Goal: Task Accomplishment & Management: Use online tool/utility

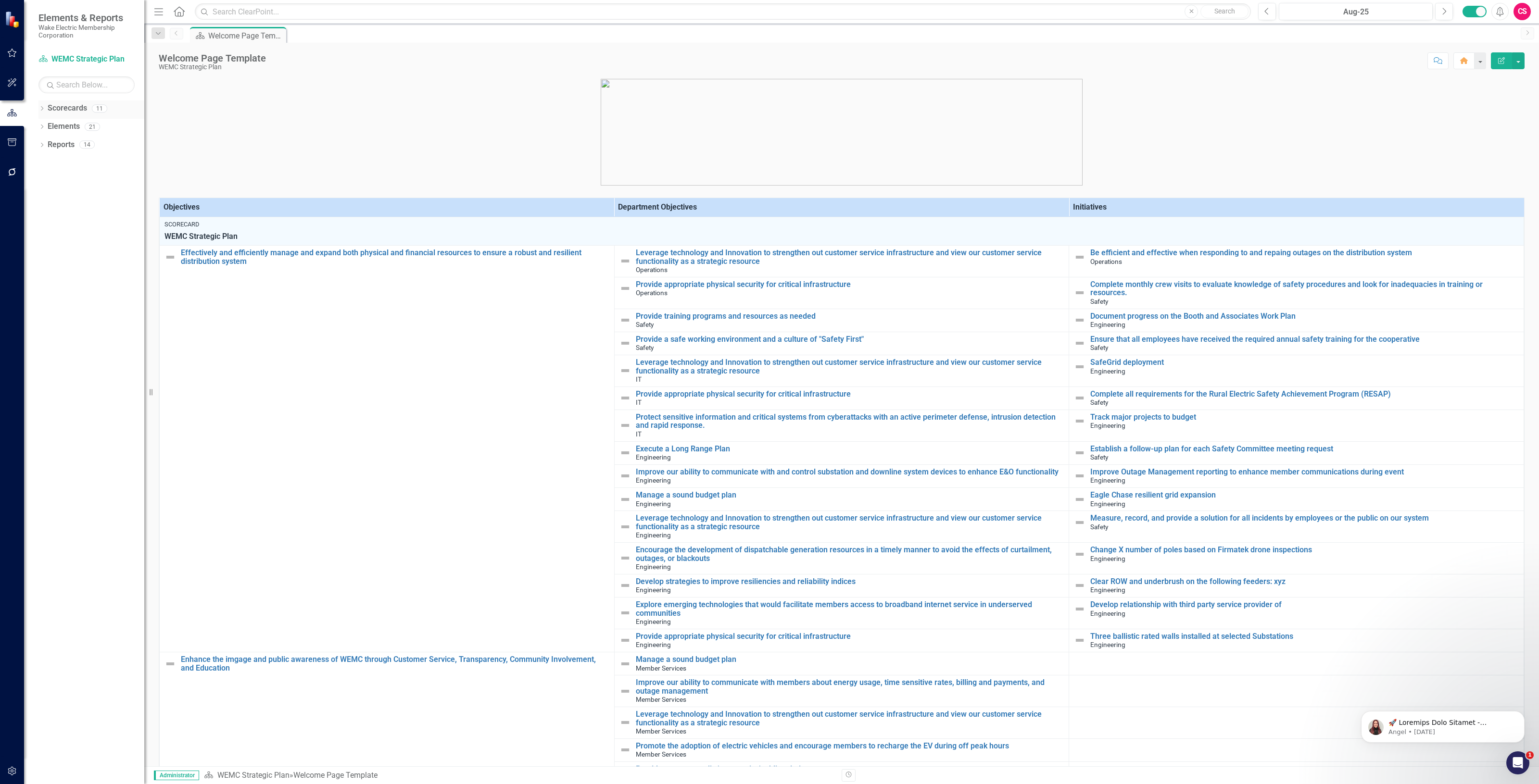
click at [75, 112] on link "Scorecards" at bounding box center [68, 108] width 39 height 11
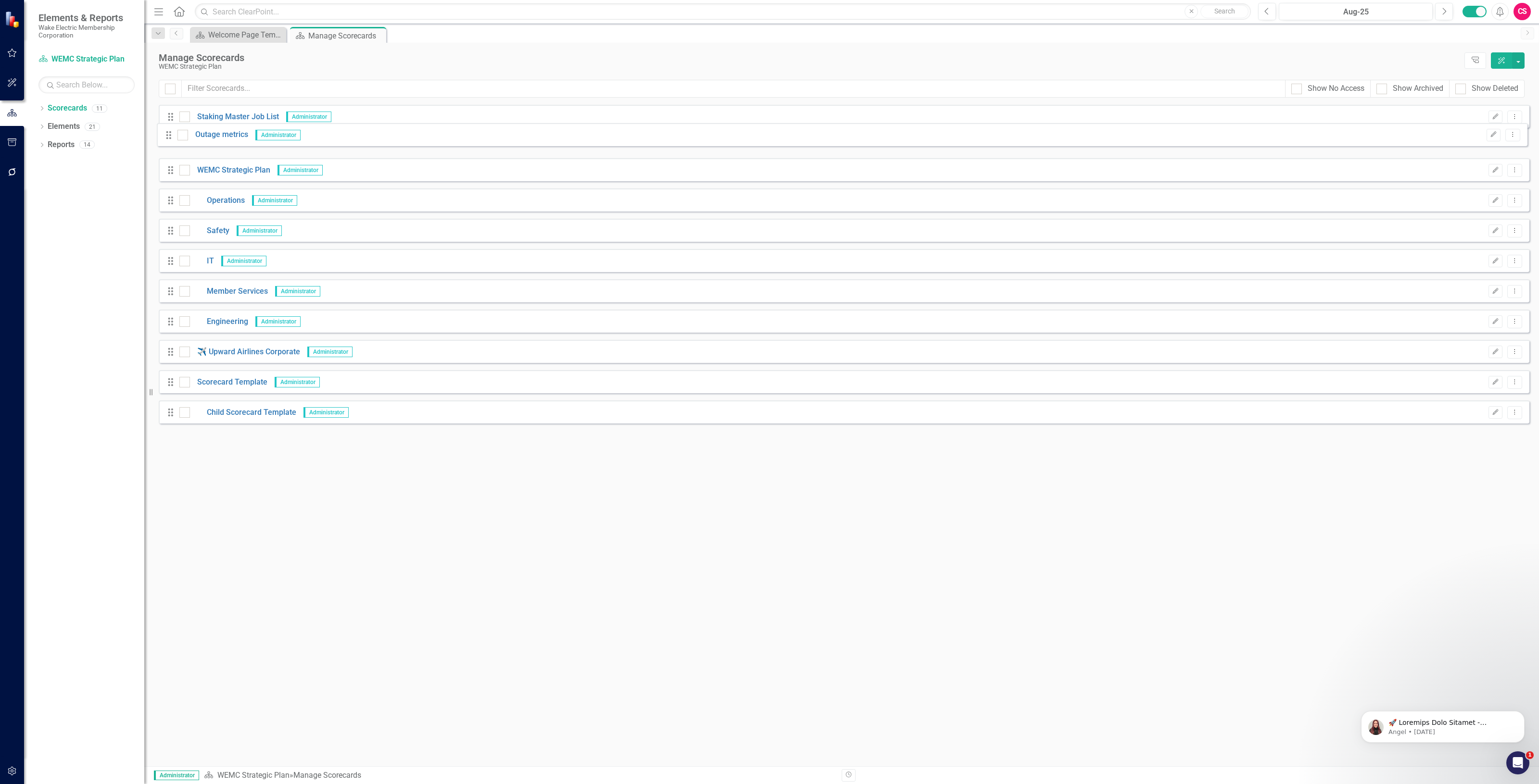
drag, startPoint x: 169, startPoint y: 425, endPoint x: 170, endPoint y: 150, distance: 275.0
click at [170, 150] on div "Drag Staking Master Job List Administrator Edit Dropdown Menu Drag WEMC Strateg…" at bounding box center [844, 268] width 1371 height 326
click at [234, 147] on link "Outage metrics" at bounding box center [220, 147] width 60 height 11
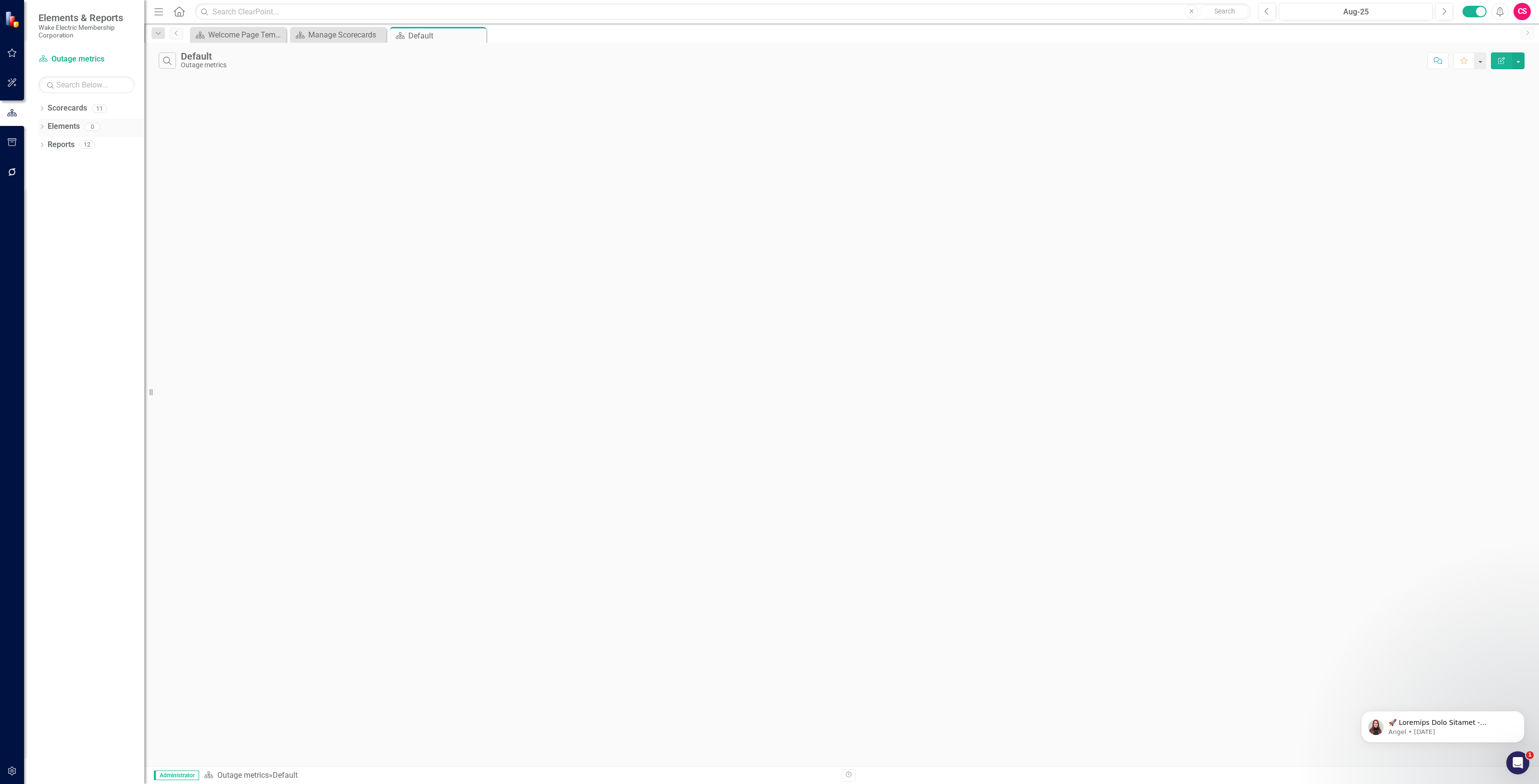
click at [56, 126] on link "Elements" at bounding box center [64, 127] width 32 height 11
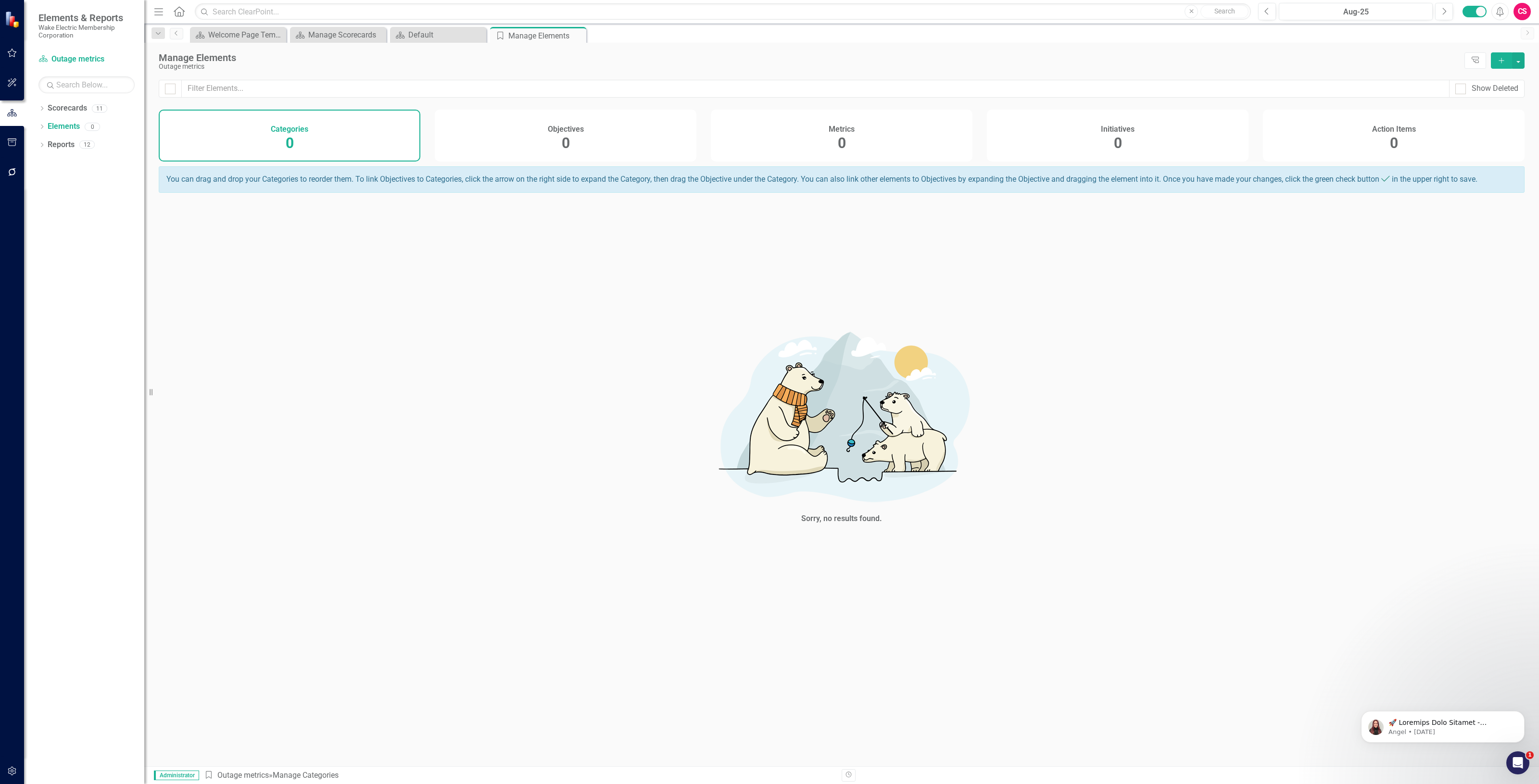
click at [829, 129] on h4 "Metrics" at bounding box center [841, 129] width 26 height 8
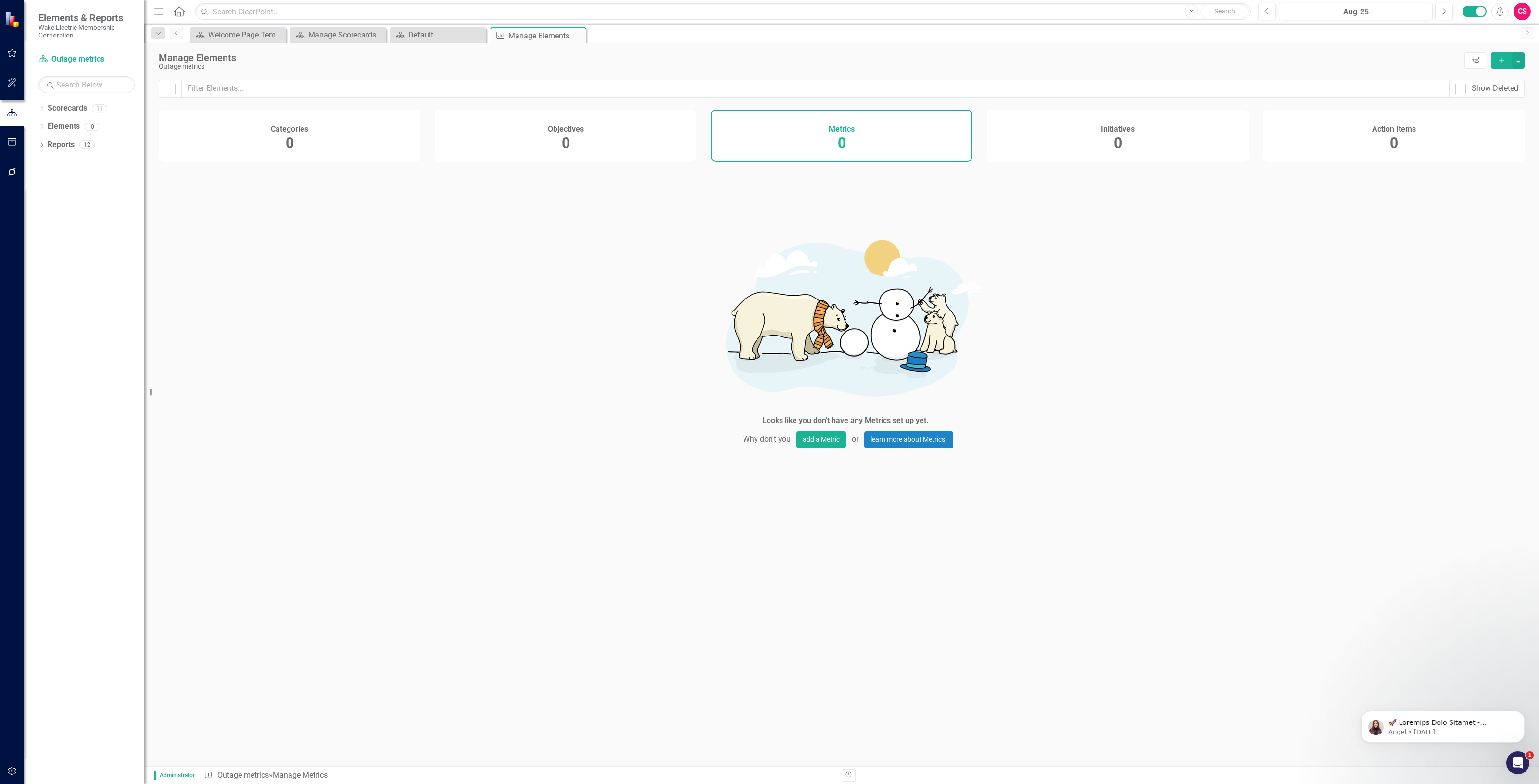
click at [1499, 62] on icon "Add" at bounding box center [1501, 60] width 8 height 7
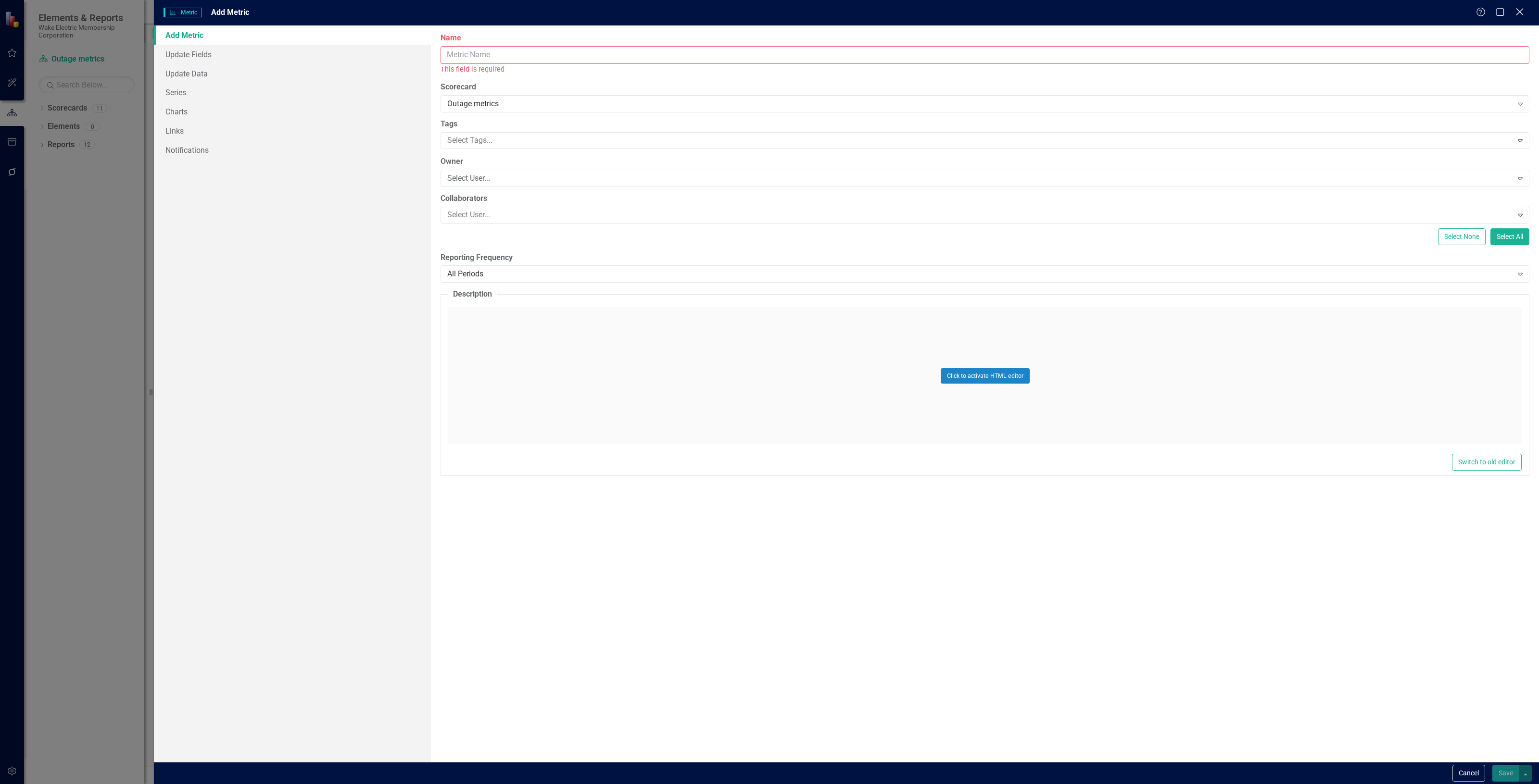
click at [1516, 15] on icon "Close" at bounding box center [1519, 11] width 12 height 9
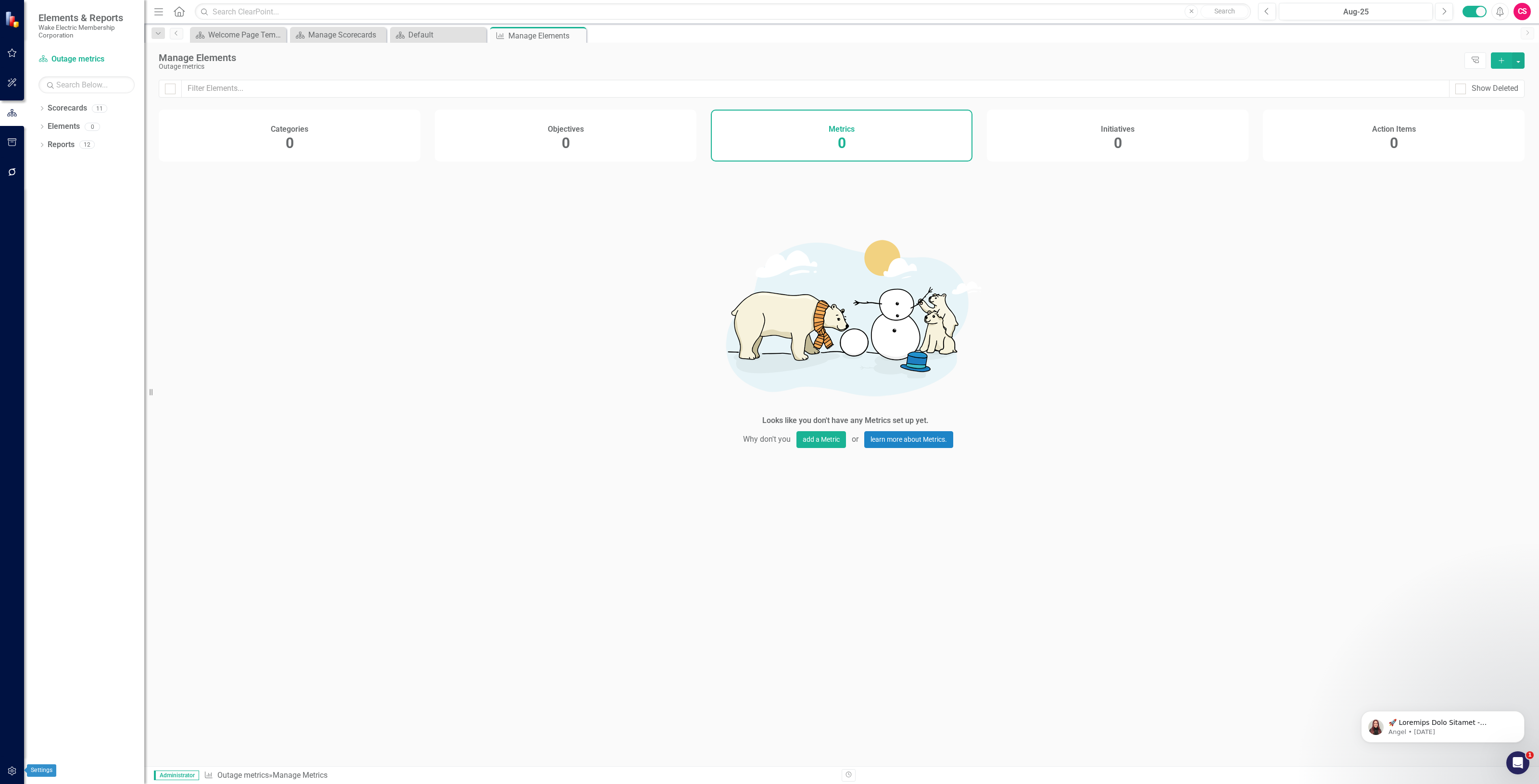
click at [11, 773] on icon "button" at bounding box center [12, 771] width 10 height 8
click at [73, 232] on link "System Setup" at bounding box center [86, 230] width 96 height 11
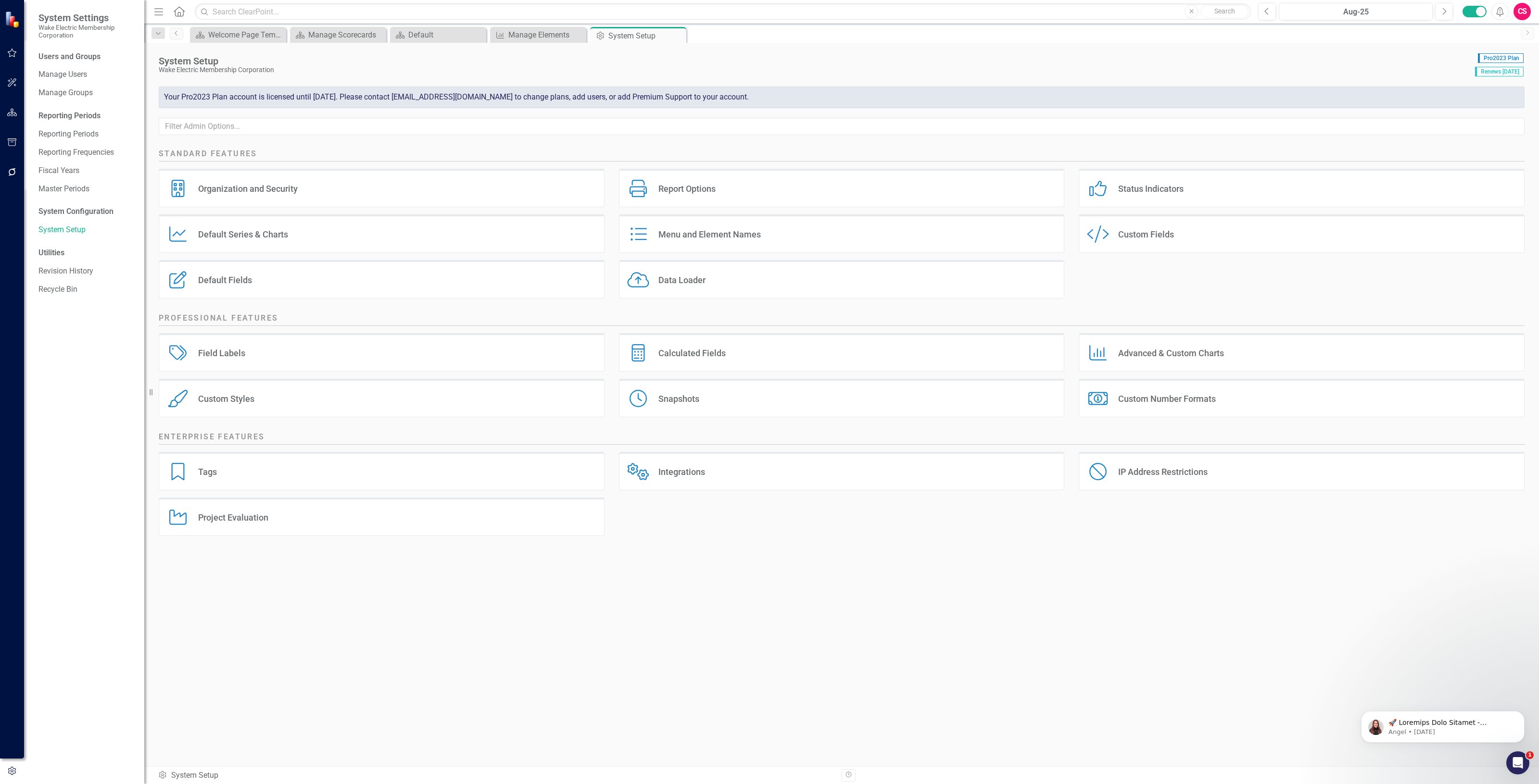
click at [217, 233] on div "Default Series & Charts" at bounding box center [243, 234] width 90 height 11
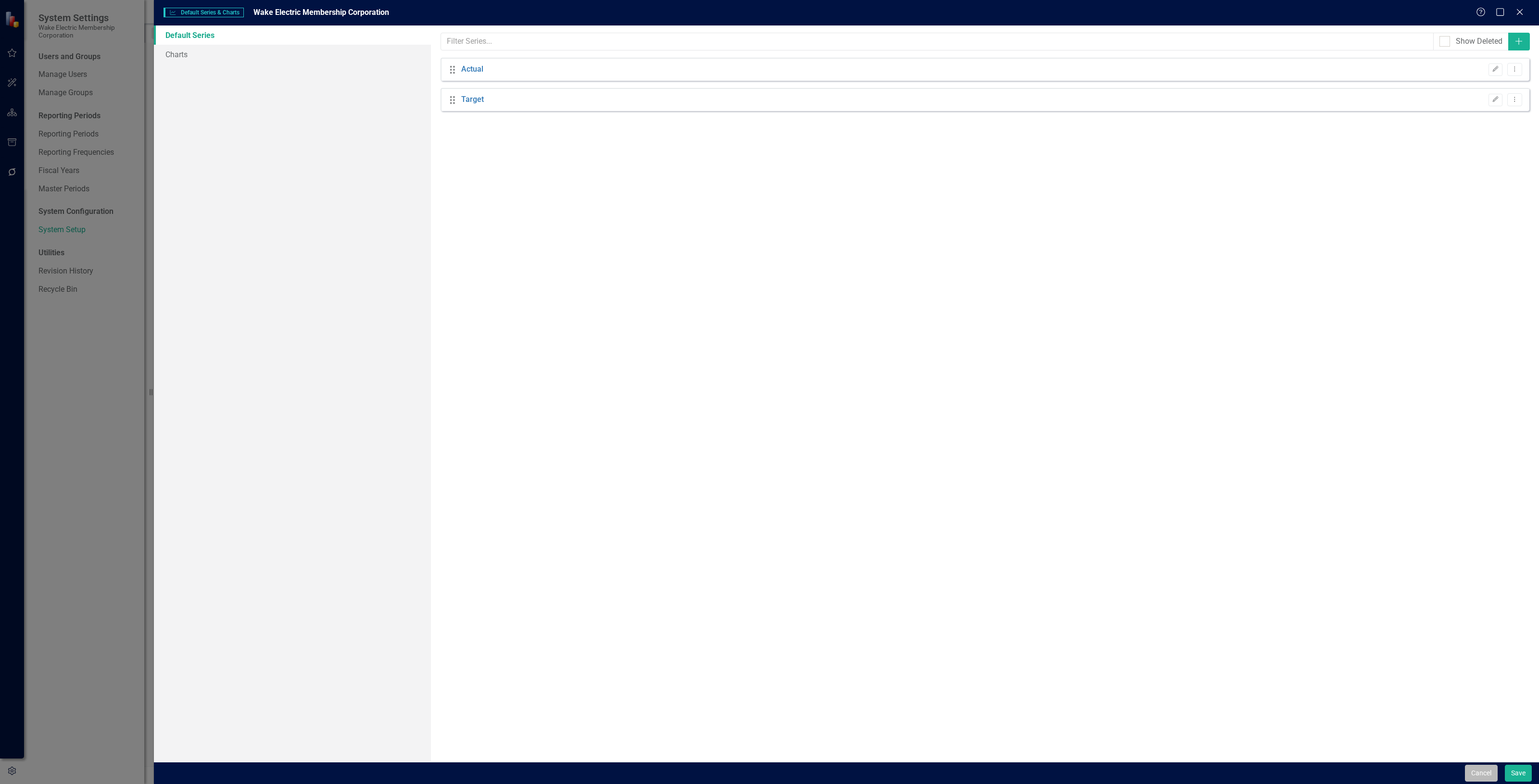
click at [1468, 768] on button "Cancel" at bounding box center [1481, 773] width 33 height 17
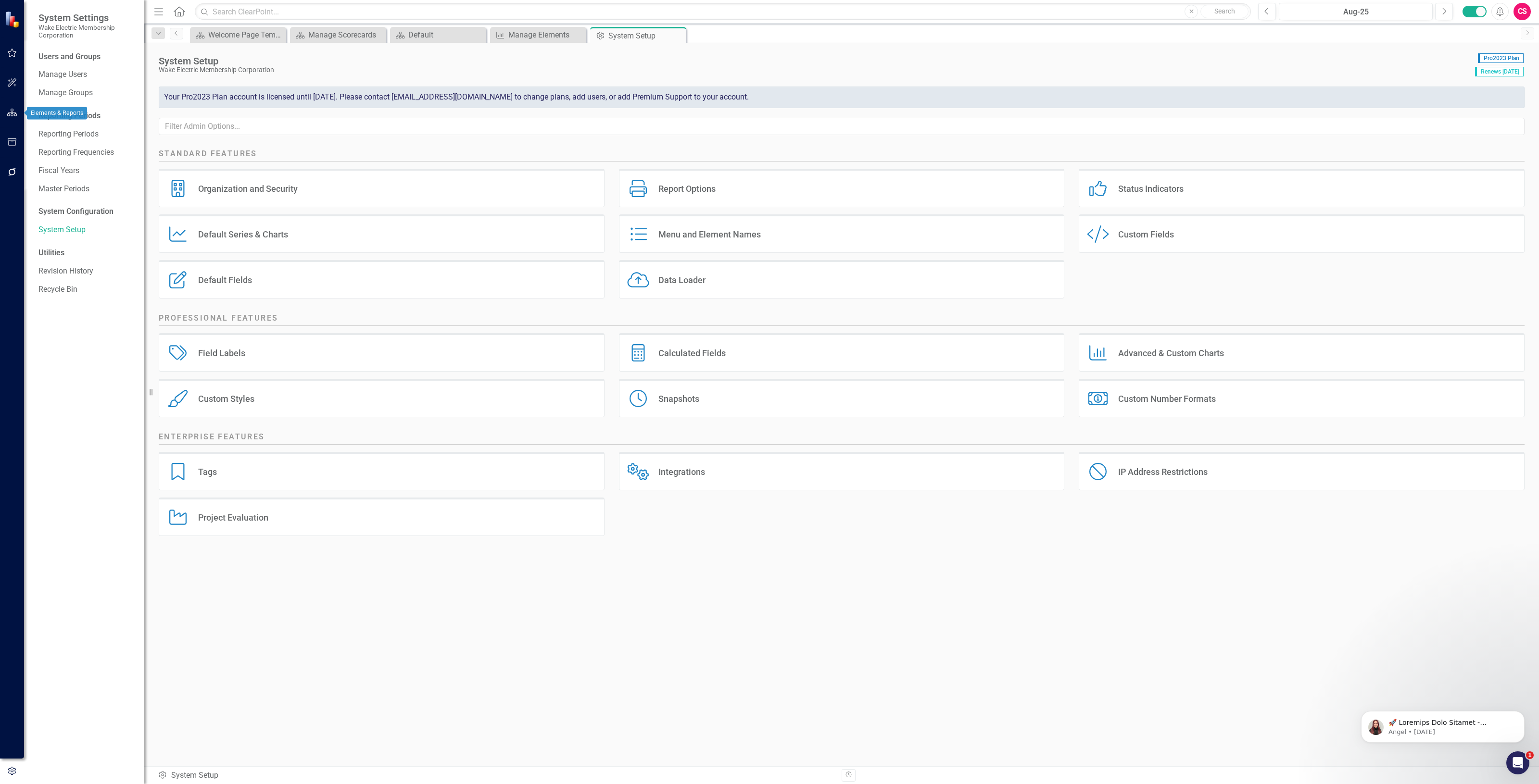
click at [12, 110] on icon "button" at bounding box center [12, 112] width 10 height 8
click at [60, 123] on link "Elements" at bounding box center [64, 127] width 32 height 11
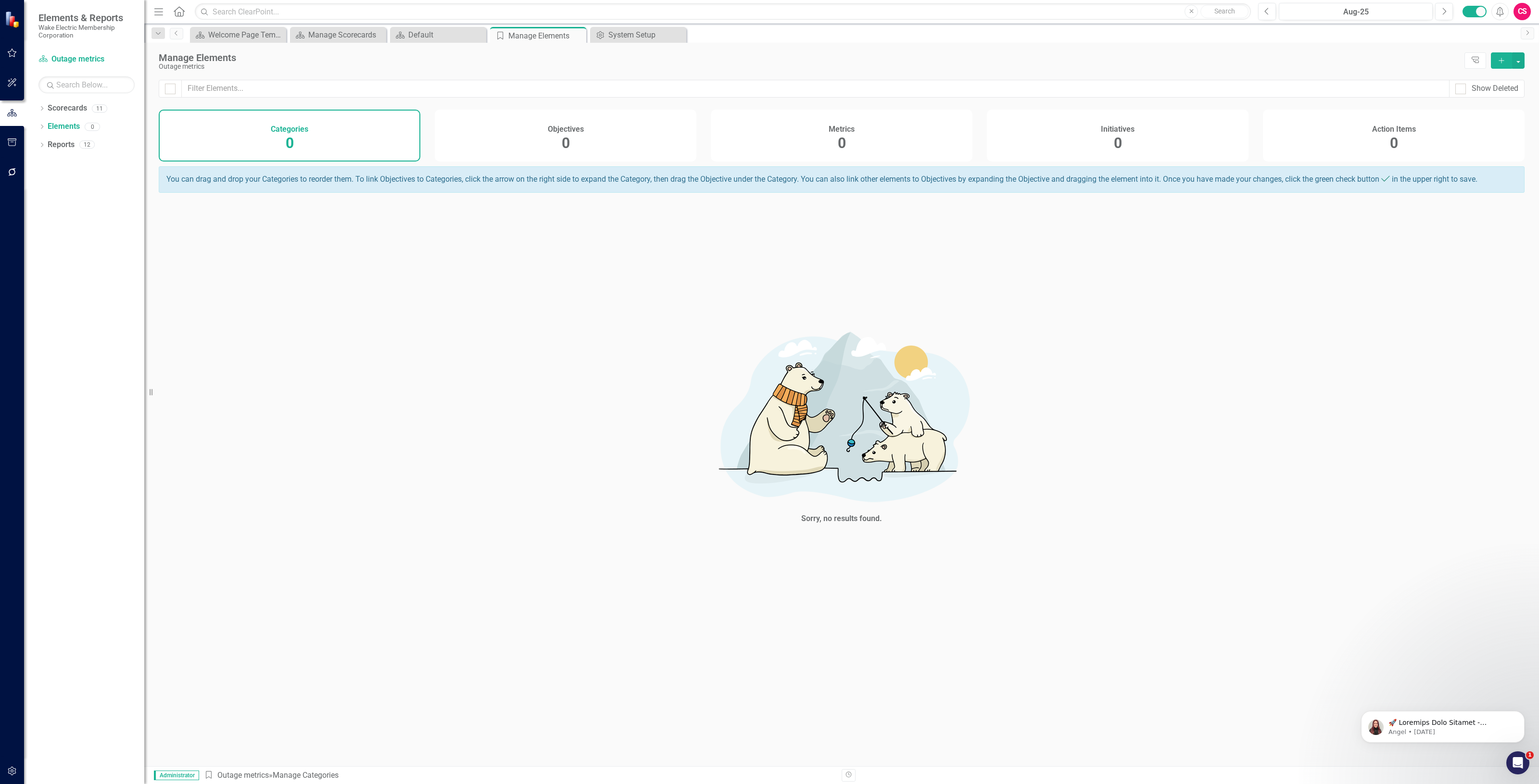
click at [924, 142] on div "Metrics 0" at bounding box center [842, 136] width 262 height 52
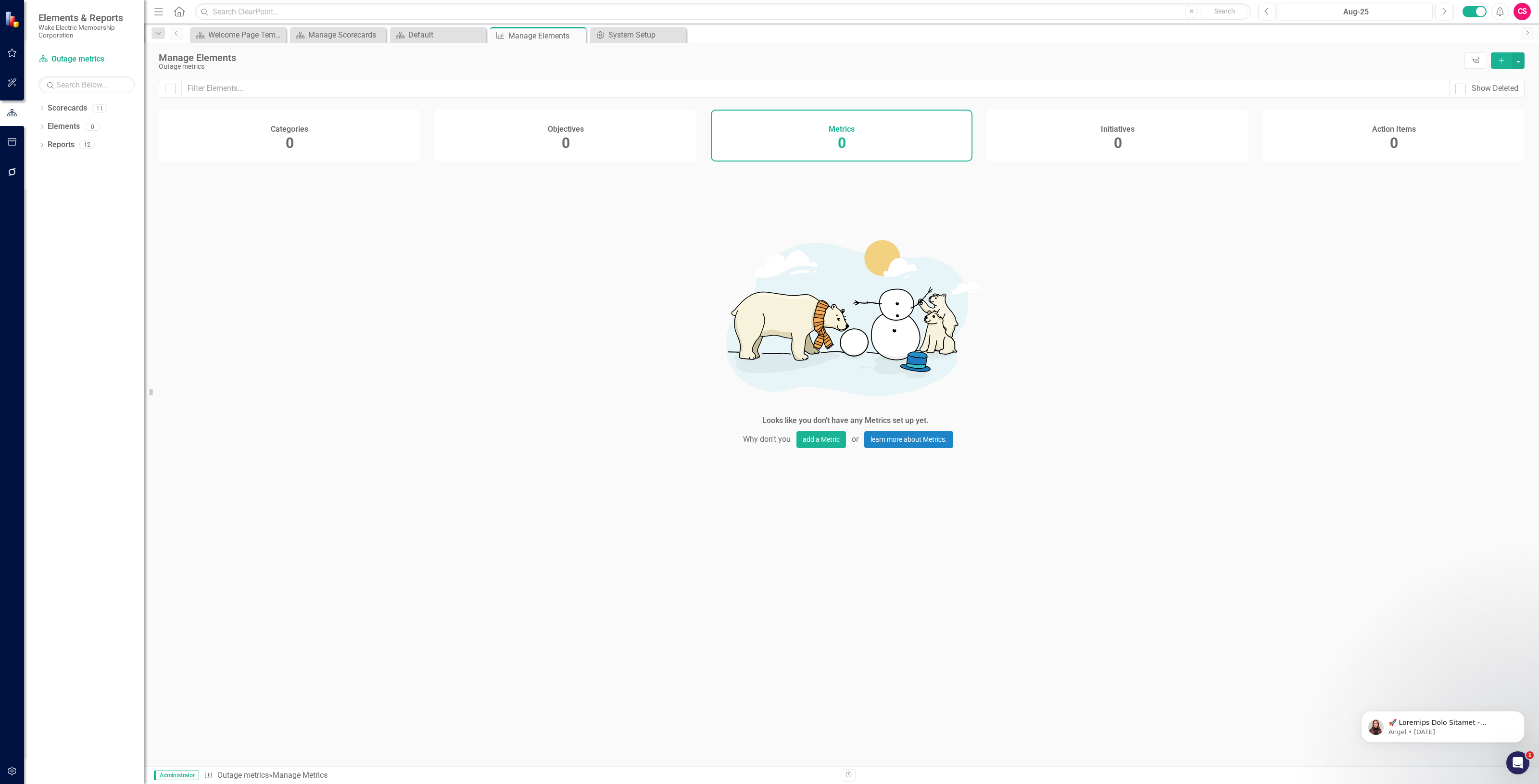
click at [1525, 65] on div "Manage Elements Outage metrics Tree Explorer Add" at bounding box center [842, 62] width 1394 height 37
click at [1520, 63] on button "button" at bounding box center [1518, 60] width 13 height 16
click at [1503, 97] on link "Add Multiple Add Multiple" at bounding box center [1486, 97] width 76 height 18
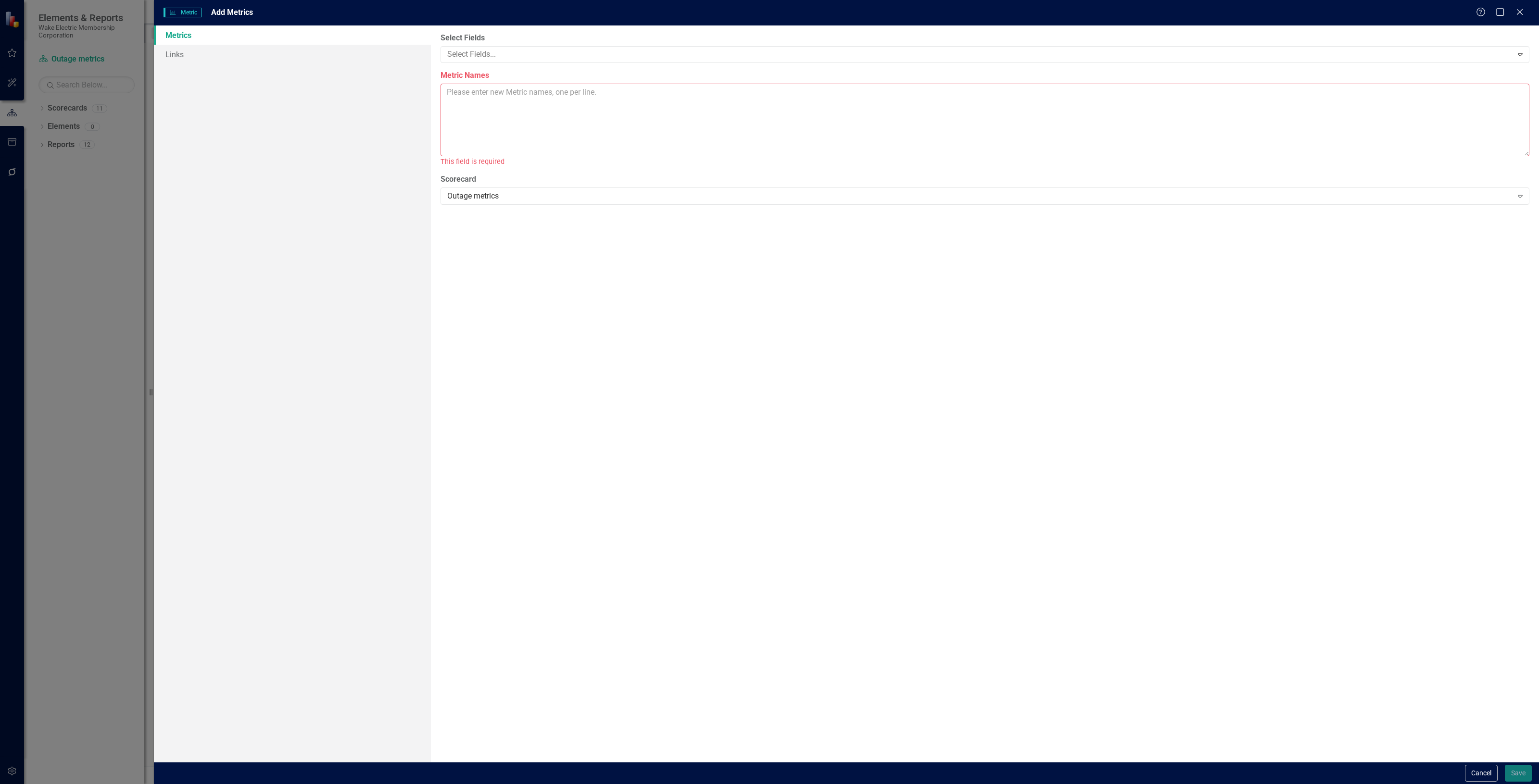
click at [468, 90] on textarea "Metric Names" at bounding box center [985, 120] width 1089 height 73
paste textarea "Wake Forest Emit Creedmoor Oxford Louisburg Knightdale Kittrell Lassiter John F…"
click at [446, 93] on textarea "Wake Forest Emit Creedmoor Oxford Louisburg Knightdale Kittrell Lassiter John F…" at bounding box center [985, 120] width 1089 height 73
drag, startPoint x: 449, startPoint y: 94, endPoint x: 474, endPoint y: 95, distance: 25.0
click at [474, 95] on textarea "Outage - Wake Forest Emit Creedmoor Oxford Louisburg Knightdale Kittrell Lassit…" at bounding box center [985, 120] width 1089 height 73
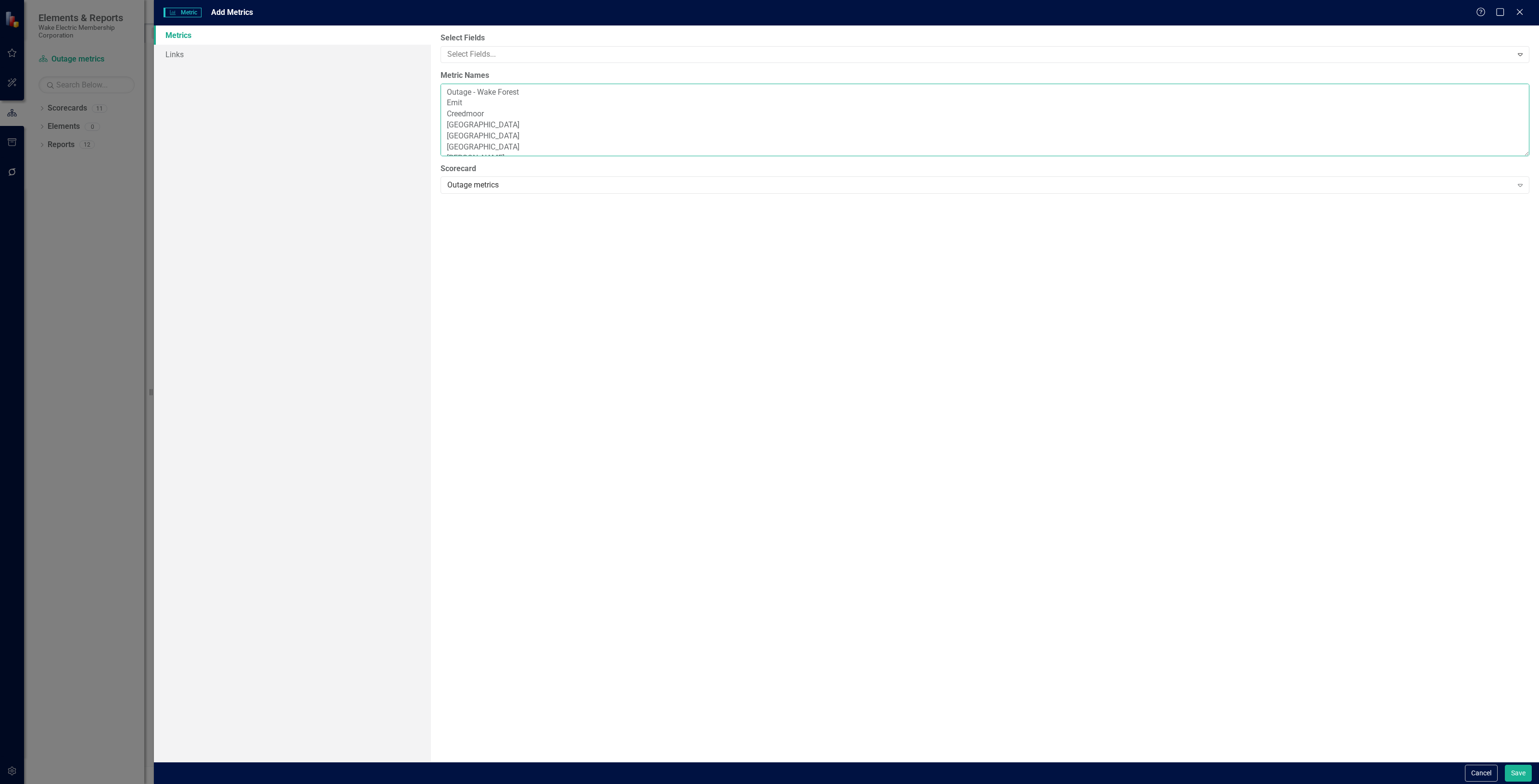
drag, startPoint x: 476, startPoint y: 93, endPoint x: 443, endPoint y: 97, distance: 33.2
click at [443, 97] on textarea "Outage - Wake Forest Emit Creedmoor Oxford Louisburg Knightdale Kittrell Lassit…" at bounding box center [985, 120] width 1089 height 73
click at [447, 102] on textarea "Outage - Wake Forest Emit Creedmoor Oxford Louisburg Knightdale Kittrell Lassit…" at bounding box center [985, 120] width 1089 height 73
paste textarea "Outage -"
click at [444, 112] on textarea "Outage - Wake Forest Outage - Emit Creedmoor Oxford Louisburg Knightdale Kittre…" at bounding box center [985, 120] width 1089 height 73
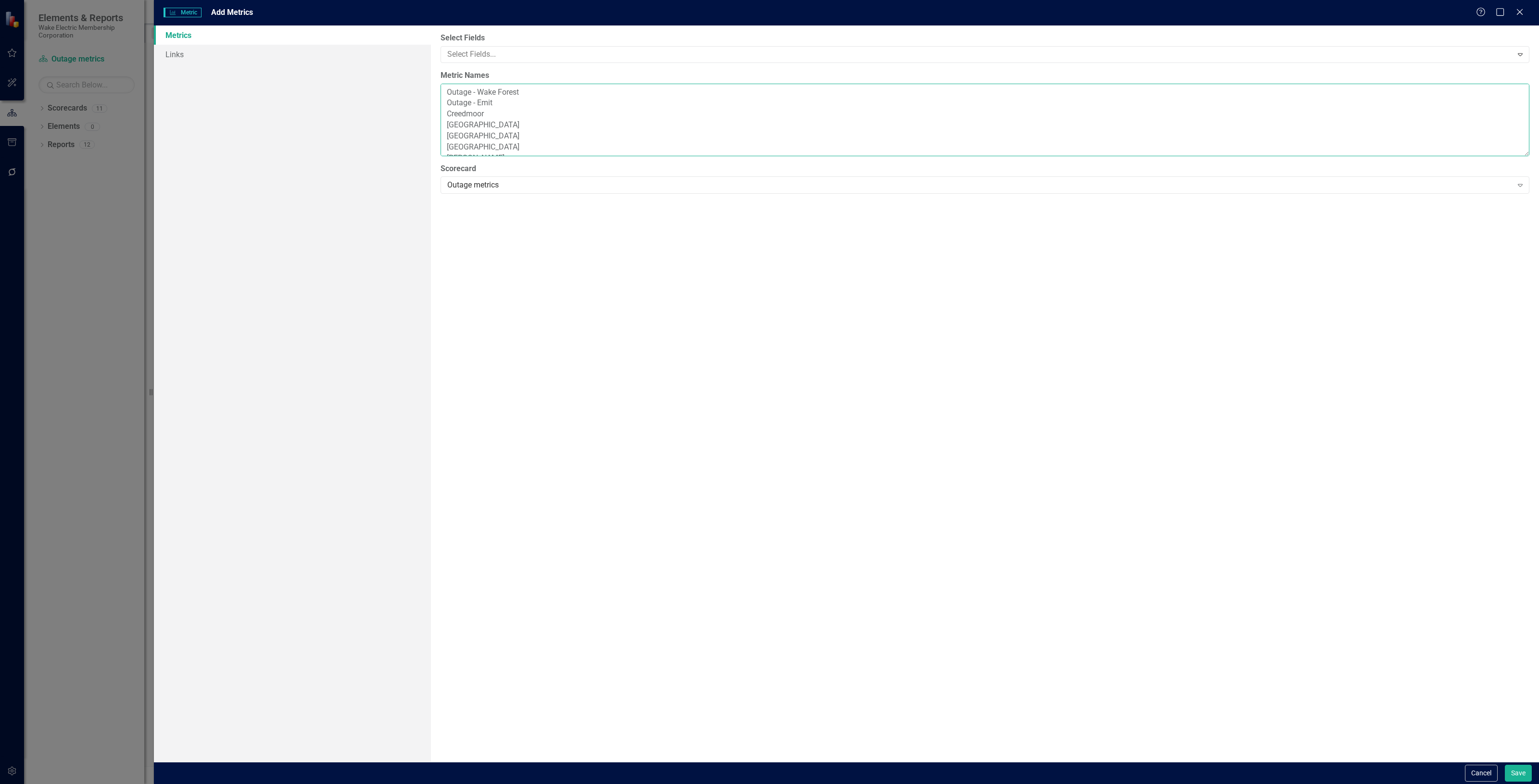
paste textarea "Outage -"
click at [446, 121] on textarea "Outage - Wake Forest Outage - Emit Outage - Creedmoor Oxford Louisburg Knightda…" at bounding box center [985, 120] width 1089 height 73
paste textarea "utage -O"
click at [446, 136] on textarea "Outage - Wake Forest Outage - Emit Outage - Creedmoor Outage - Oxford Louisburg…" at bounding box center [985, 120] width 1089 height 73
paste textarea "Outage -"
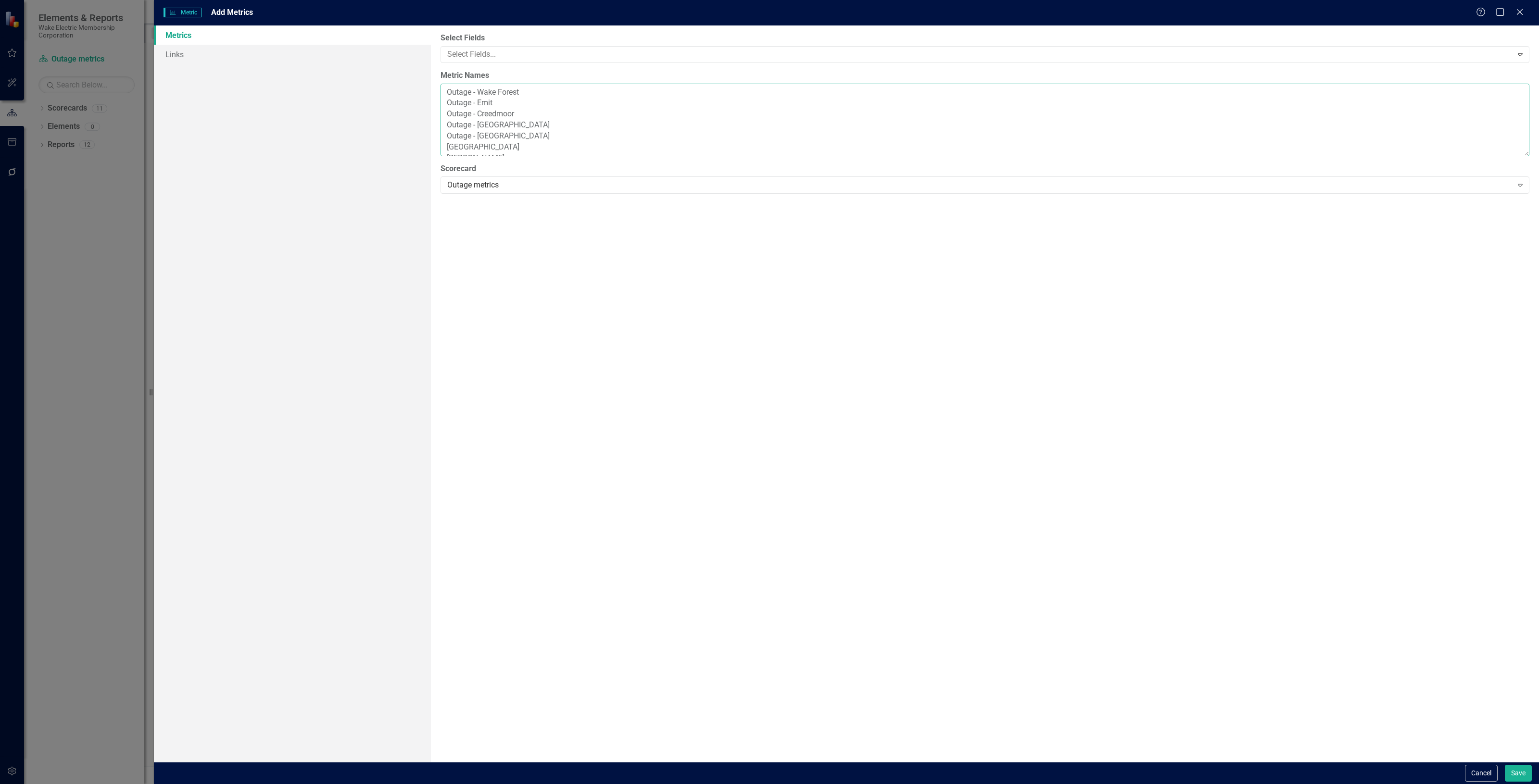
click at [448, 146] on textarea "Outage - Wake Forest Outage - Emit Outage - Creedmoor Outage - Oxford Outage - …" at bounding box center [985, 120] width 1089 height 73
paste textarea "Outage -"
click at [445, 97] on textarea "Outage - Wake Forest Outage - Emit Outage - Creedmoor Outage - Oxford Outage - …" at bounding box center [985, 120] width 1089 height 73
paste textarea "Outage -"
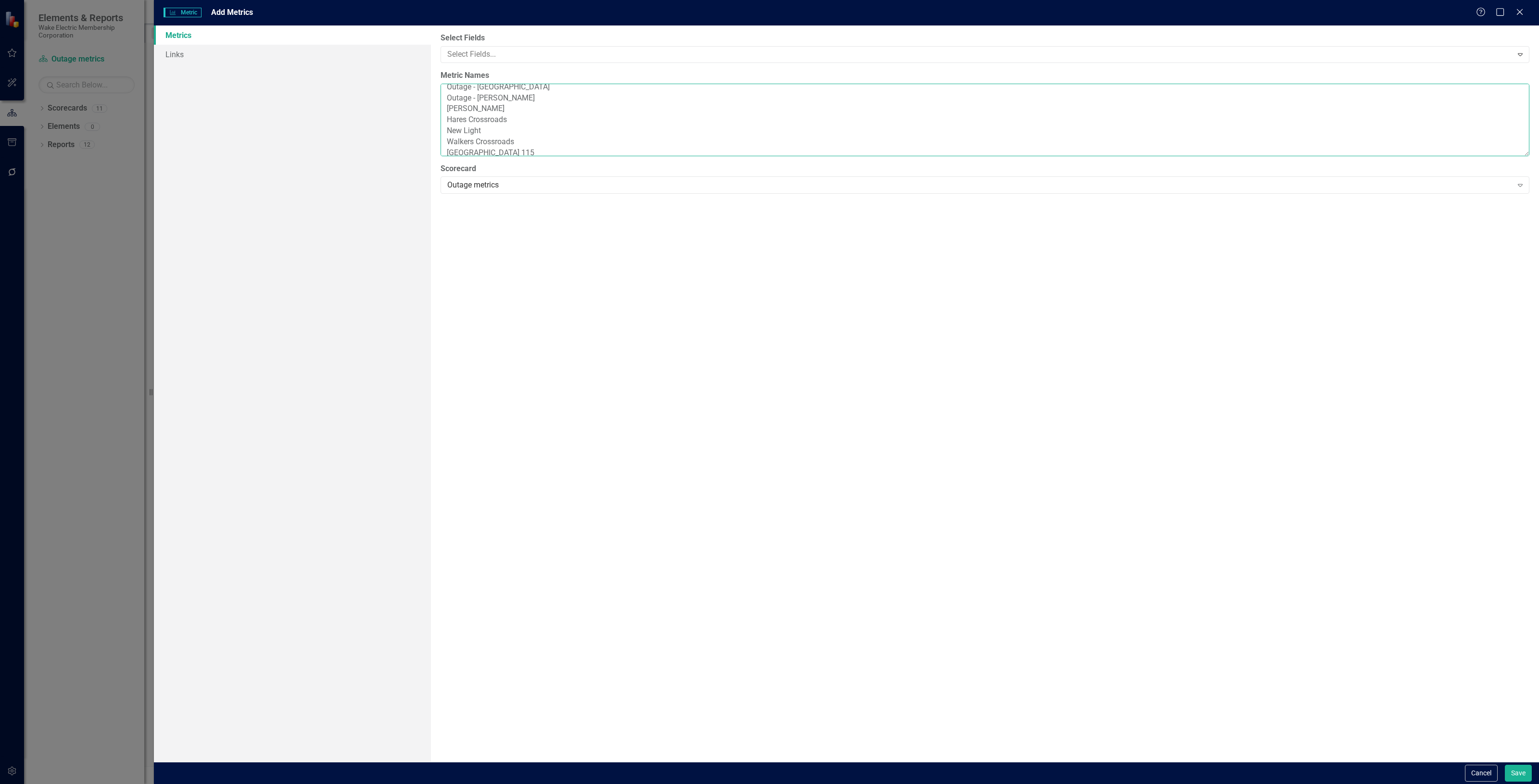
click at [448, 110] on textarea "Outage - Wake Forest Outage - Emit Outage - Creedmoor Outage - Oxford Outage - …" at bounding box center [985, 120] width 1089 height 73
paste textarea "Outage -"
click at [447, 120] on textarea "Outage - Wake Forest Outage - Emit Outage - Creedmoor Outage - Oxford Outage - …" at bounding box center [985, 120] width 1089 height 73
paste textarea "Outage -"
click at [446, 130] on textarea "Outage - Wake Forest Outage - Emit Outage - Creedmoor Outage - Oxford Outage - …" at bounding box center [985, 120] width 1089 height 73
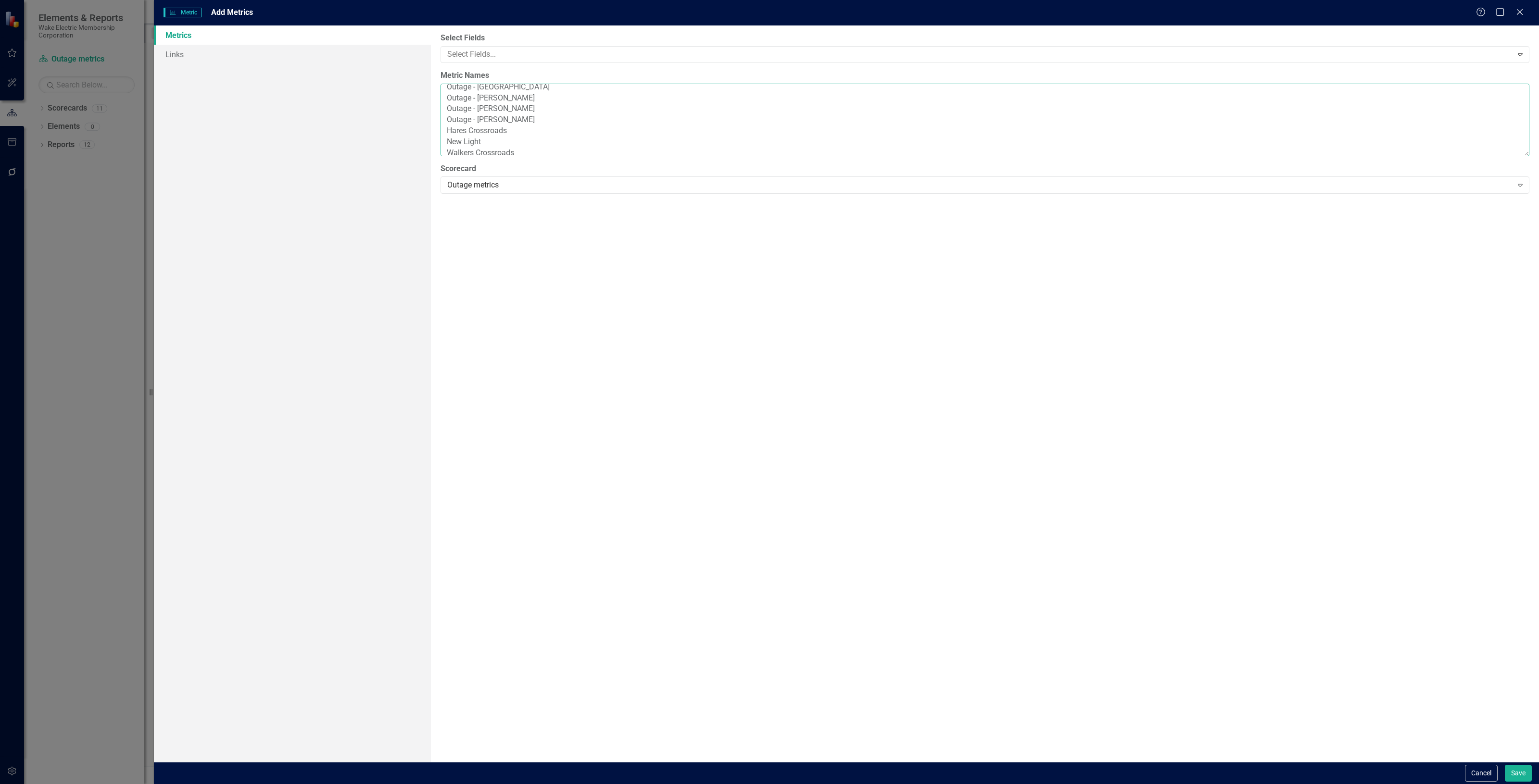
paste textarea "Outage -"
click at [450, 139] on textarea "Outage - Wake Forest Outage - Emit Outage - Creedmoor Outage - Oxford Outage - …" at bounding box center [985, 120] width 1089 height 73
click at [449, 139] on textarea "Outage - Wake Forest Outage - Emit Outage - Creedmoor Outage - Oxford Outage - …" at bounding box center [985, 120] width 1089 height 73
paste textarea "Outage -"
click at [450, 147] on textarea "Outage - Wake Forest Outage - Emit Outage - Creedmoor Outage - Oxford Outage - …" at bounding box center [985, 120] width 1089 height 73
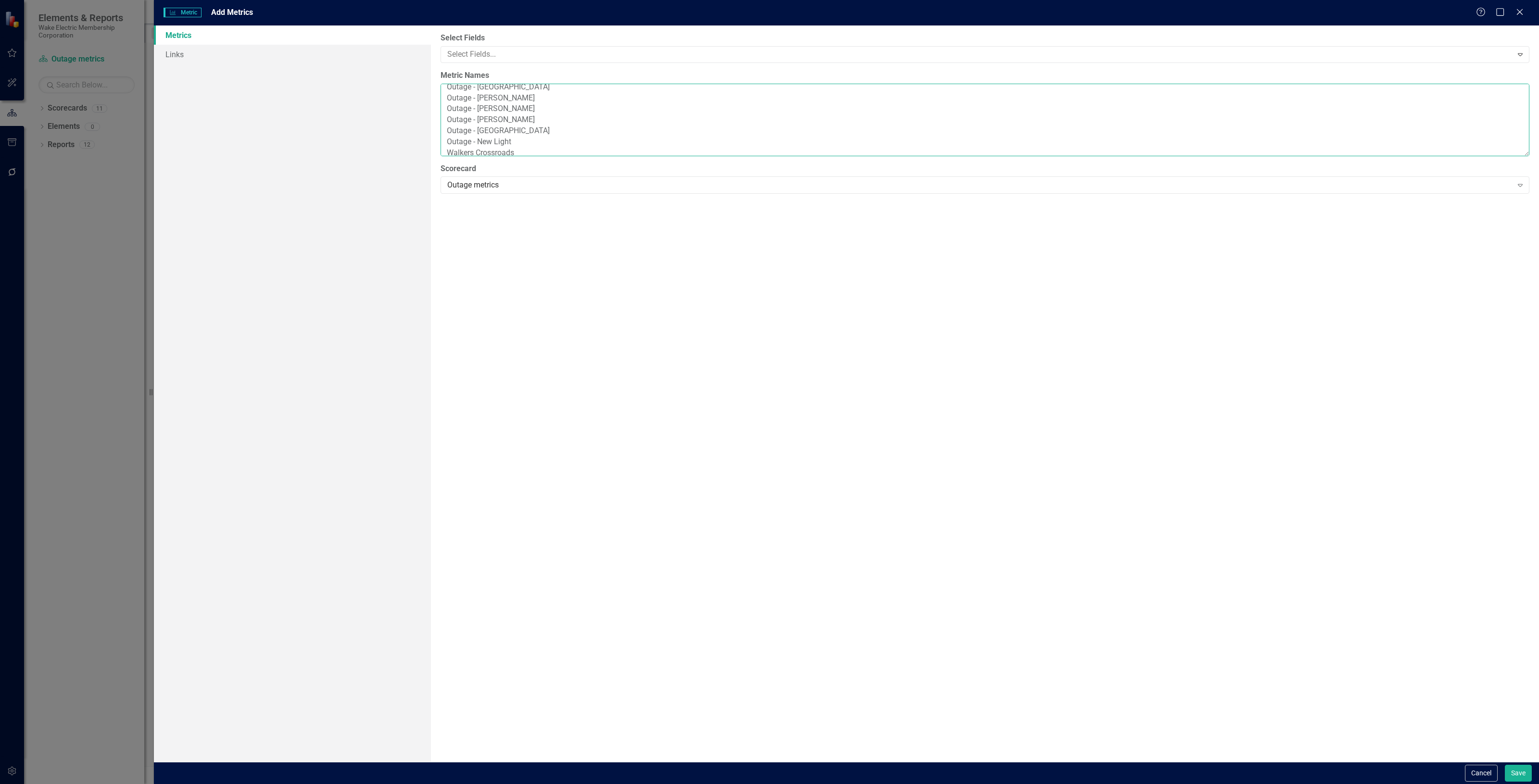
paste textarea "Outage -"
click at [445, 102] on textarea "Outage - Wake Forest Outage - Emit Outage - Creedmoor Outage - Oxford Outage - …" at bounding box center [985, 120] width 1089 height 73
paste textarea "Outage -"
click at [446, 112] on textarea "Outage - Wake Forest Outage - Emit Outage - Creedmoor Outage - Oxford Outage - …" at bounding box center [985, 120] width 1089 height 73
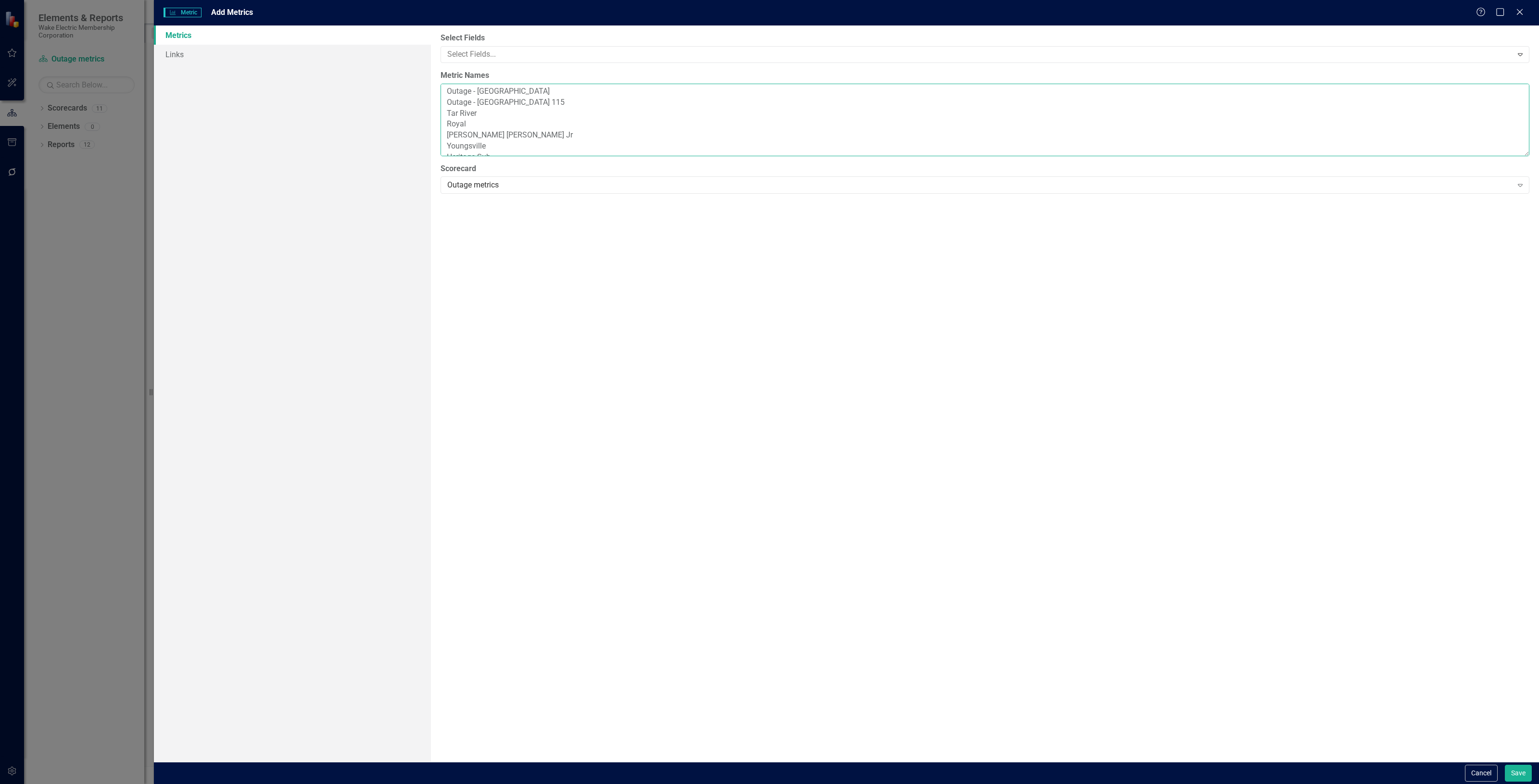
paste textarea "Outage -"
click at [448, 121] on textarea "Outage - Wake Forest Outage - Emit Outage - Creedmoor Outage - Oxford Outage - …" at bounding box center [985, 120] width 1089 height 73
paste textarea "Outage -"
click at [450, 133] on textarea "Outage - Wake Forest Outage - Emit Outage - Creedmoor Outage - Oxford Outage - …" at bounding box center [985, 120] width 1089 height 73
click at [447, 131] on textarea "Outage - Wake Forest Outage - Emit Outage - Creedmoor Outage - Oxford Outage - …" at bounding box center [985, 120] width 1089 height 73
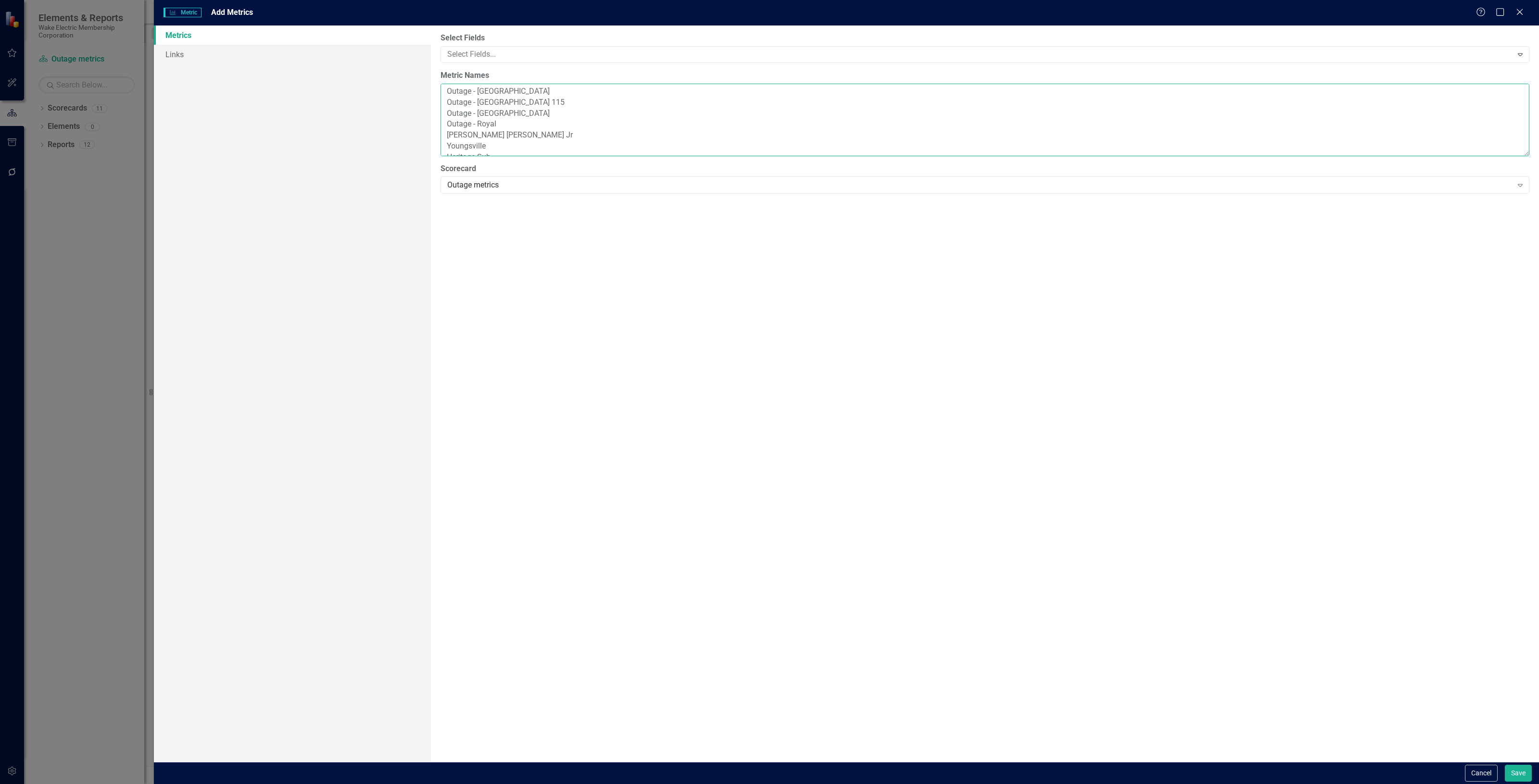
paste textarea "Outage -"
click at [447, 124] on textarea "Outage - Wake Forest Outage - Emit Outage - Creedmoor Outage - Oxford Outage - …" at bounding box center [985, 120] width 1089 height 73
paste textarea "Outage -"
click at [446, 132] on textarea "Outage - Wake Forest Outage - Emit Outage - Creedmoor Outage - Oxford Outage - …" at bounding box center [985, 120] width 1089 height 73
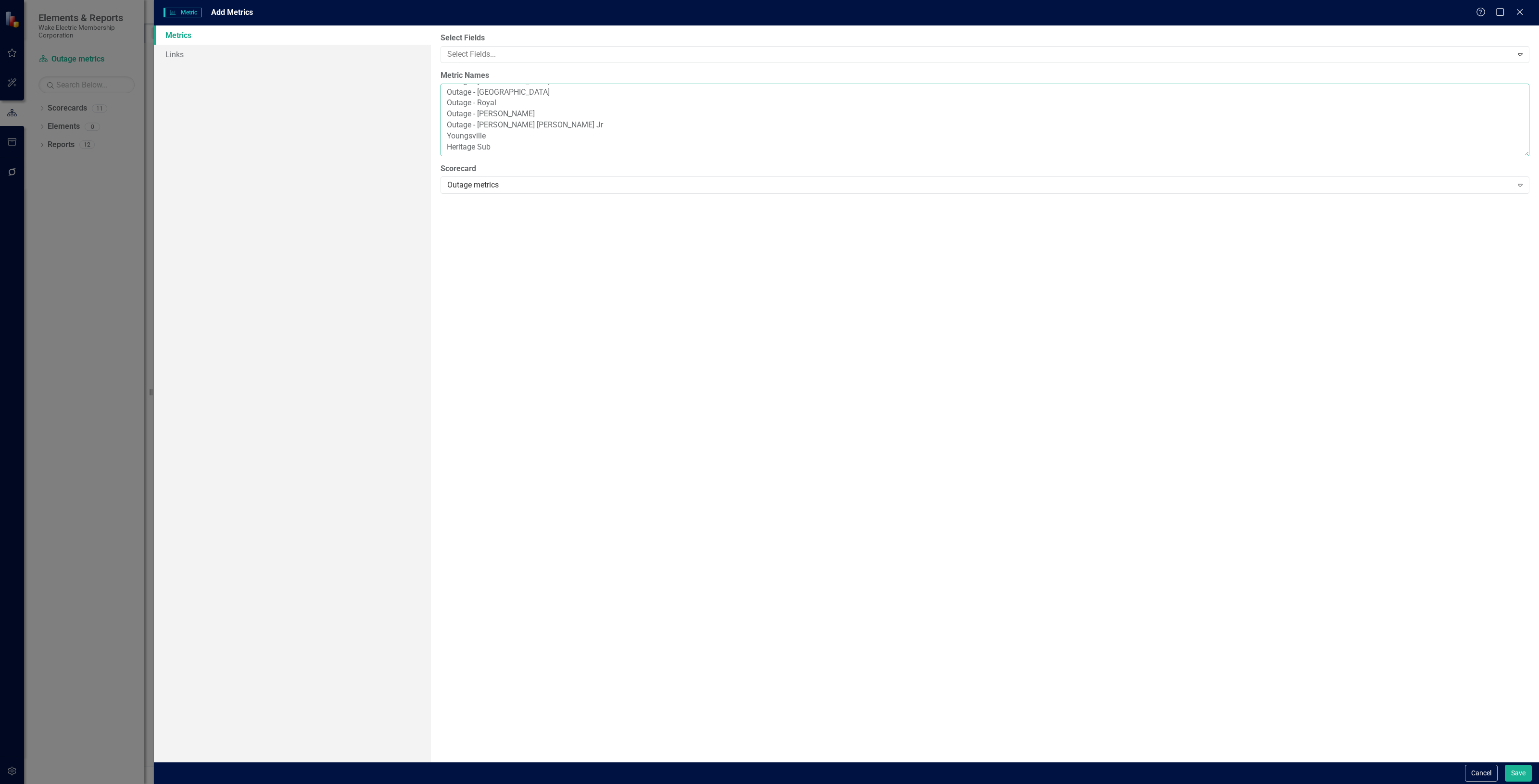
paste textarea "Outage -"
click at [444, 143] on textarea "Outage - Wake Forest Outage - Emit Outage - Creedmoor Outage - Oxford Outage - …" at bounding box center [985, 120] width 1089 height 73
paste textarea "Outage -"
type textarea "Outage - Wake Forest Outage - Emit Outage - Creedmoor Outage - Oxford Outage - …"
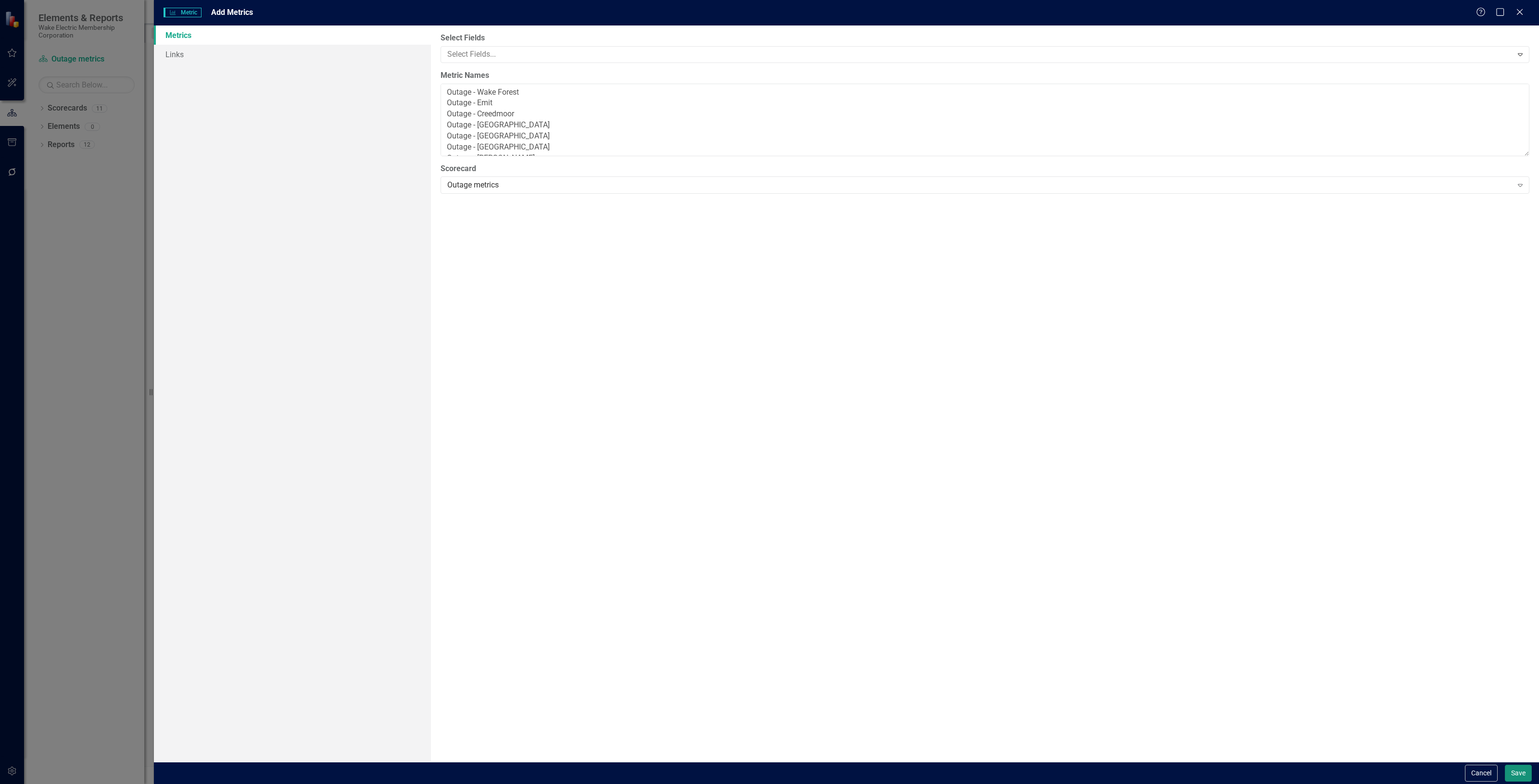
click at [1515, 772] on button "Save" at bounding box center [1518, 773] width 27 height 17
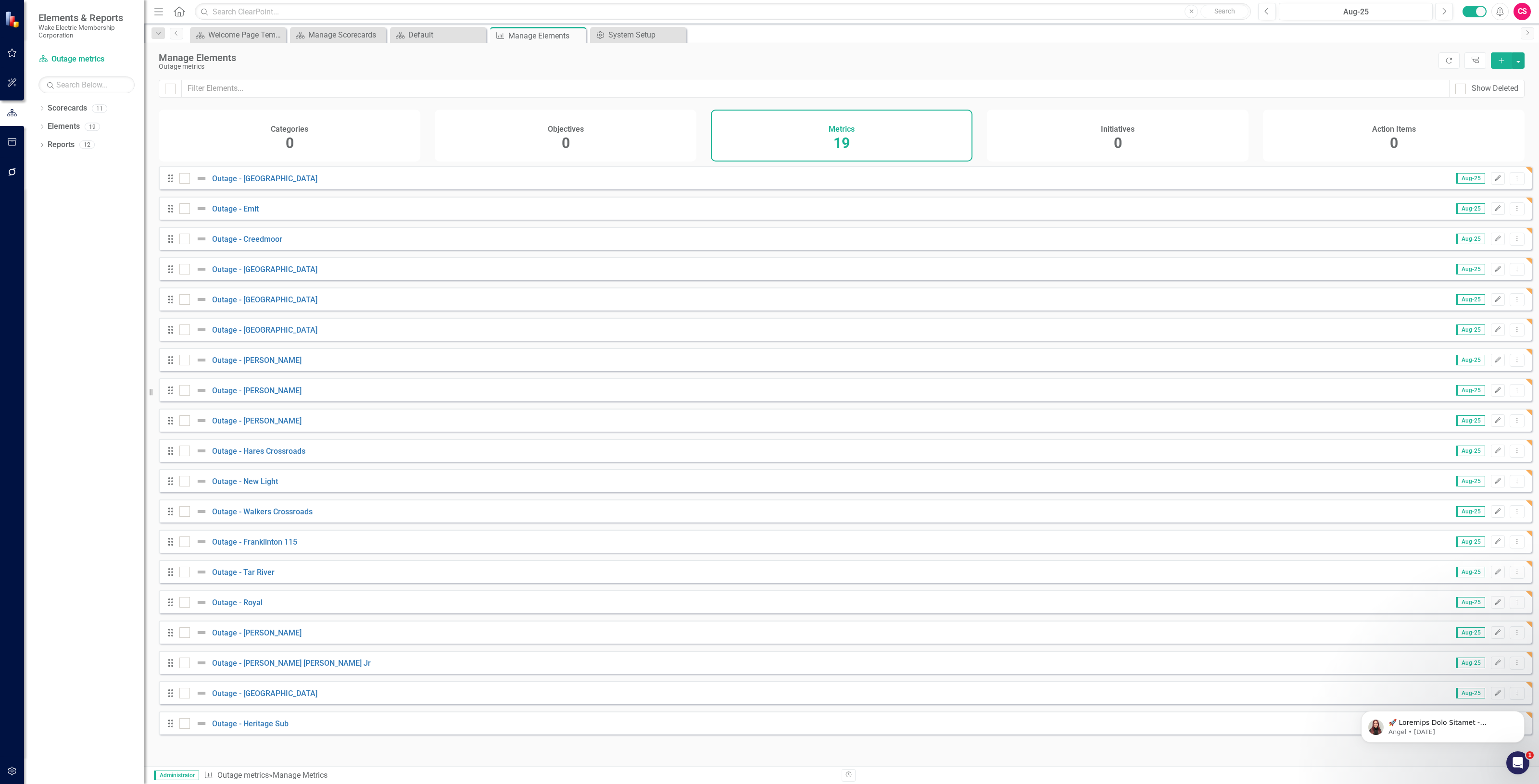
click at [1498, 62] on icon "Add" at bounding box center [1501, 60] width 8 height 7
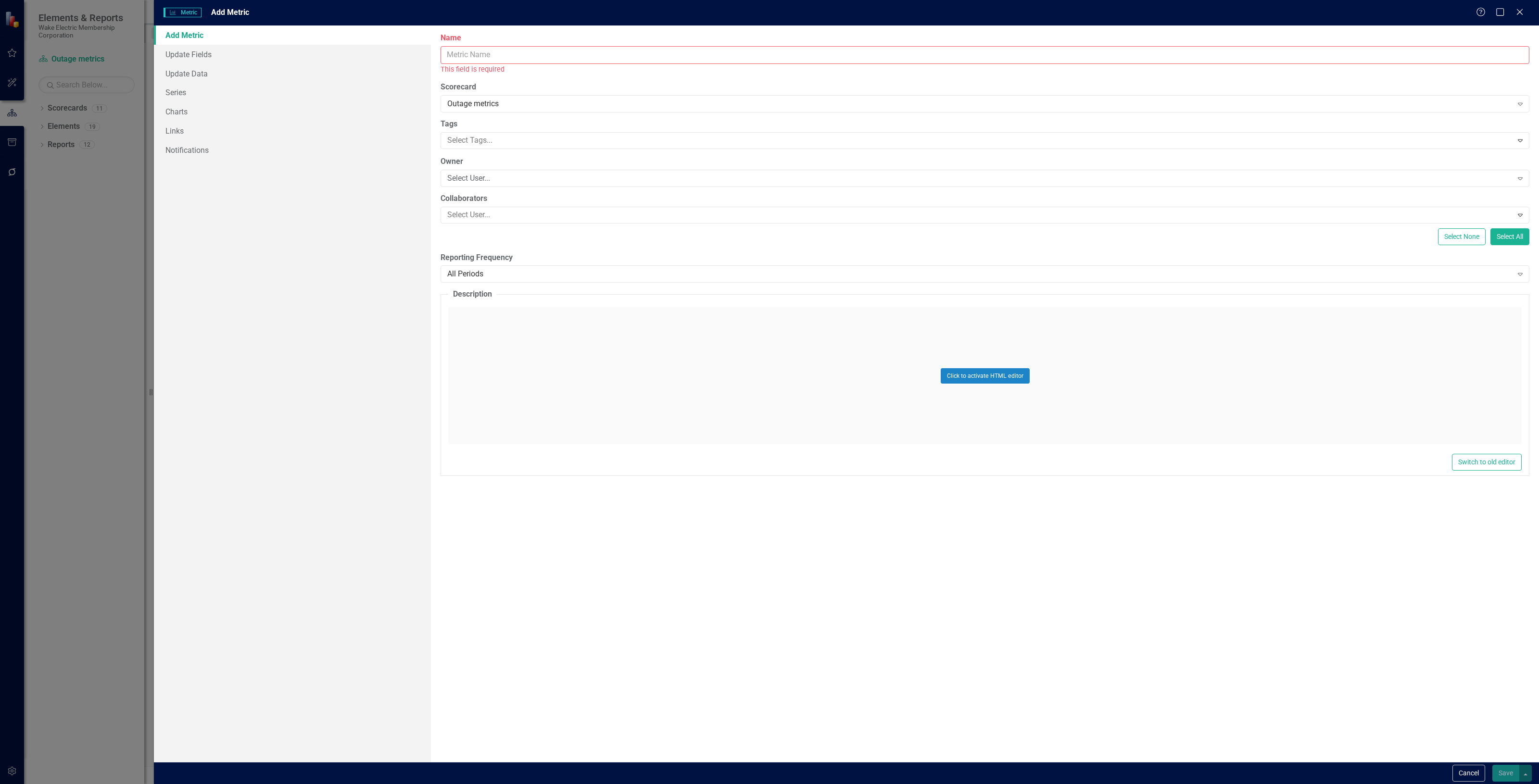
click at [547, 49] on input "Name" at bounding box center [985, 55] width 1089 height 18
type input "Total Outage"
click at [1503, 774] on button "Save" at bounding box center [1506, 773] width 27 height 17
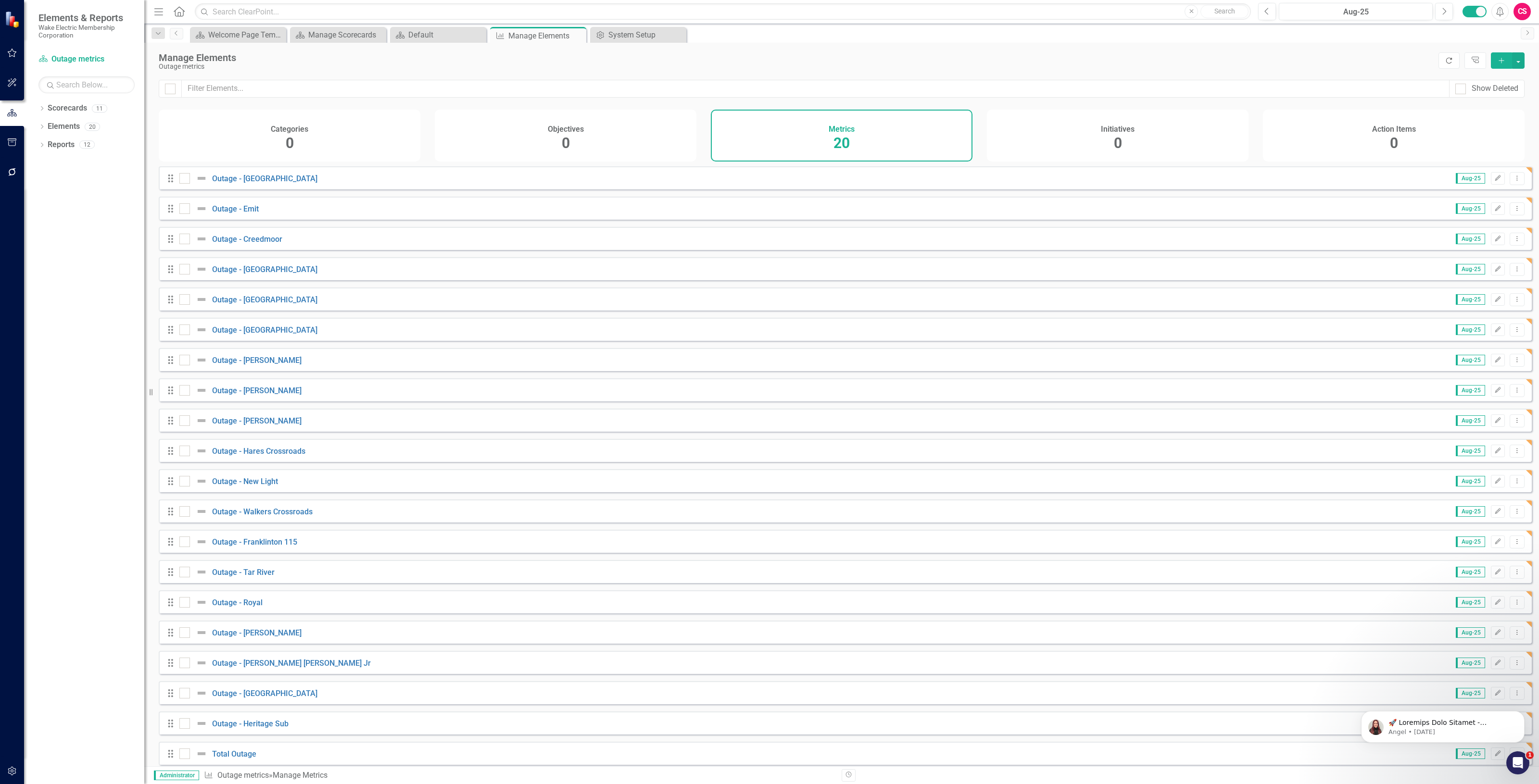
click at [1446, 64] on button "Refresh" at bounding box center [1449, 60] width 21 height 16
click at [12, 772] on icon "button" at bounding box center [12, 771] width 10 height 8
click at [5, 164] on button "button" at bounding box center [12, 173] width 22 height 20
click at [69, 296] on link "Bulk Changes" at bounding box center [86, 292] width 96 height 11
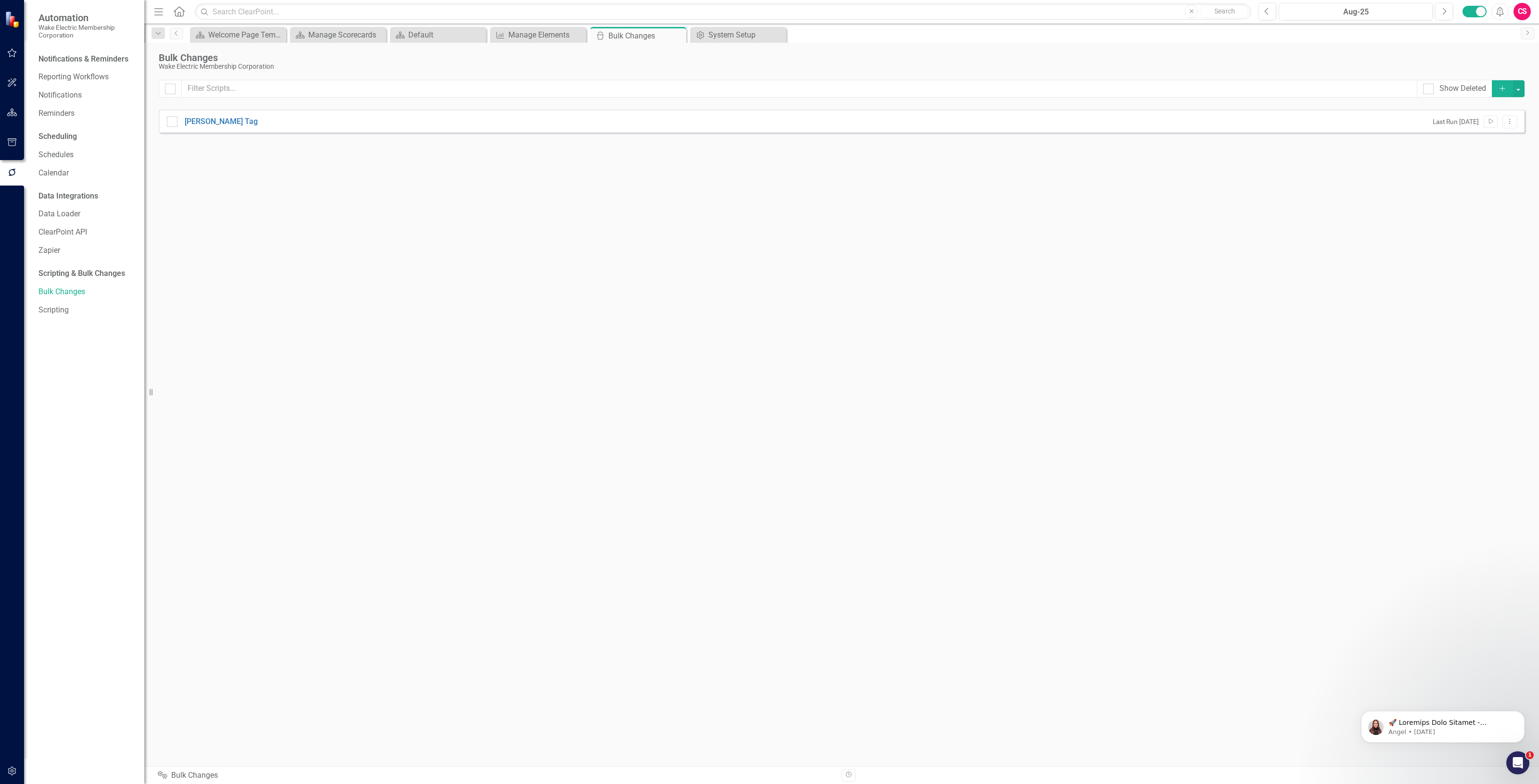
click at [1503, 85] on button "Add" at bounding box center [1502, 88] width 21 height 17
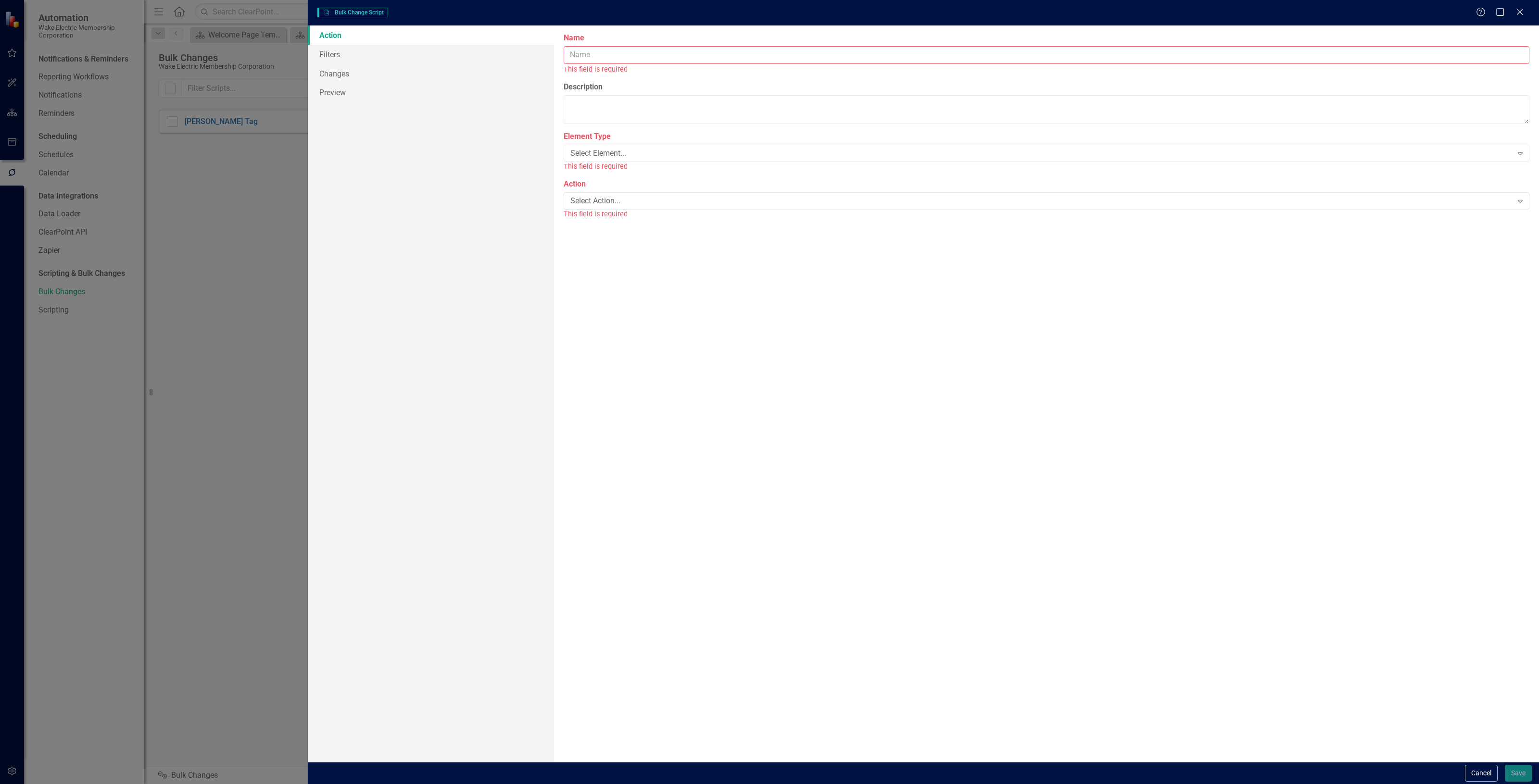
click at [652, 58] on input "Name" at bounding box center [1046, 55] width 965 height 18
type input "Delete actual and target"
drag, startPoint x: 609, startPoint y: 122, endPoint x: 611, endPoint y: 133, distance: 11.2
click at [609, 121] on label "Element Type" at bounding box center [1046, 125] width 965 height 11
click at [617, 137] on div "Select Element..." at bounding box center [1041, 142] width 942 height 11
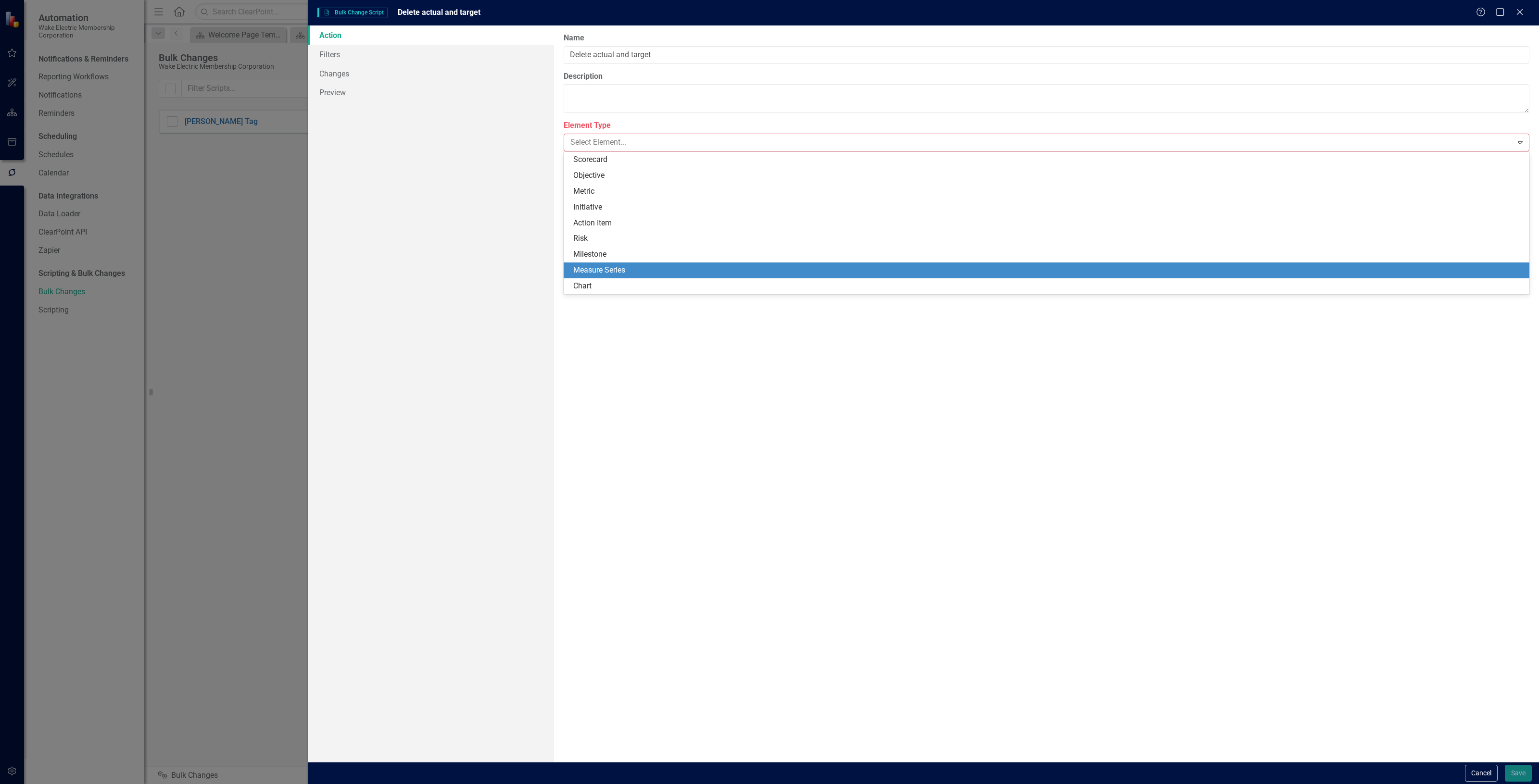
click at [612, 270] on div "Measure Series" at bounding box center [1049, 270] width 951 height 11
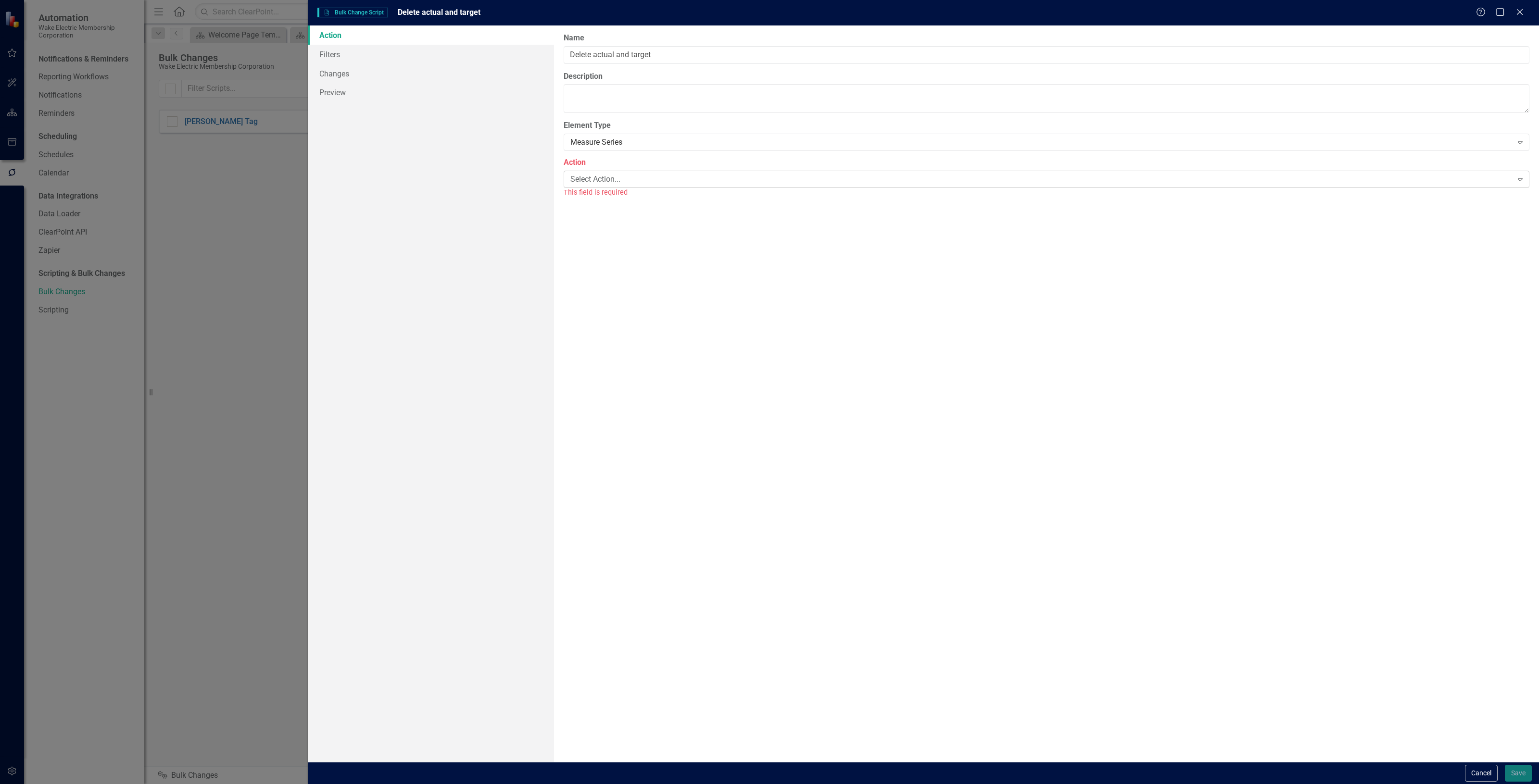
click at [592, 184] on div "Select Action... Expand" at bounding box center [1046, 179] width 965 height 17
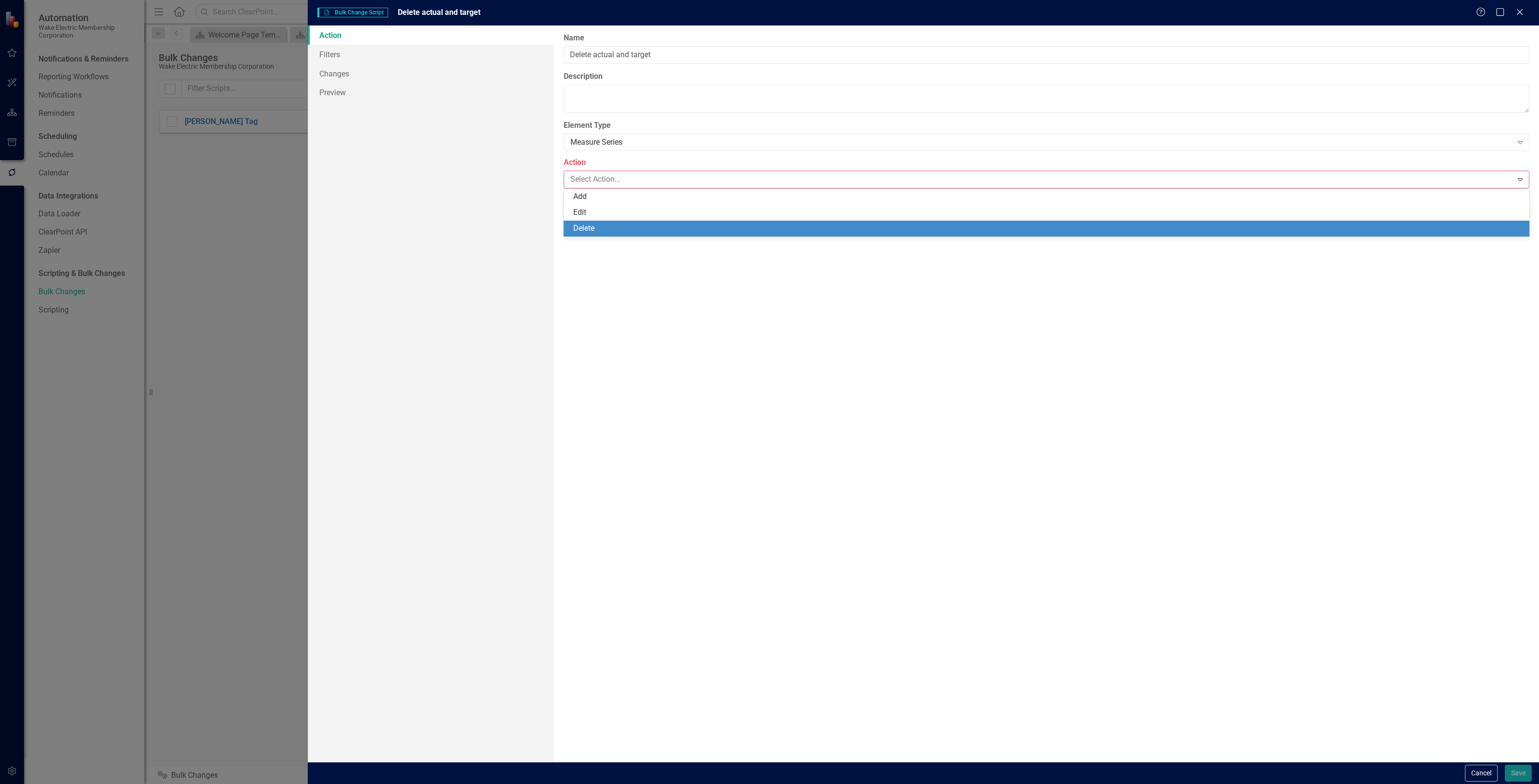
click at [602, 226] on div "Delete" at bounding box center [1049, 229] width 951 height 11
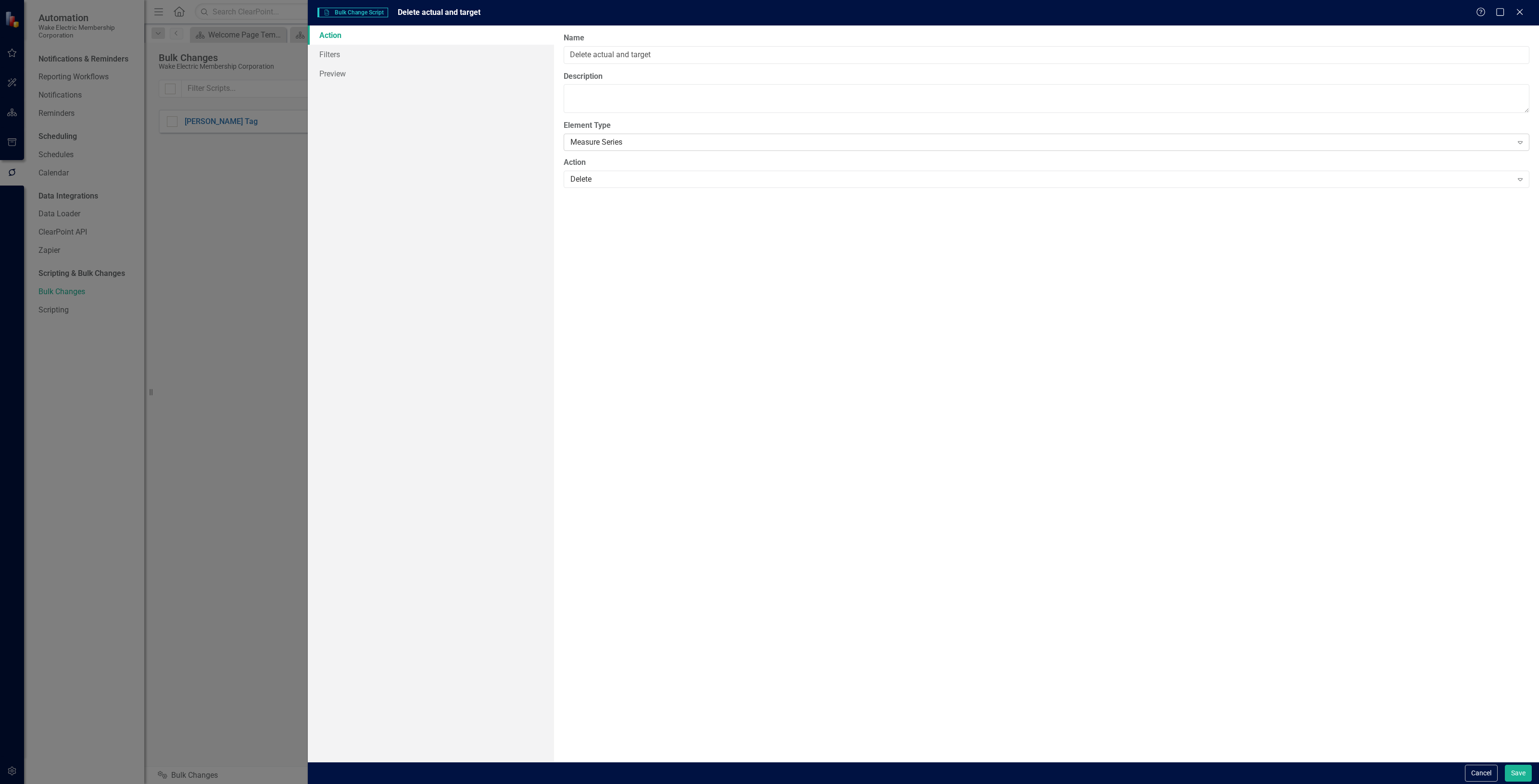
click at [620, 146] on div "Measure Series" at bounding box center [1041, 142] width 942 height 11
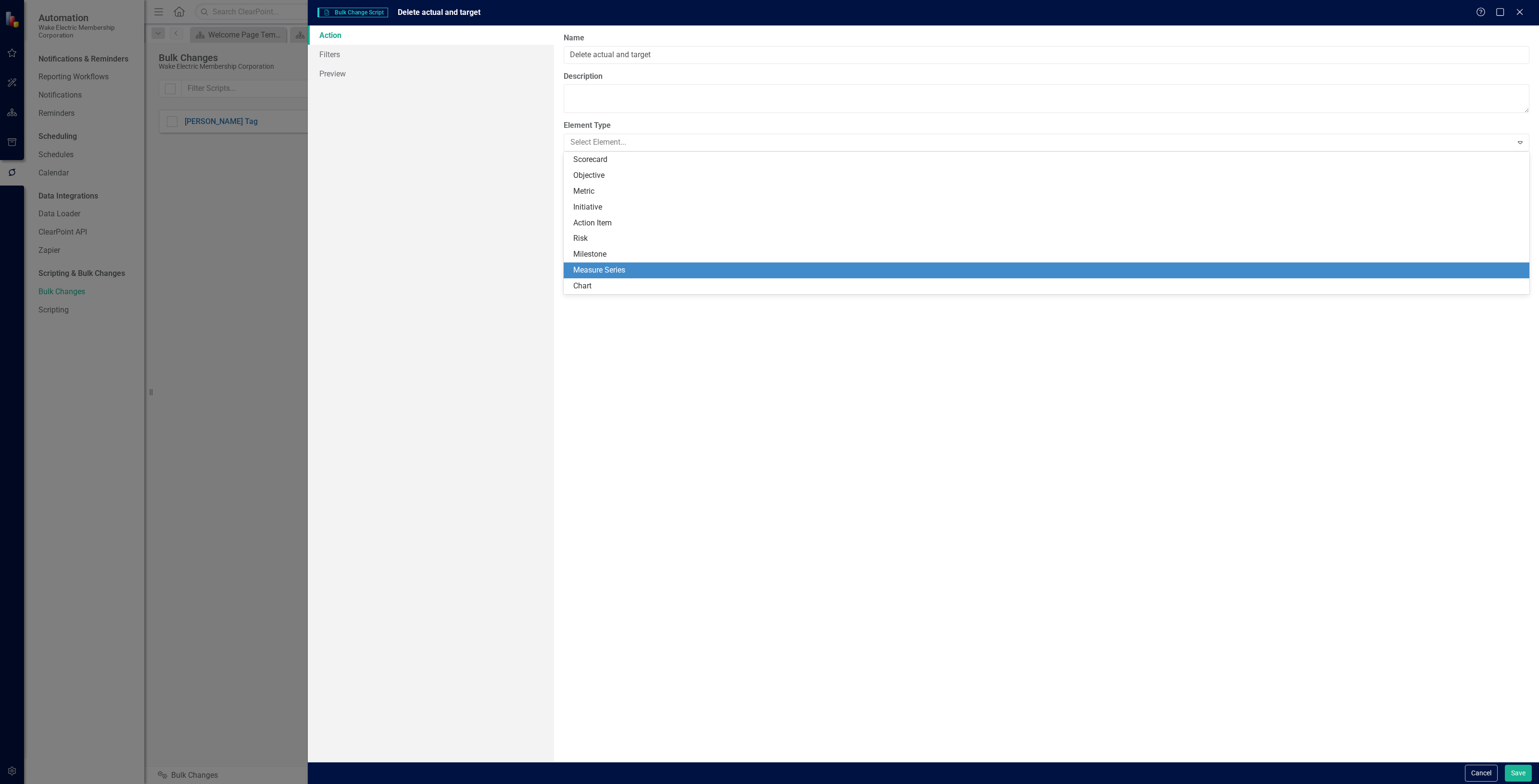
click at [629, 129] on label "Element Type" at bounding box center [1046, 125] width 965 height 11
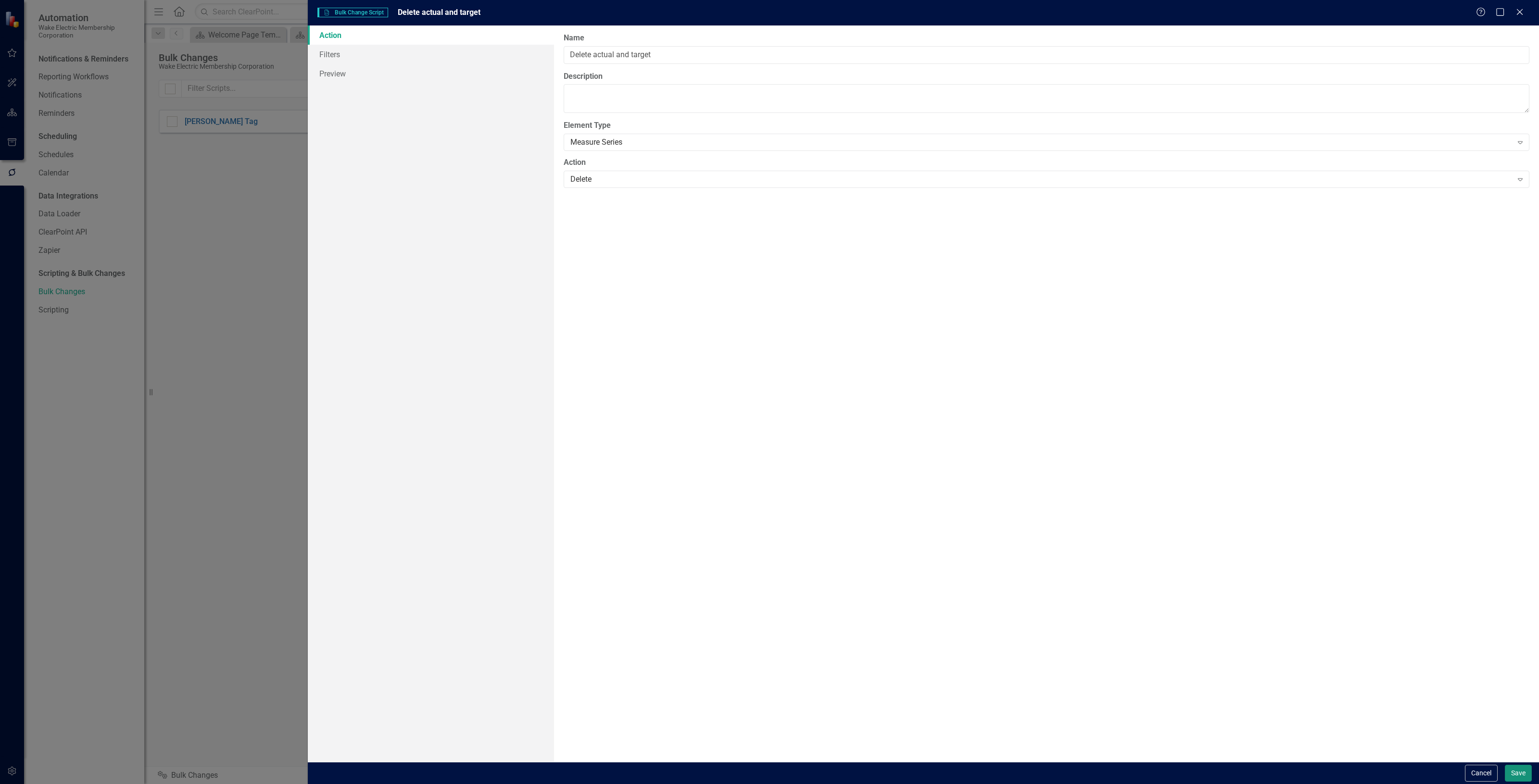
click at [1527, 770] on button "Save" at bounding box center [1518, 773] width 27 height 17
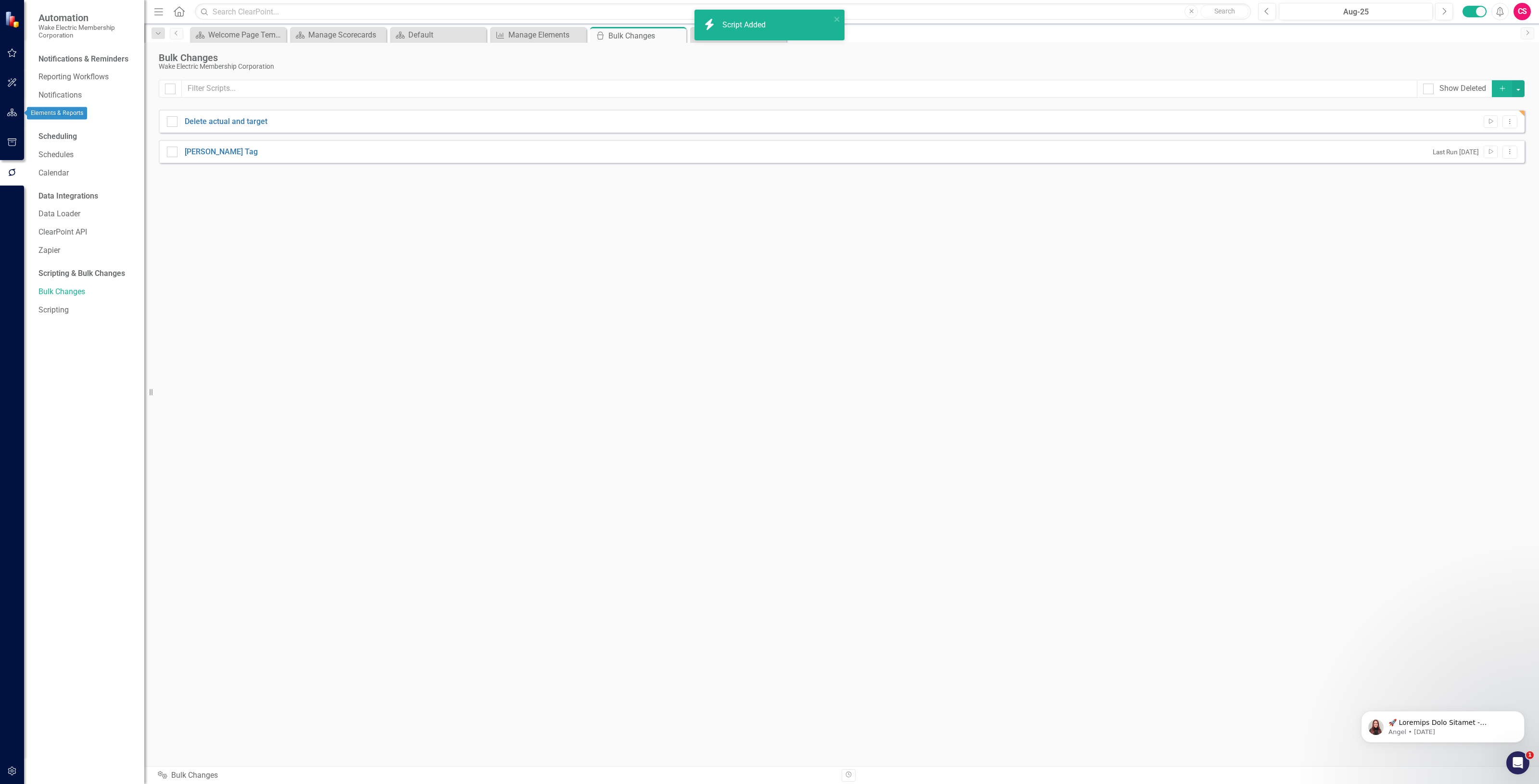
click at [10, 113] on icon "button" at bounding box center [12, 112] width 10 height 8
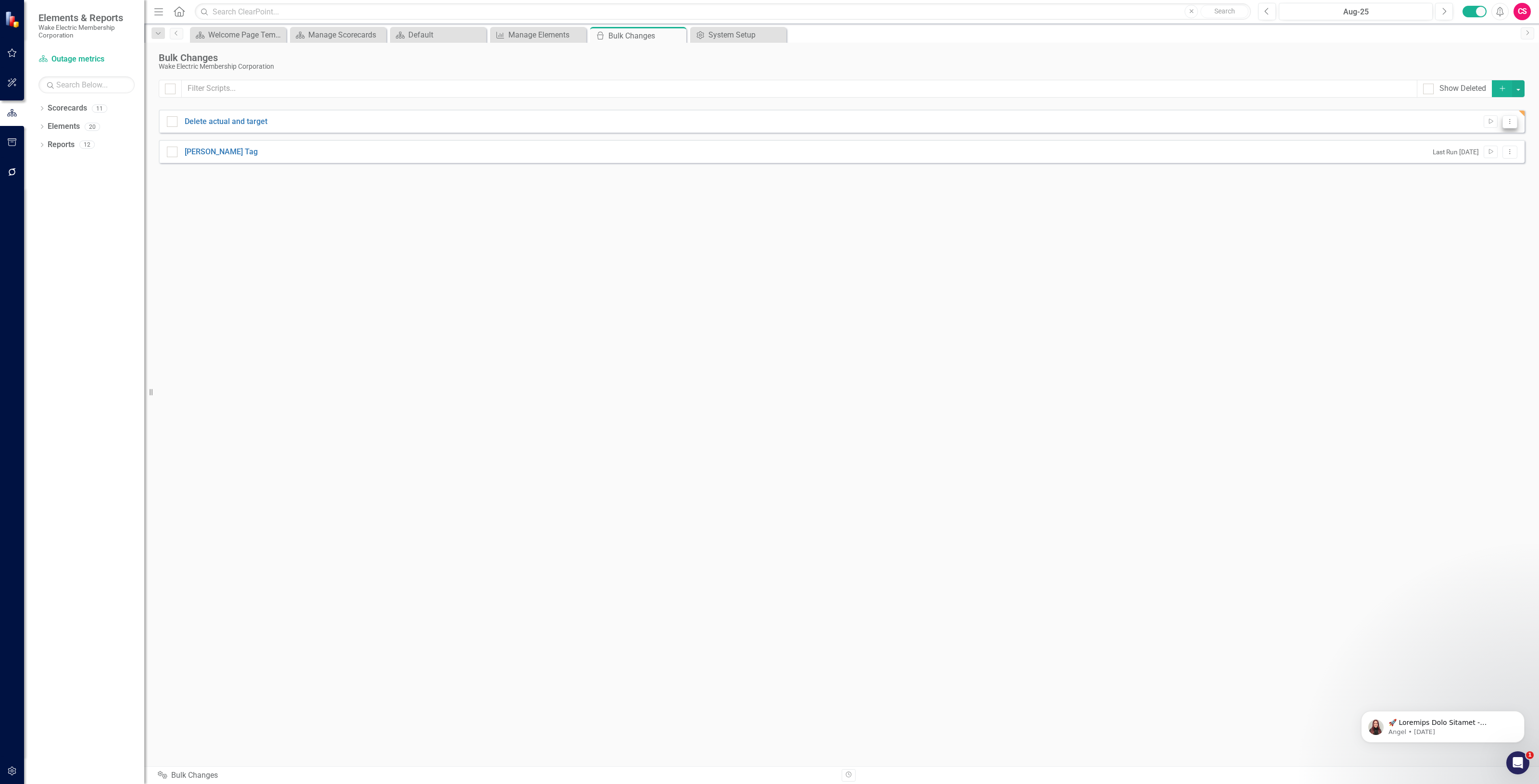
click at [1515, 124] on button "Dropdown Menu" at bounding box center [1510, 122] width 15 height 13
click at [1457, 157] on link "Edit Edit Script" at bounding box center [1478, 156] width 77 height 18
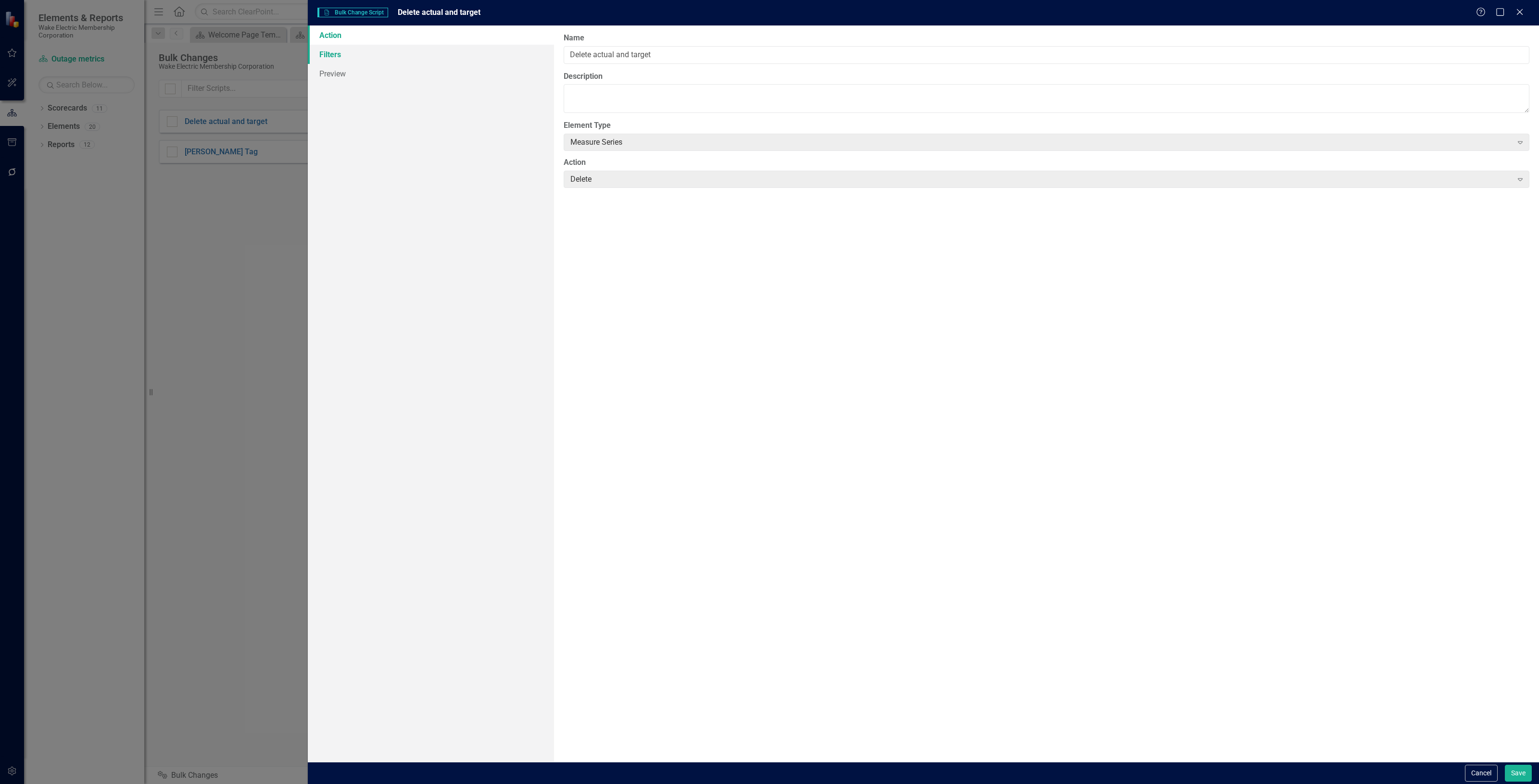
click at [364, 56] on link "Filters" at bounding box center [431, 54] width 246 height 19
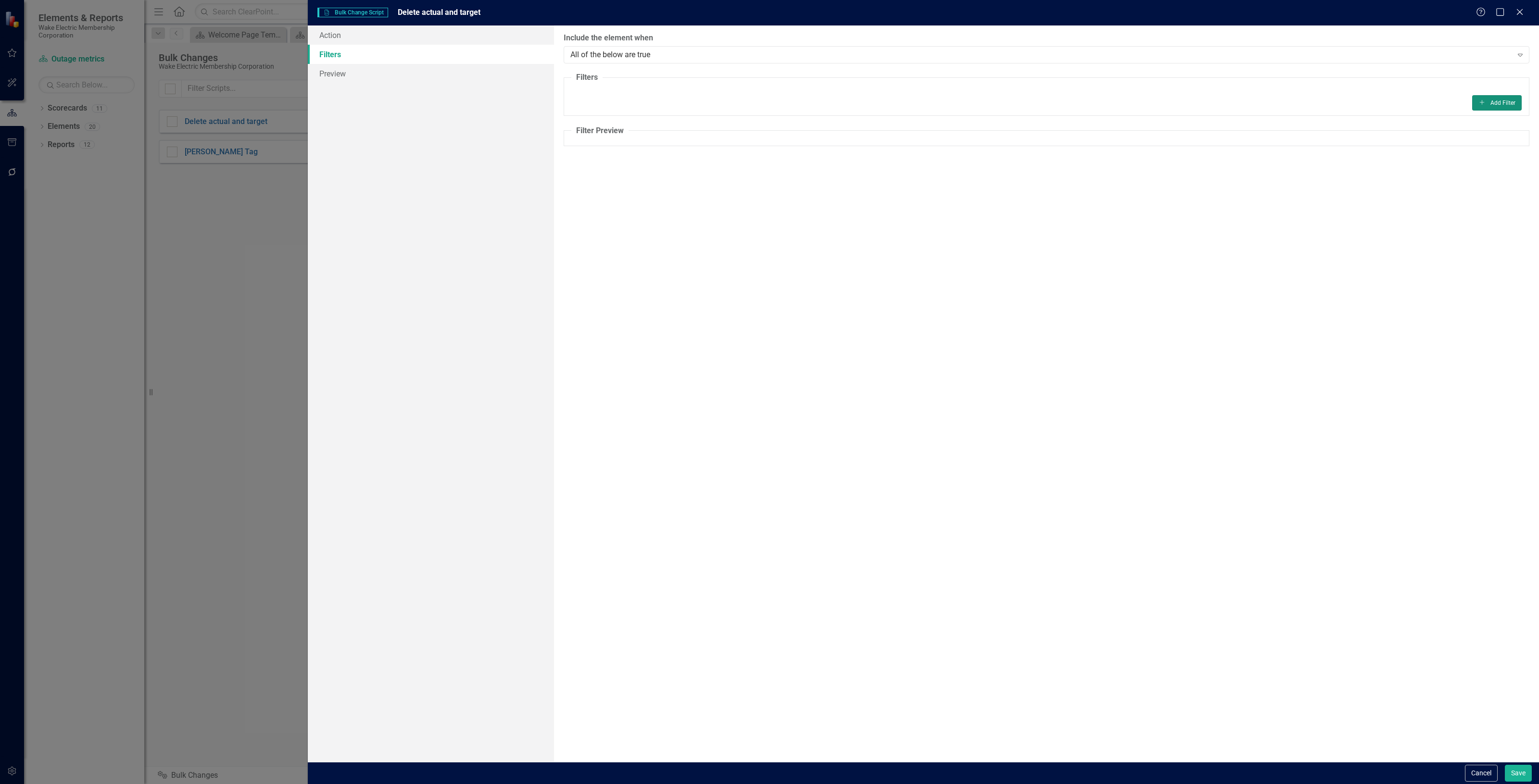
click at [1492, 104] on button "Add Add Filter" at bounding box center [1497, 103] width 50 height 16
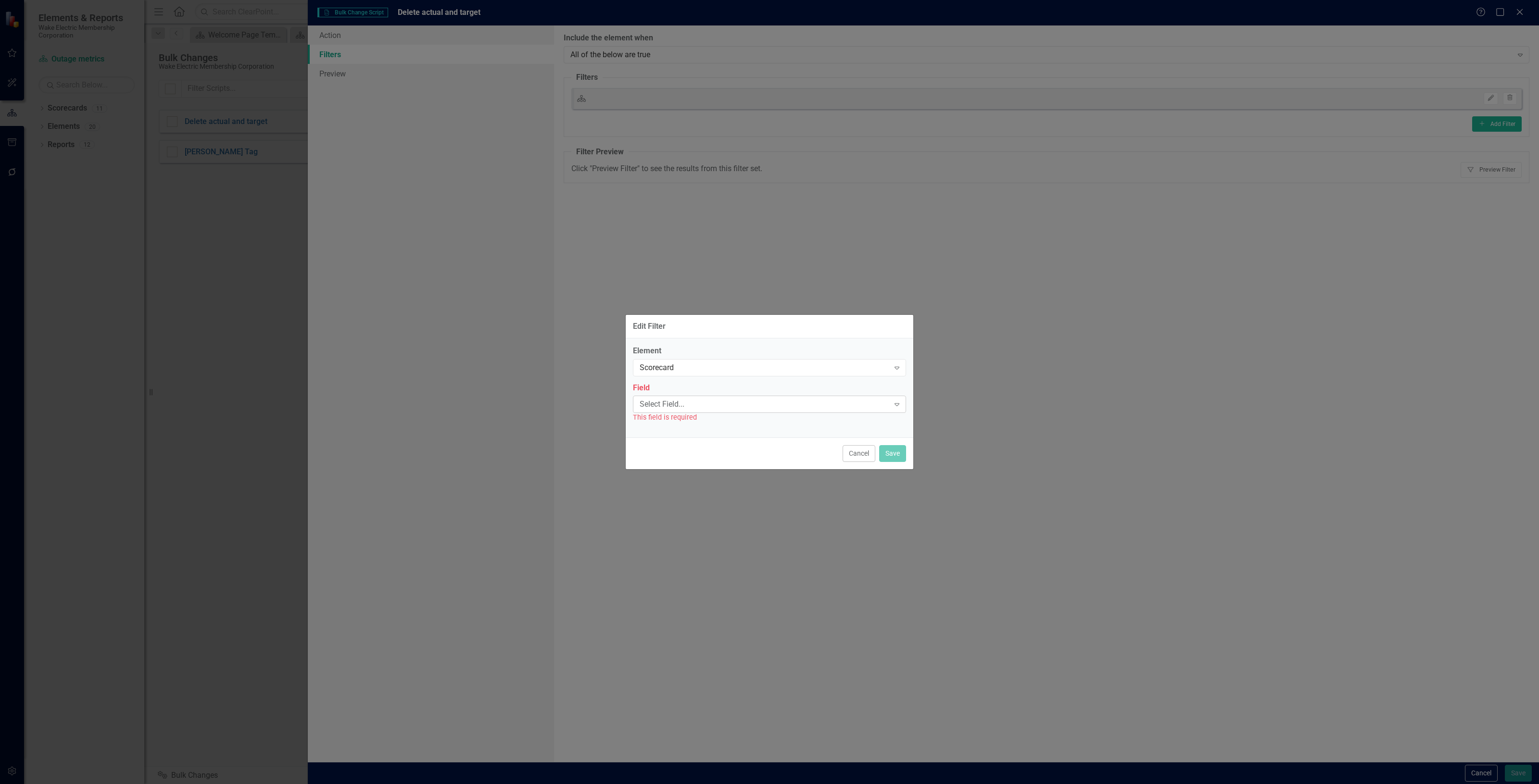
click at [751, 404] on div "Select Field..." at bounding box center [765, 404] width 250 height 11
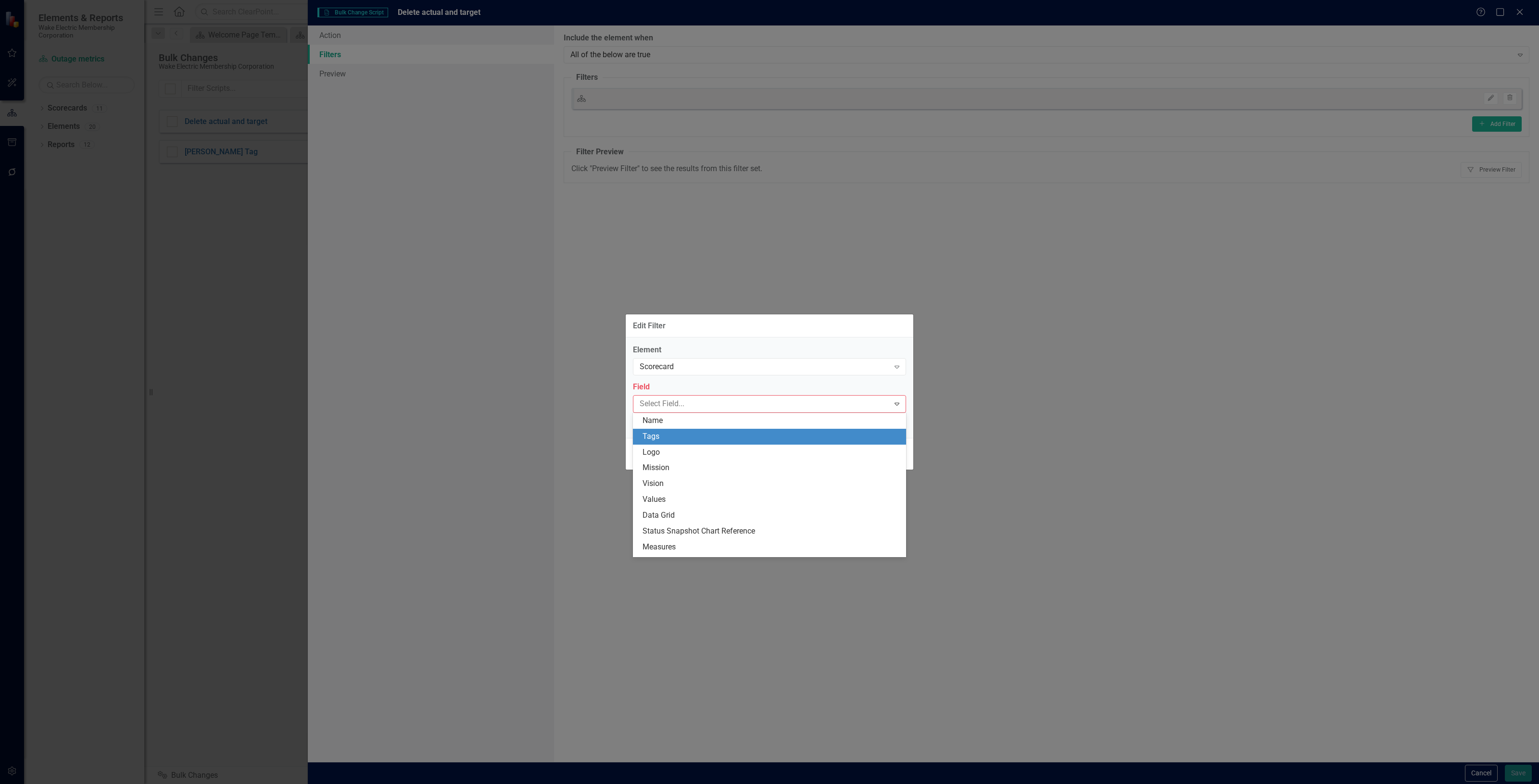
click at [722, 432] on div "Tags" at bounding box center [771, 436] width 257 height 11
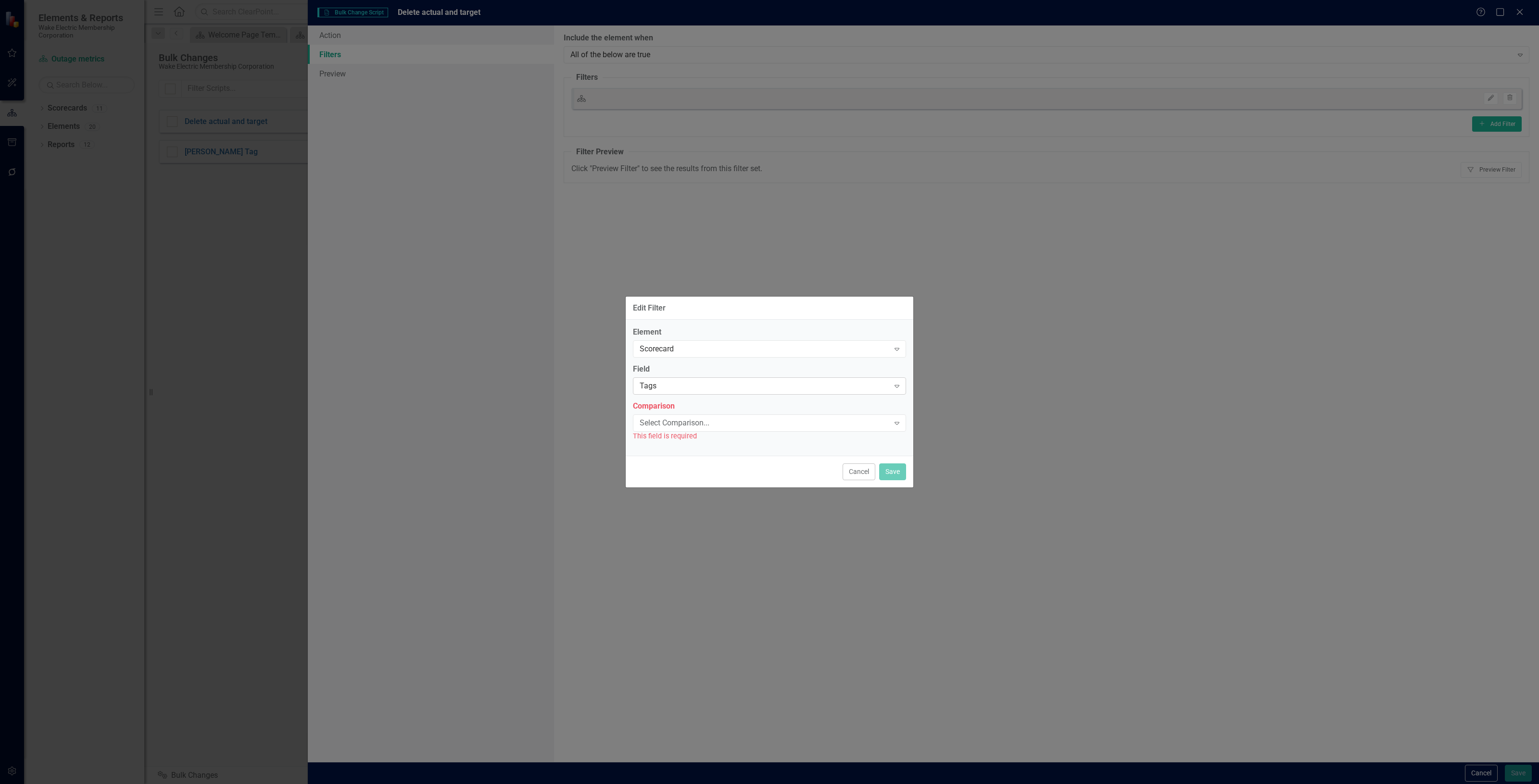
click at [700, 385] on div "Tags" at bounding box center [765, 386] width 250 height 11
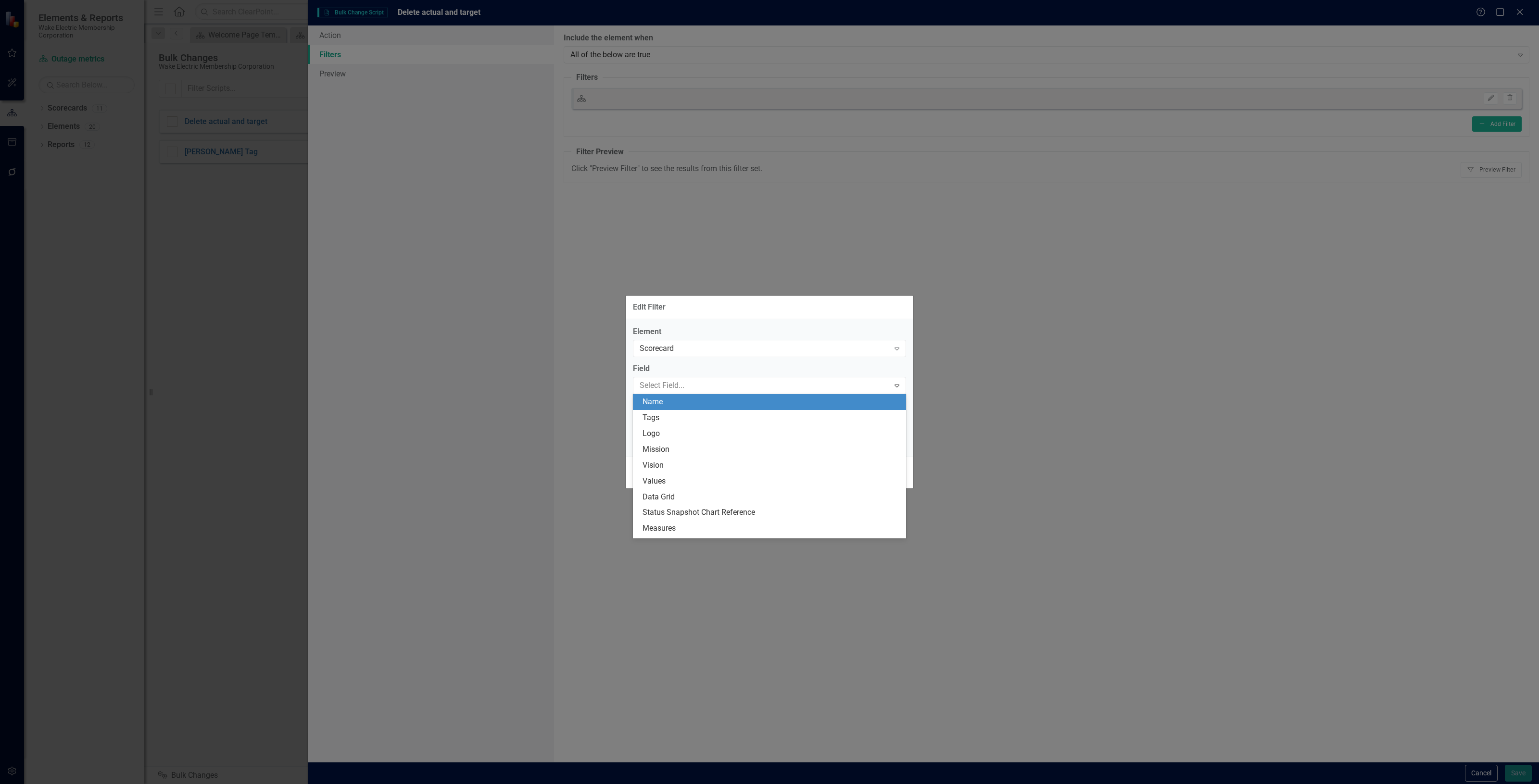
click at [692, 404] on div "Name" at bounding box center [771, 402] width 257 height 11
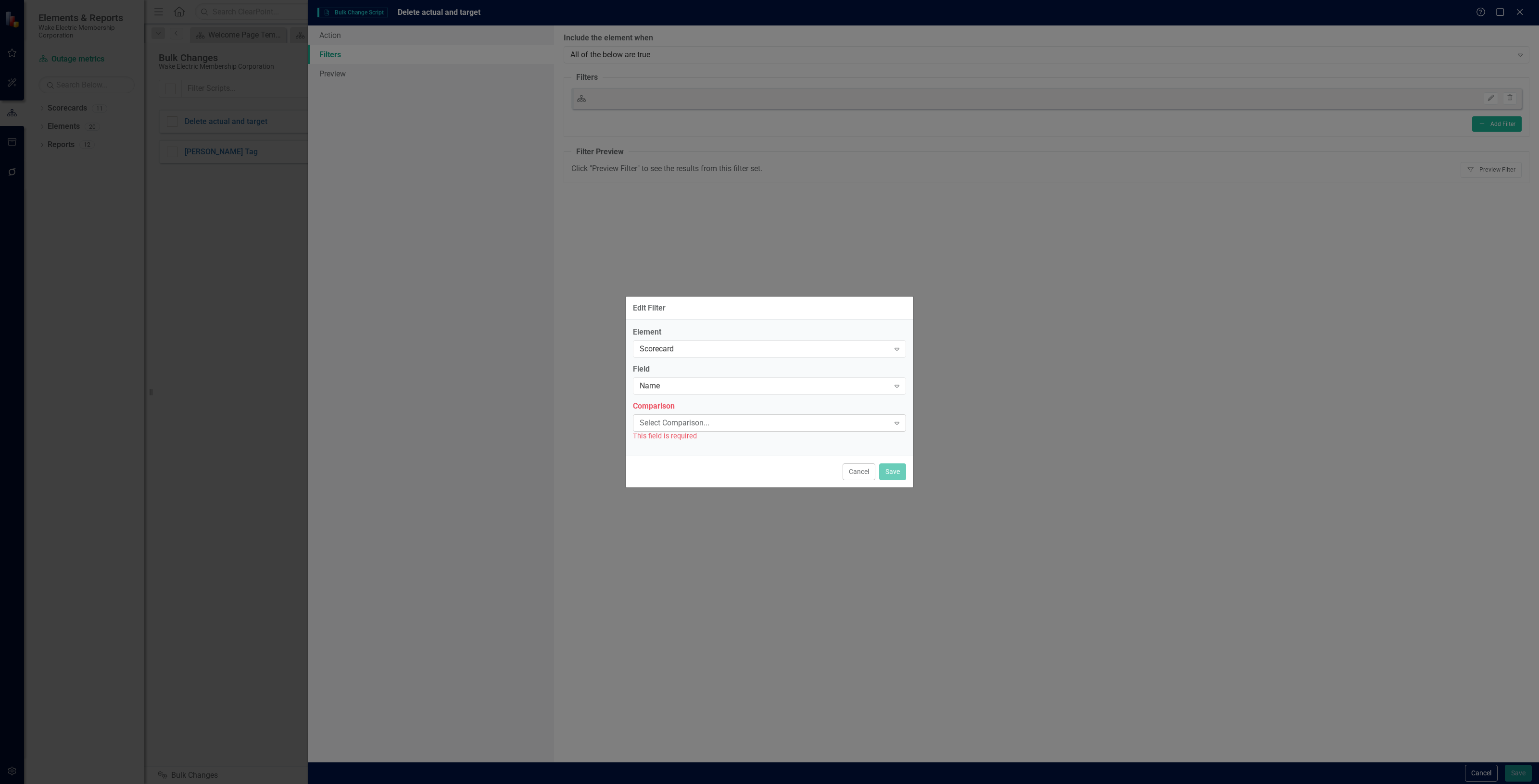
click at [691, 419] on div "Select Comparison..." at bounding box center [765, 423] width 250 height 11
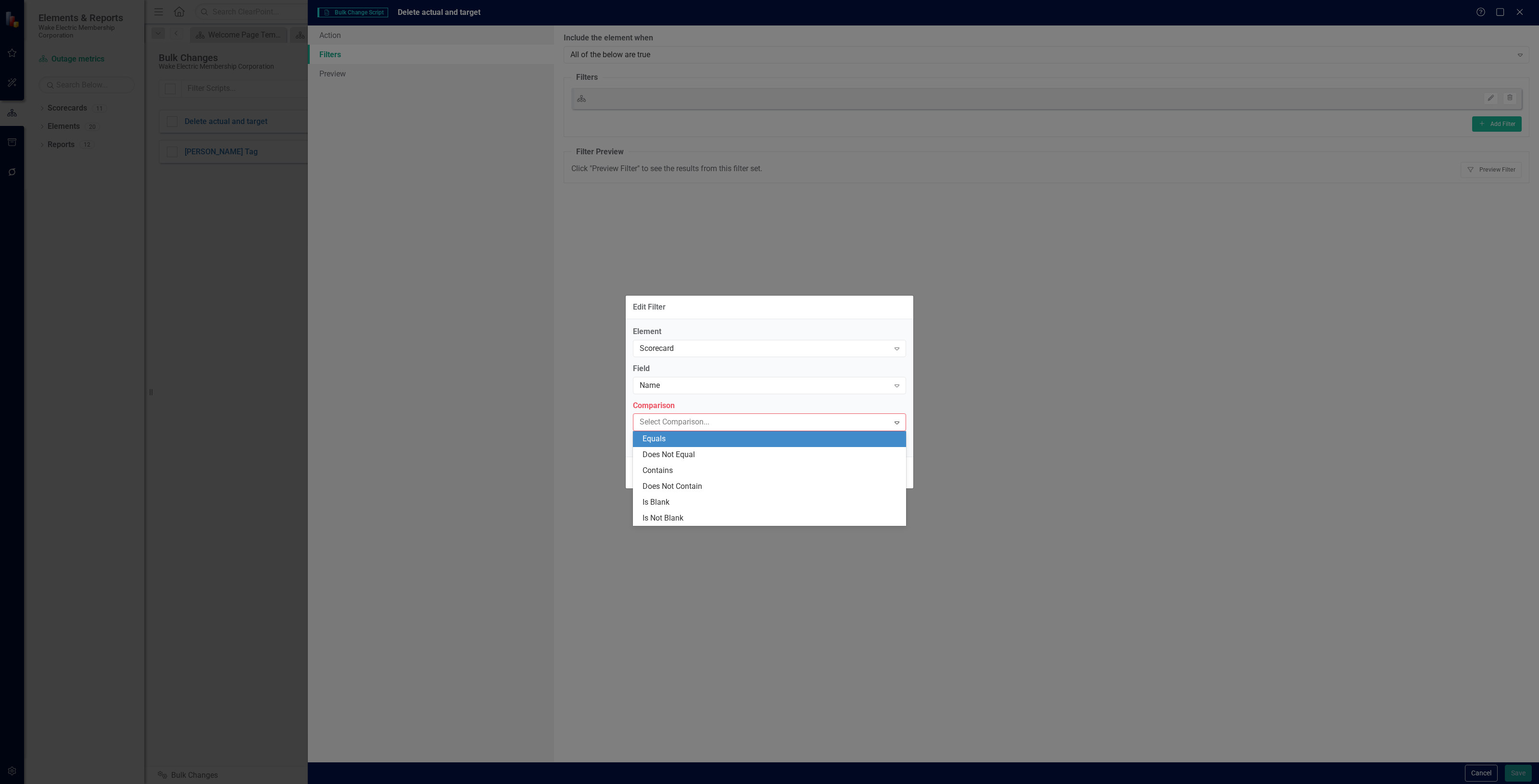
click at [686, 441] on div "Equals" at bounding box center [771, 439] width 257 height 11
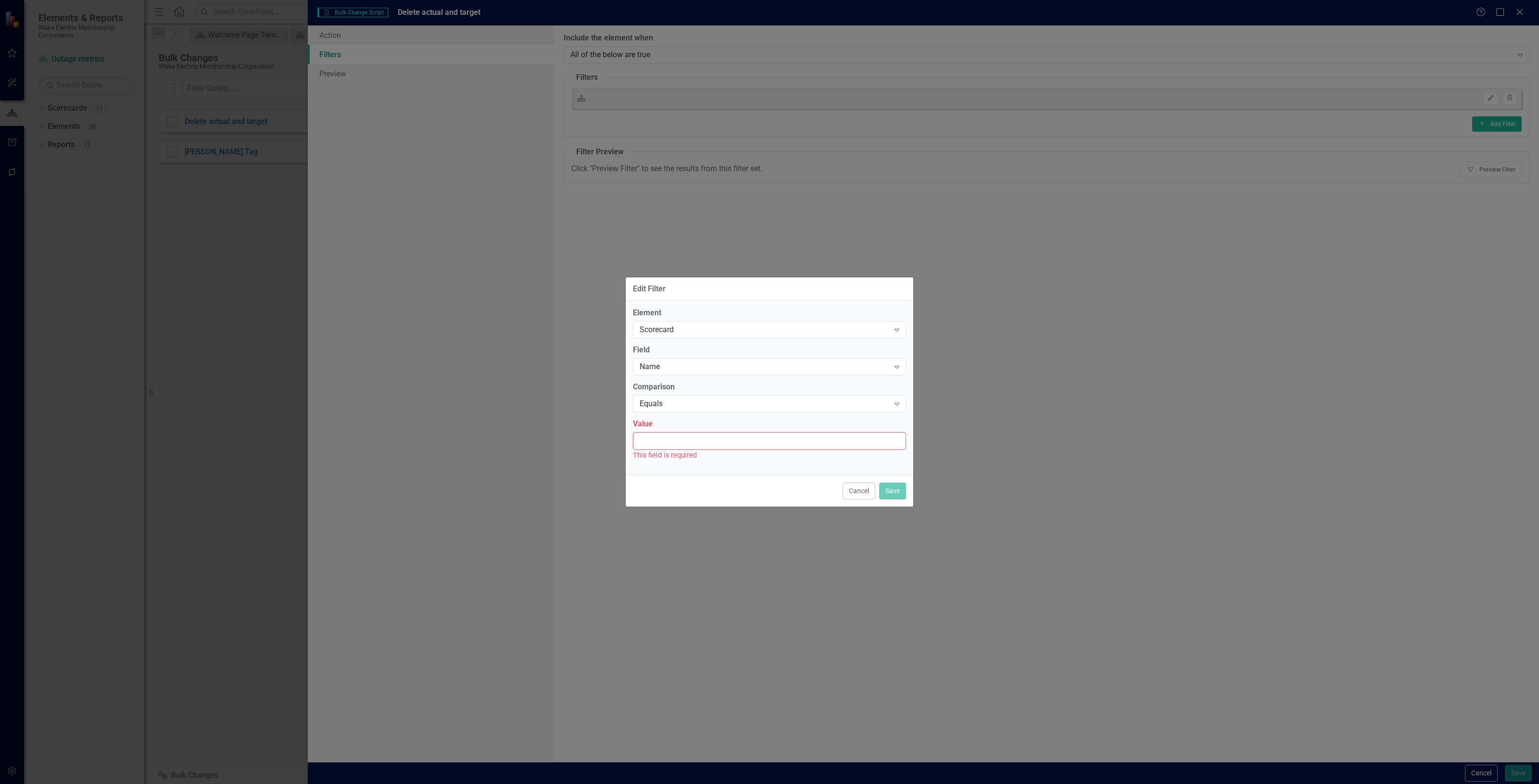
click at [684, 439] on input "Value" at bounding box center [769, 441] width 273 height 18
type input "Outage metrics"
click at [907, 482] on div "Cancel Save" at bounding box center [769, 485] width 287 height 32
click at [894, 479] on button "Save" at bounding box center [893, 485] width 27 height 17
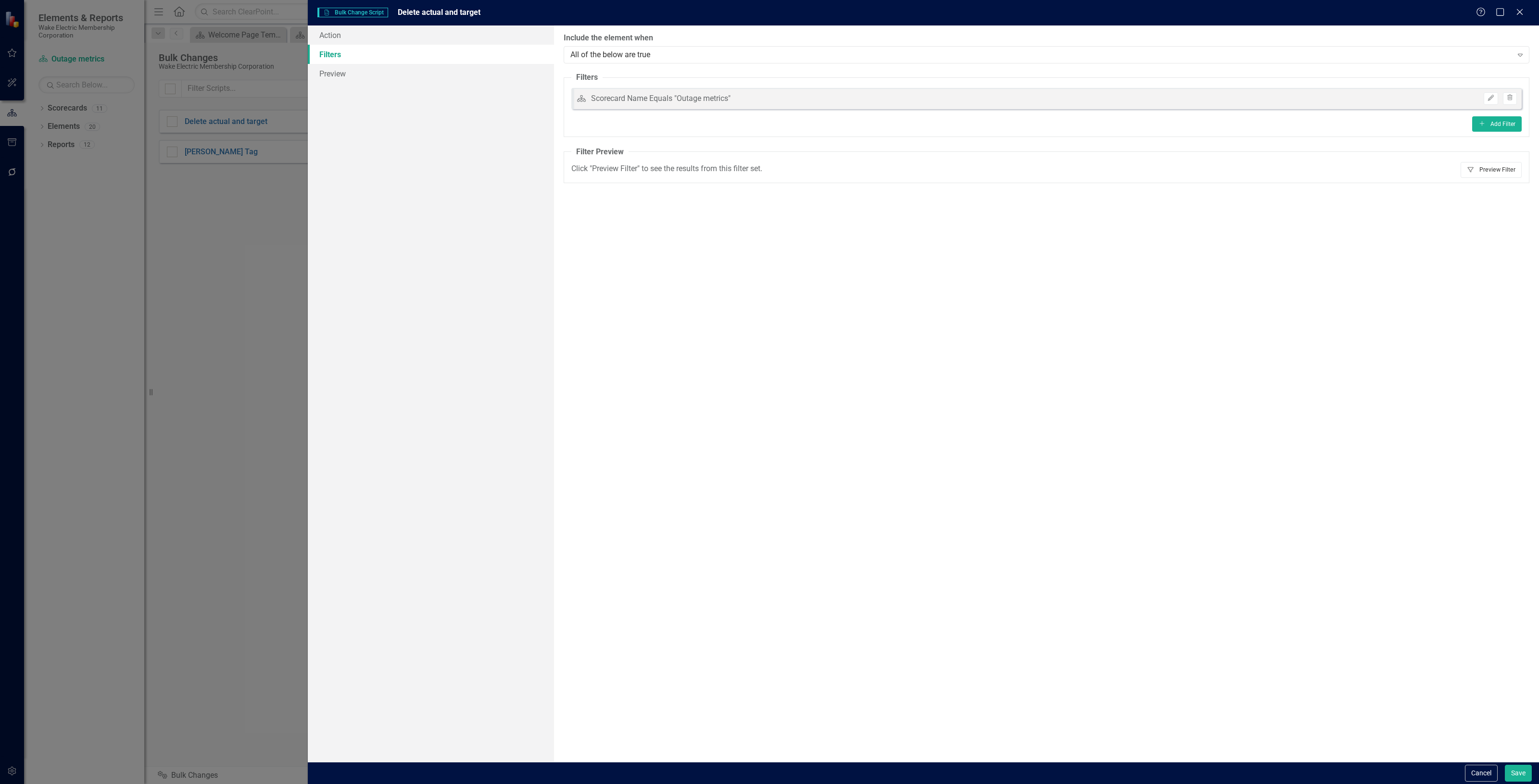
click at [1481, 172] on button "Filter Preview Filter" at bounding box center [1491, 170] width 61 height 16
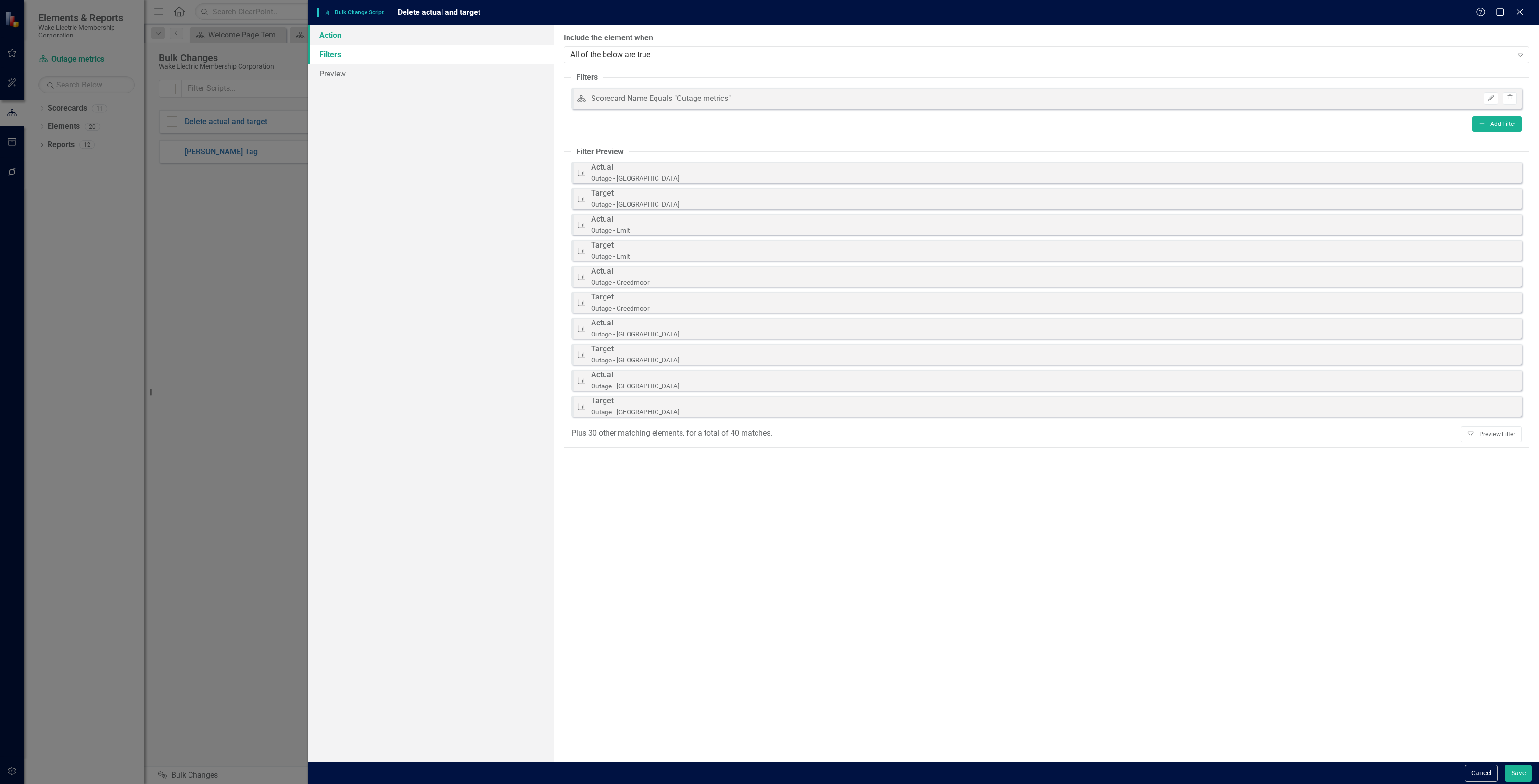
click at [375, 36] on link "Action" at bounding box center [431, 35] width 246 height 19
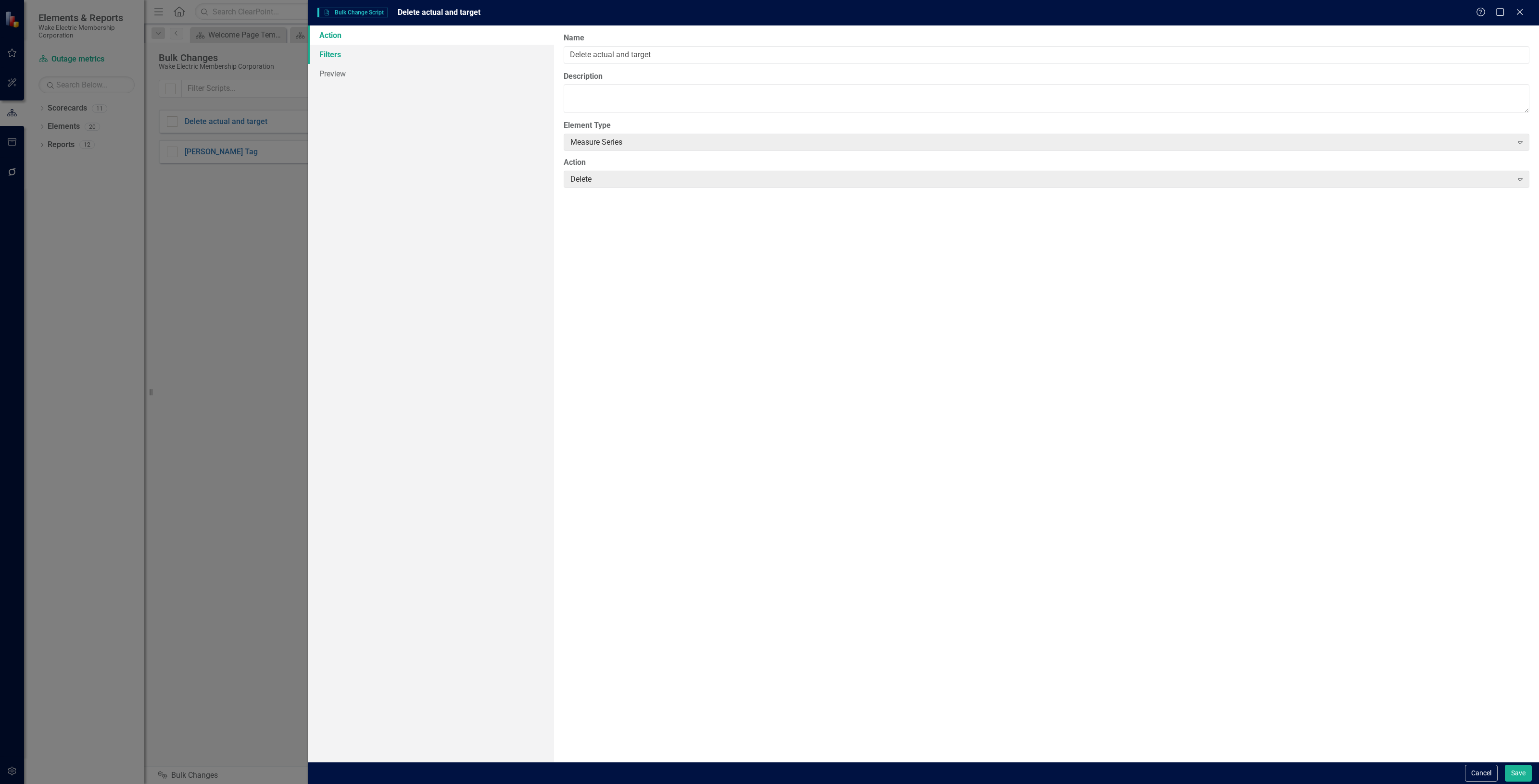
click at [381, 56] on link "Filters" at bounding box center [431, 54] width 246 height 19
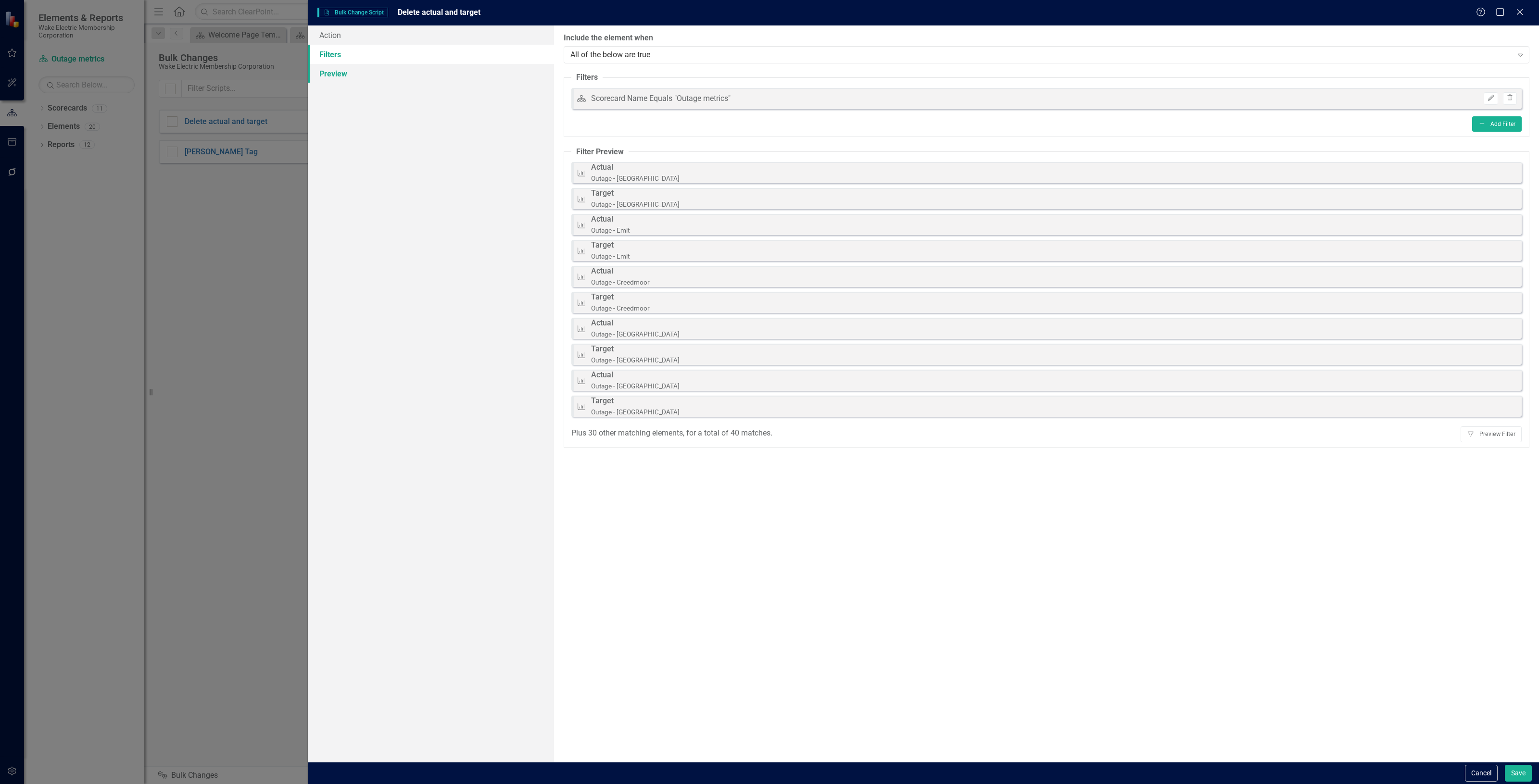
click at [391, 70] on link "Preview" at bounding box center [431, 73] width 246 height 19
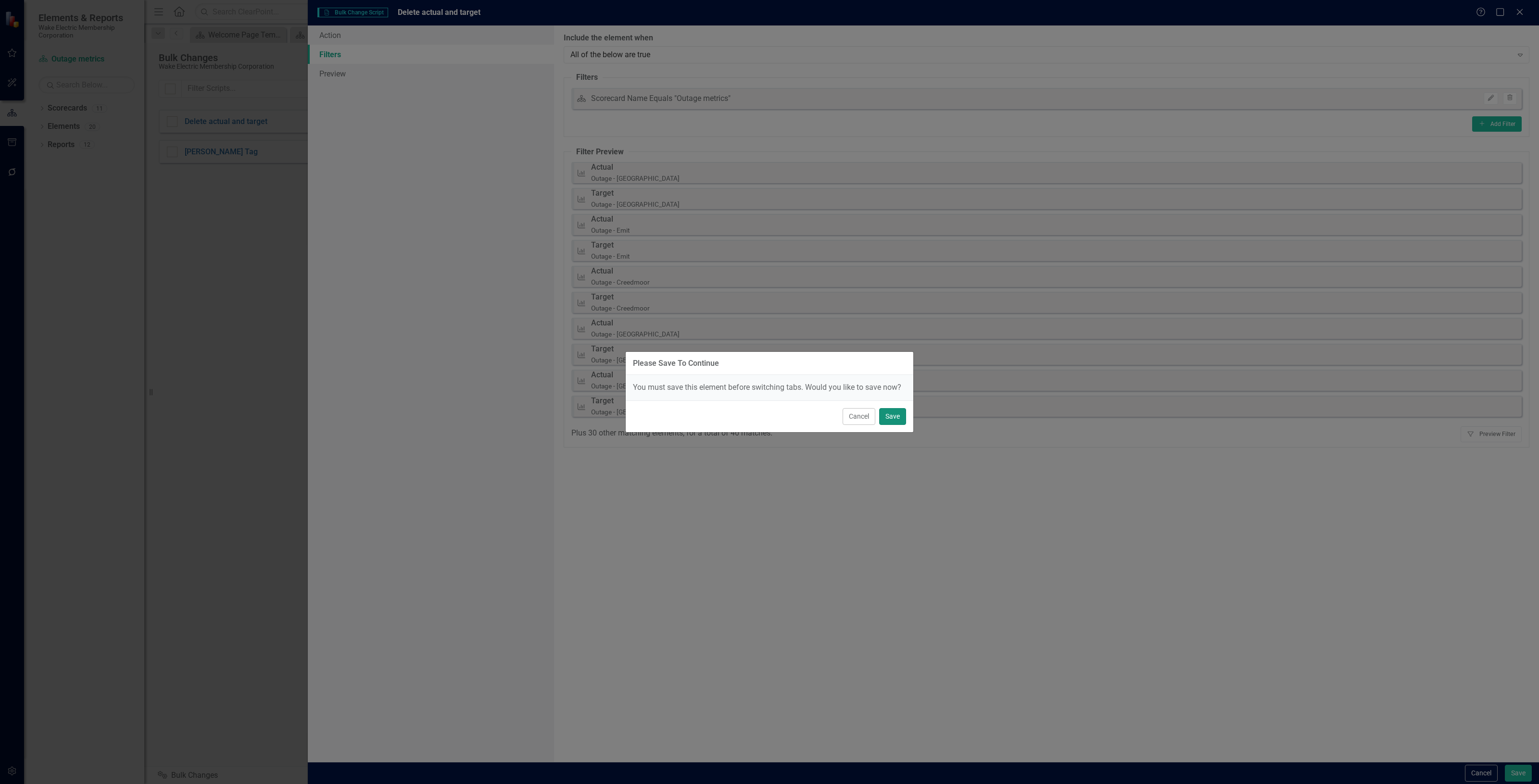
click at [899, 417] on button "Save" at bounding box center [893, 416] width 27 height 17
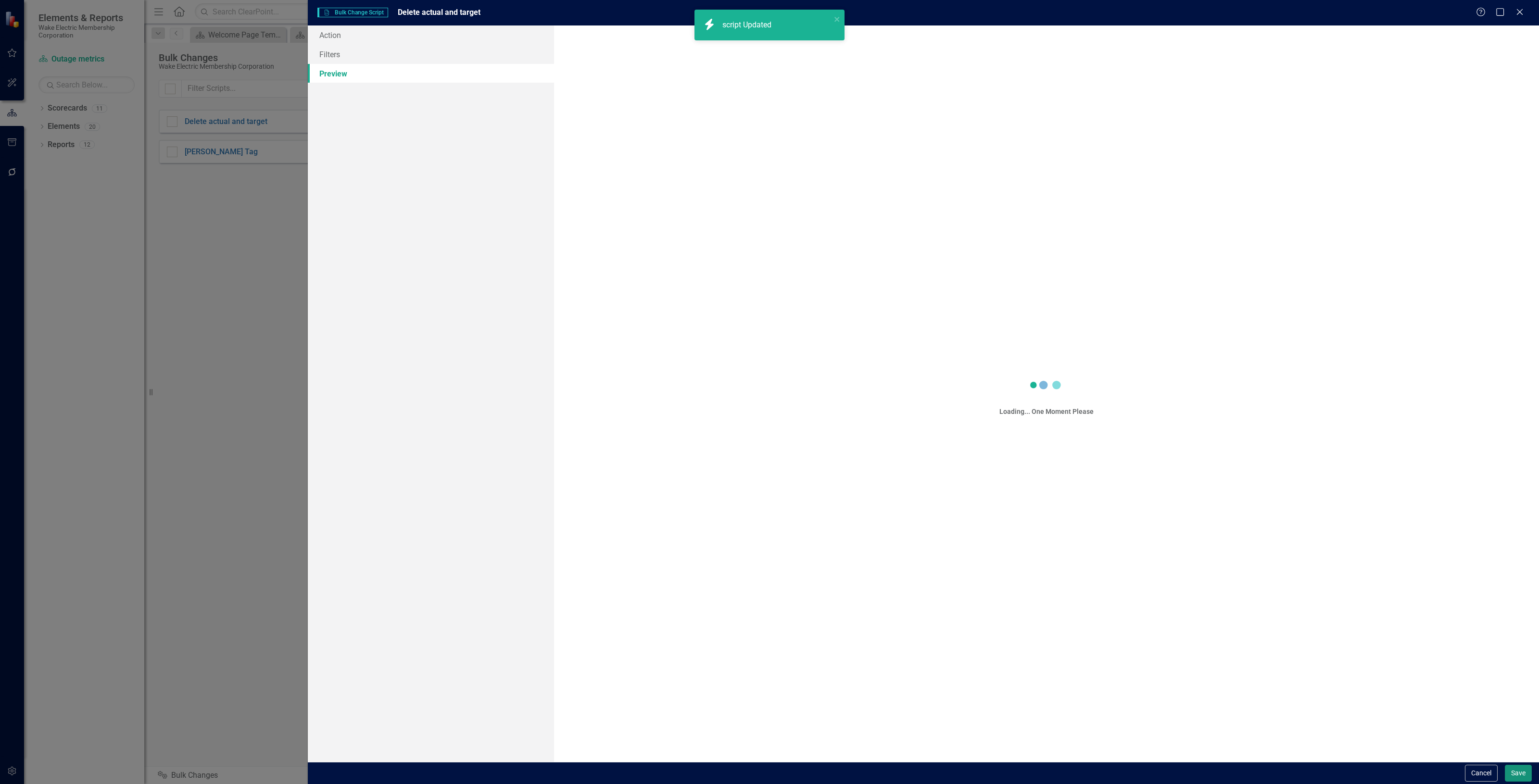
click at [1520, 777] on button "Save" at bounding box center [1518, 773] width 27 height 17
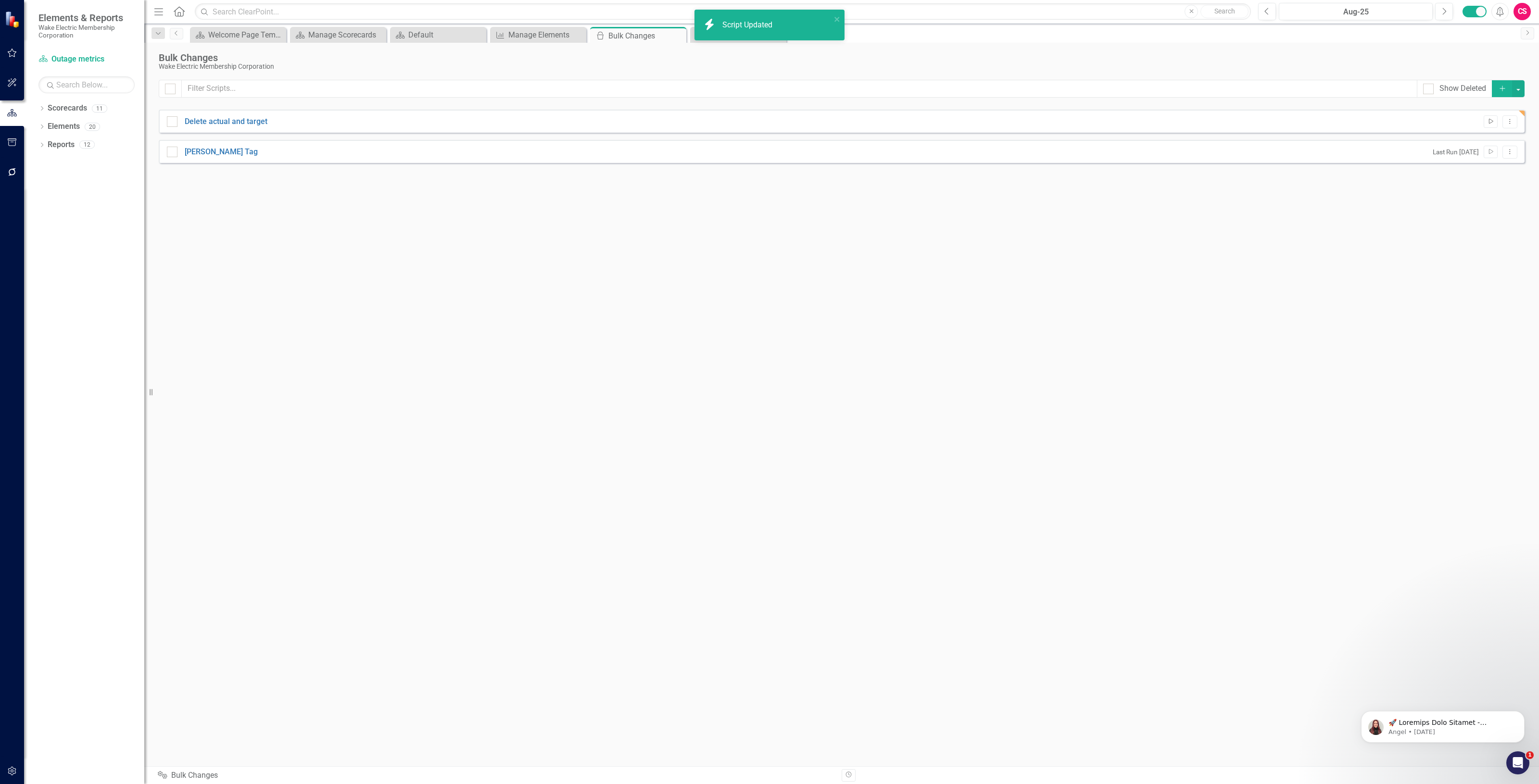
click at [1490, 119] on icon "Run Script" at bounding box center [1491, 122] width 7 height 6
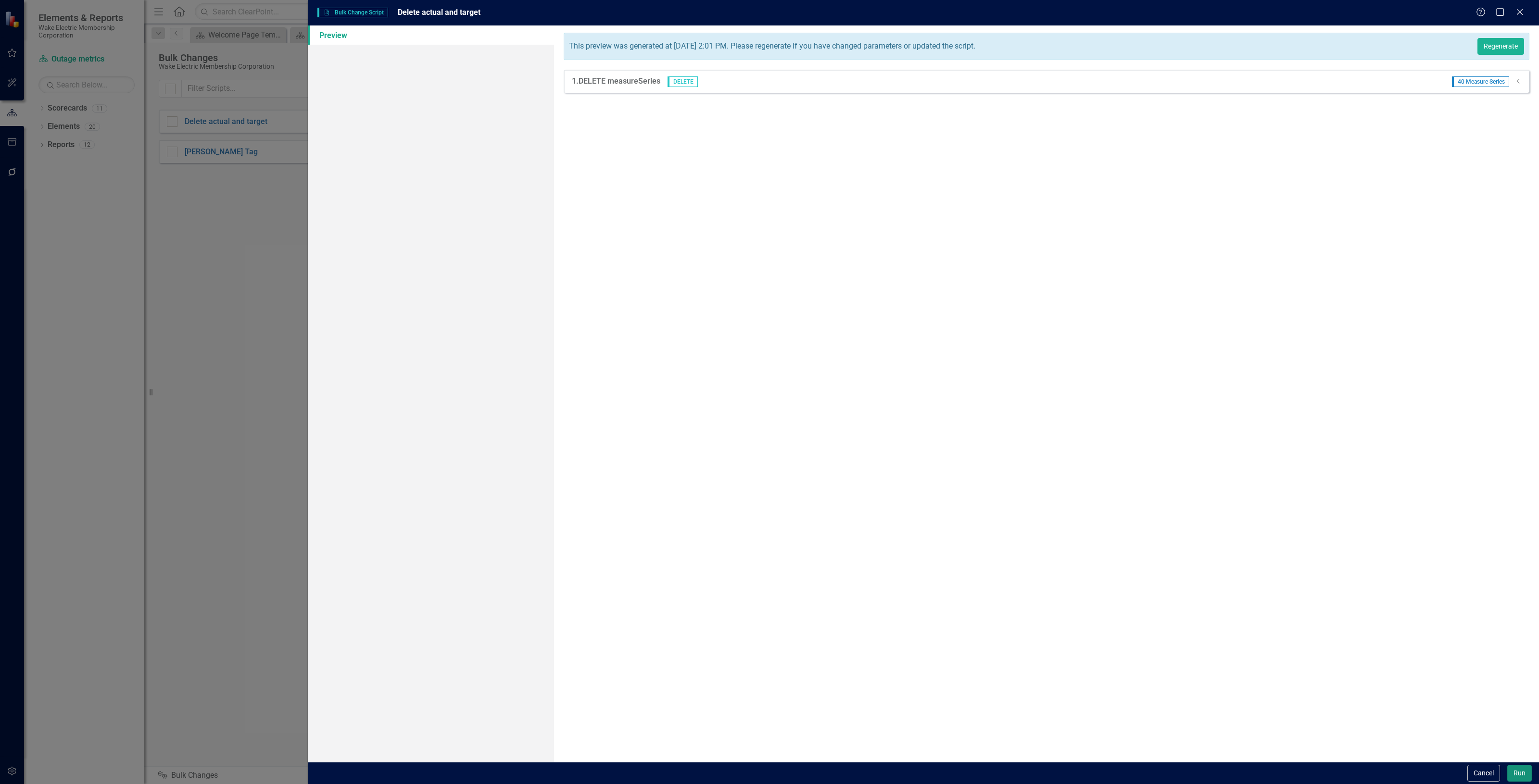
click at [1520, 765] on button "Run" at bounding box center [1519, 773] width 24 height 17
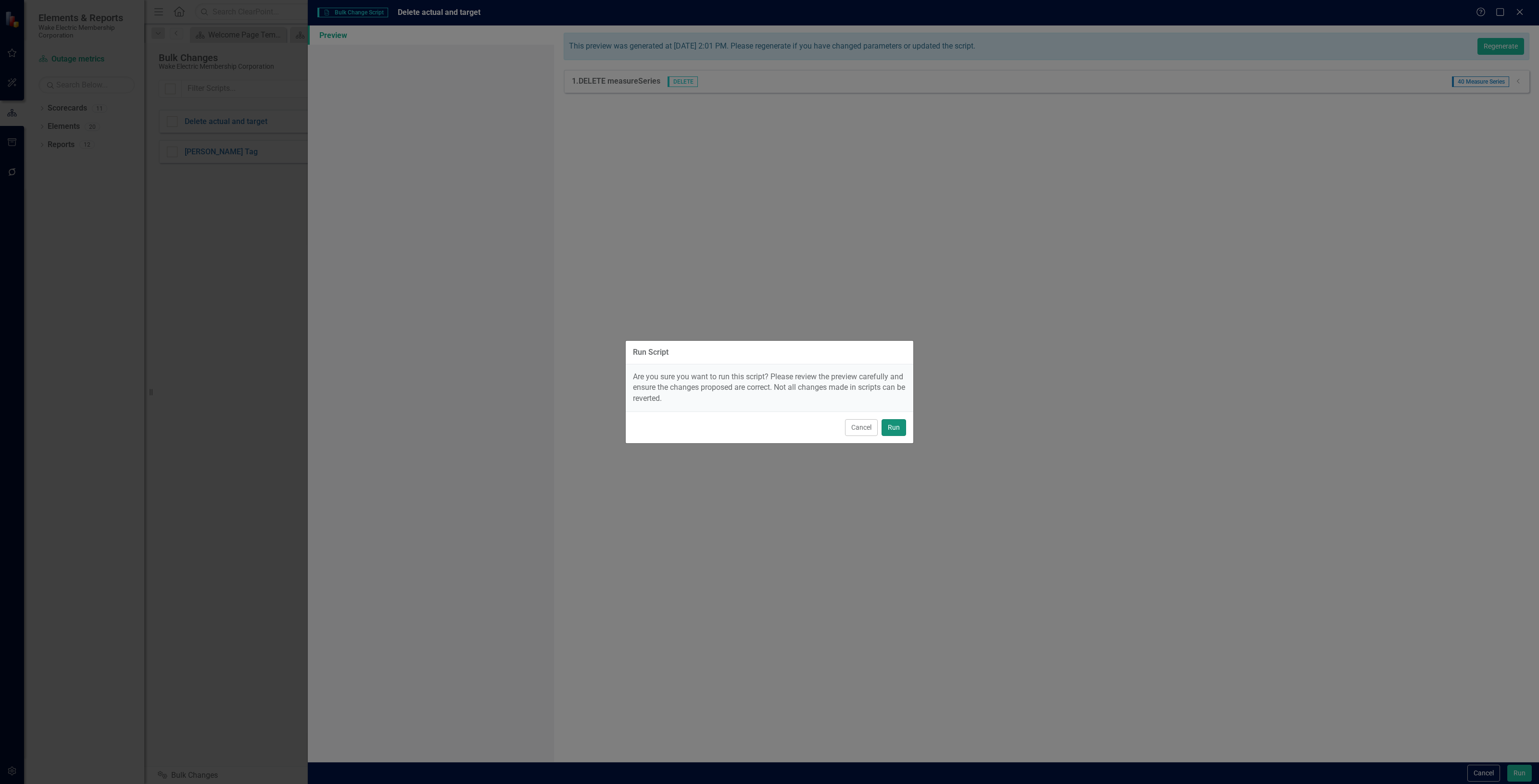
click at [902, 426] on button "Run" at bounding box center [894, 428] width 24 height 17
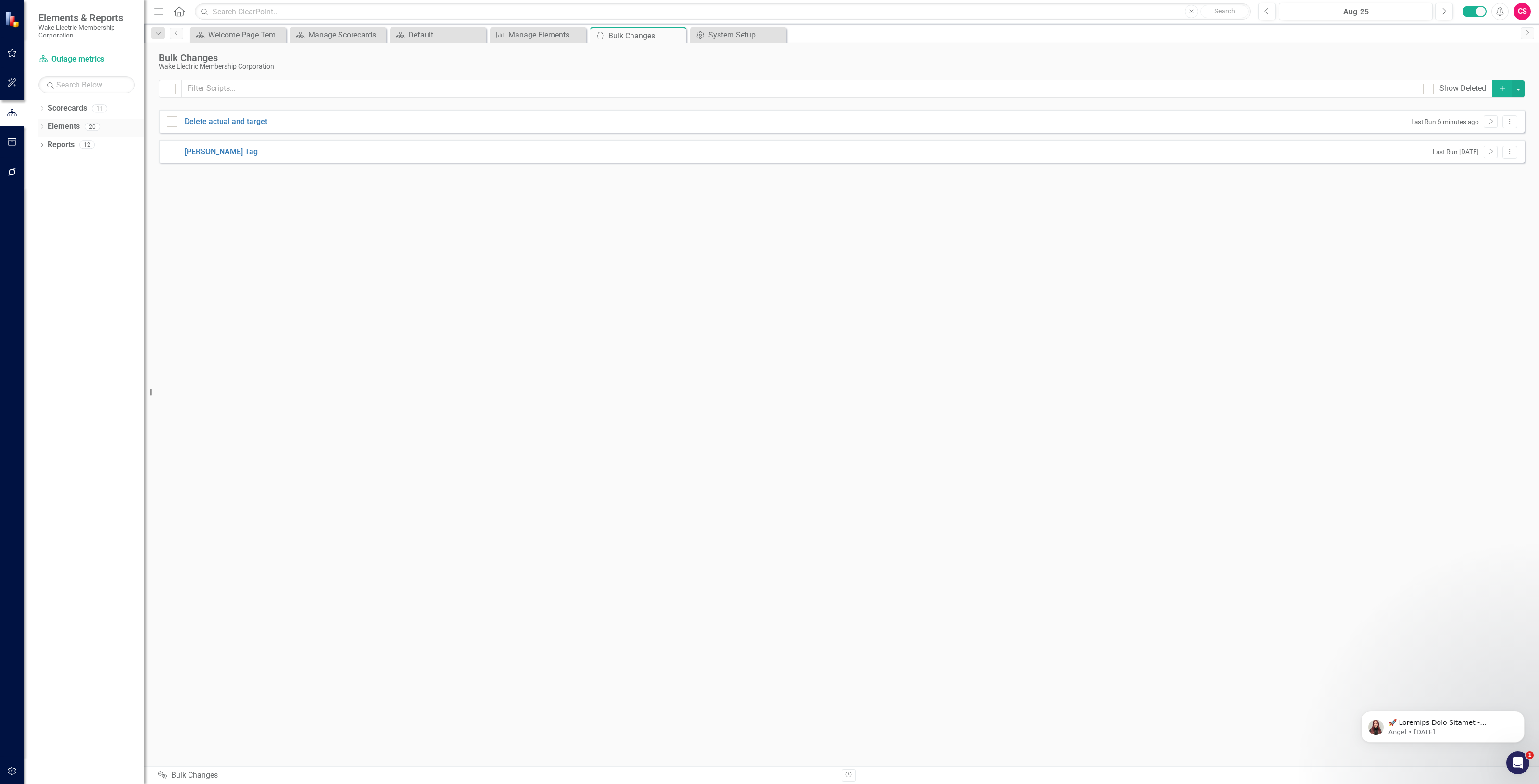
click at [75, 123] on link "Elements" at bounding box center [64, 127] width 32 height 11
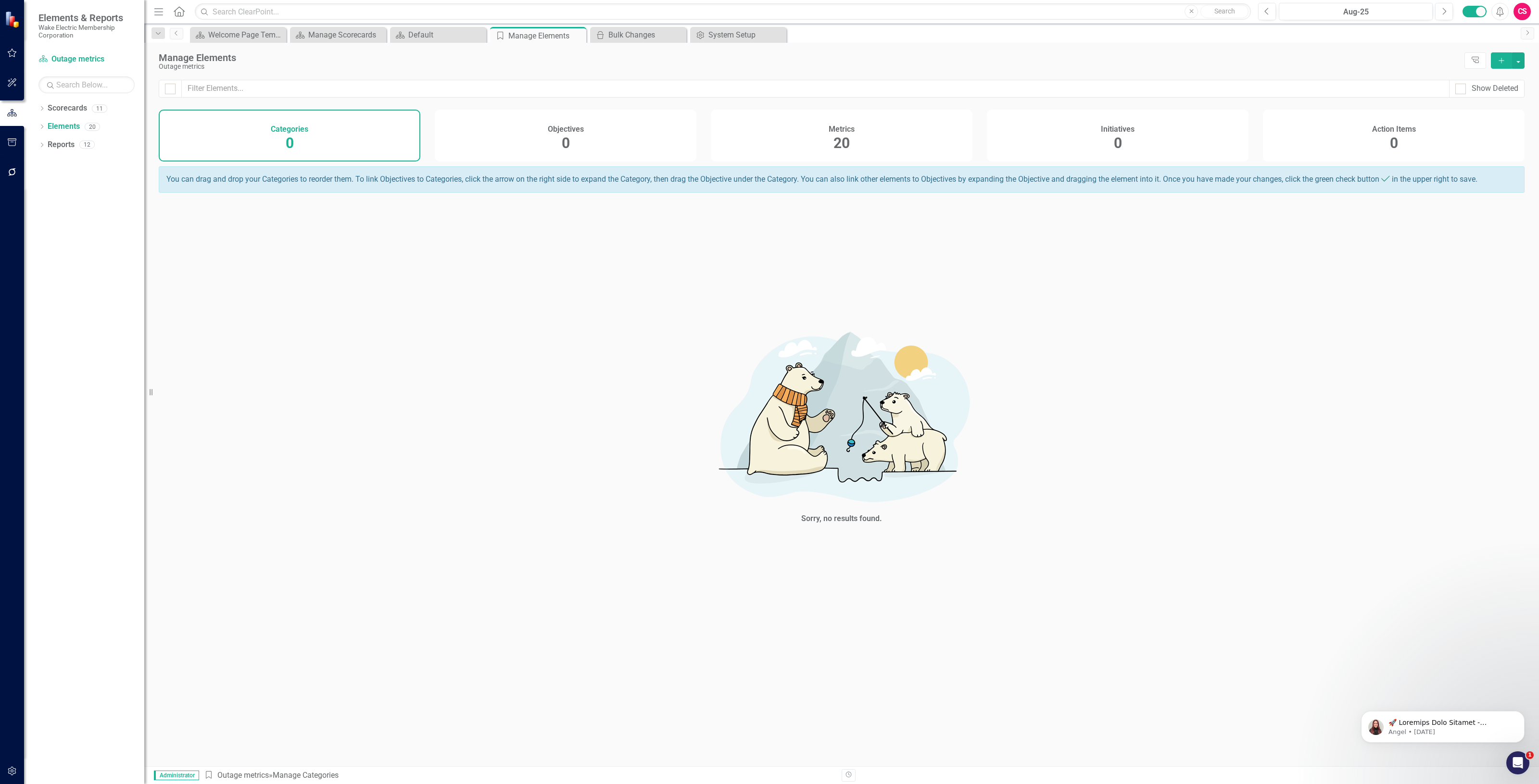
click at [917, 149] on div "Metrics 20" at bounding box center [842, 136] width 262 height 52
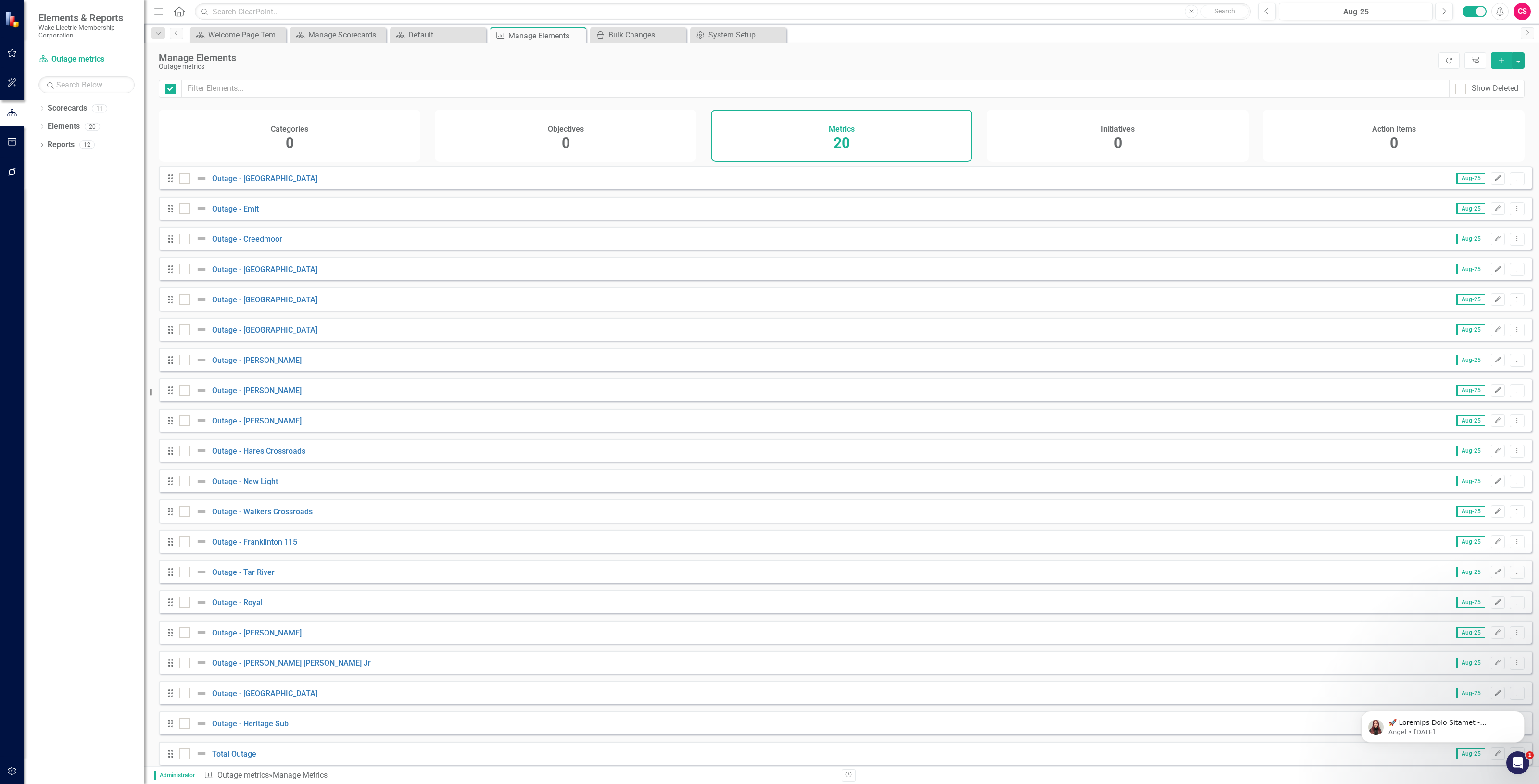
checkbox input "false"
click at [249, 746] on link "Total Outage" at bounding box center [234, 748] width 44 height 9
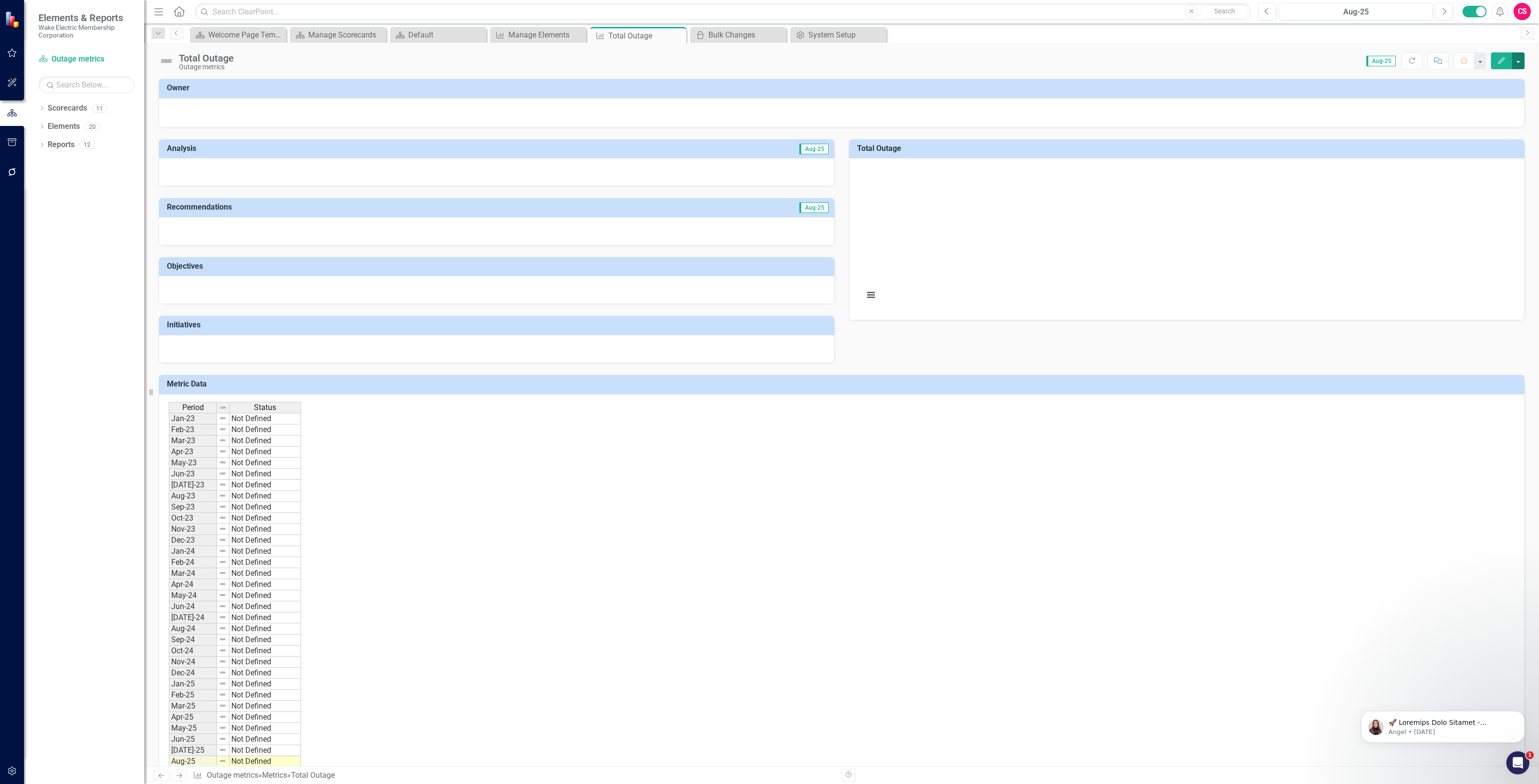
click at [1516, 59] on button "button" at bounding box center [1518, 61] width 13 height 17
click at [1473, 79] on link "Edit Edit Metric" at bounding box center [1481, 79] width 85 height 18
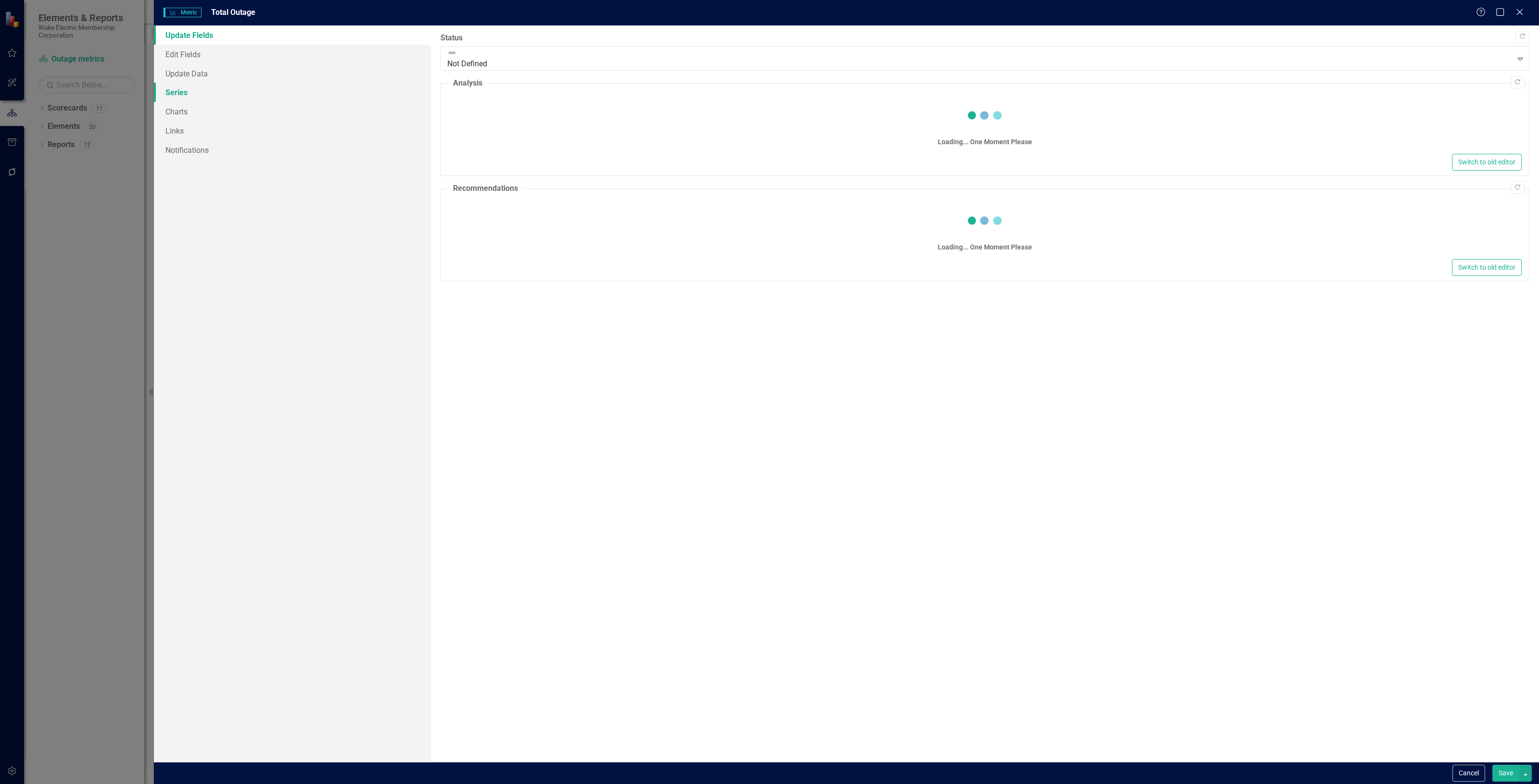
click at [223, 99] on link "Series" at bounding box center [293, 92] width 277 height 19
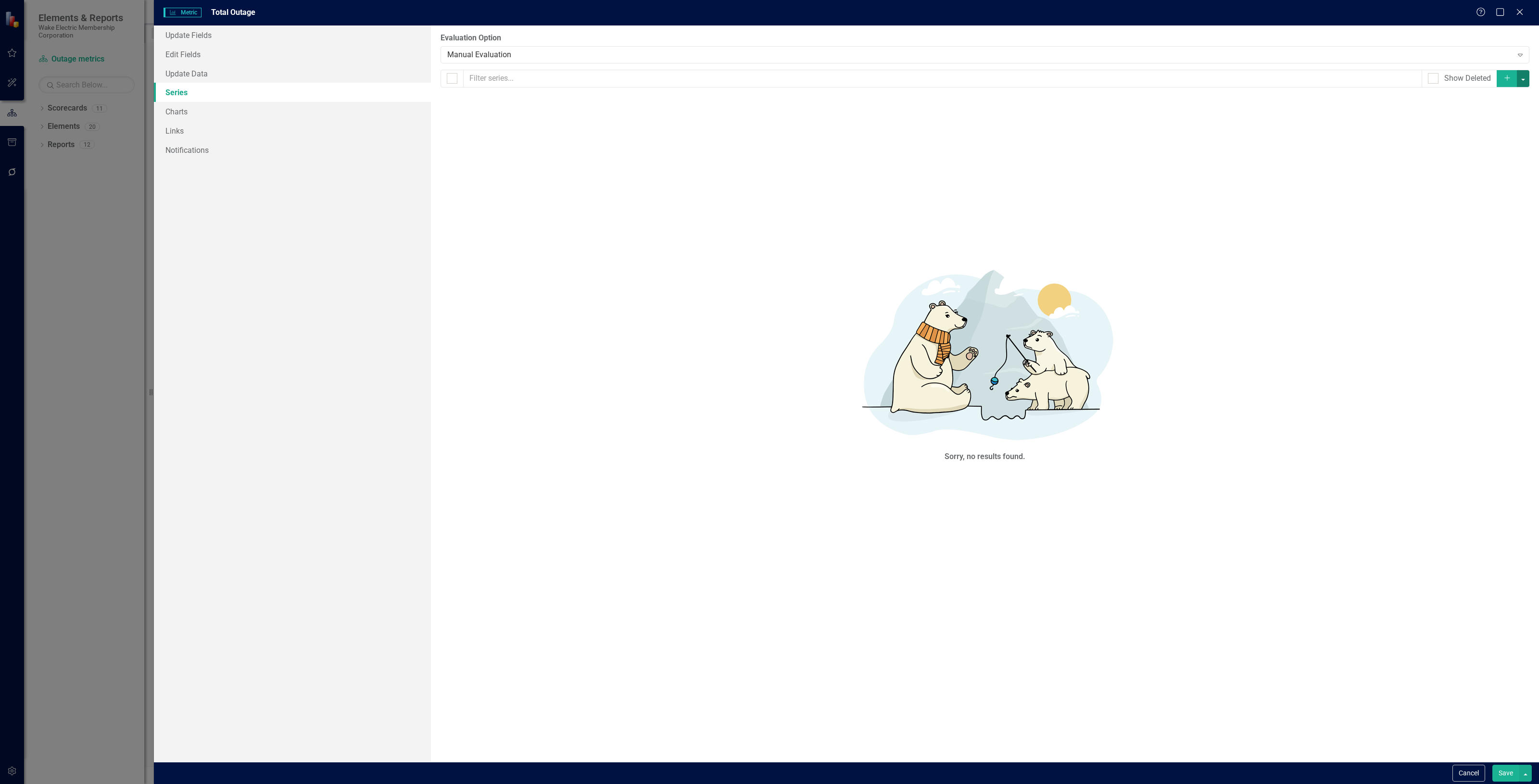
click at [1519, 82] on button "button" at bounding box center [1523, 79] width 13 height 17
click at [1503, 112] on link "Add Multiple Add Multiple" at bounding box center [1491, 114] width 76 height 18
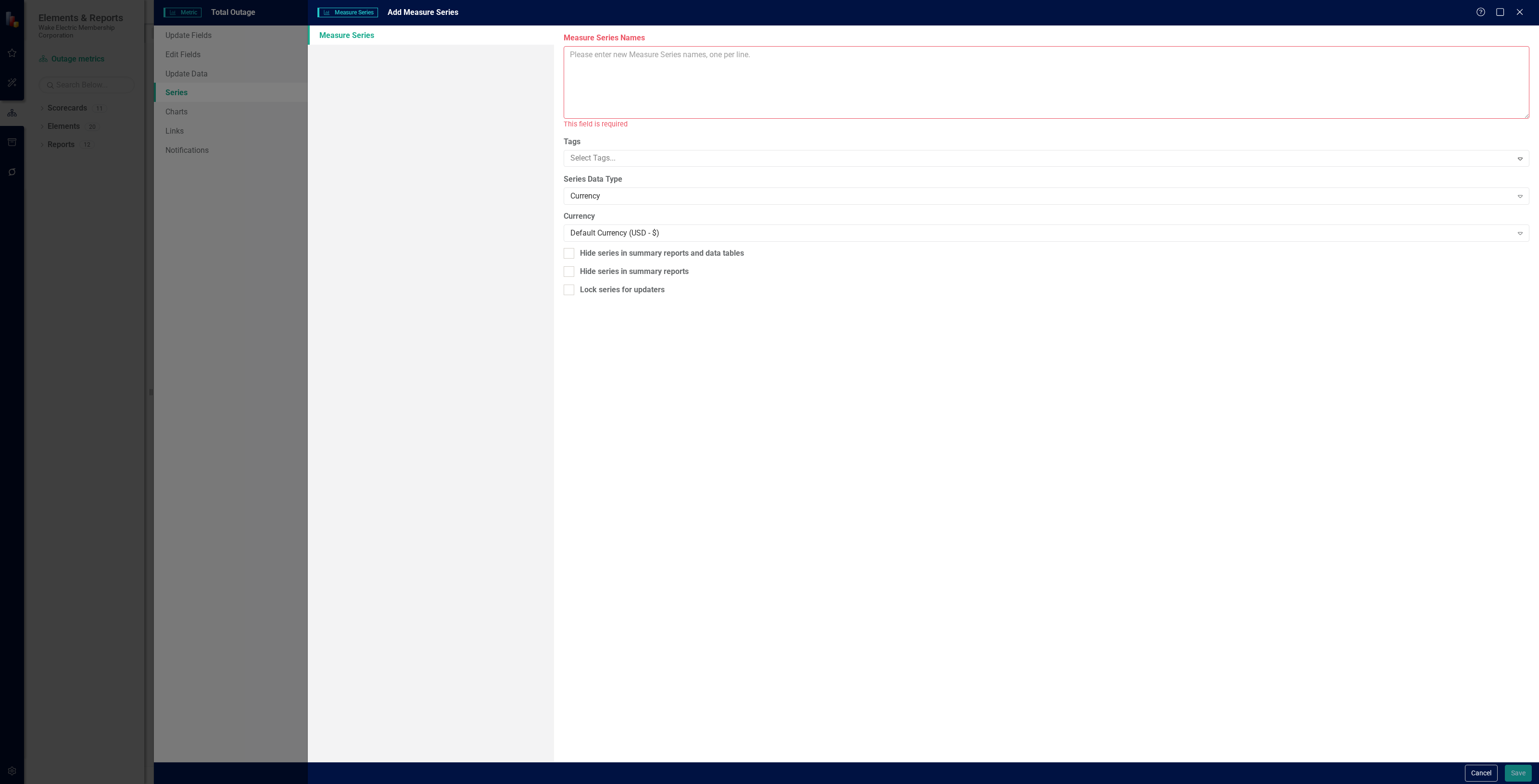
click at [672, 58] on textarea "Measure Series Names" at bounding box center [1046, 82] width 965 height 73
type textarea "Consumer Minutes Consumer Minutes YTD Consumer Minutes rolling 12 month avg"
click at [635, 184] on div "Currency" at bounding box center [1041, 185] width 942 height 11
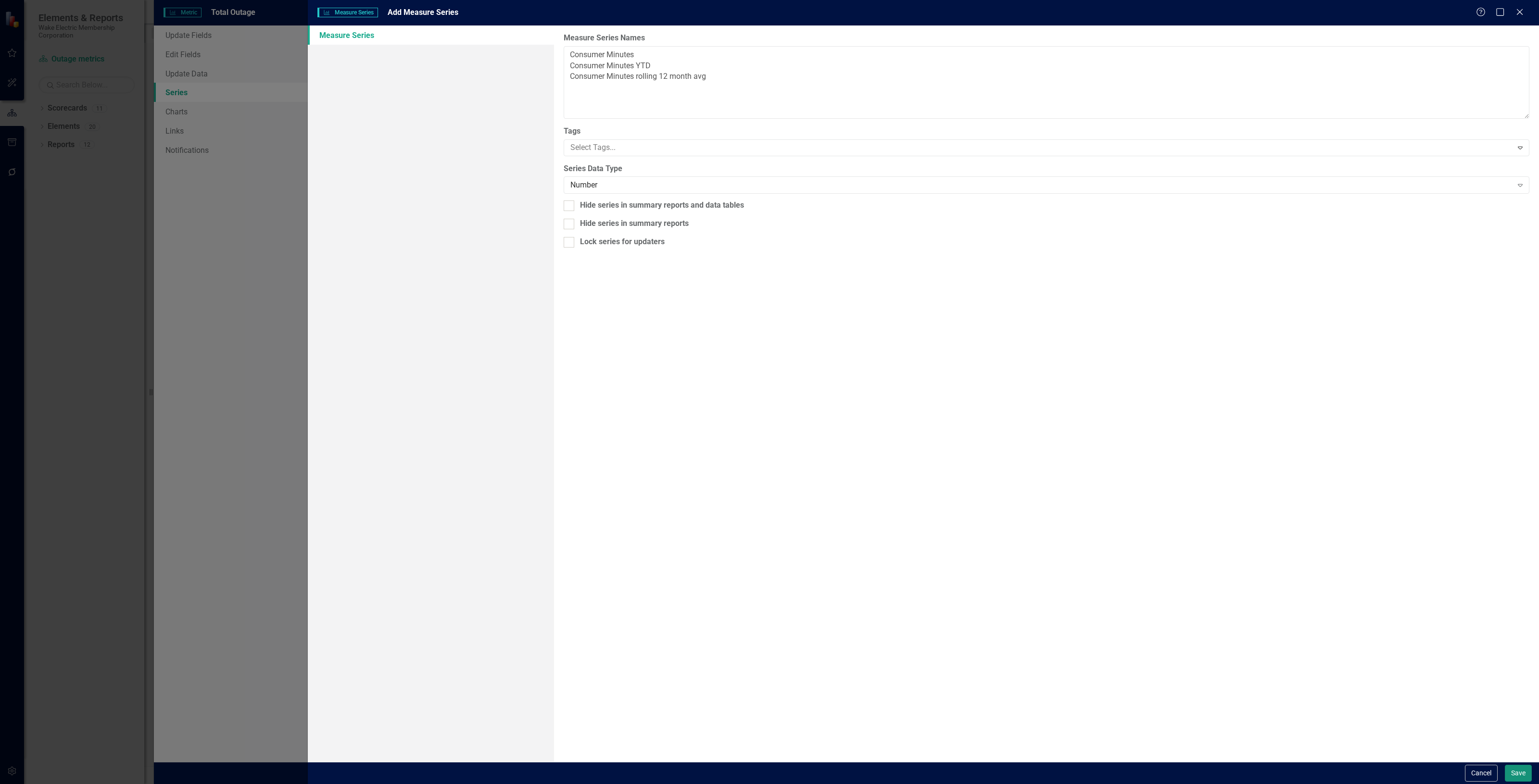
click at [1522, 772] on button "Save" at bounding box center [1518, 773] width 27 height 17
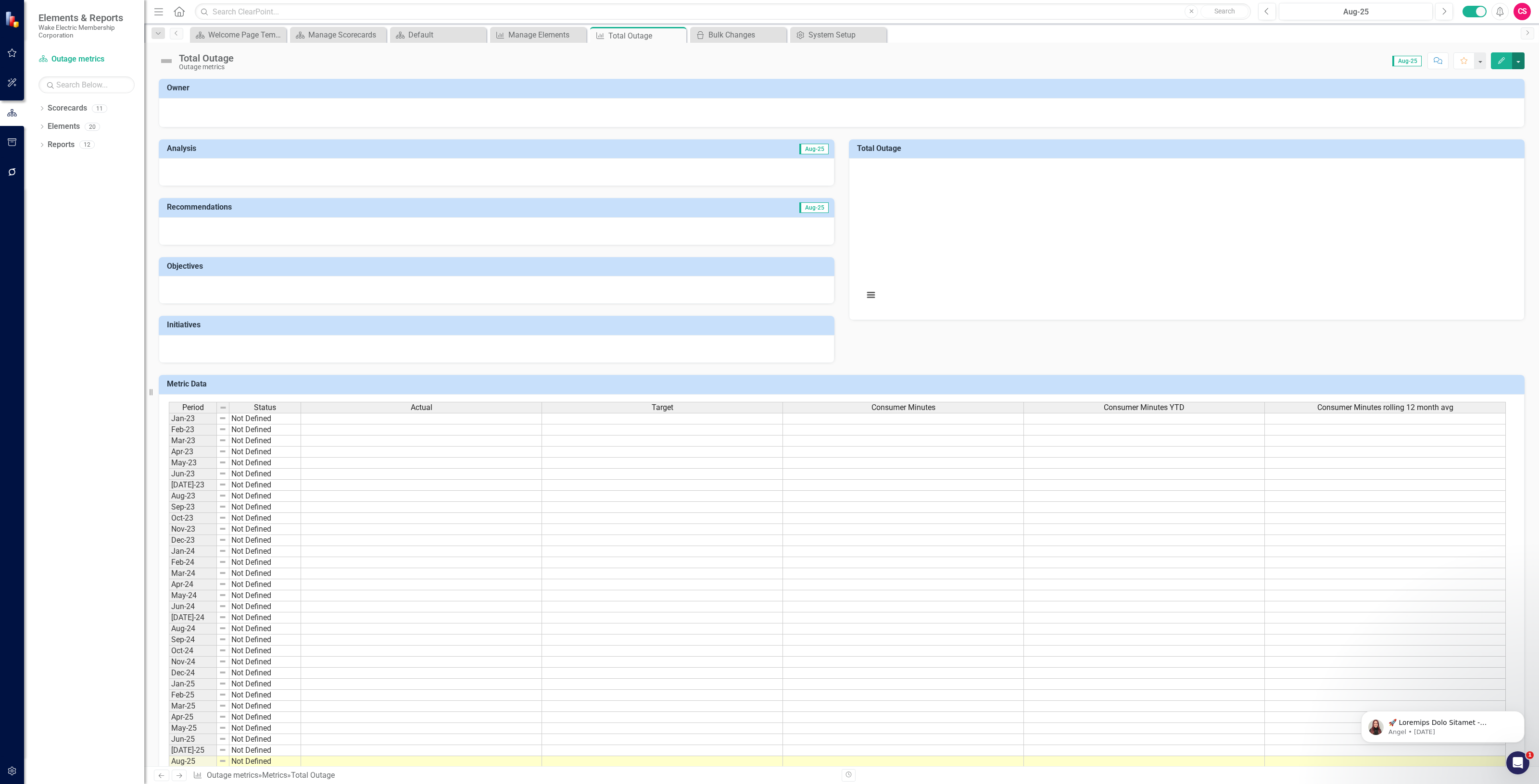
click at [1516, 68] on button "button" at bounding box center [1518, 61] width 13 height 17
click at [1481, 102] on link "Edit Report Edit Layout" at bounding box center [1481, 97] width 85 height 18
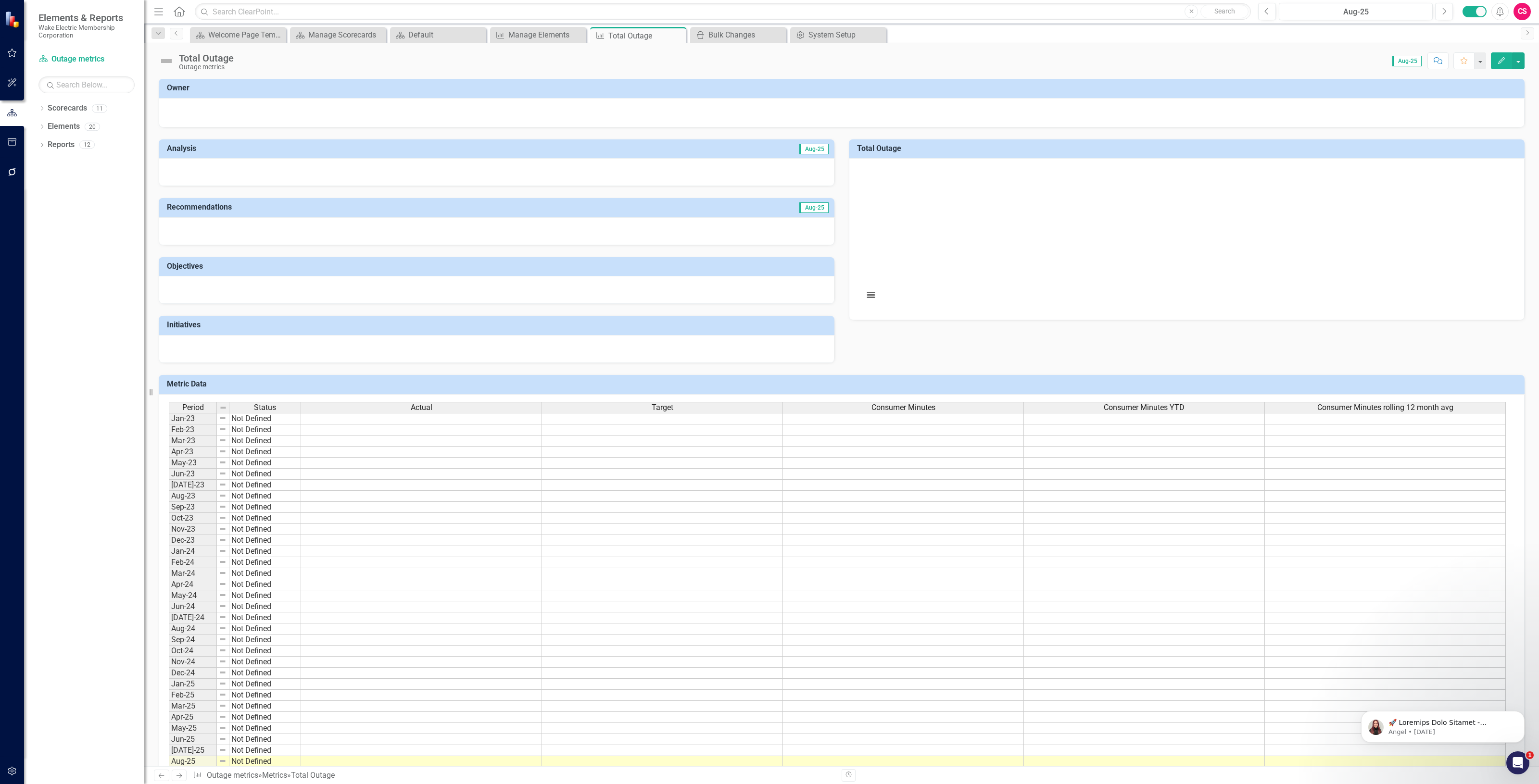
click at [1491, 58] on button "Edit" at bounding box center [1501, 61] width 21 height 17
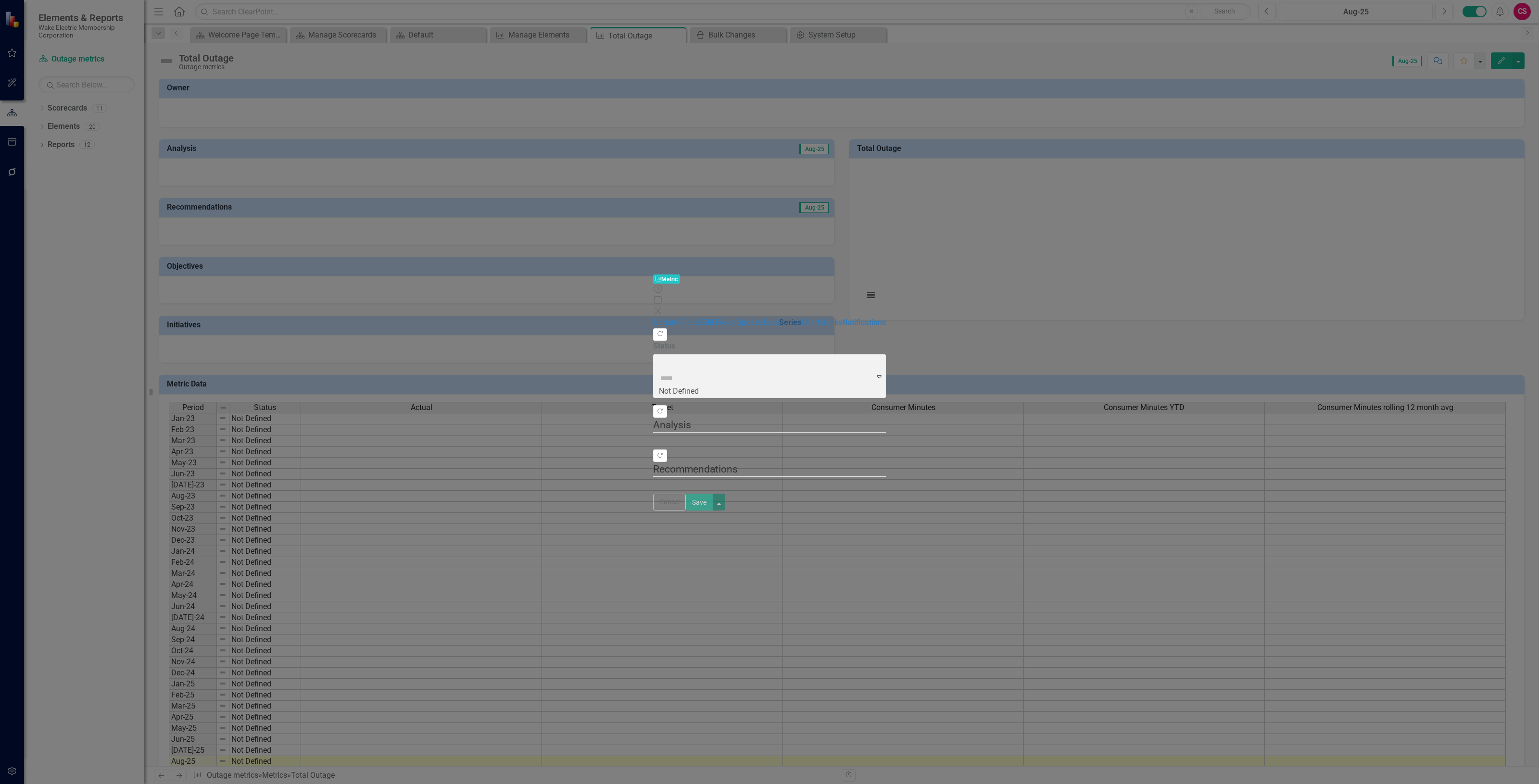
click at [779, 318] on link "Series" at bounding box center [790, 322] width 22 height 9
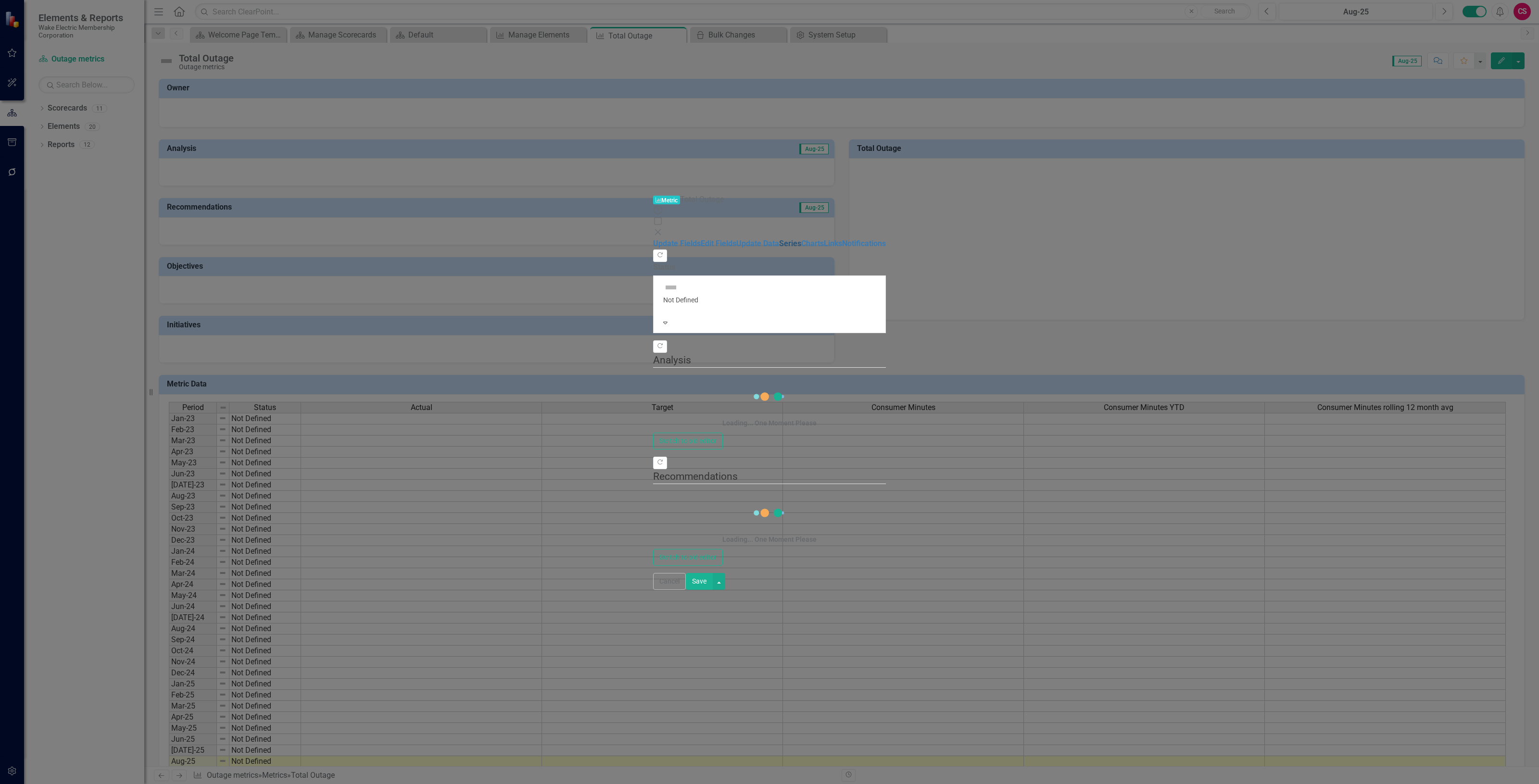
click at [779, 239] on link "Series" at bounding box center [790, 243] width 22 height 9
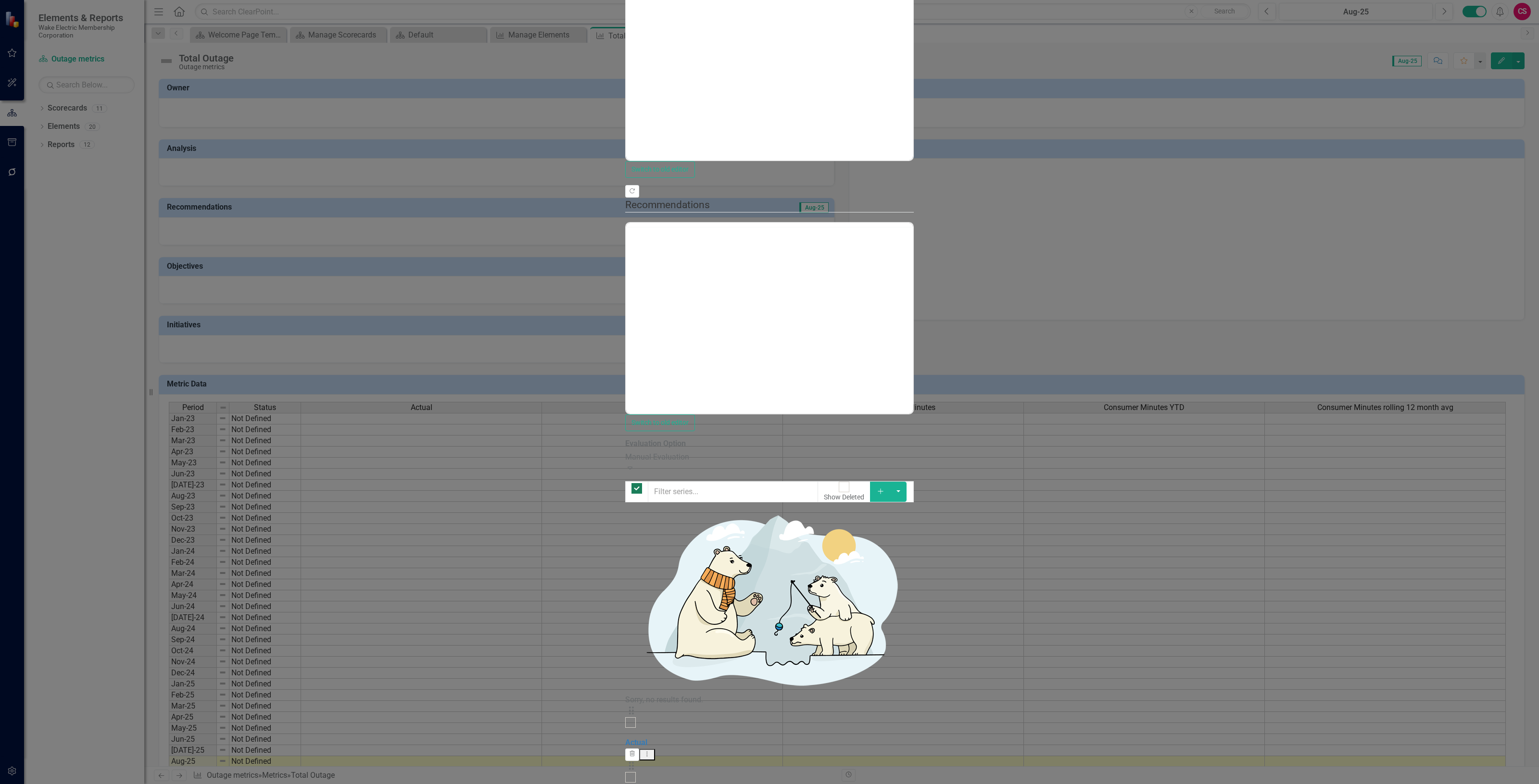
checkbox input "false"
click at [625, 706] on div "Drag" at bounding box center [769, 711] width 289 height 11
click at [625, 717] on div at bounding box center [630, 722] width 11 height 11
click at [623, 715] on input "checkbox" at bounding box center [630, 722] width 15 height 15
checkbox input "true"
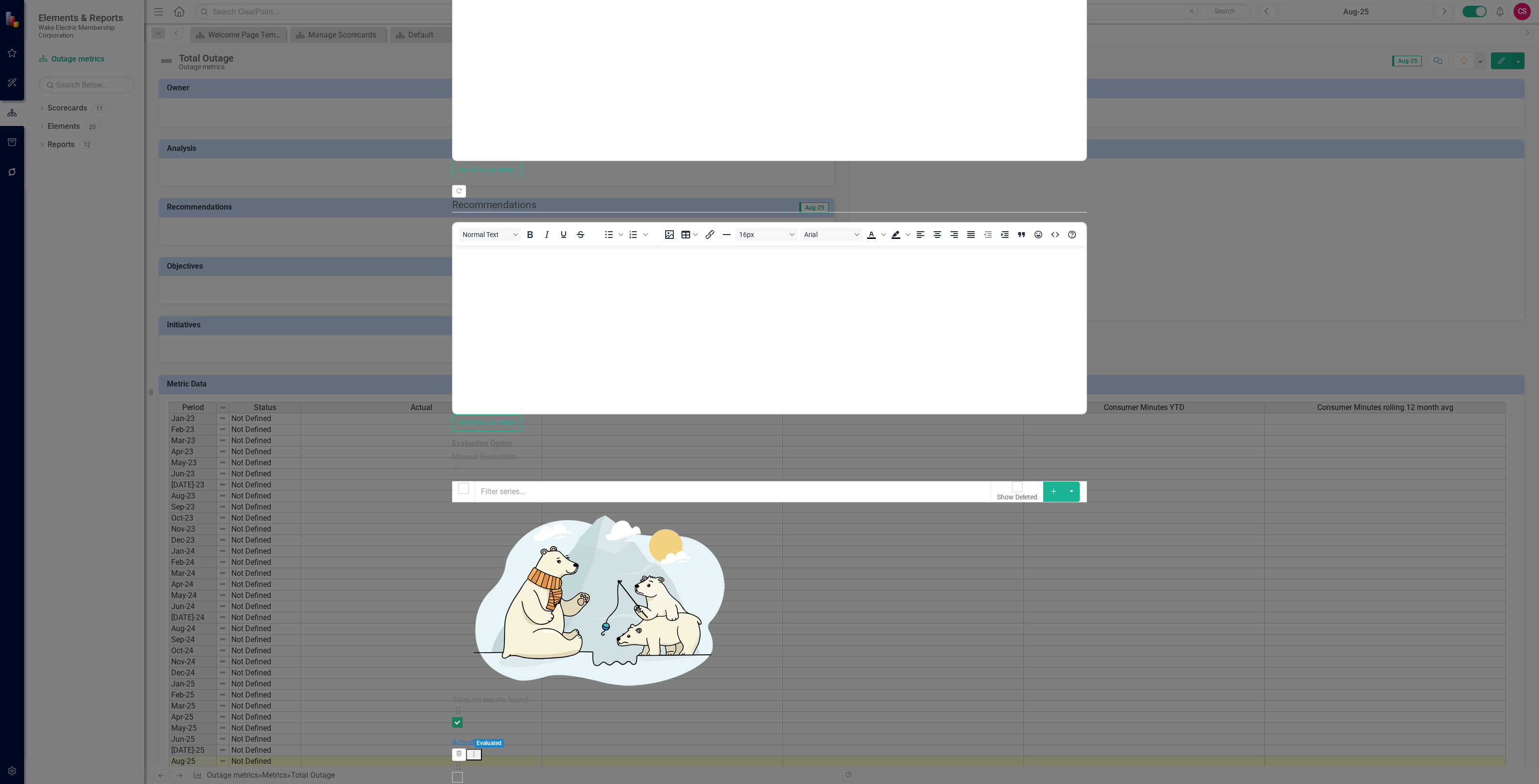
click at [462, 772] on div at bounding box center [458, 777] width 11 height 11
click at [465, 770] on input "checkbox" at bounding box center [457, 777] width 15 height 15
checkbox input "true"
click at [1080, 482] on button "button" at bounding box center [1071, 492] width 16 height 20
click at [1488, 152] on link "Trash Delete Multiple" at bounding box center [1491, 150] width 76 height 18
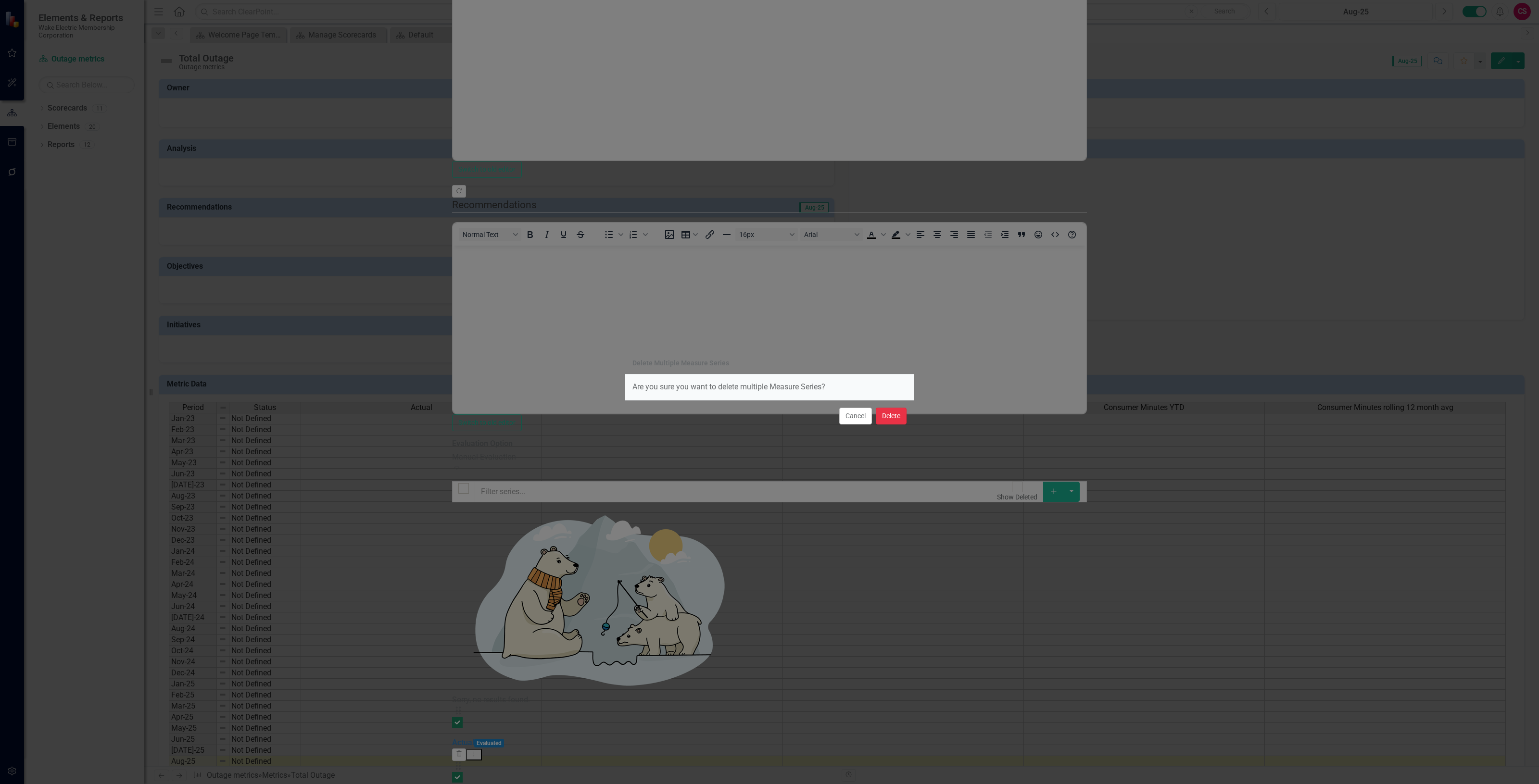
click at [892, 420] on button "Delete" at bounding box center [891, 416] width 31 height 17
checkbox input "false"
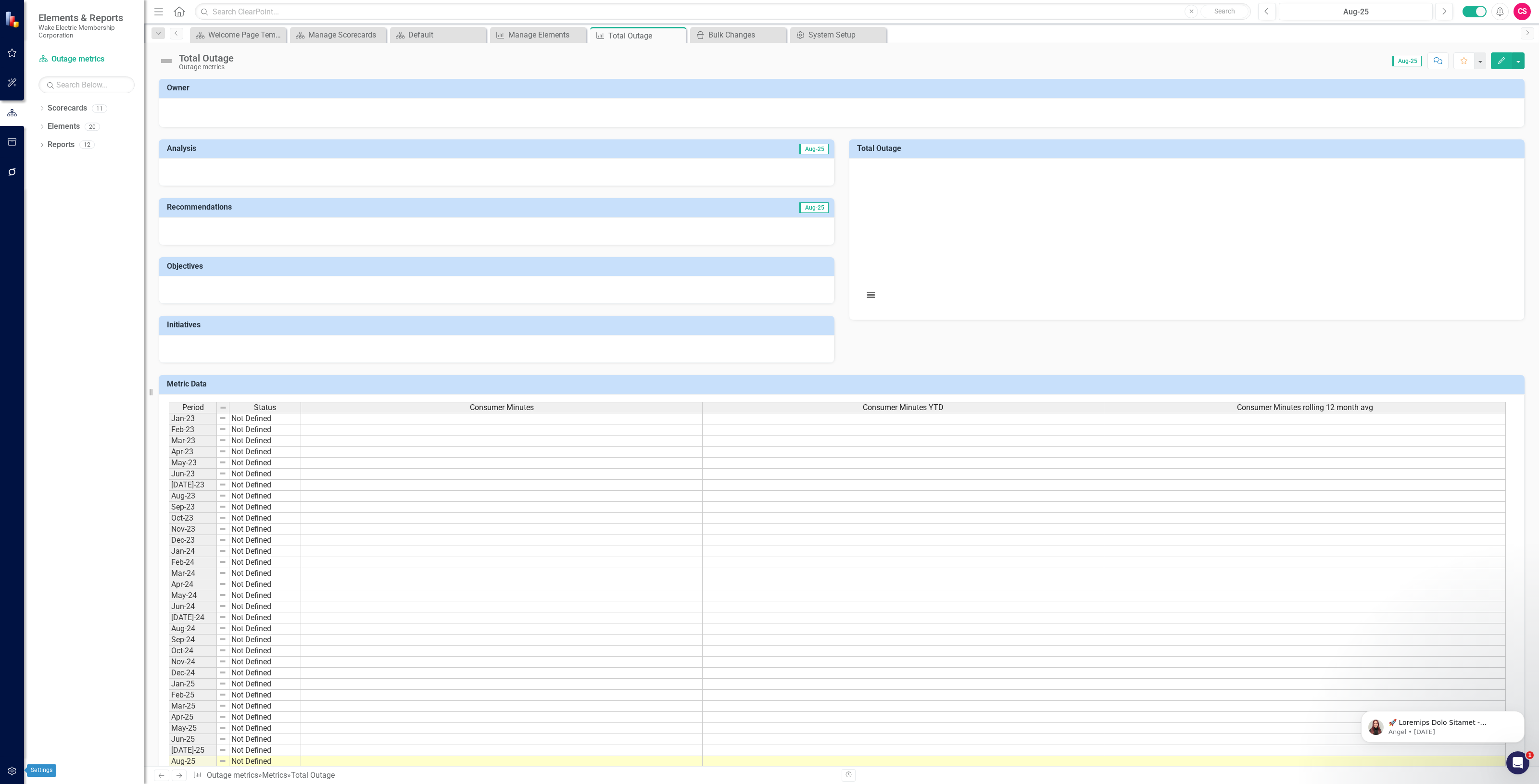
click at [10, 772] on icon "button" at bounding box center [12, 771] width 10 height 8
click at [1501, 56] on button "Edit" at bounding box center [1501, 61] width 21 height 17
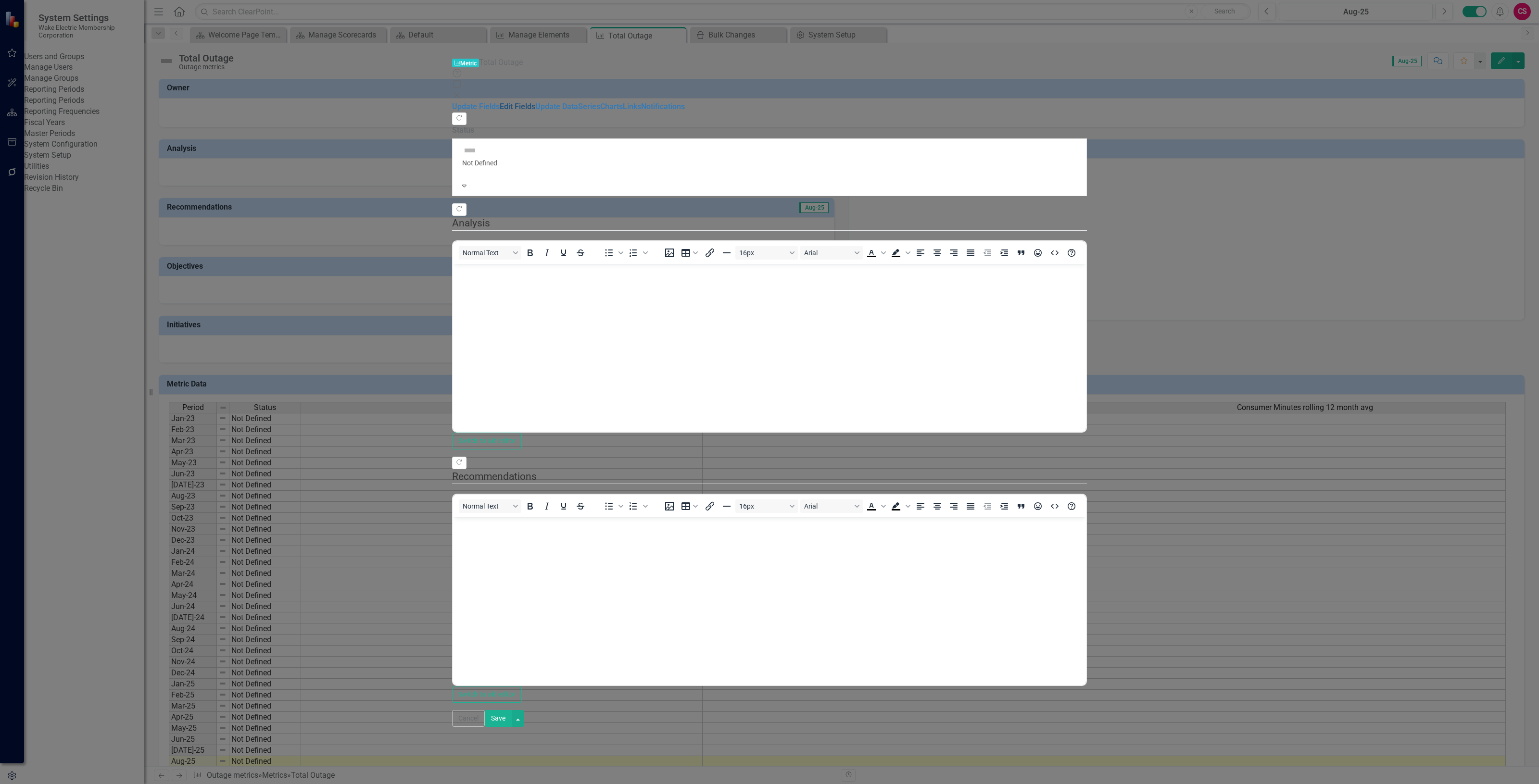
click at [499, 102] on link "Edit Fields" at bounding box center [517, 106] width 36 height 9
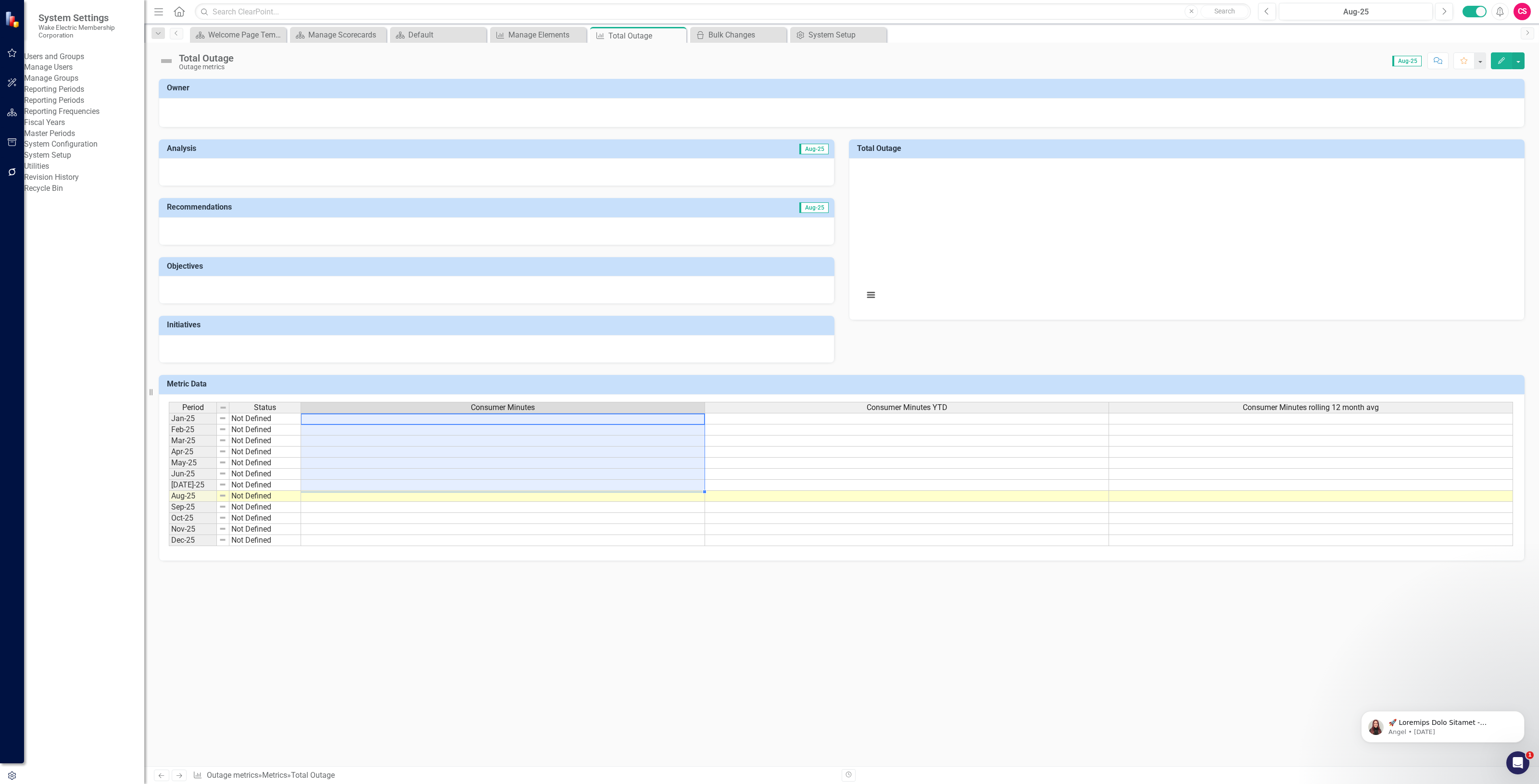
drag, startPoint x: 330, startPoint y: 419, endPoint x: 317, endPoint y: 484, distance: 66.3
click at [317, 484] on tbody "Jan-25 Not Defined Feb-25 Not Defined Mar-25 Not Defined Apr-25 Not Defined May…" at bounding box center [841, 479] width 1344 height 133
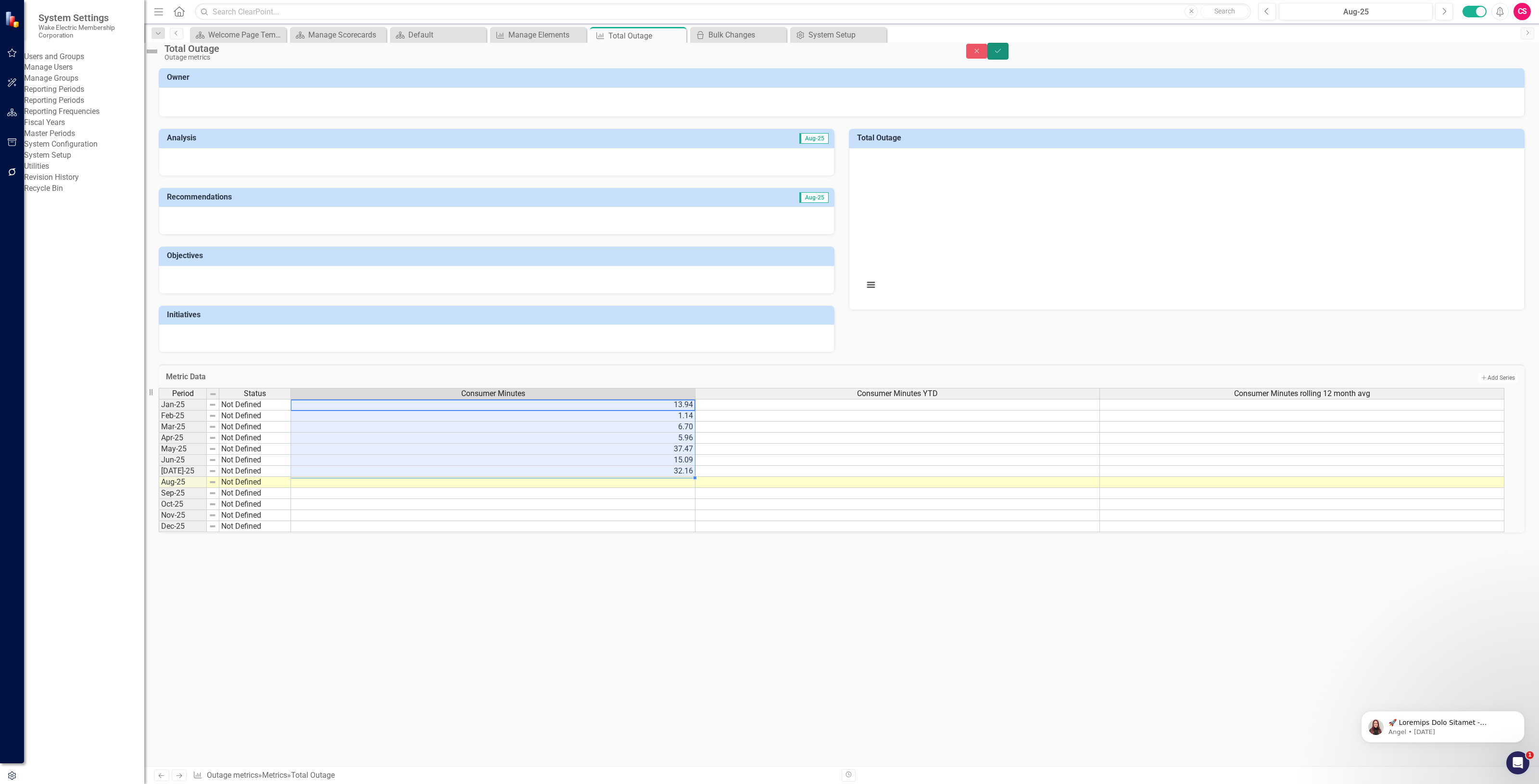
click at [1003, 54] on icon "Save" at bounding box center [998, 51] width 8 height 7
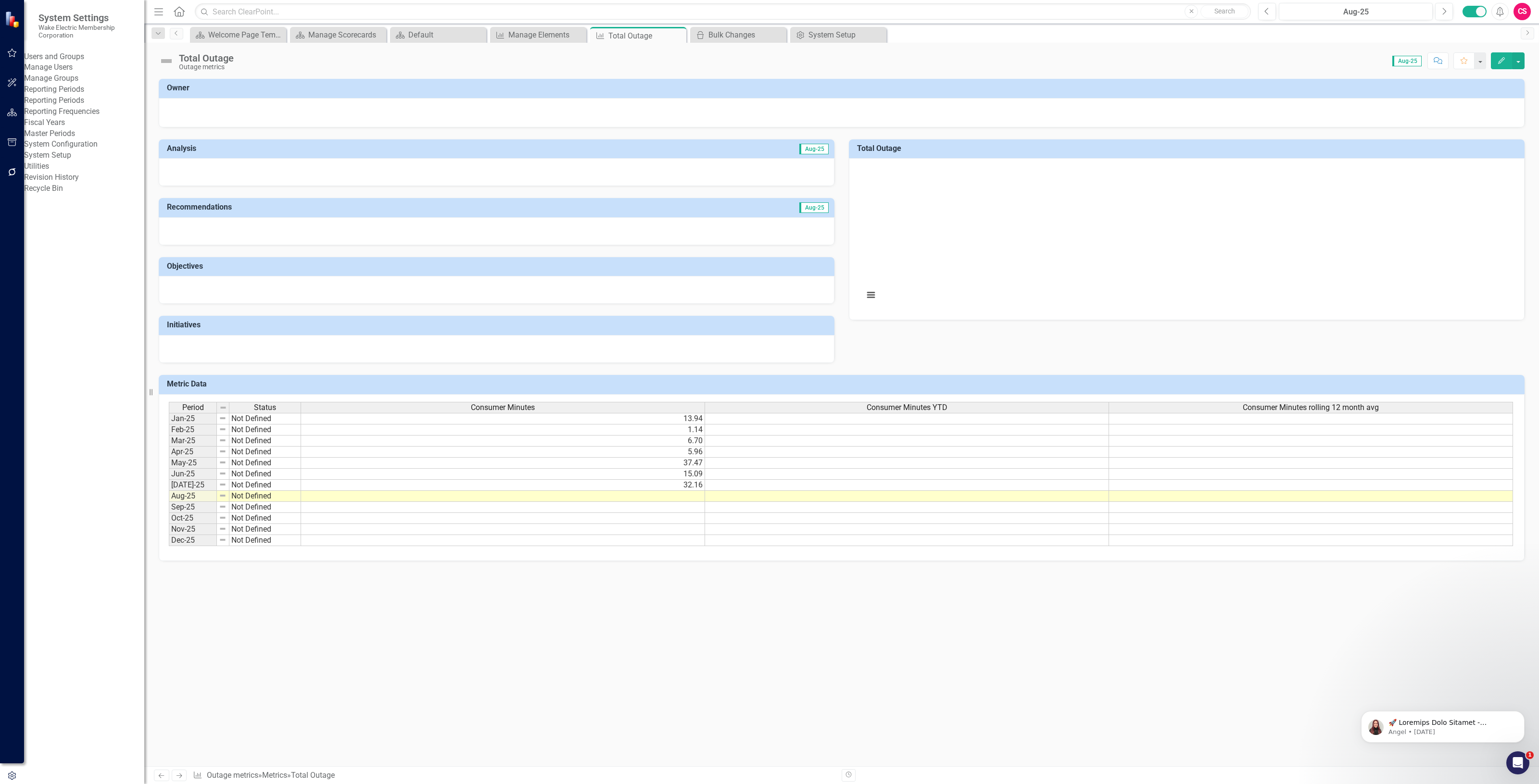
click at [1499, 58] on icon "Edit" at bounding box center [1501, 60] width 8 height 7
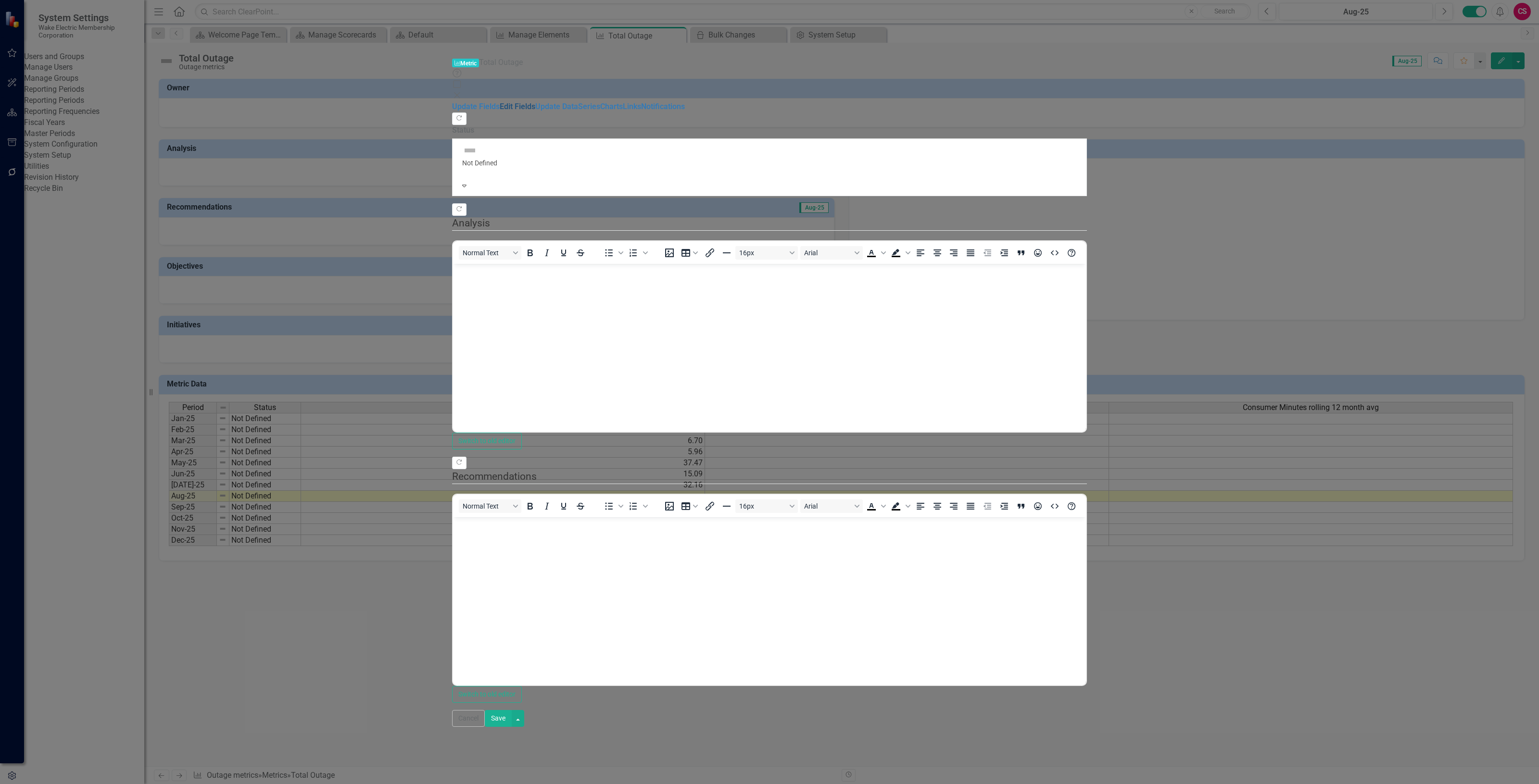
click at [499, 102] on link "Edit Fields" at bounding box center [517, 106] width 36 height 9
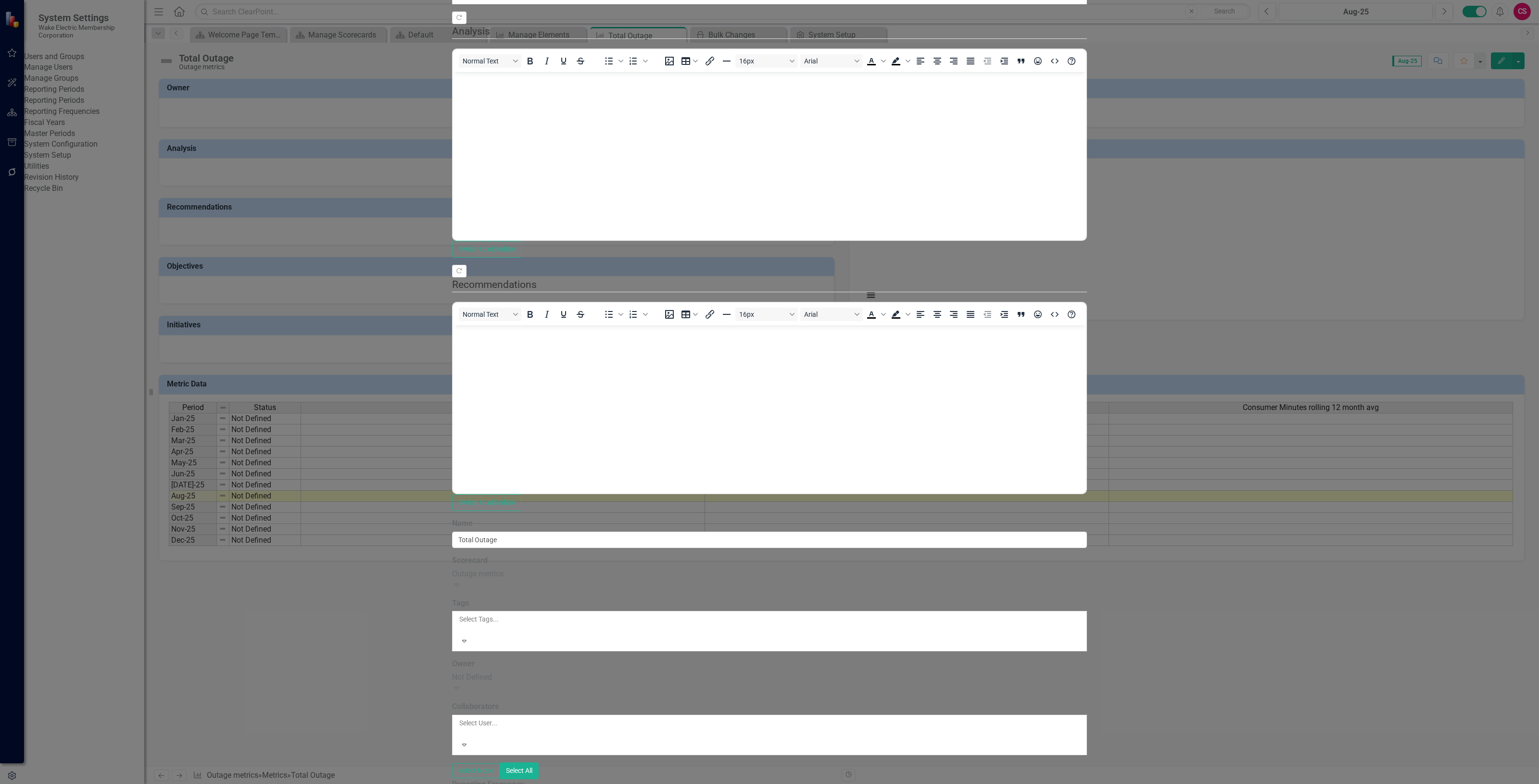
click at [479, 783] on div "All Periods" at bounding box center [770, 789] width 1539 height 11
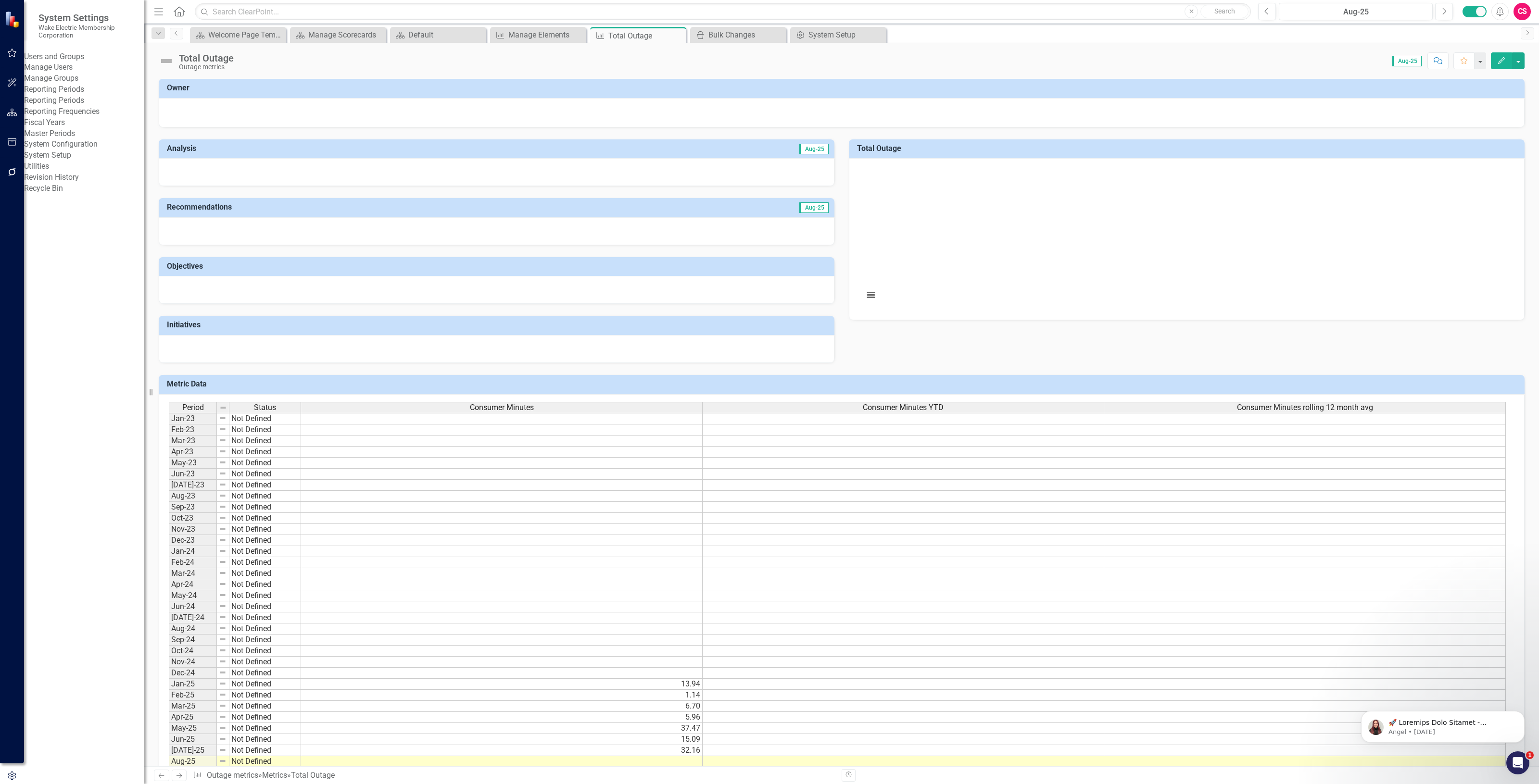
click at [75, 106] on link "Reporting Periods" at bounding box center [84, 100] width 120 height 11
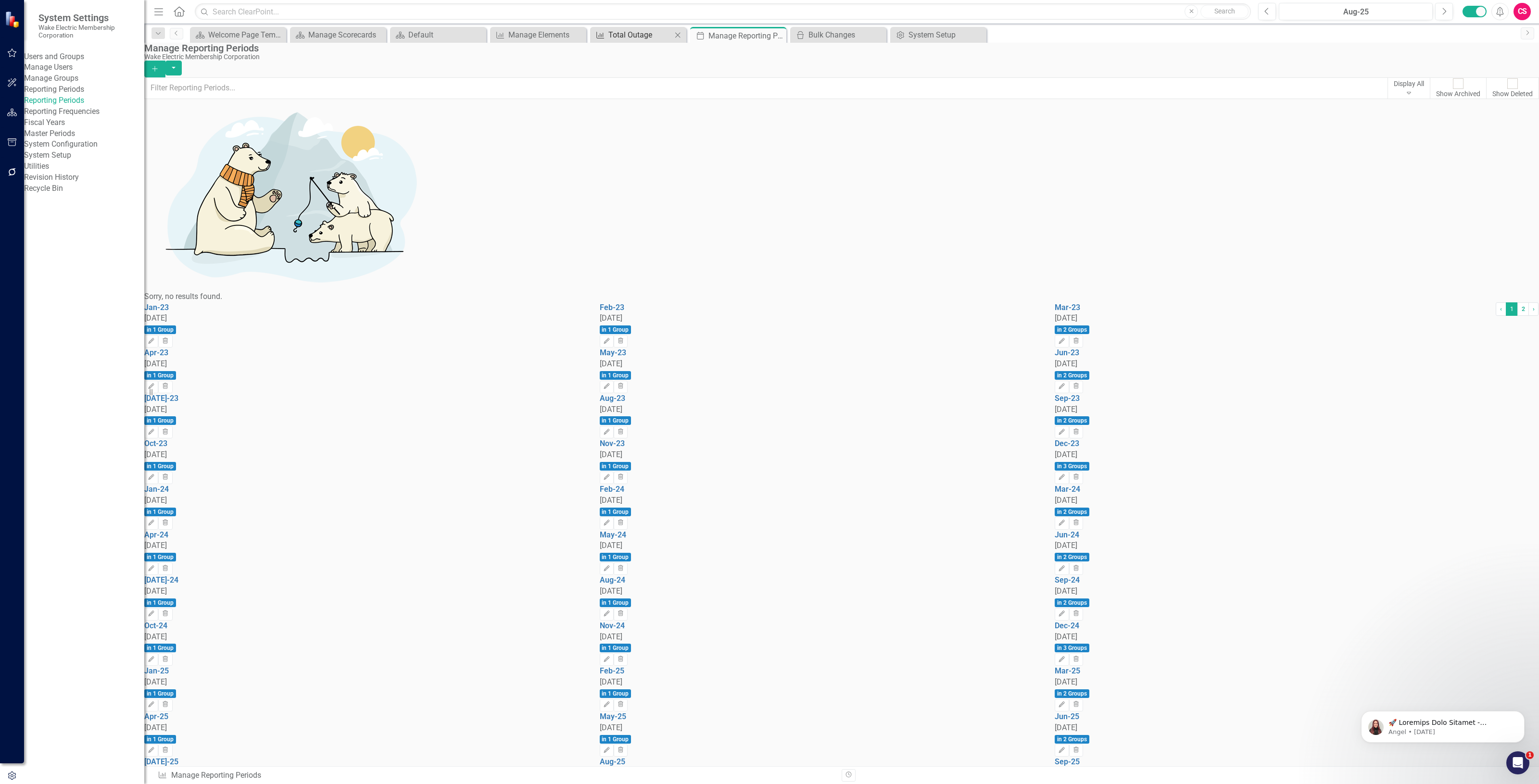
click at [627, 39] on div "Total Outage" at bounding box center [640, 35] width 63 height 12
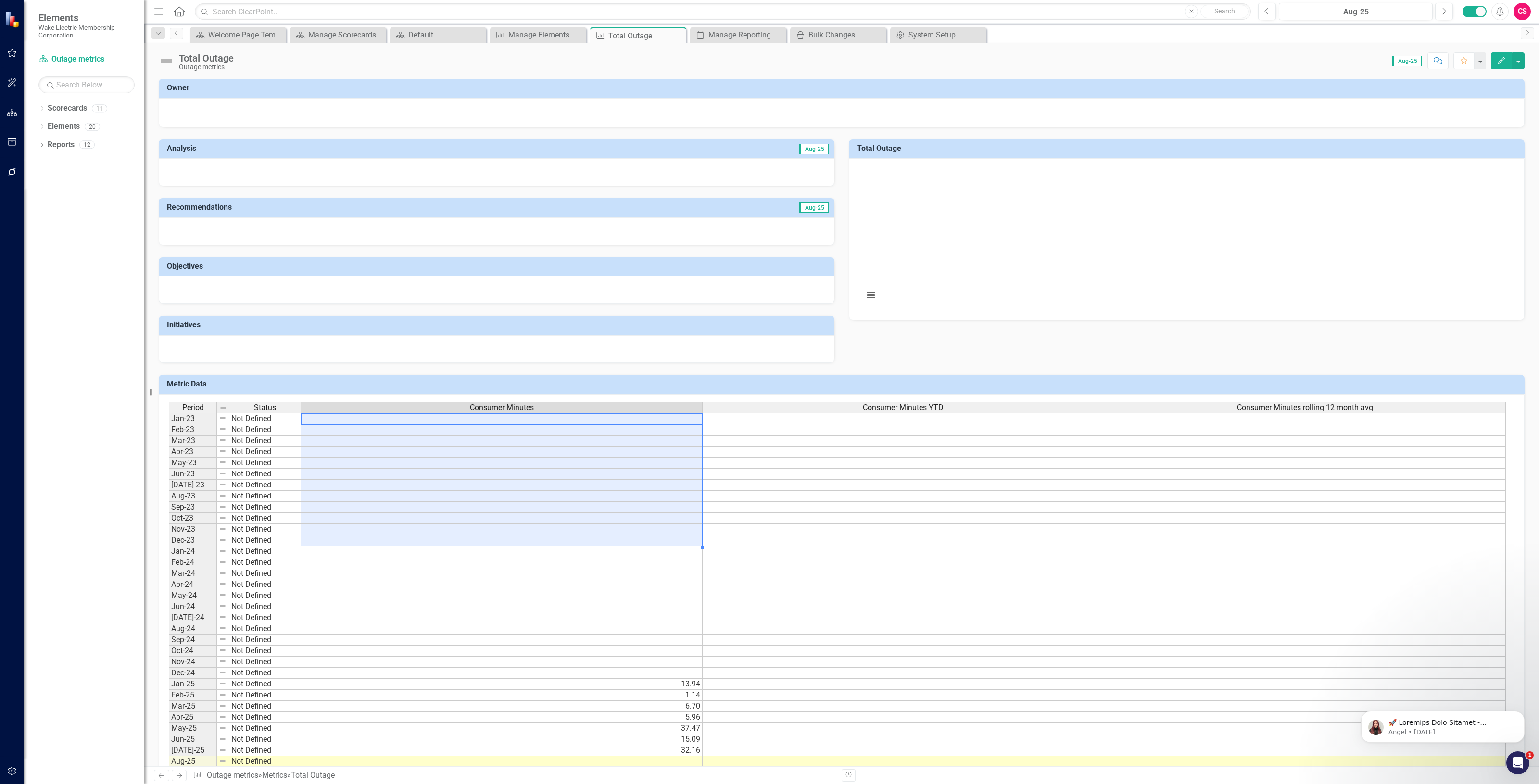
drag, startPoint x: 340, startPoint y: 420, endPoint x: 333, endPoint y: 539, distance: 119.2
click at [333, 539] on tbody "Jan-23 Not Defined Feb-23 Not Defined Mar-23 Not Defined Apr-23 Not Defined May…" at bounding box center [838, 745] width 1337 height 664
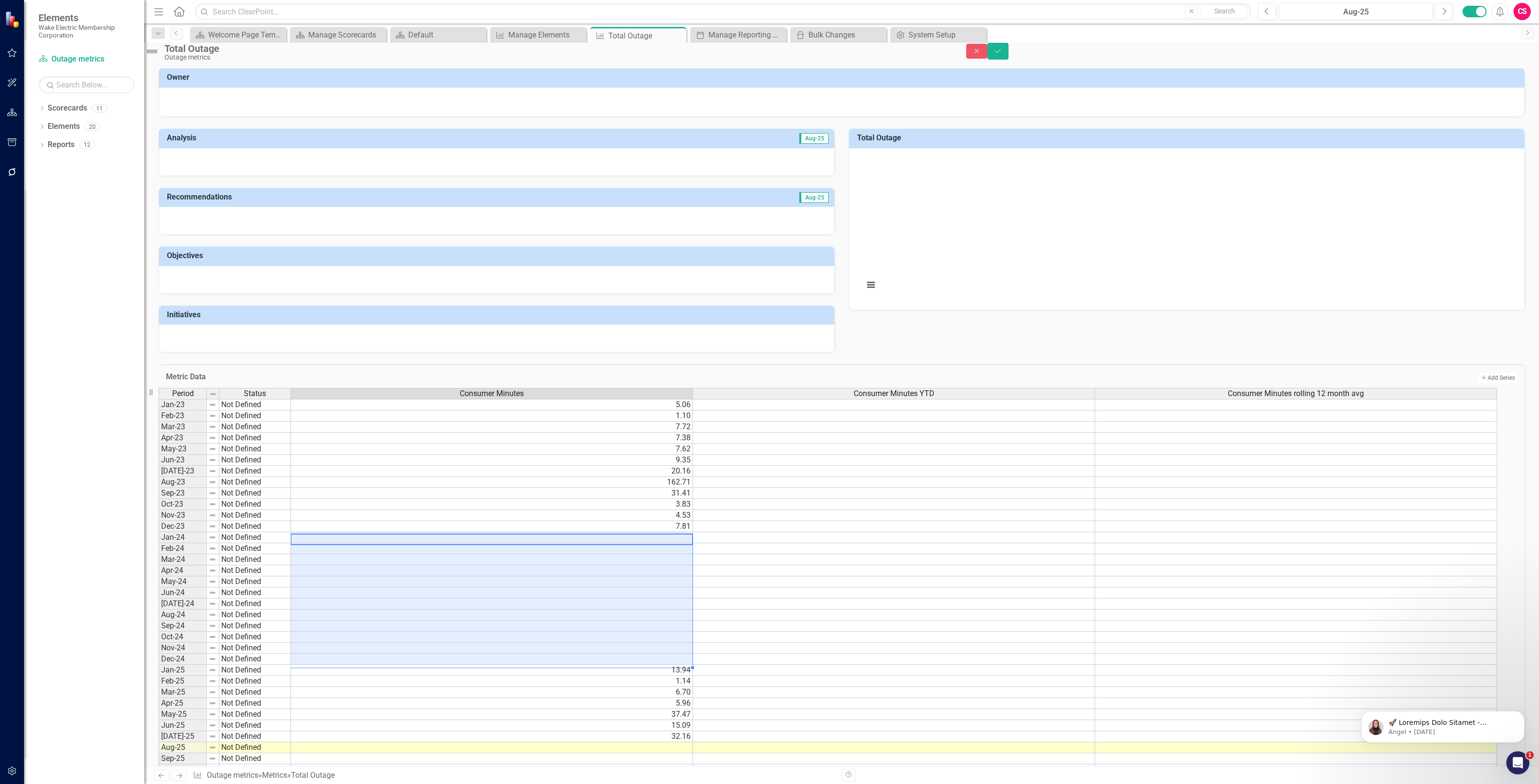
drag, startPoint x: 532, startPoint y: 558, endPoint x: 559, endPoint y: 678, distance: 123.0
click at [559, 678] on tbody "Jan-23 Not Defined 5.06 Feb-23 Not Defined 1.10 Mar-23 Not Defined 7.72 Apr-23 …" at bounding box center [828, 731] width 1338 height 664
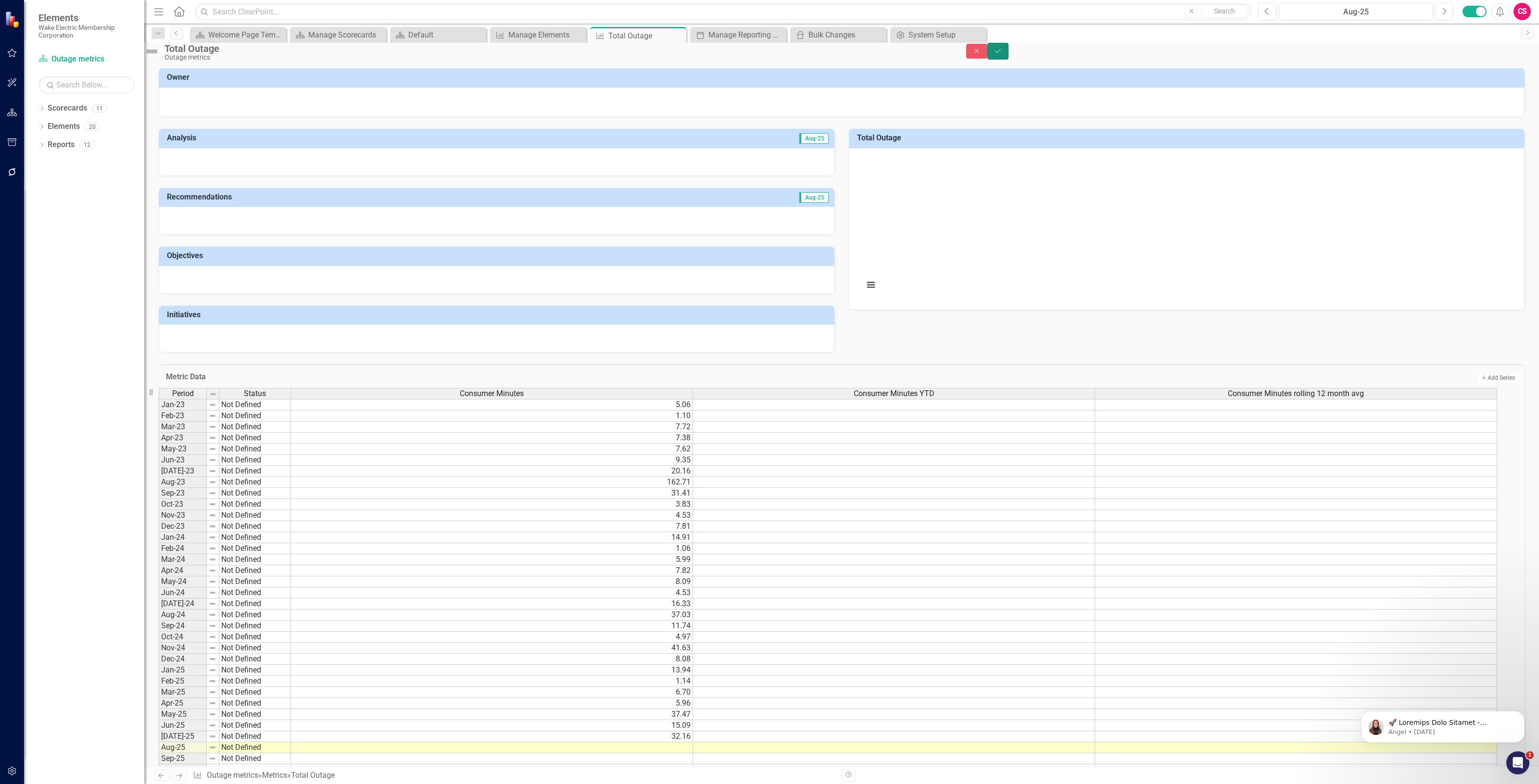
click at [1003, 54] on icon "Save" at bounding box center [998, 51] width 8 height 7
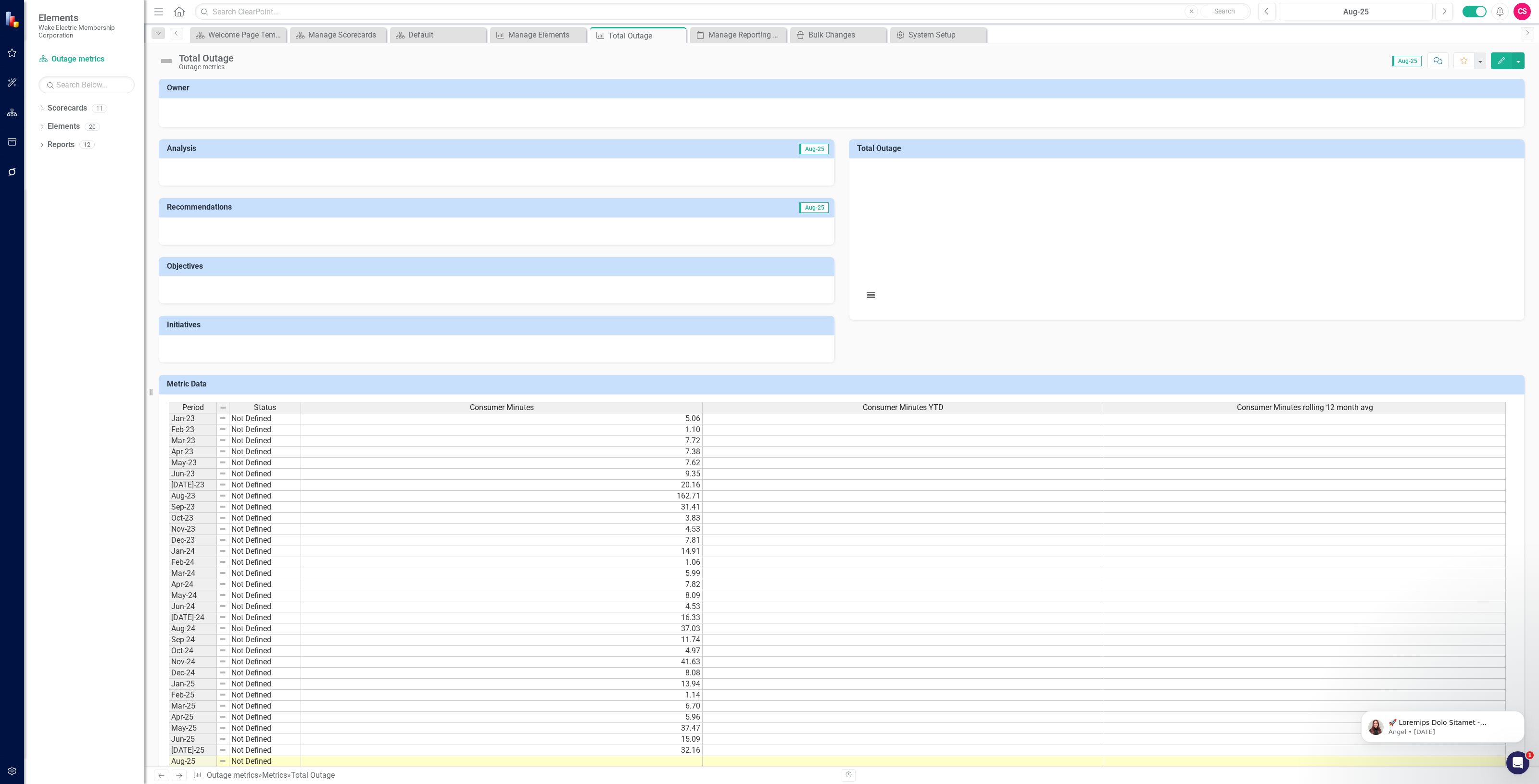
scroll to position [240, 0]
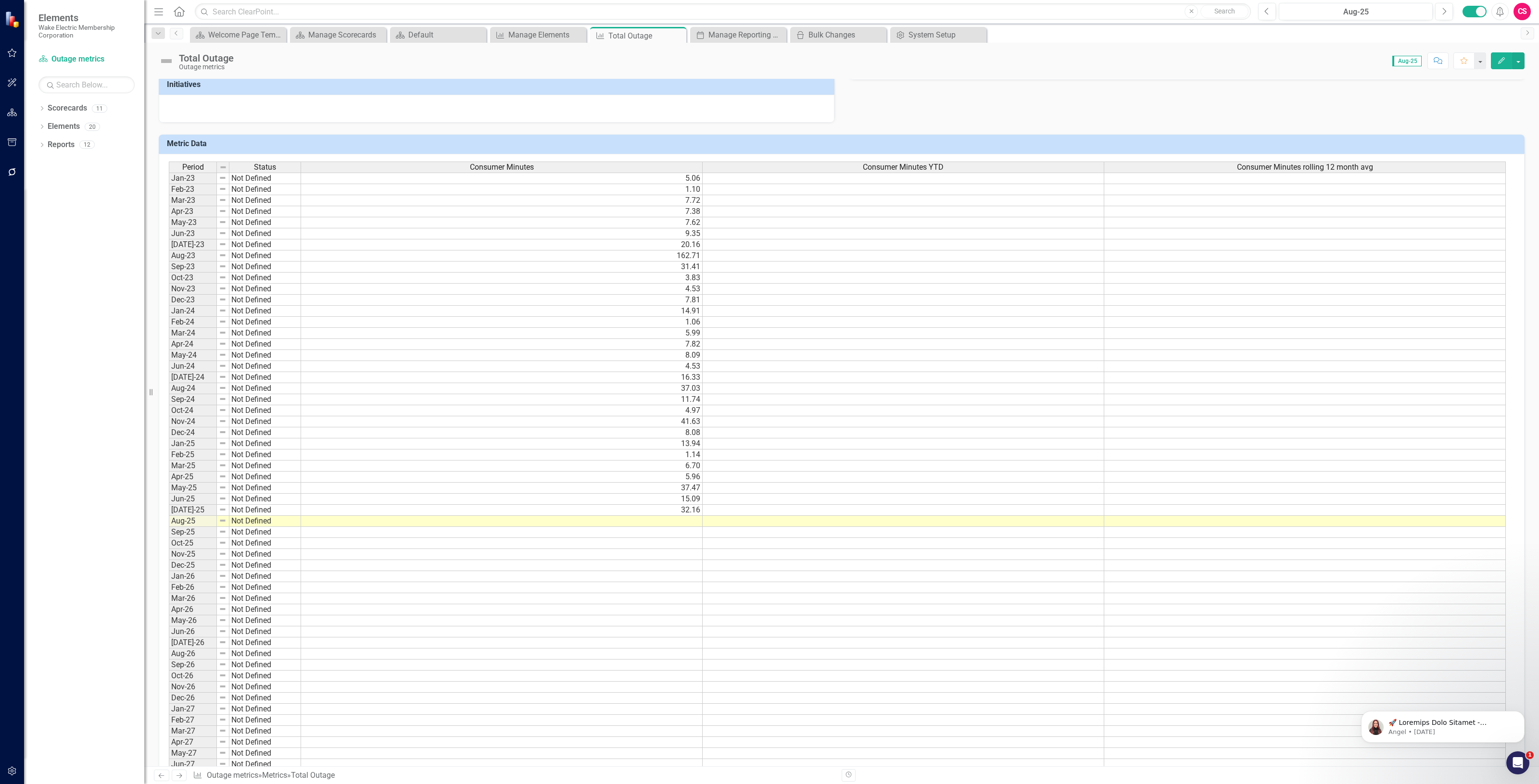
click at [775, 172] on div "Consumer Minutes YTD" at bounding box center [903, 167] width 401 height 11
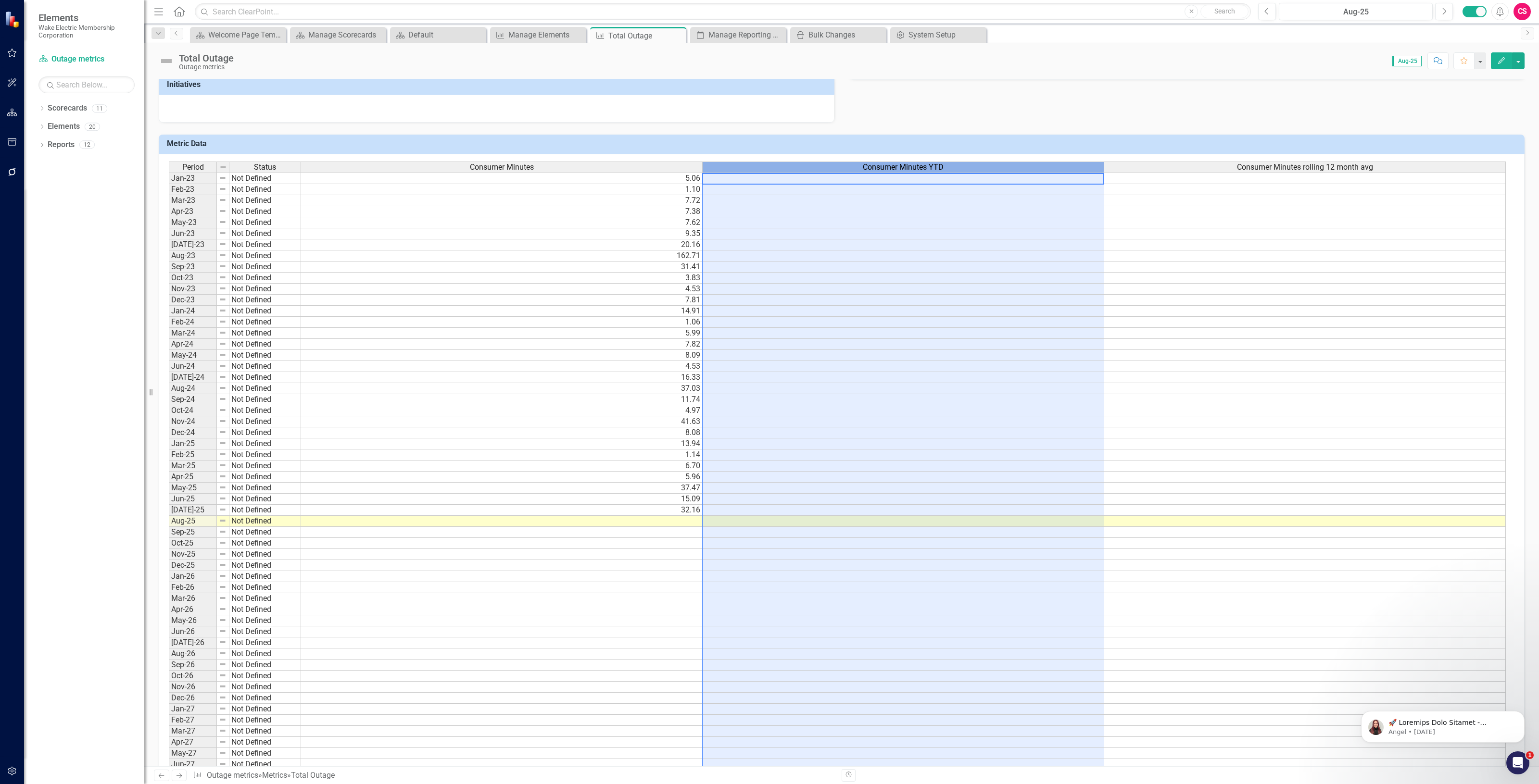
click at [775, 172] on div "Consumer Minutes YTD" at bounding box center [903, 167] width 401 height 11
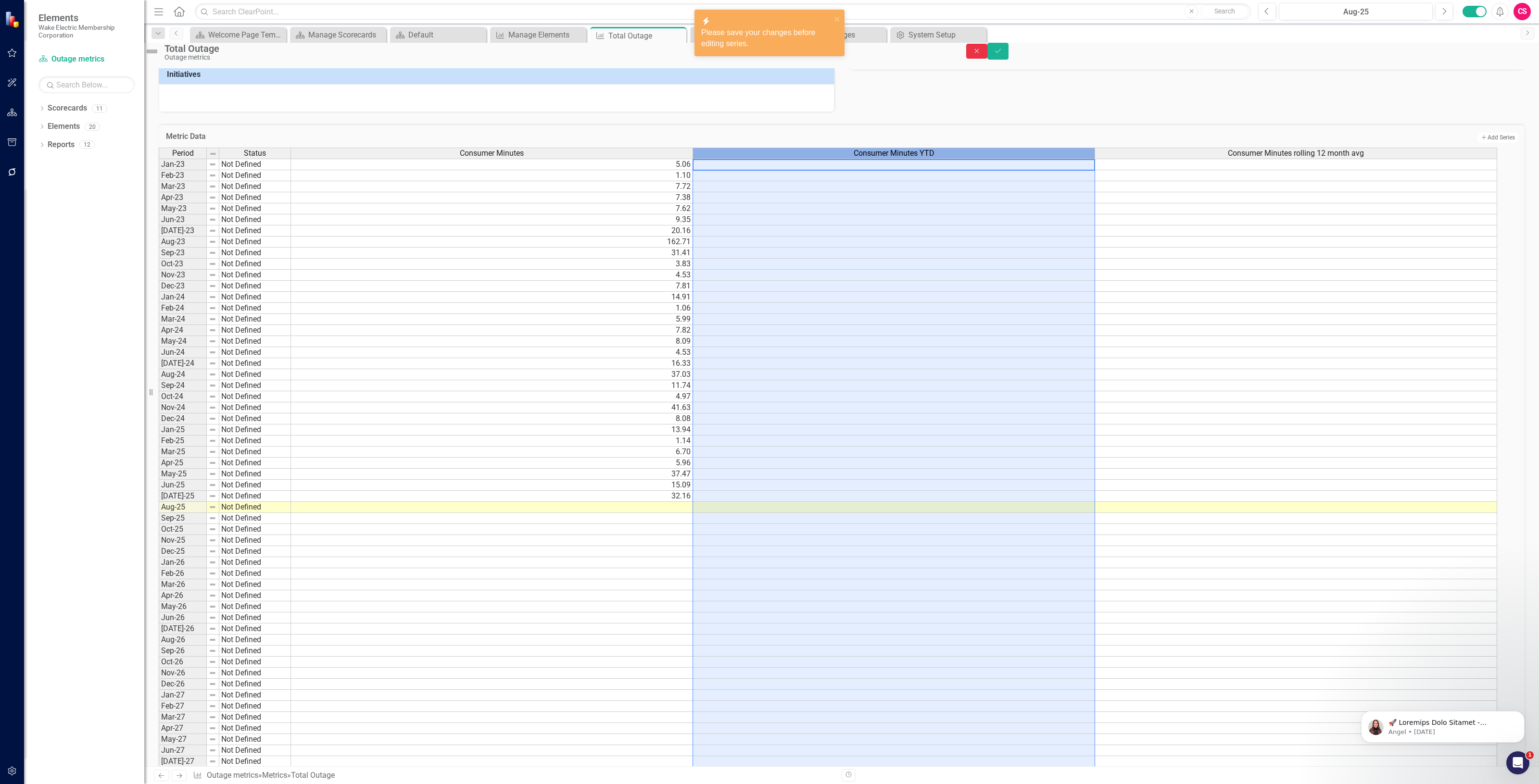
click at [981, 54] on icon "Close" at bounding box center [977, 51] width 8 height 7
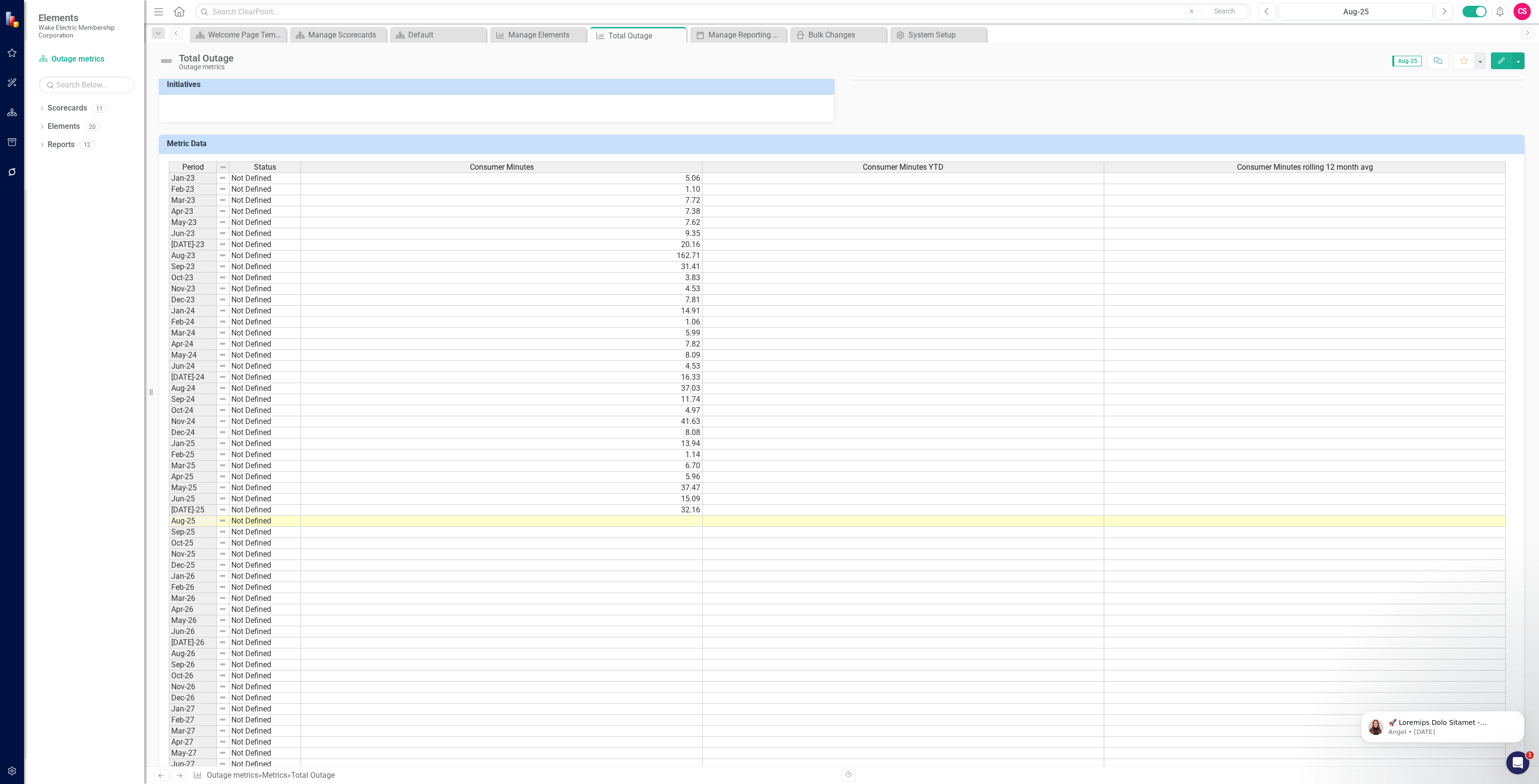
click at [826, 168] on div "Consumer Minutes YTD" at bounding box center [903, 167] width 401 height 11
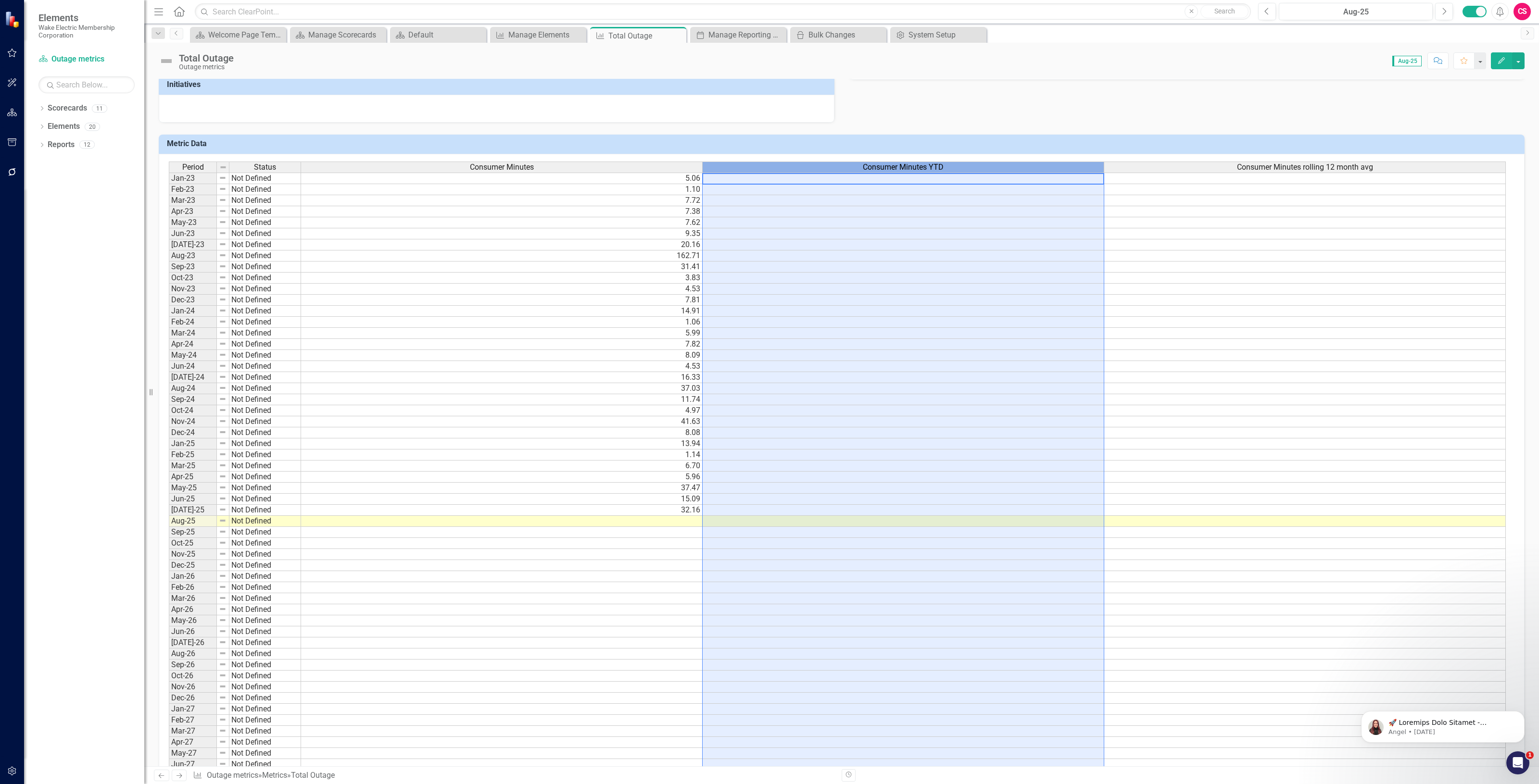
click at [826, 168] on div "Consumer Minutes YTD" at bounding box center [903, 167] width 401 height 11
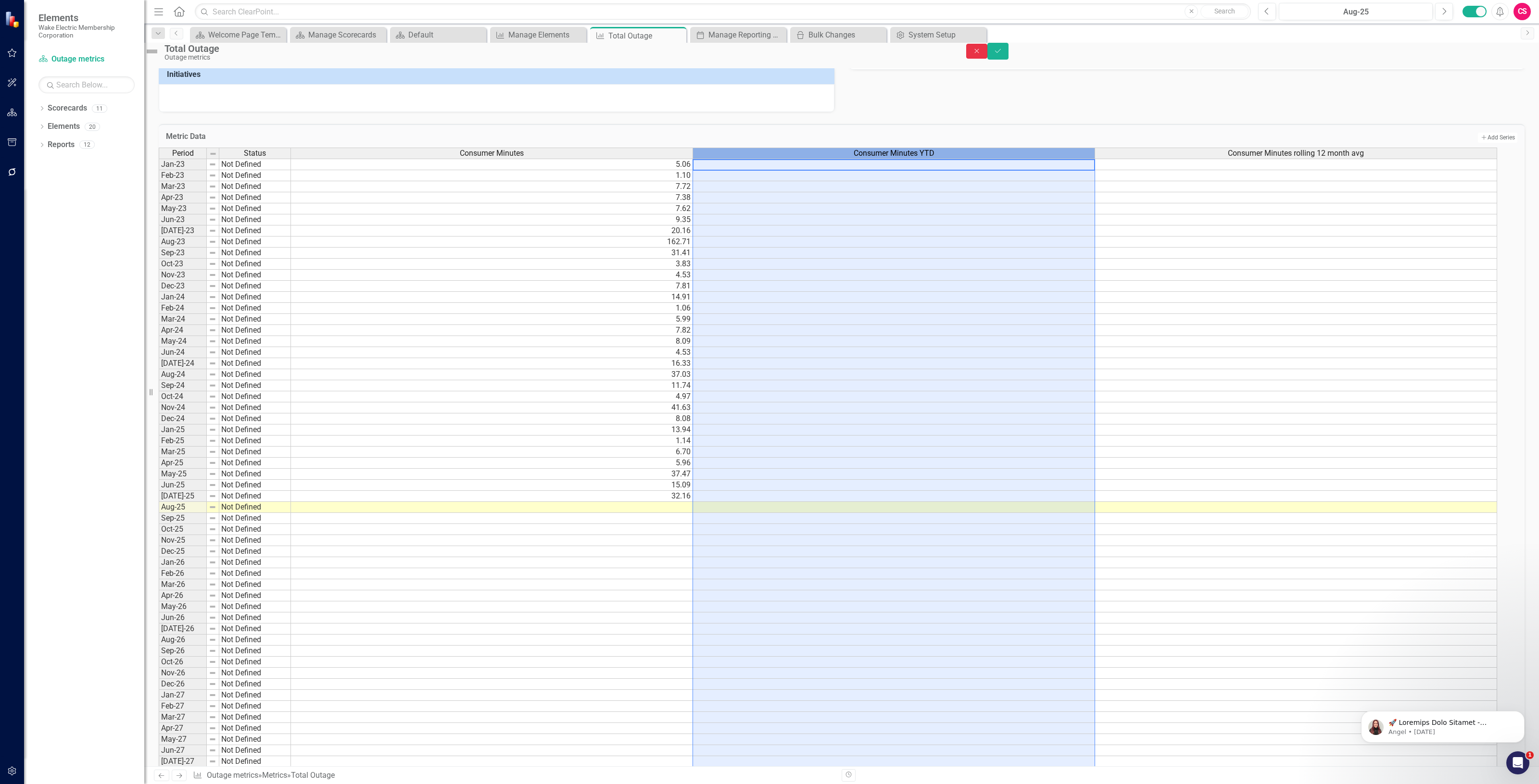
click at [988, 56] on button "Close" at bounding box center [976, 51] width 21 height 15
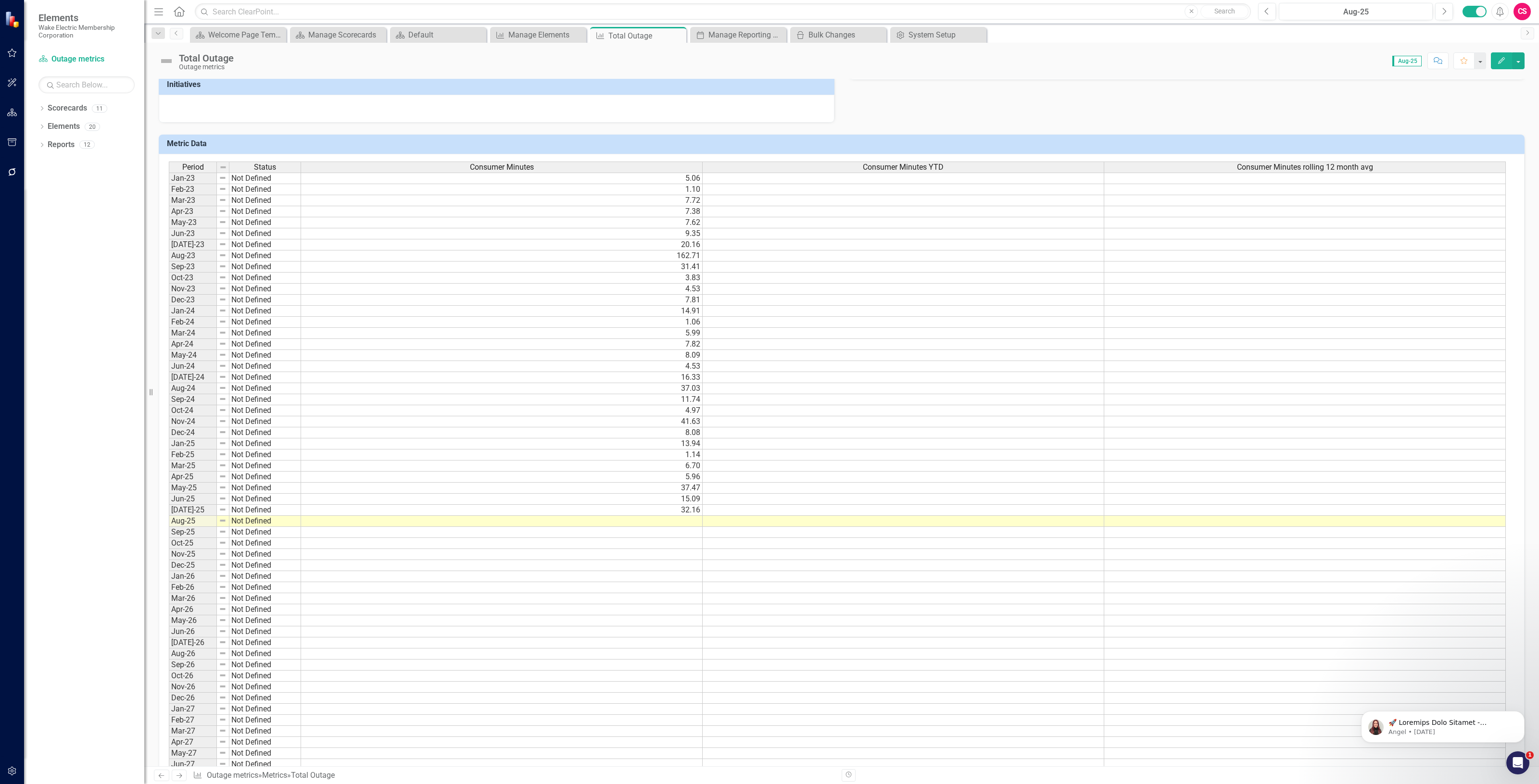
click at [1503, 60] on icon "Edit" at bounding box center [1501, 60] width 8 height 7
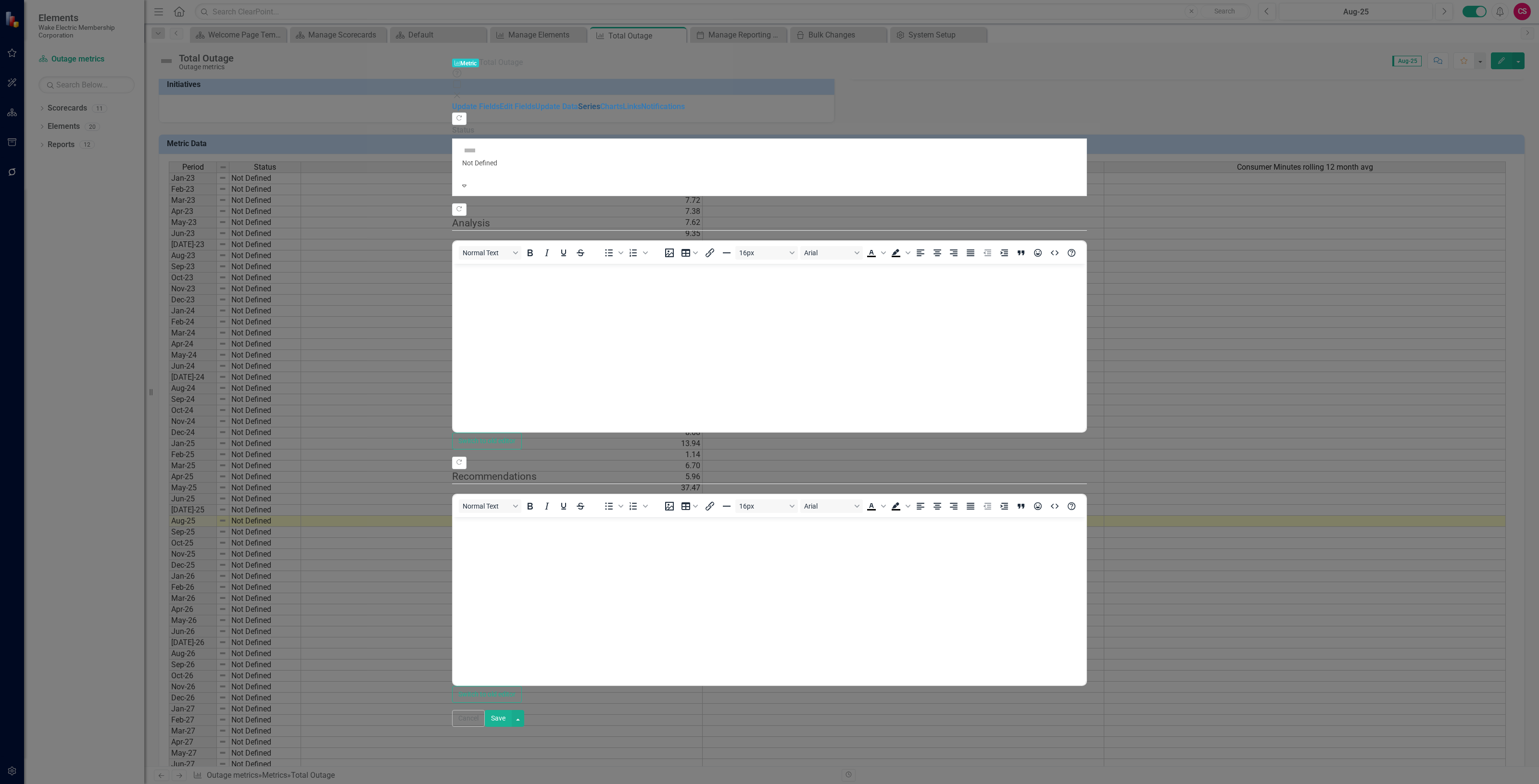
scroll to position [0, 0]
click at [578, 102] on link "Series" at bounding box center [589, 106] width 22 height 9
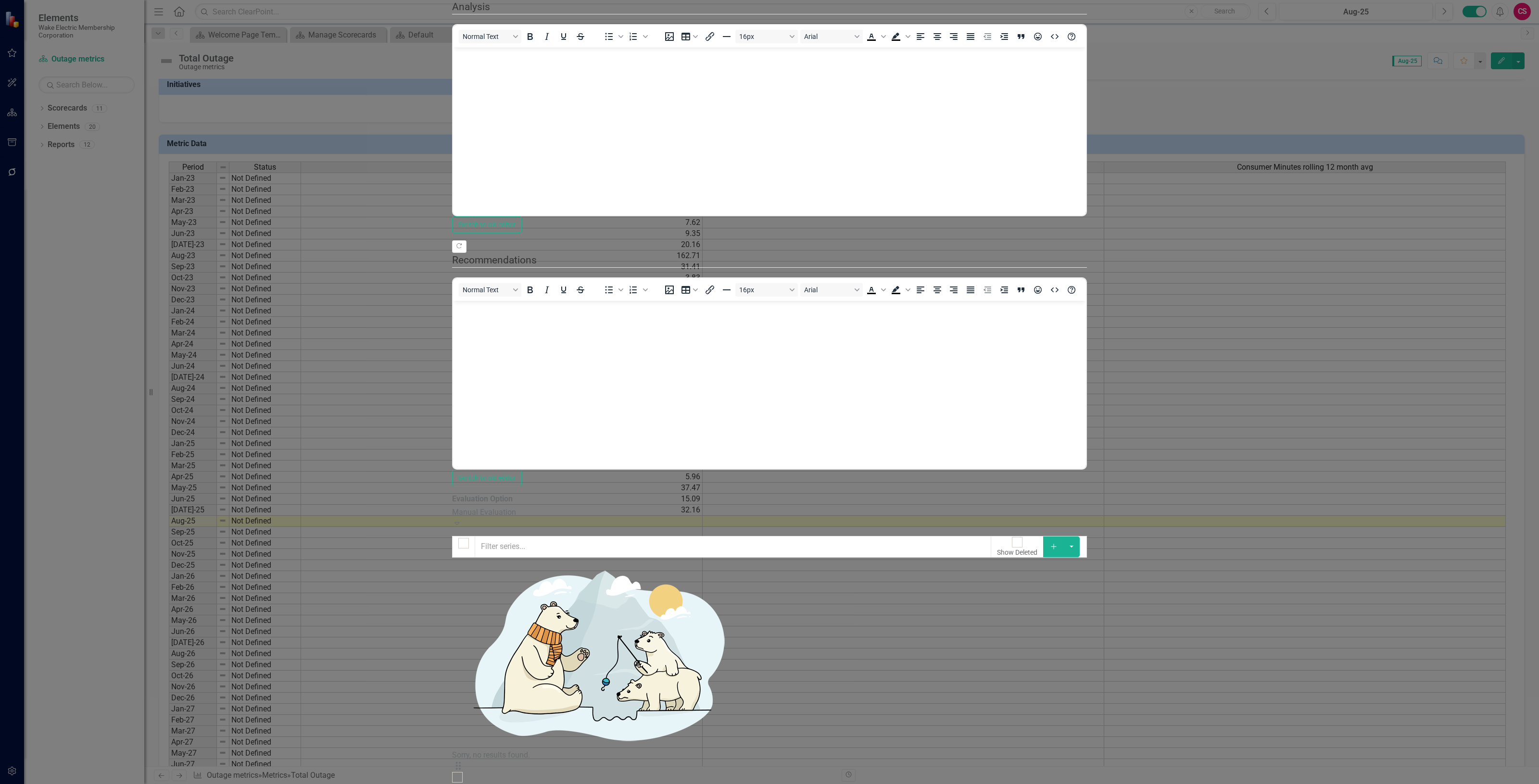
click at [1491, 152] on link "Edit Edit Measure Series" at bounding box center [1466, 153] width 109 height 18
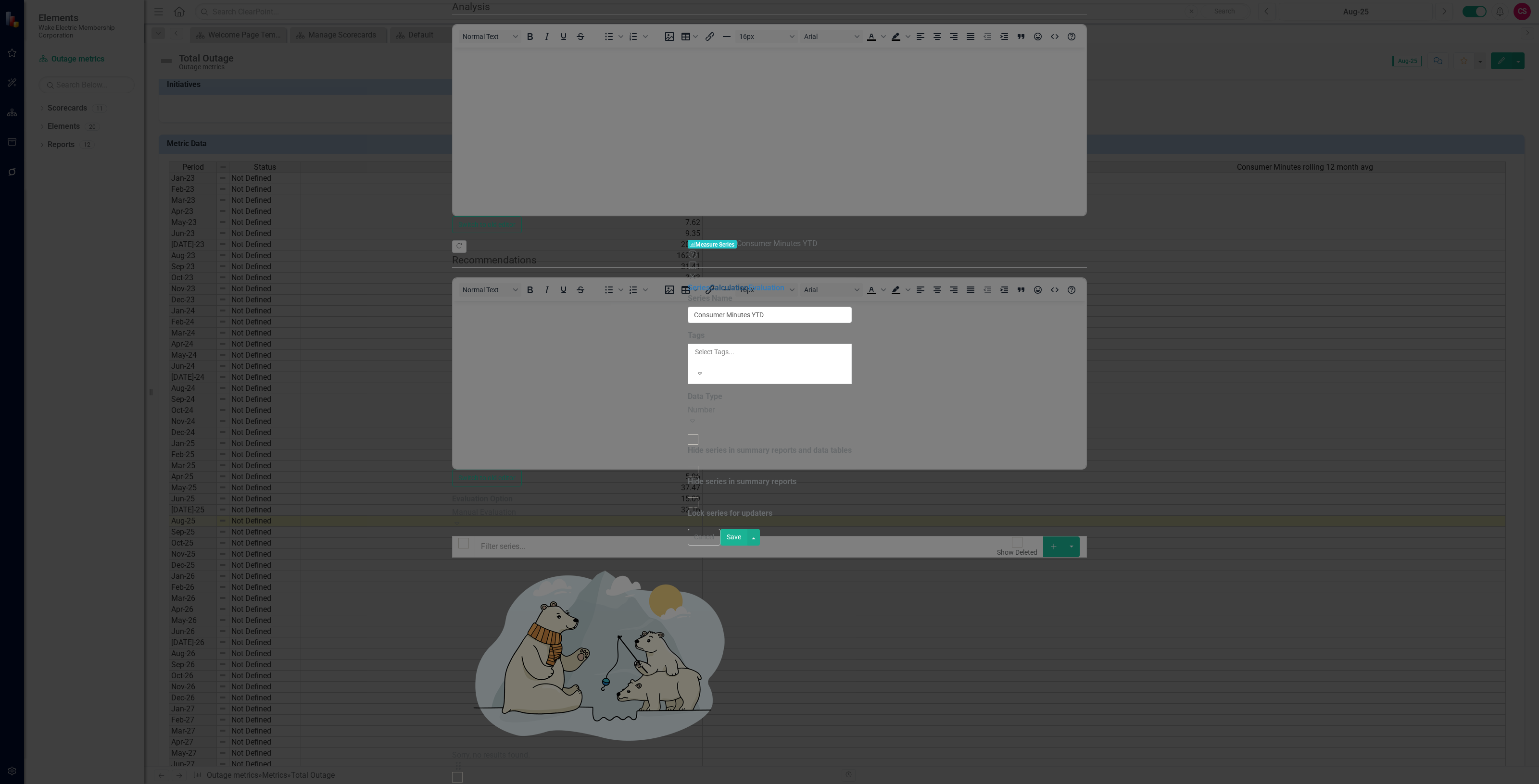
click at [710, 283] on link "Calculation" at bounding box center [729, 287] width 38 height 9
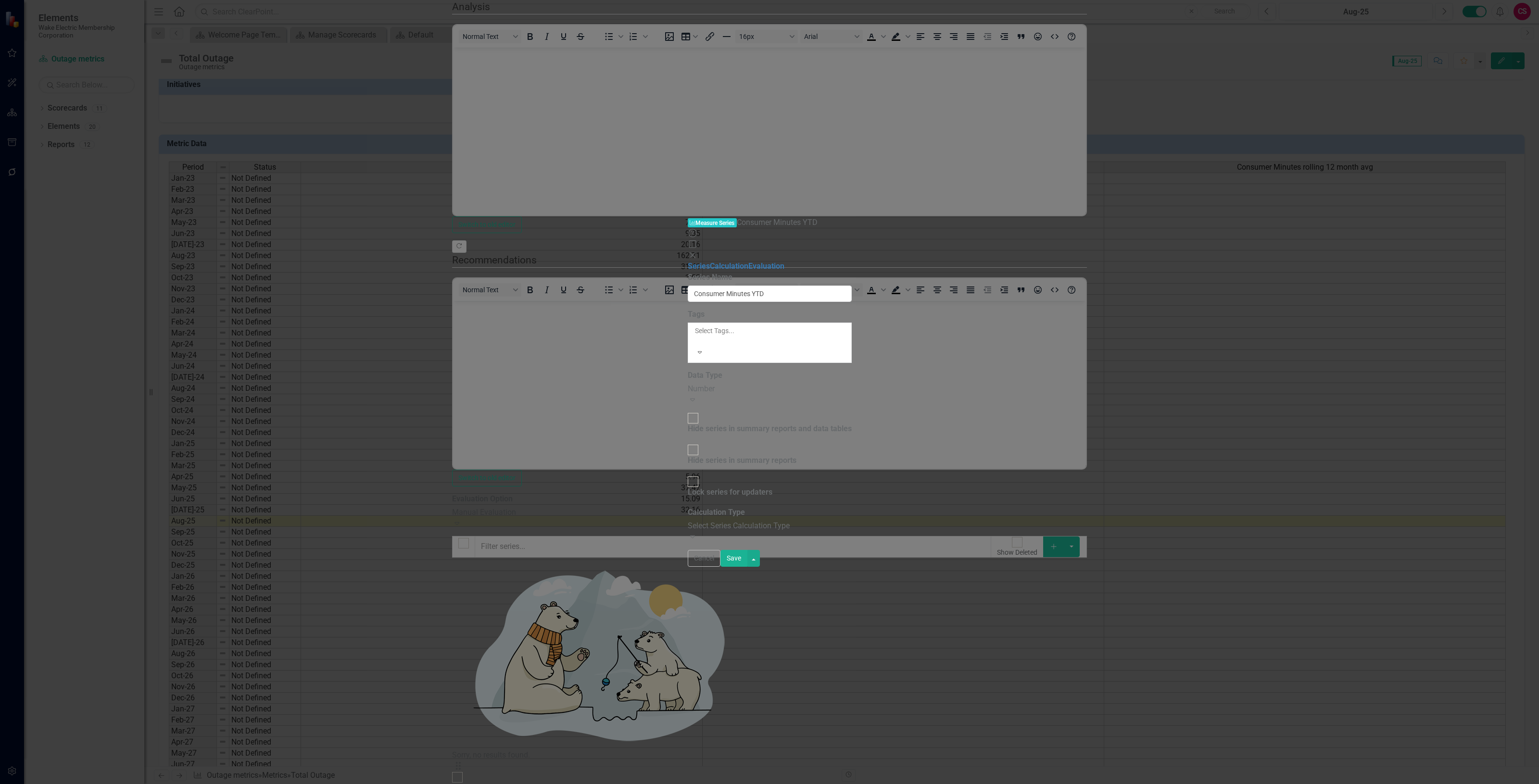
click at [688, 521] on div "Select Series Calculation Type" at bounding box center [770, 526] width 164 height 11
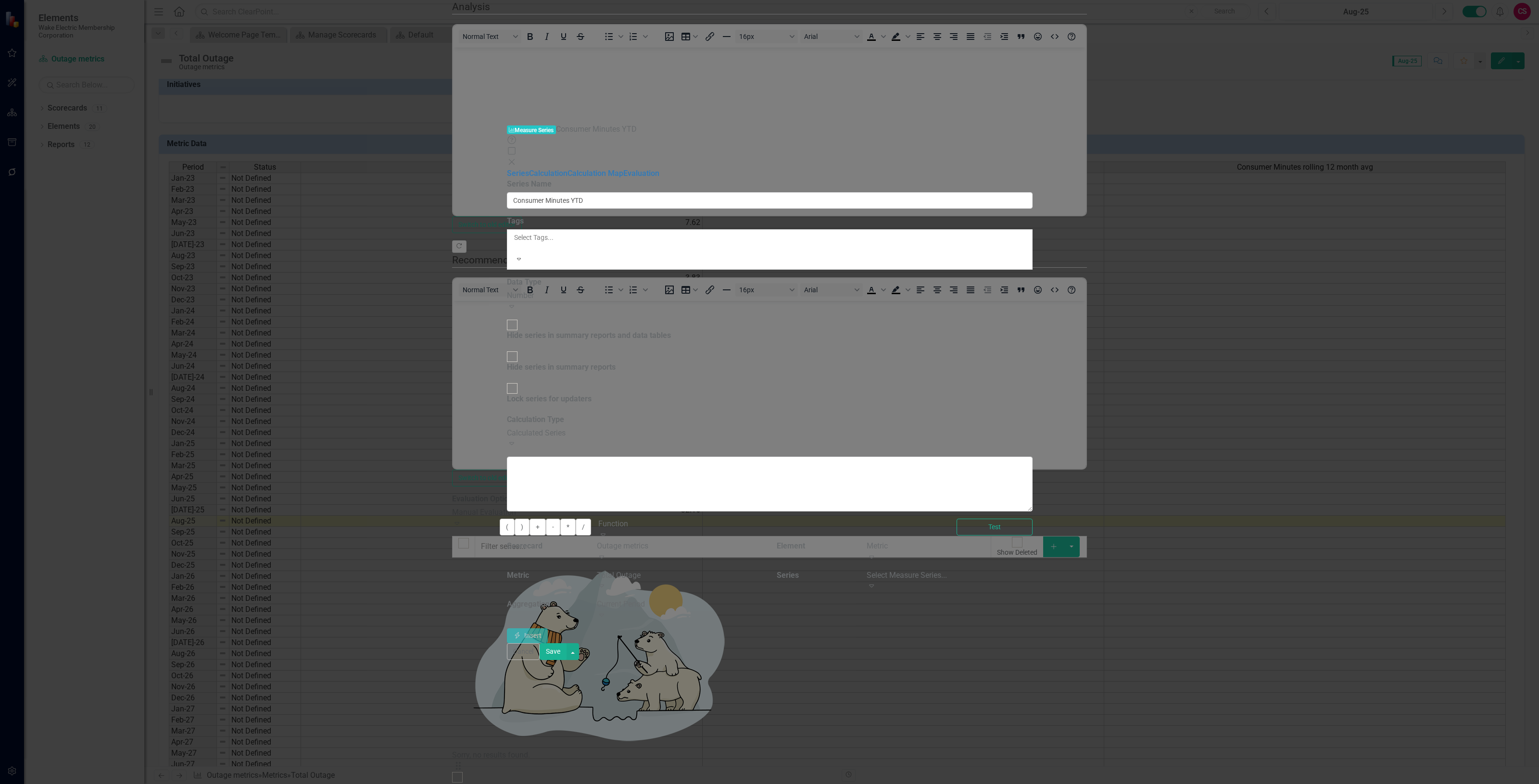
click at [606, 582] on icon "Expand" at bounding box center [602, 585] width 10 height 8
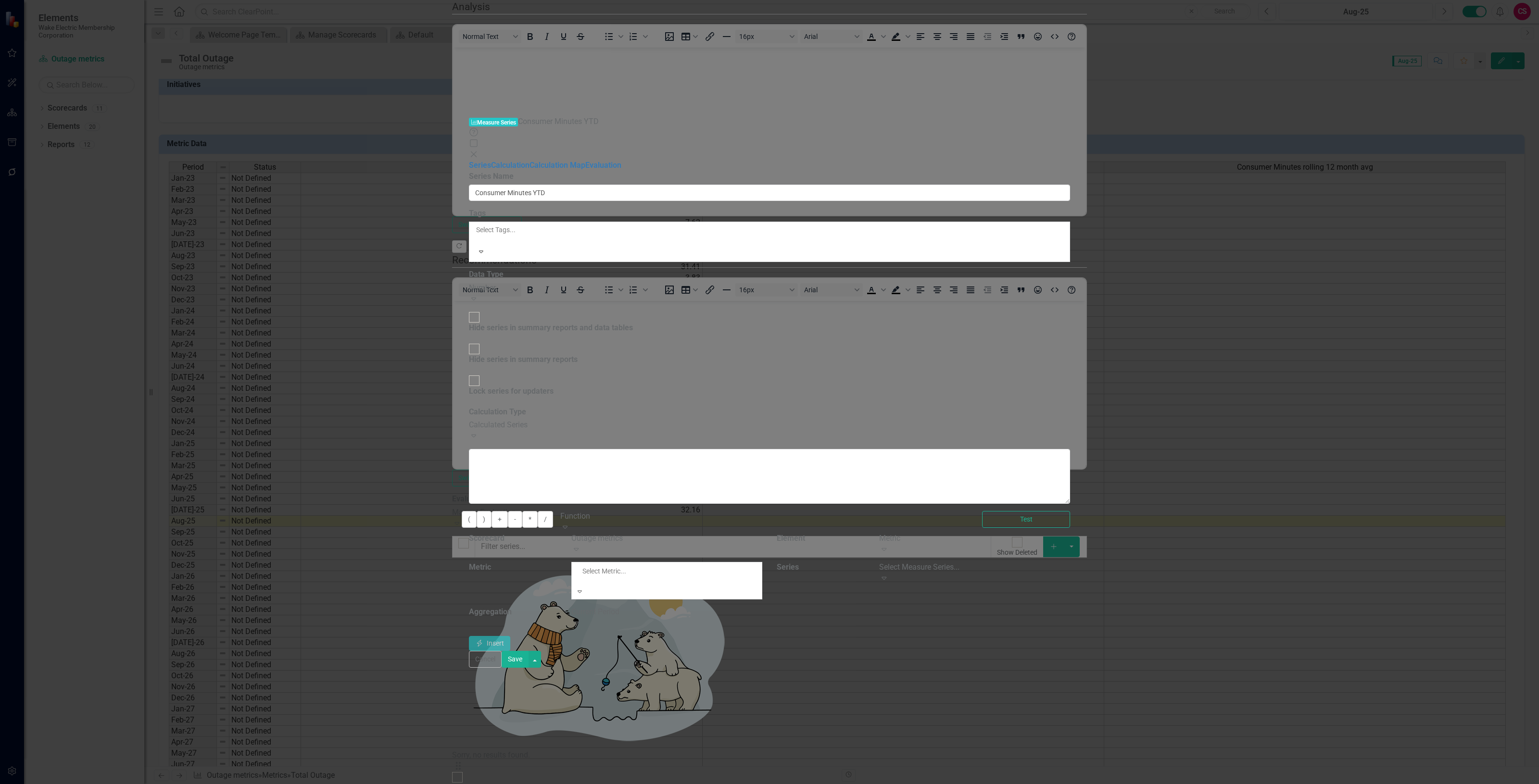
scroll to position [171, 0]
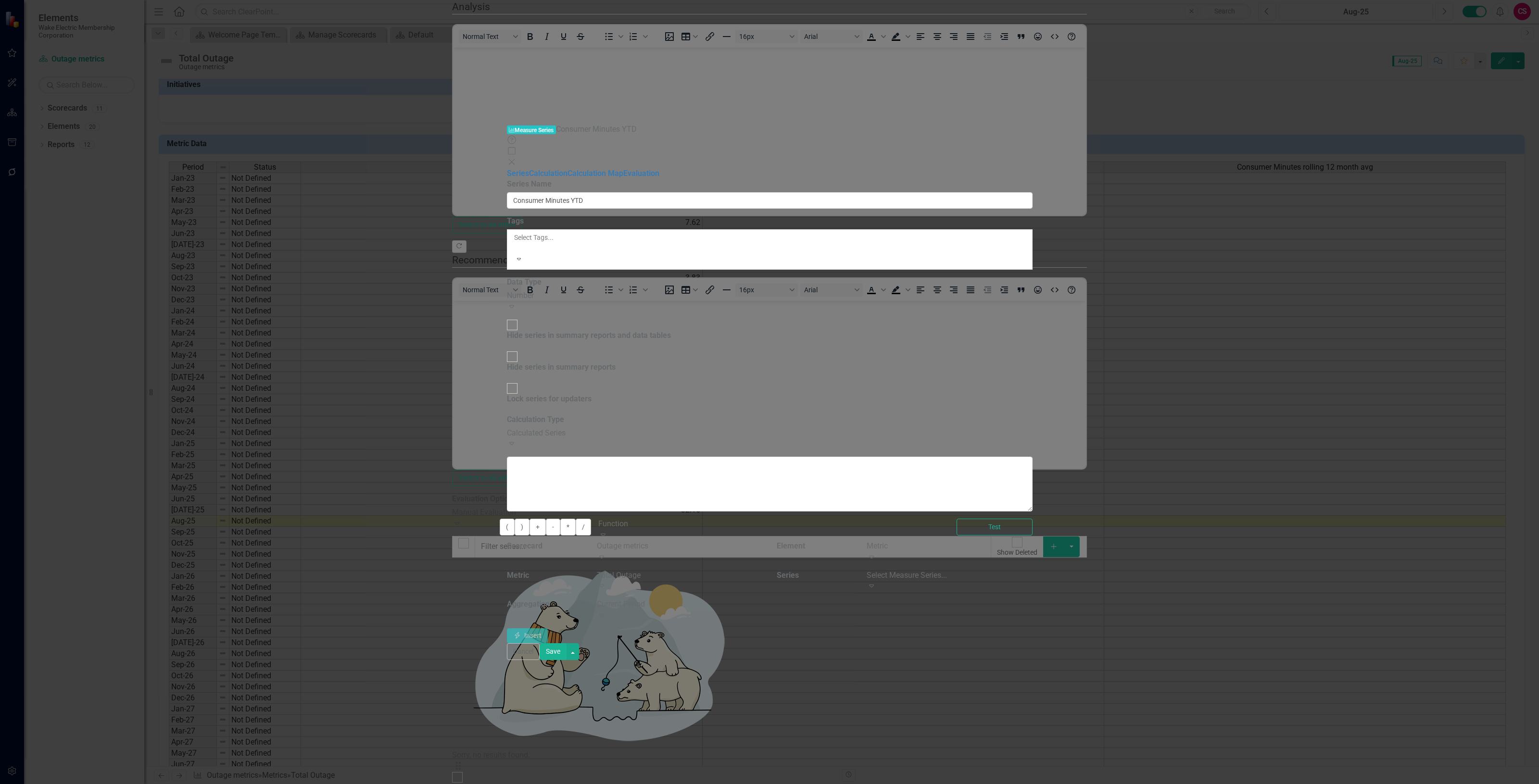
click at [1032, 570] on div "Select Measure Series..." at bounding box center [949, 576] width 165 height 11
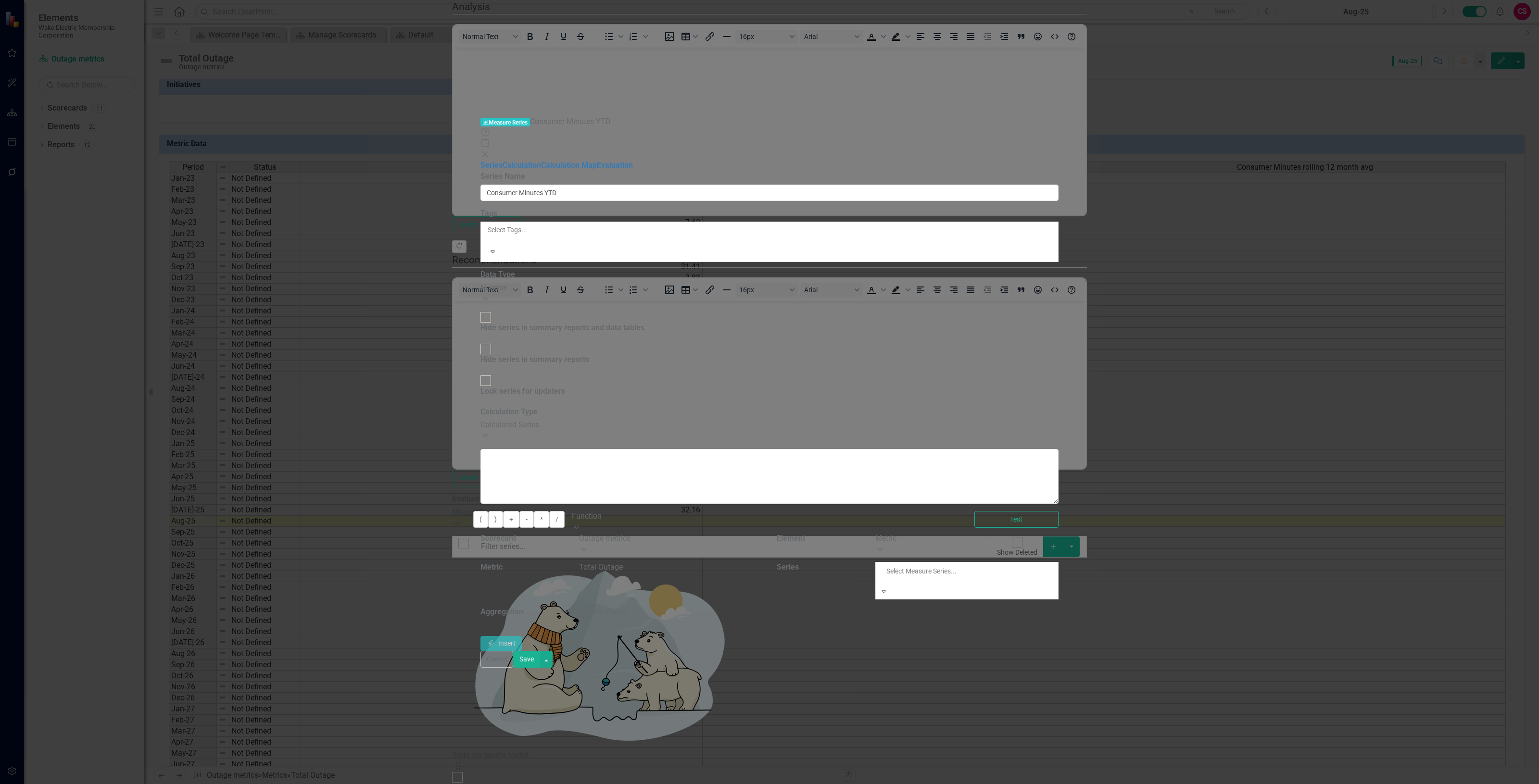
click at [1236, 783] on div "Consumer Minutes" at bounding box center [770, 789] width 1539 height 11
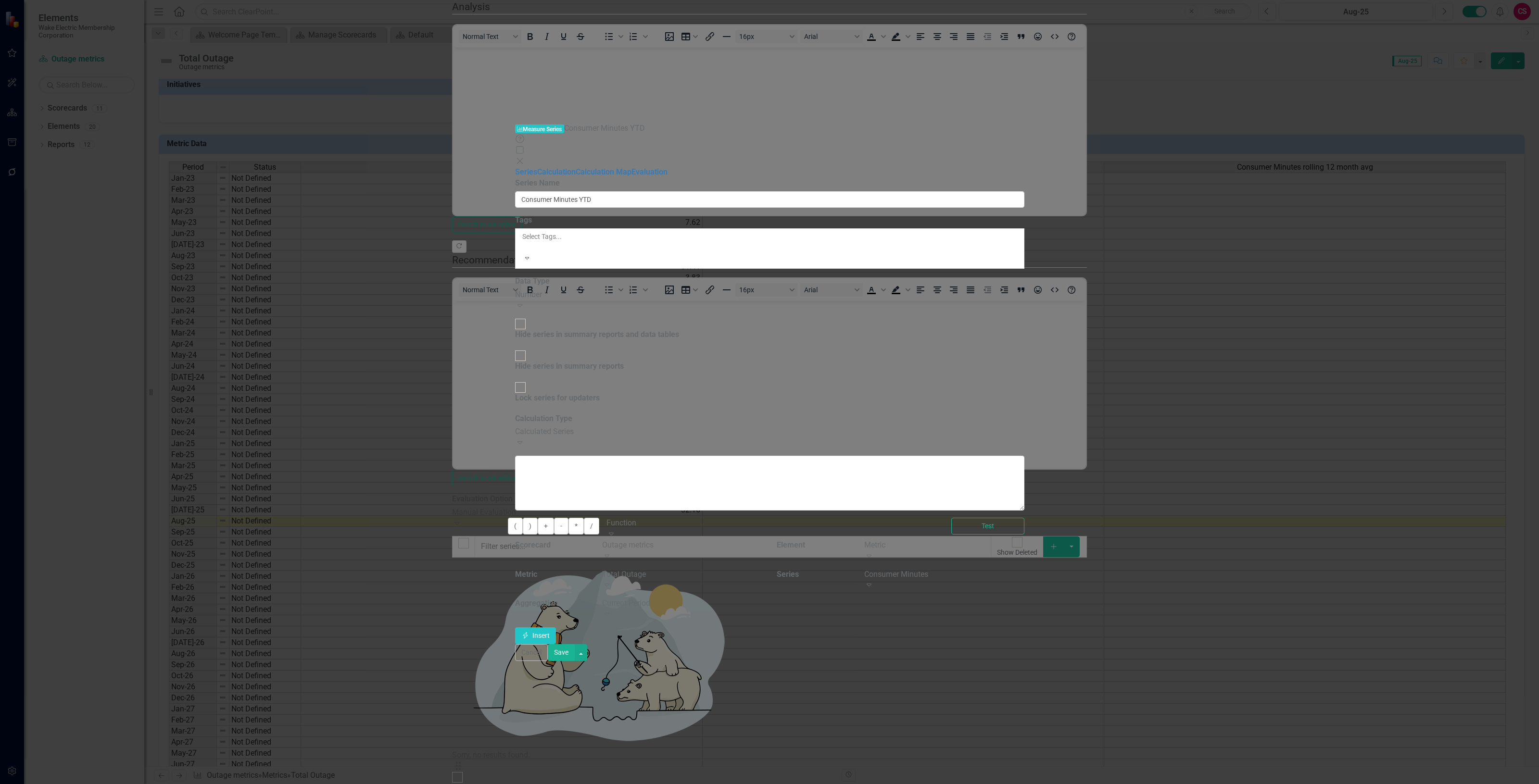
click at [762, 598] on div "Current Period" at bounding box center [682, 603] width 160 height 11
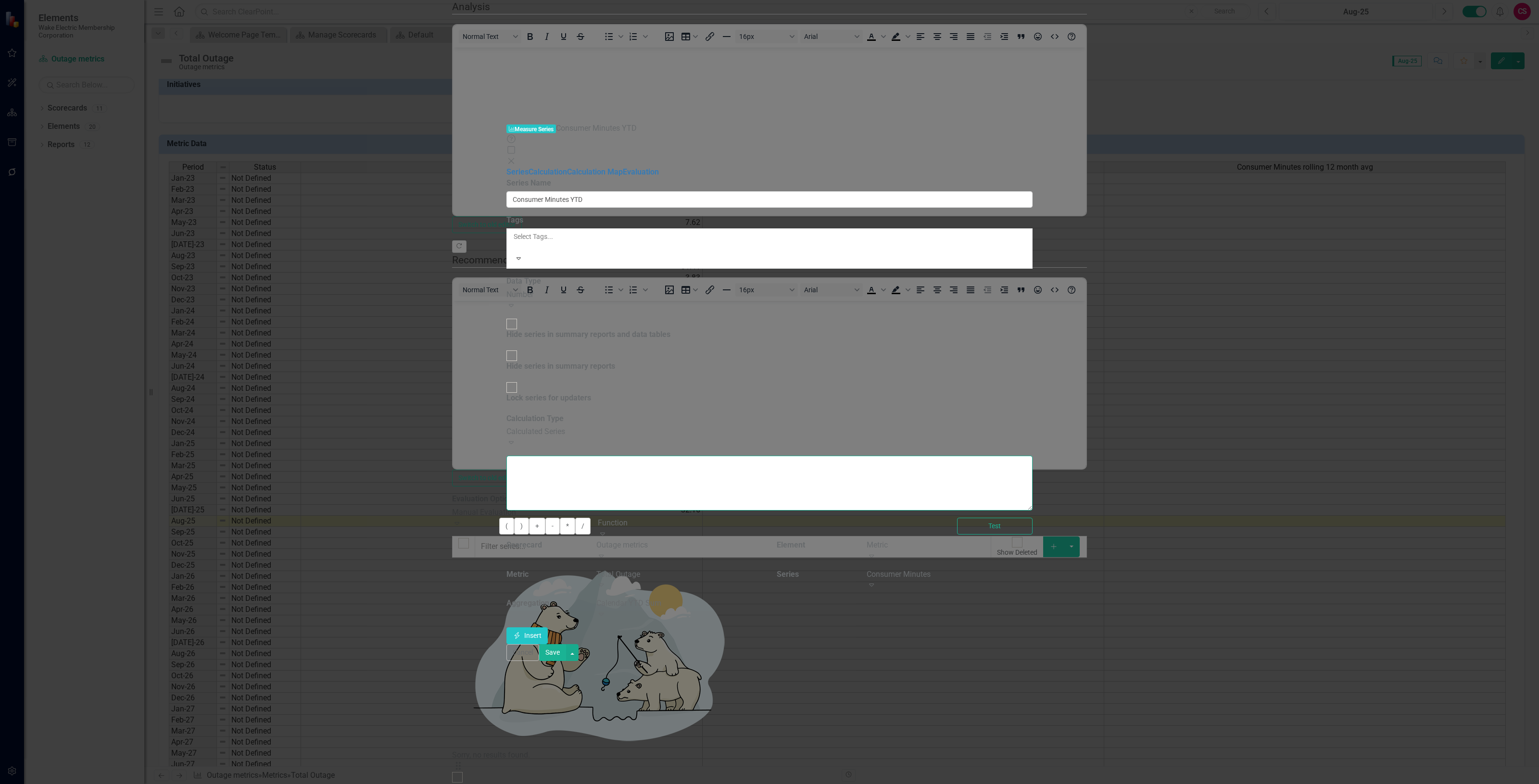
click at [874, 456] on textarea at bounding box center [770, 483] width 526 height 55
click at [520, 632] on icon "button" at bounding box center [517, 635] width 5 height 7
click at [566, 661] on button "Save" at bounding box center [552, 653] width 27 height 17
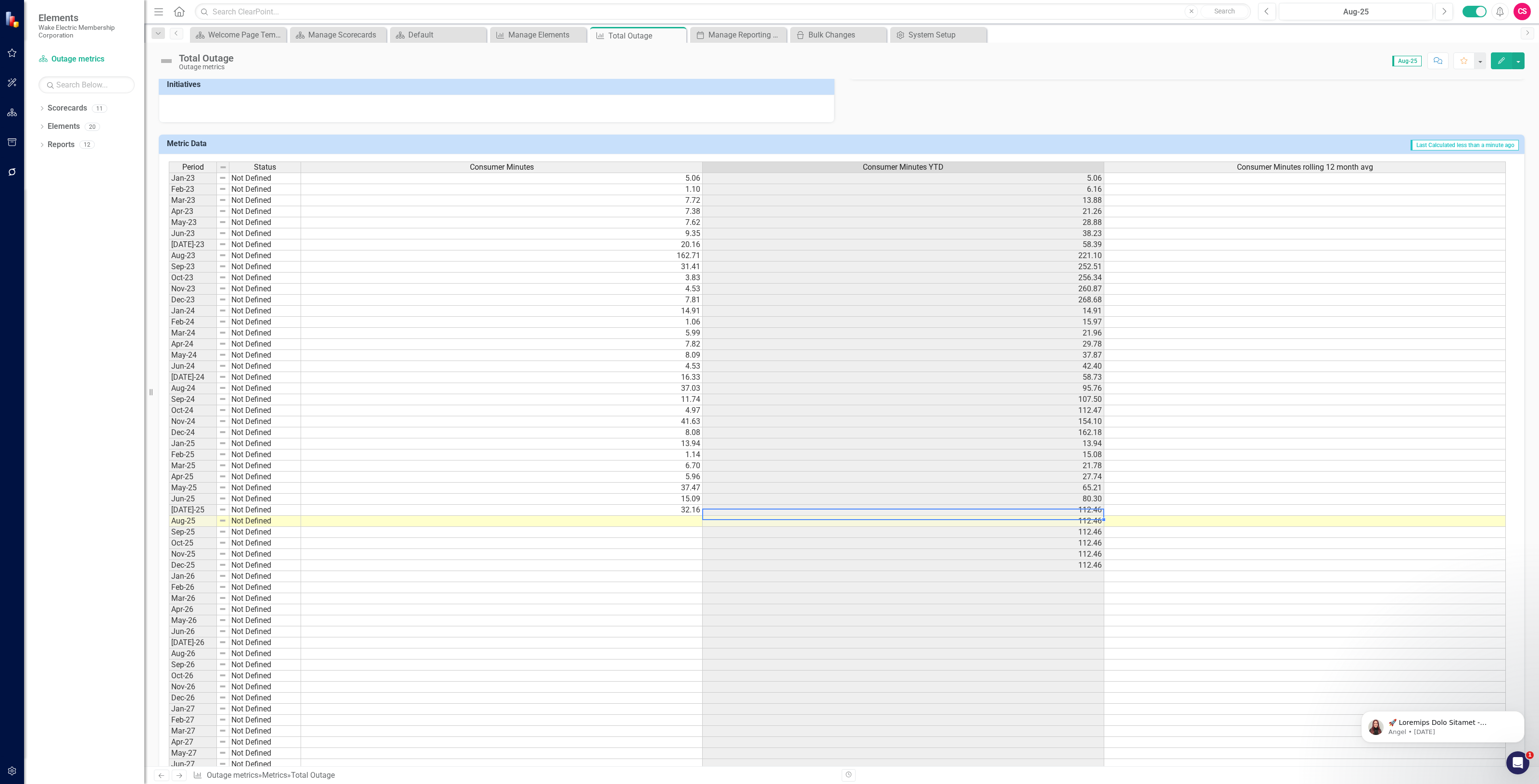
click at [780, 512] on td "112.46" at bounding box center [903, 510] width 401 height 11
click at [1500, 62] on icon "Edit" at bounding box center [1501, 60] width 8 height 7
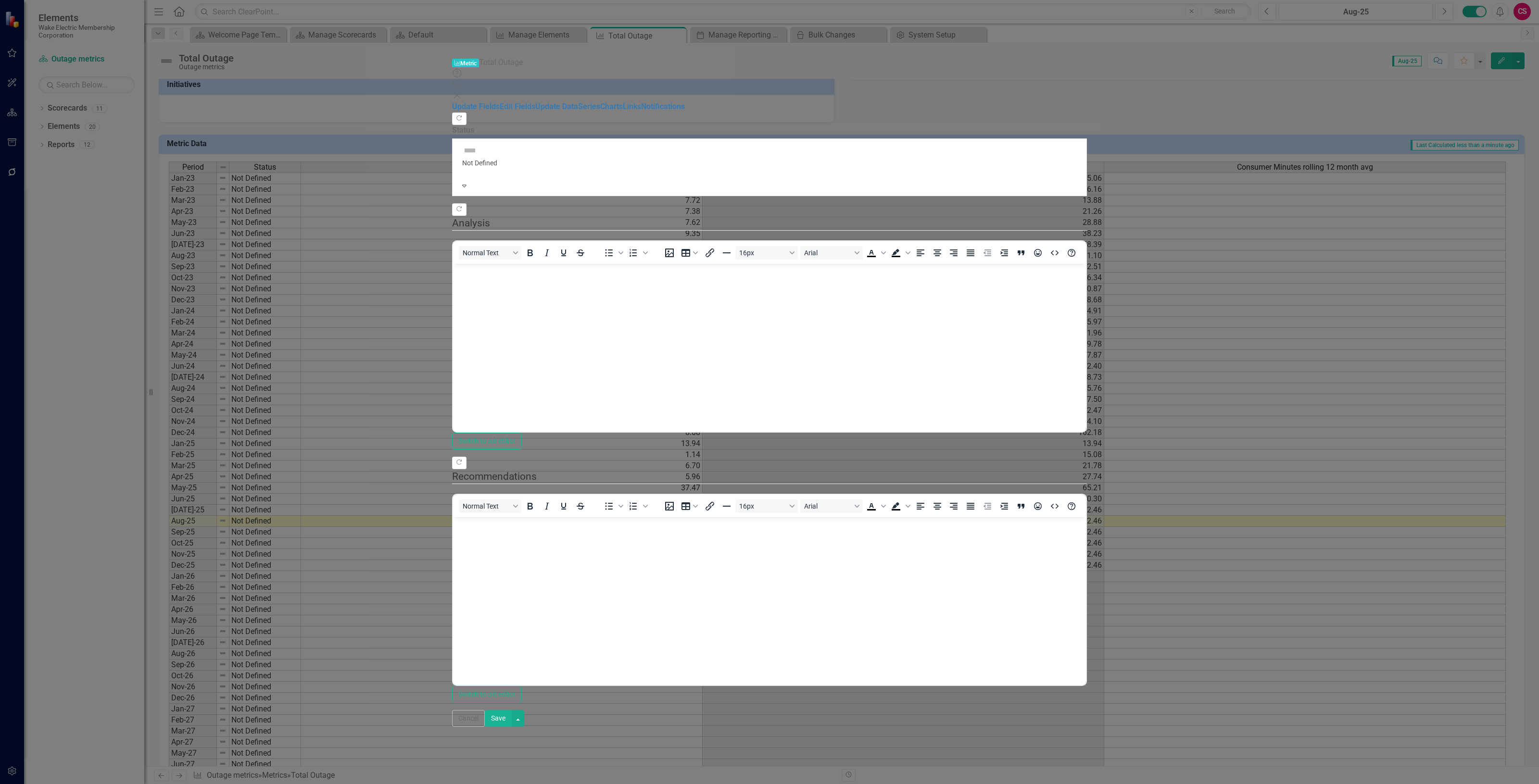
scroll to position [0, 0]
click at [578, 102] on link "Series" at bounding box center [589, 106] width 22 height 9
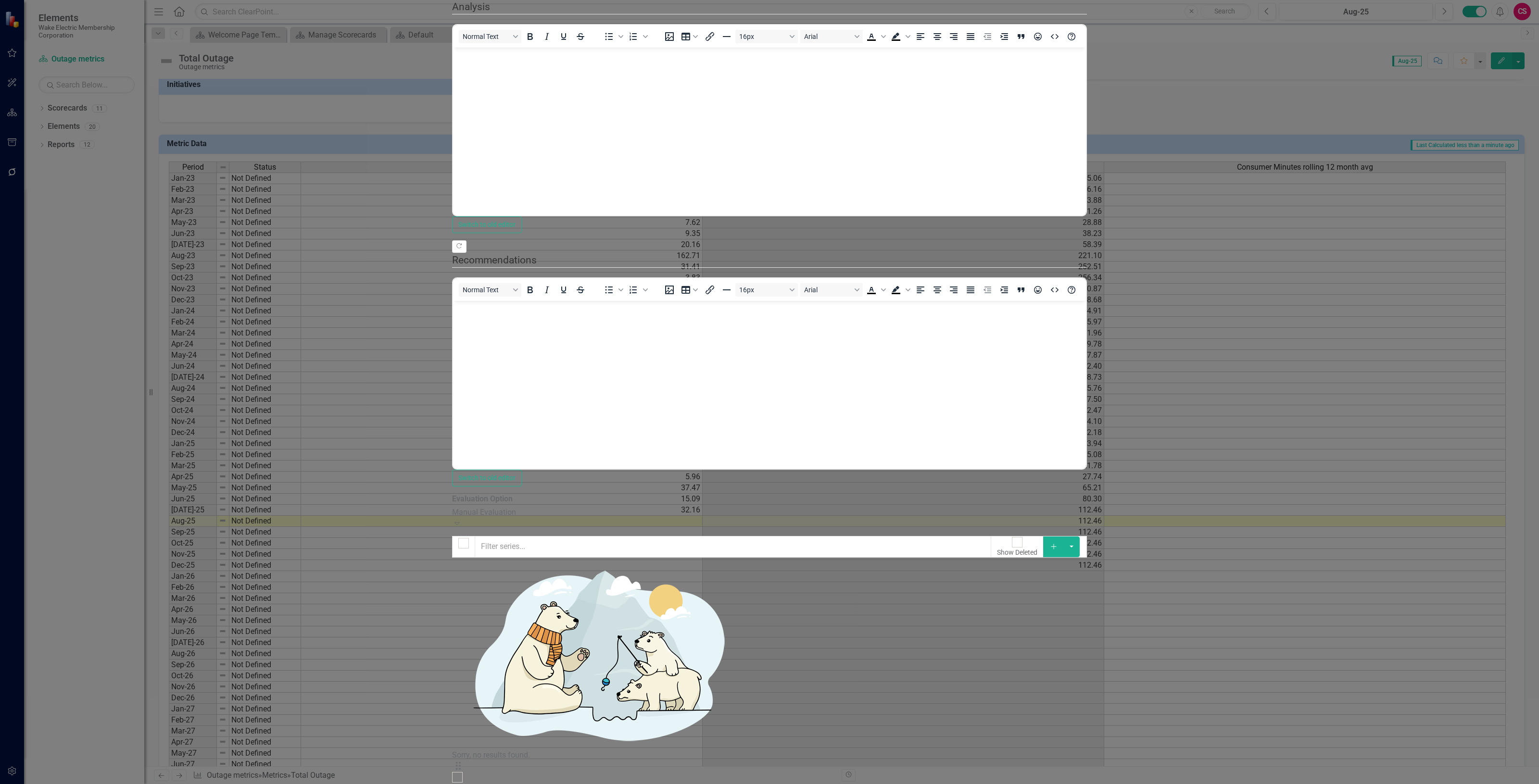
click at [1412, 181] on link "Edit Edit Measure Series" at bounding box center [1466, 183] width 109 height 18
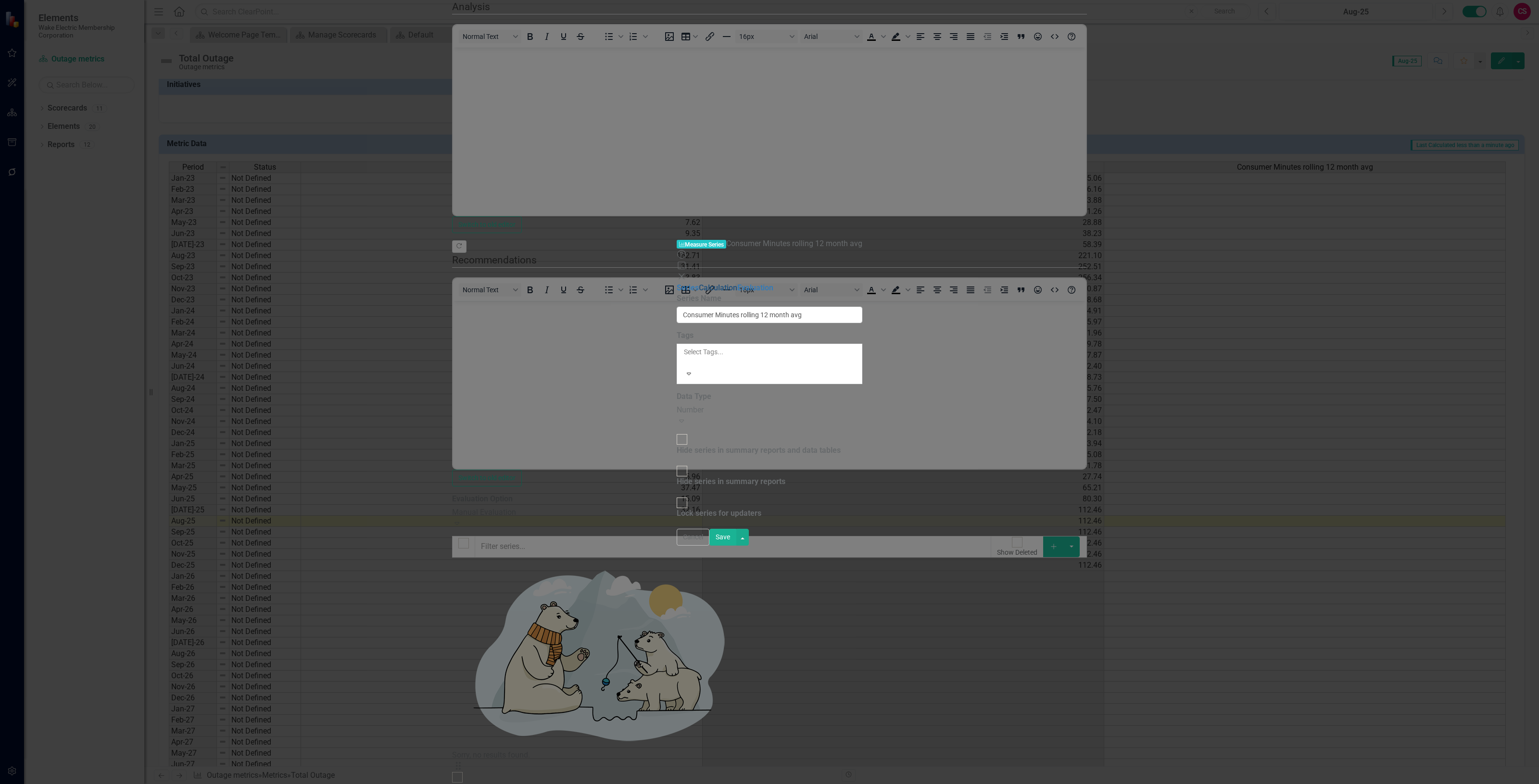
click at [699, 283] on link "Calculation" at bounding box center [718, 287] width 38 height 9
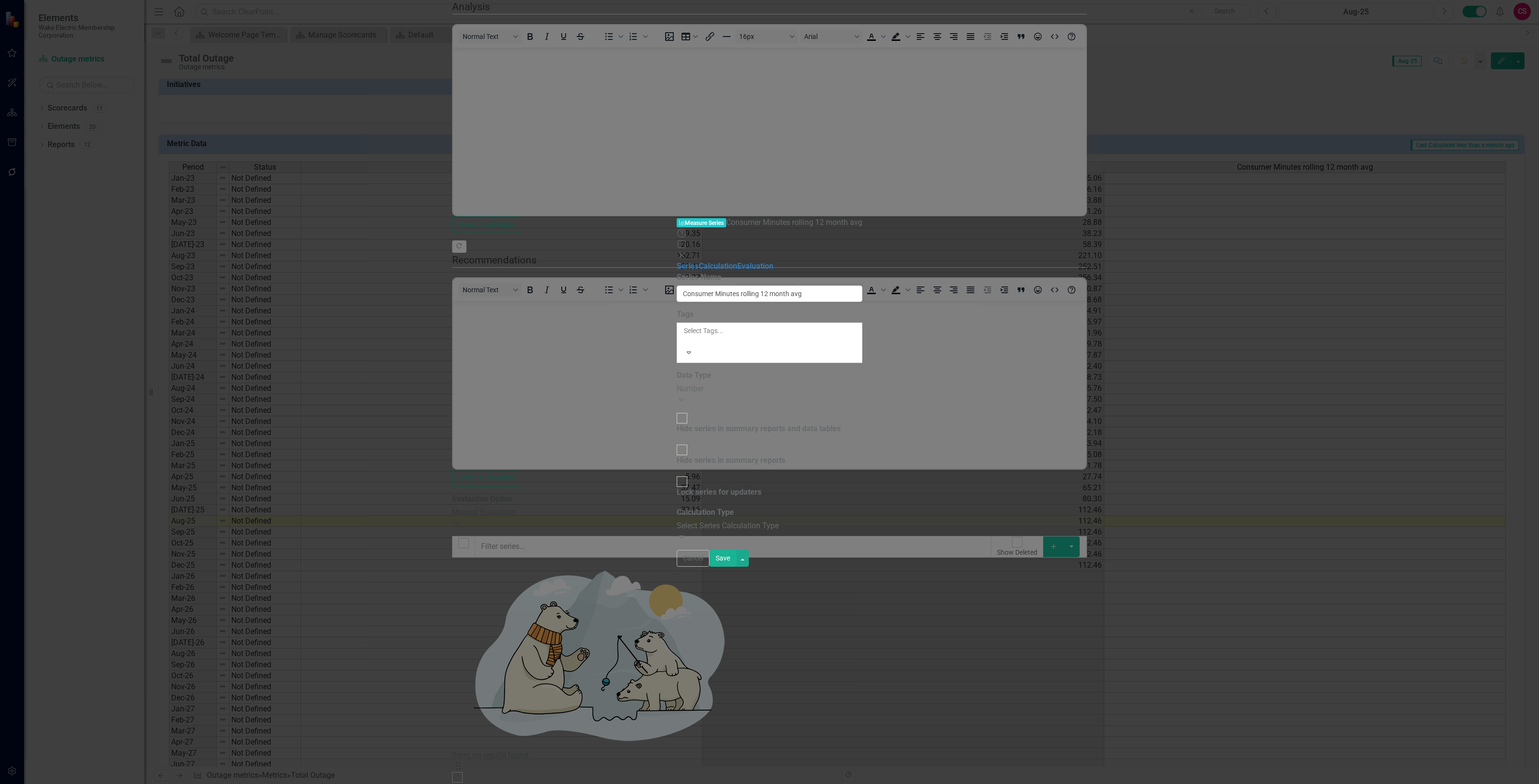
click at [695, 521] on div "Select Series Calculation Type" at bounding box center [770, 526] width 186 height 11
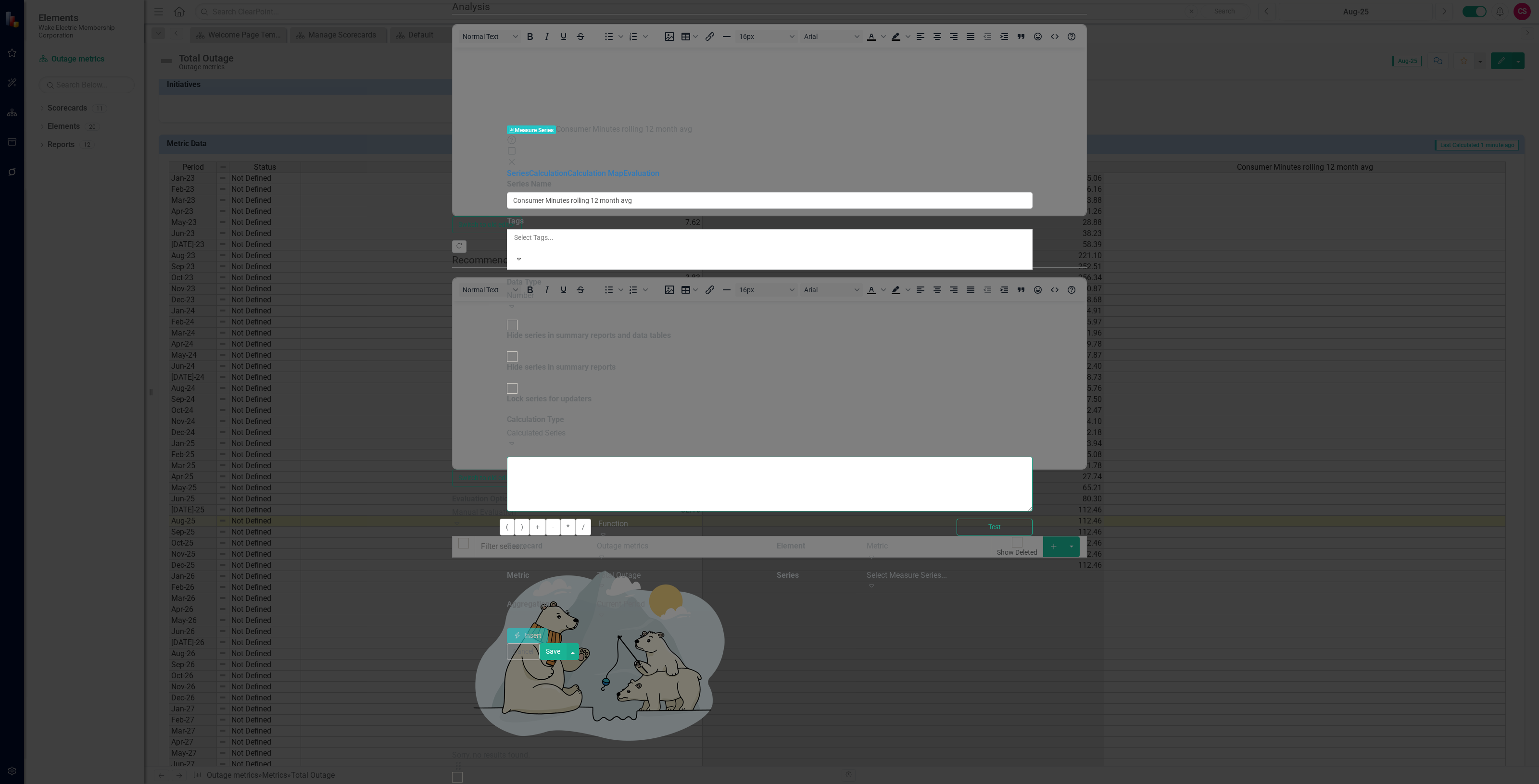
click at [670, 457] on textarea at bounding box center [770, 484] width 526 height 55
click at [1032, 570] on div "Select Measure Series... Expand" at bounding box center [949, 581] width 165 height 22
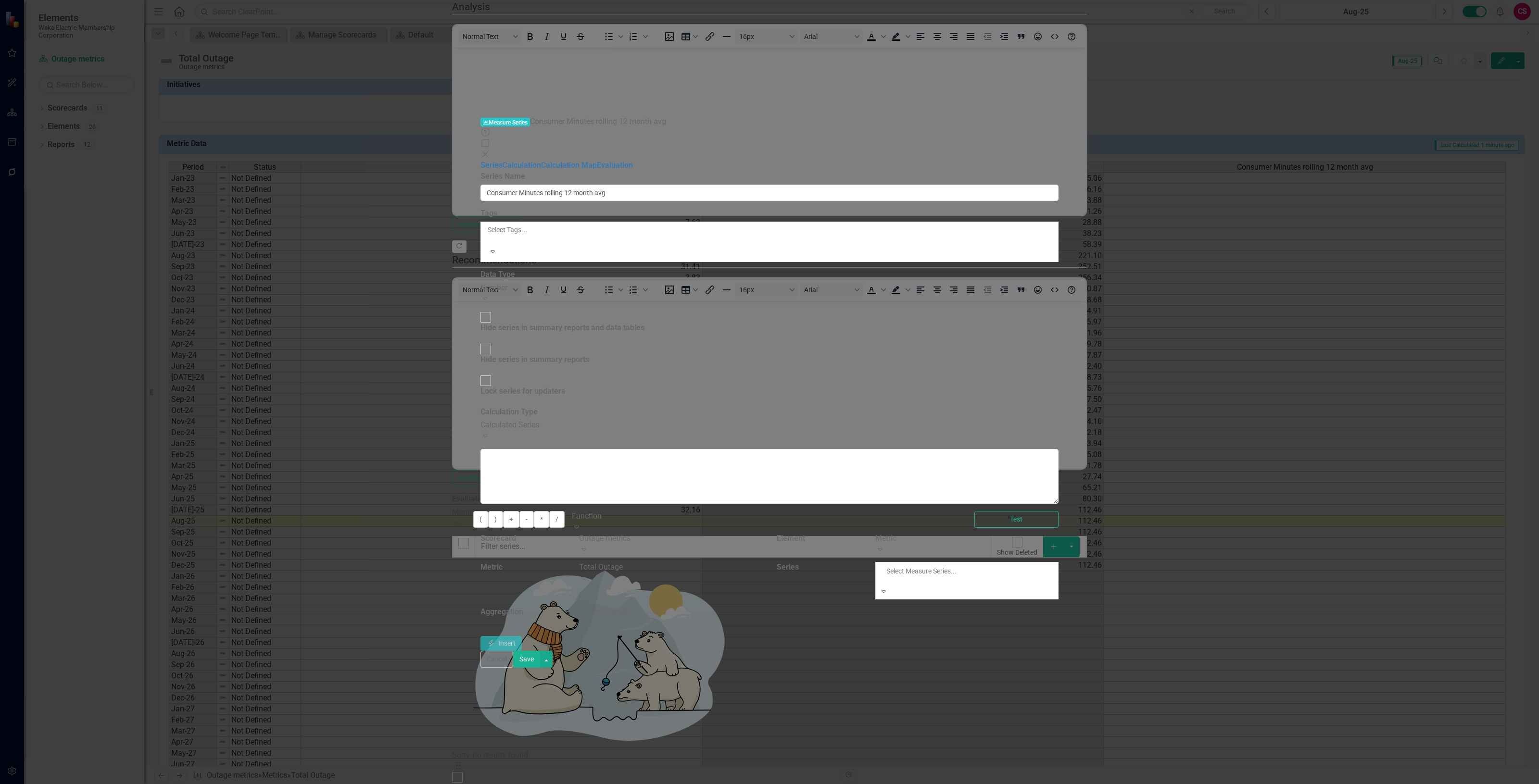
click at [1253, 783] on div "Consumer Minutes" at bounding box center [770, 789] width 1539 height 11
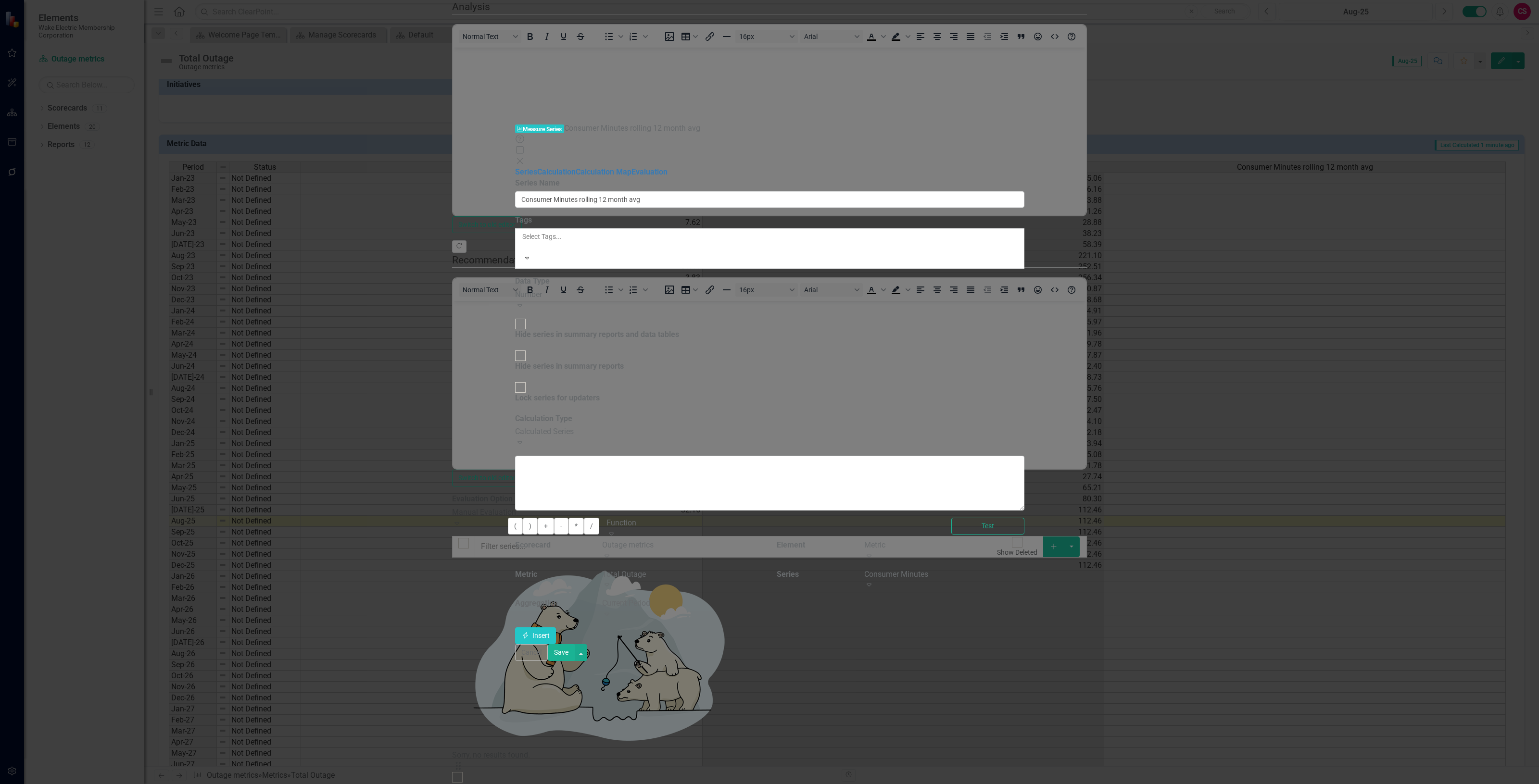
click at [762, 598] on div "Current Period Expand" at bounding box center [682, 608] width 160 height 22
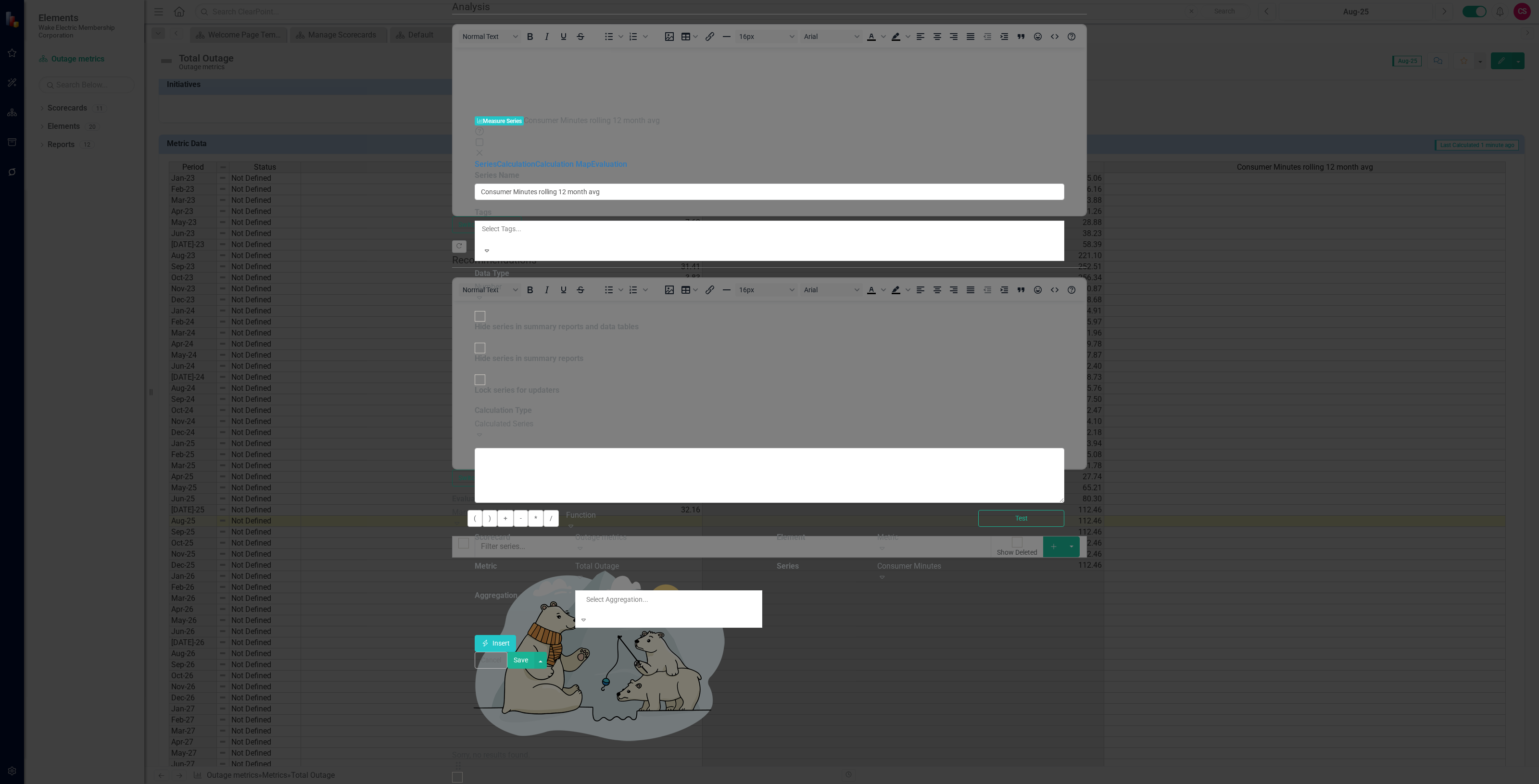
scroll to position [219, 0]
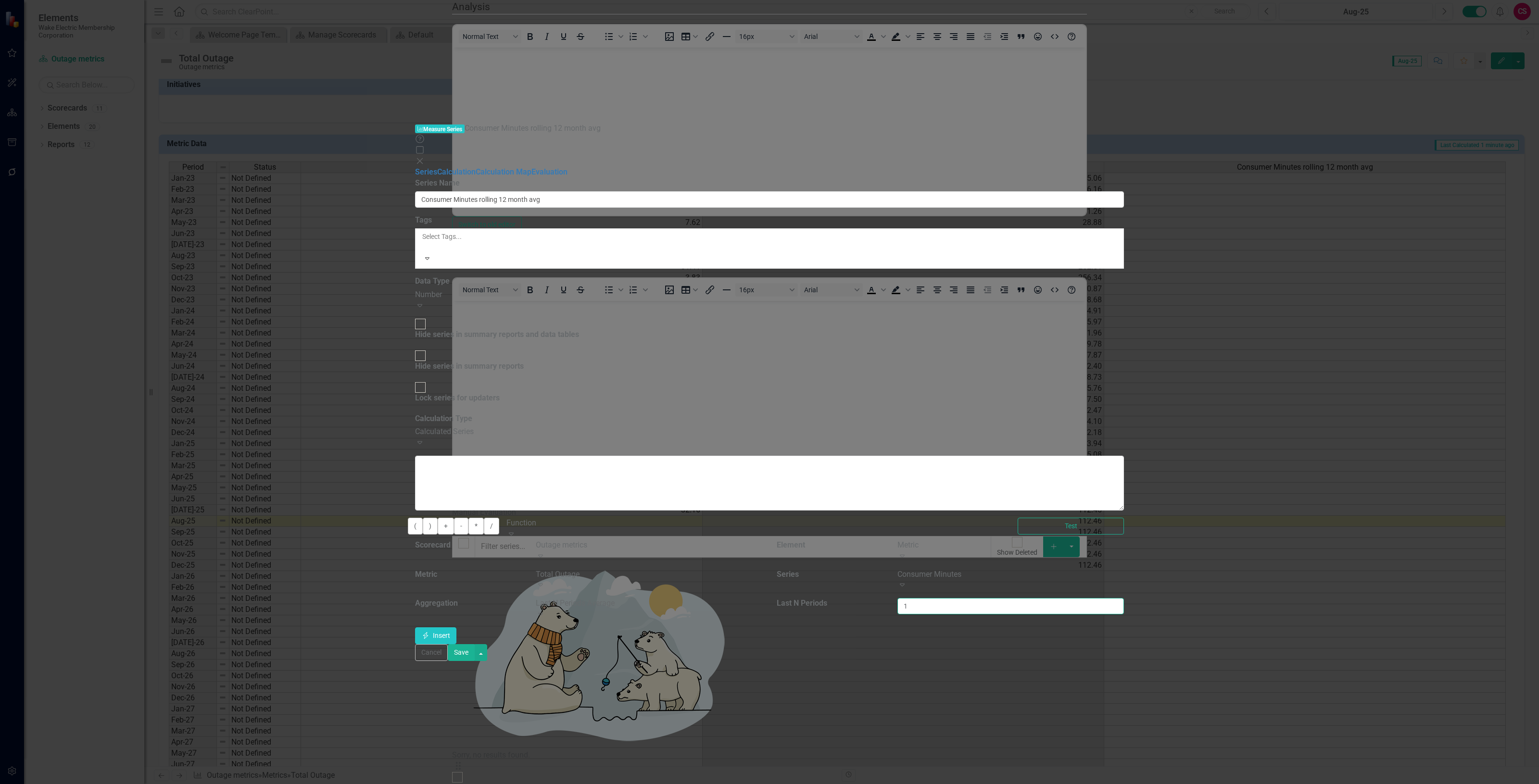
click at [1124, 598] on input "1" at bounding box center [1010, 605] width 226 height 16
click at [1124, 598] on input "2" at bounding box center [1010, 605] width 226 height 16
click at [1124, 598] on input "3" at bounding box center [1010, 605] width 226 height 16
click at [1124, 598] on input "4" at bounding box center [1010, 605] width 226 height 16
click at [1124, 598] on input "5" at bounding box center [1010, 605] width 226 height 16
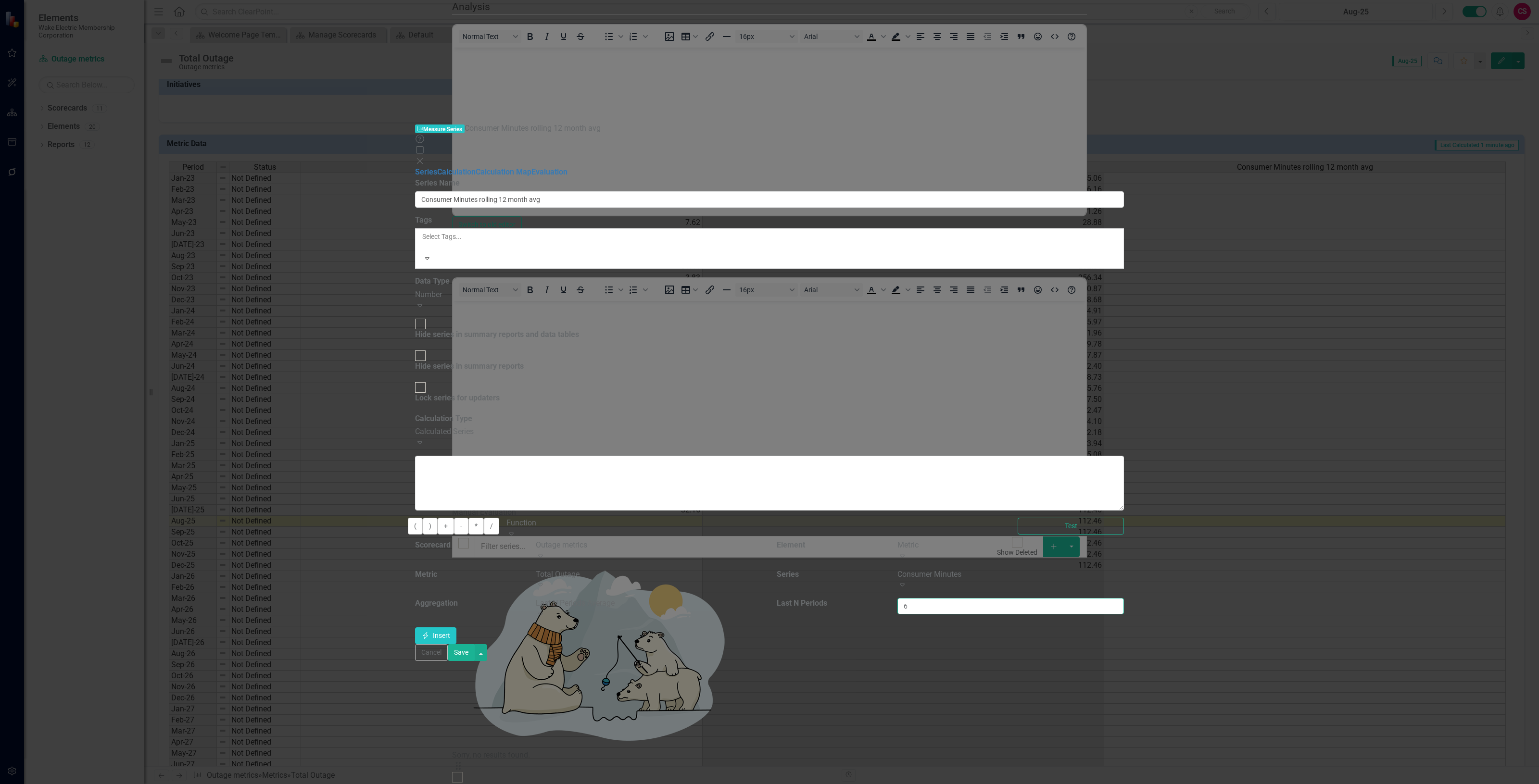
click at [1124, 598] on input "6" at bounding box center [1010, 605] width 226 height 16
click at [1124, 598] on input "7" at bounding box center [1010, 605] width 226 height 16
click at [1124, 598] on input "8" at bounding box center [1010, 605] width 226 height 16
click at [1124, 598] on input "9" at bounding box center [1010, 605] width 226 height 16
click at [1124, 598] on input "10" at bounding box center [1010, 605] width 226 height 16
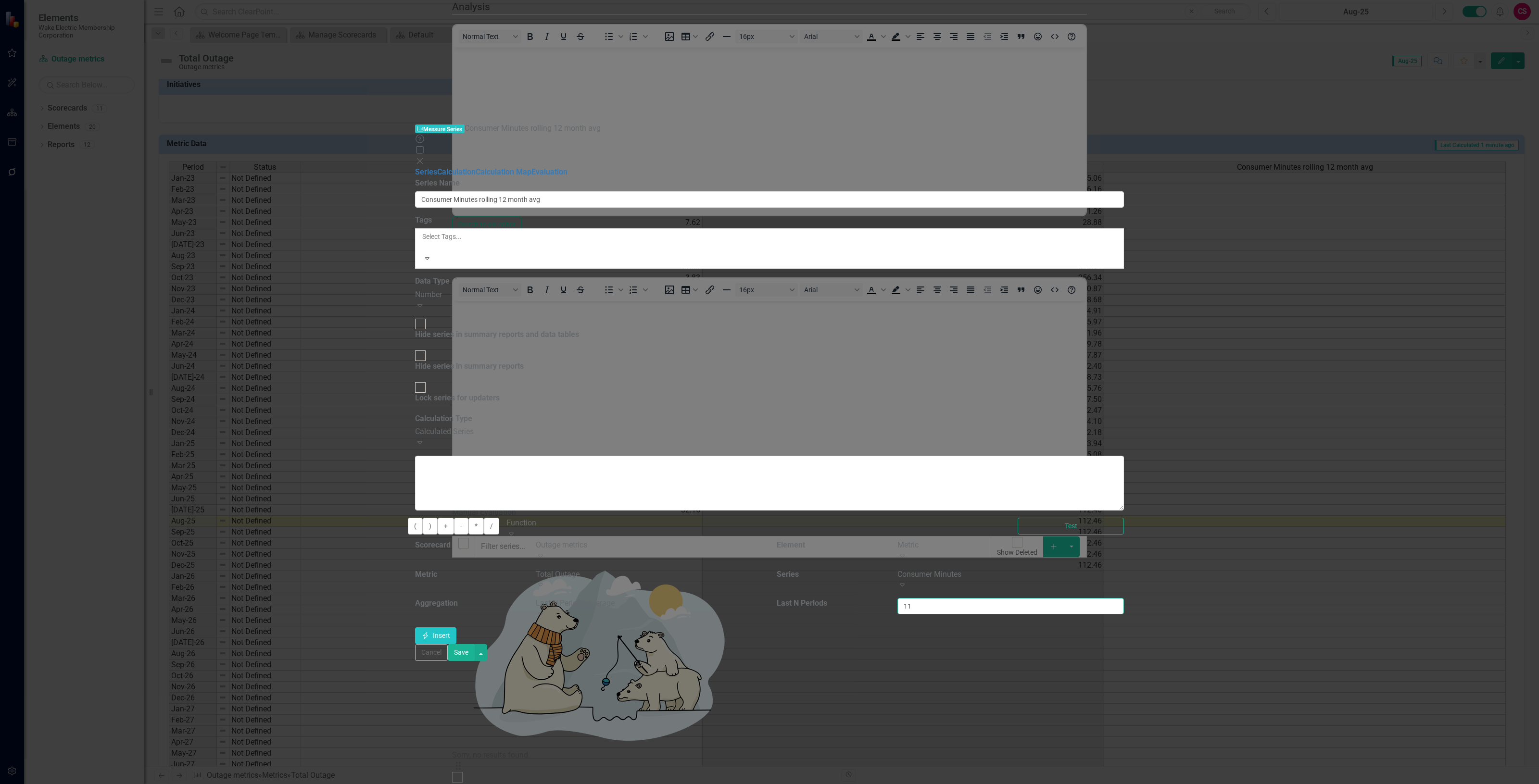
click at [1124, 598] on input "11" at bounding box center [1010, 605] width 226 height 16
type input "12"
click at [1124, 598] on input "12" at bounding box center [1010, 605] width 226 height 16
click at [456, 628] on button "Insert Insert" at bounding box center [436, 636] width 41 height 17
click at [475, 661] on button "Save" at bounding box center [461, 653] width 27 height 17
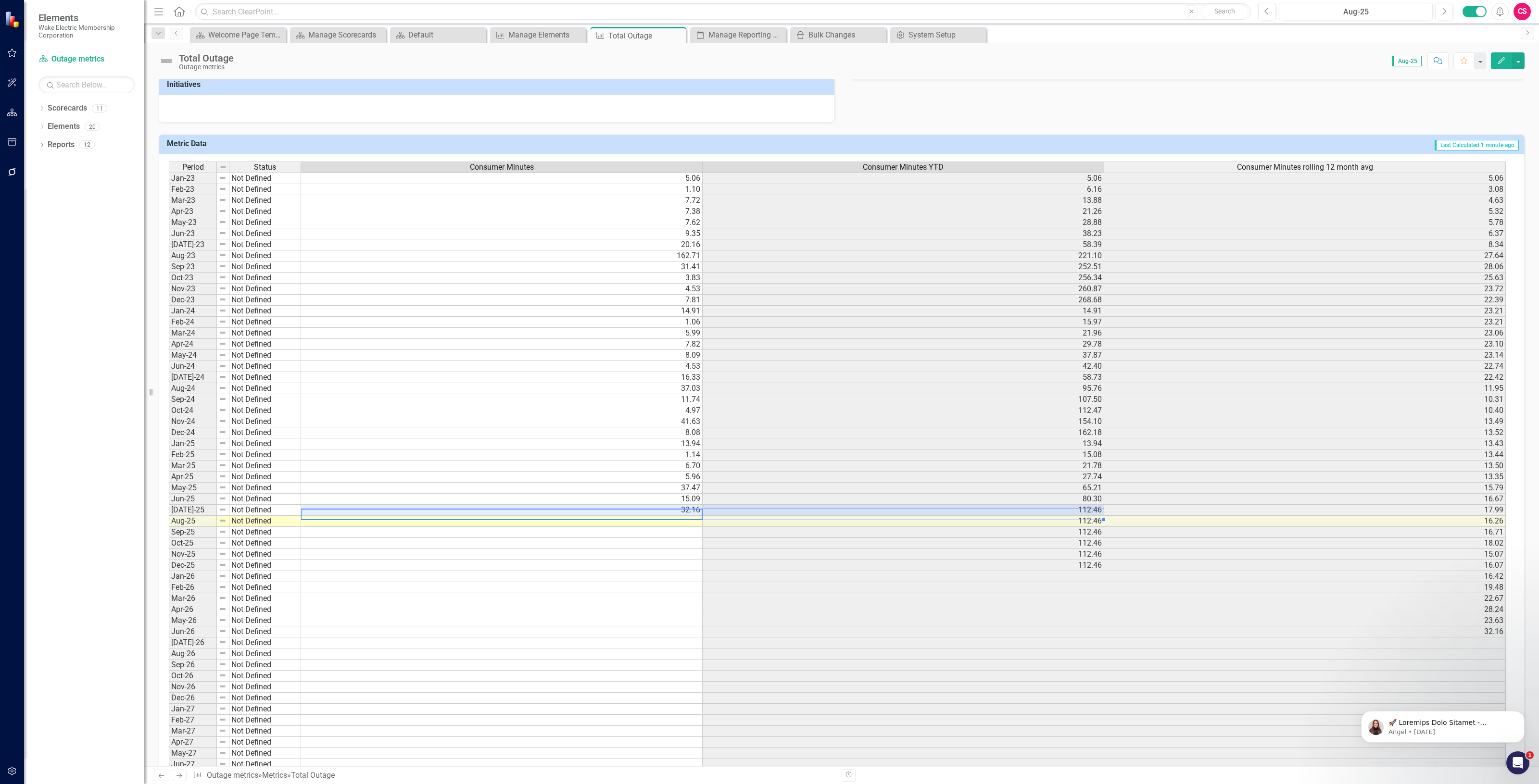
scroll to position [0, 6]
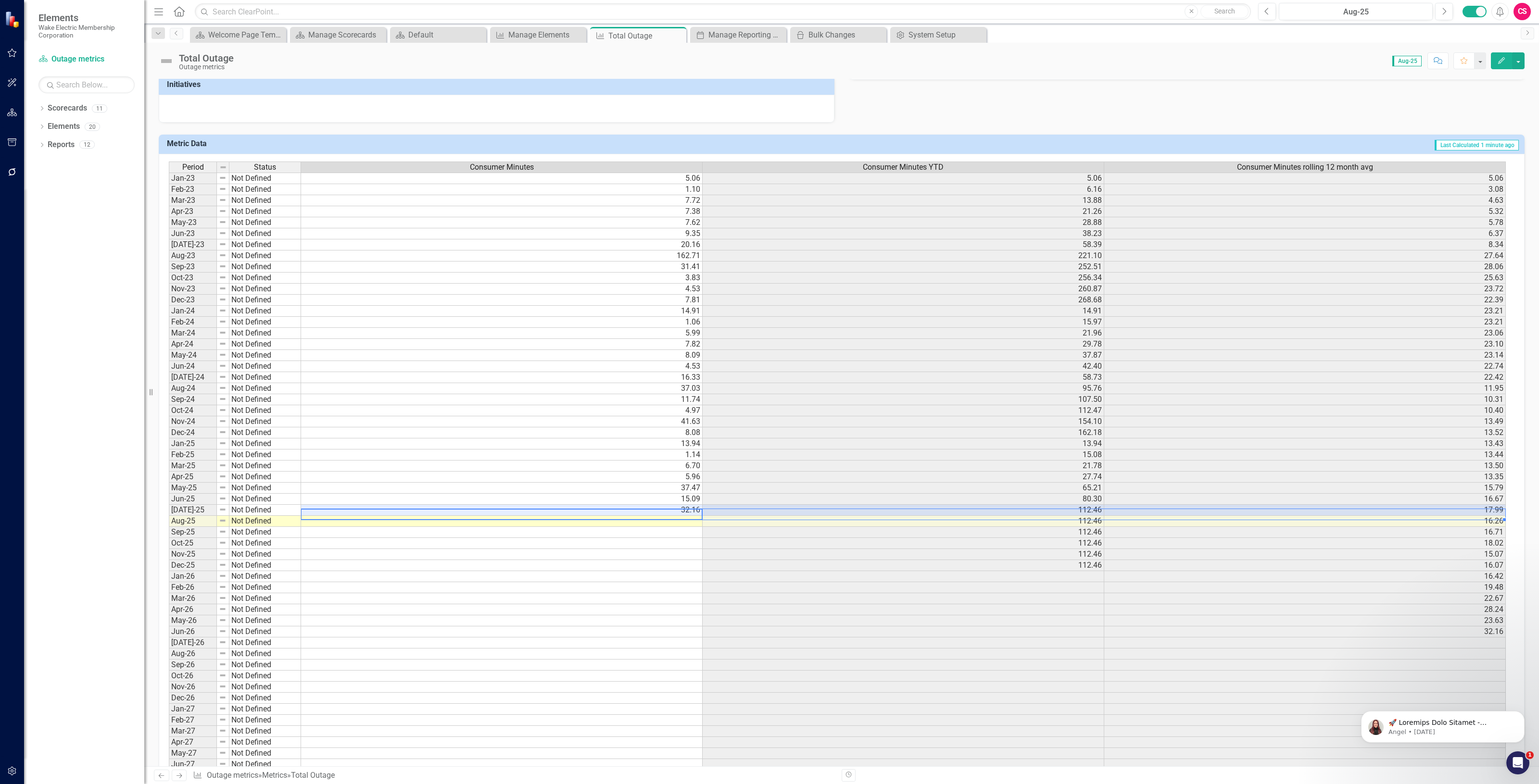
drag, startPoint x: 648, startPoint y: 509, endPoint x: 1152, endPoint y: 518, distance: 504.1
click at [1152, 516] on tr "Jul-25 Not Defined 32.16 112.46 17.99" at bounding box center [838, 510] width 1337 height 11
click at [1223, 162] on div "Consumer Minutes rolling 12 month avg" at bounding box center [1304, 167] width 401 height 11
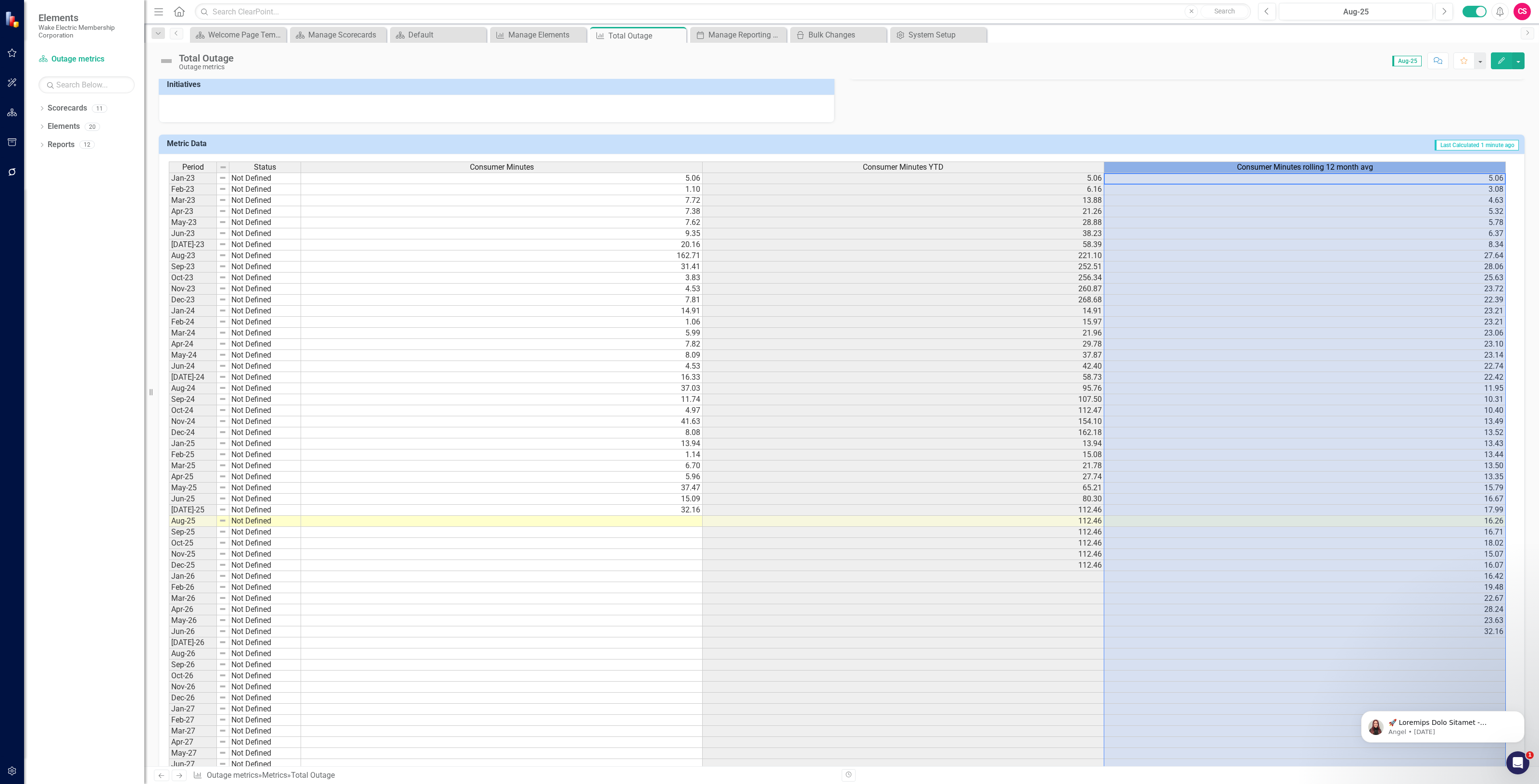
click at [1223, 162] on div "Consumer Minutes rolling 12 month avg" at bounding box center [1304, 167] width 401 height 11
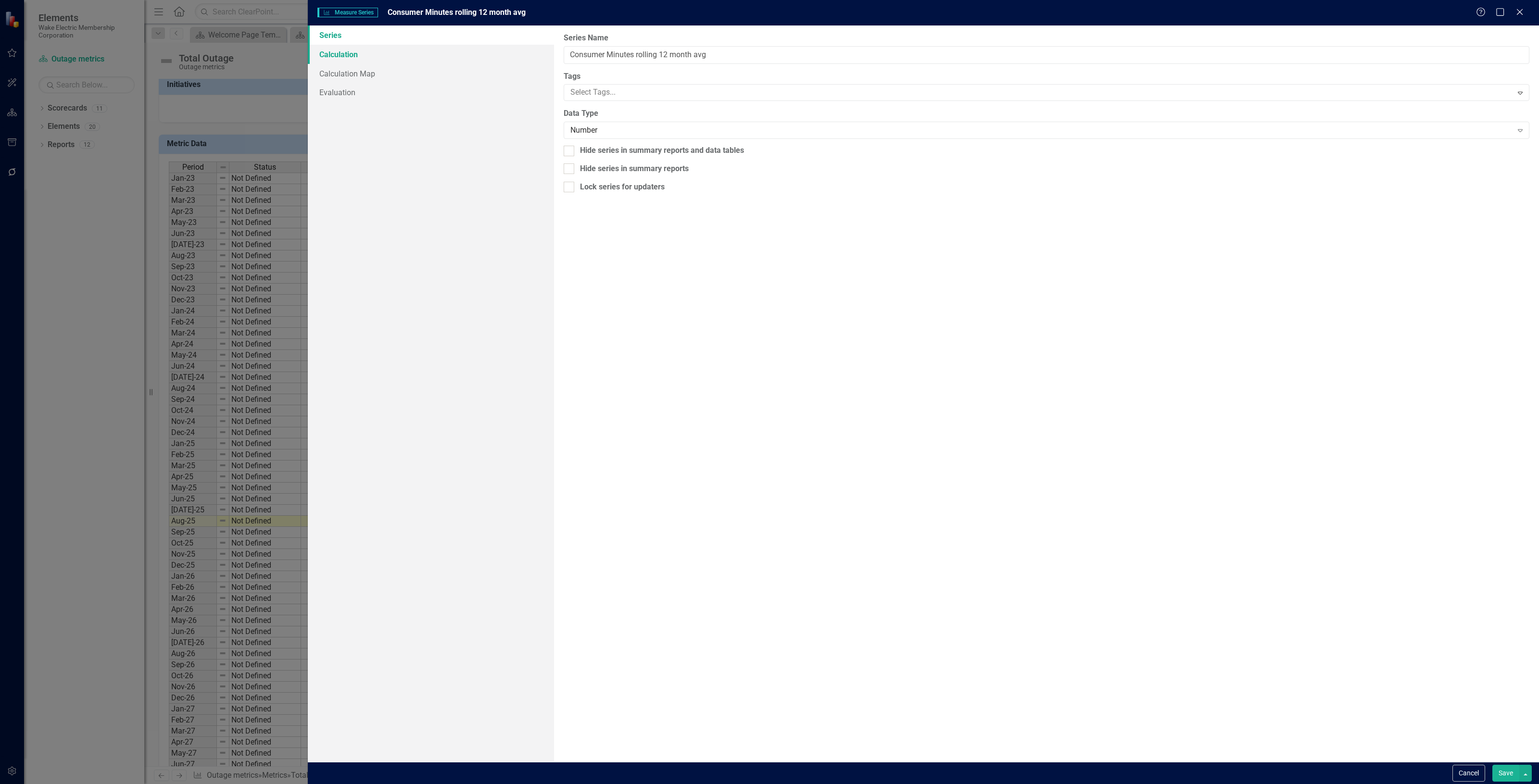
click at [363, 50] on link "Calculation" at bounding box center [431, 54] width 246 height 19
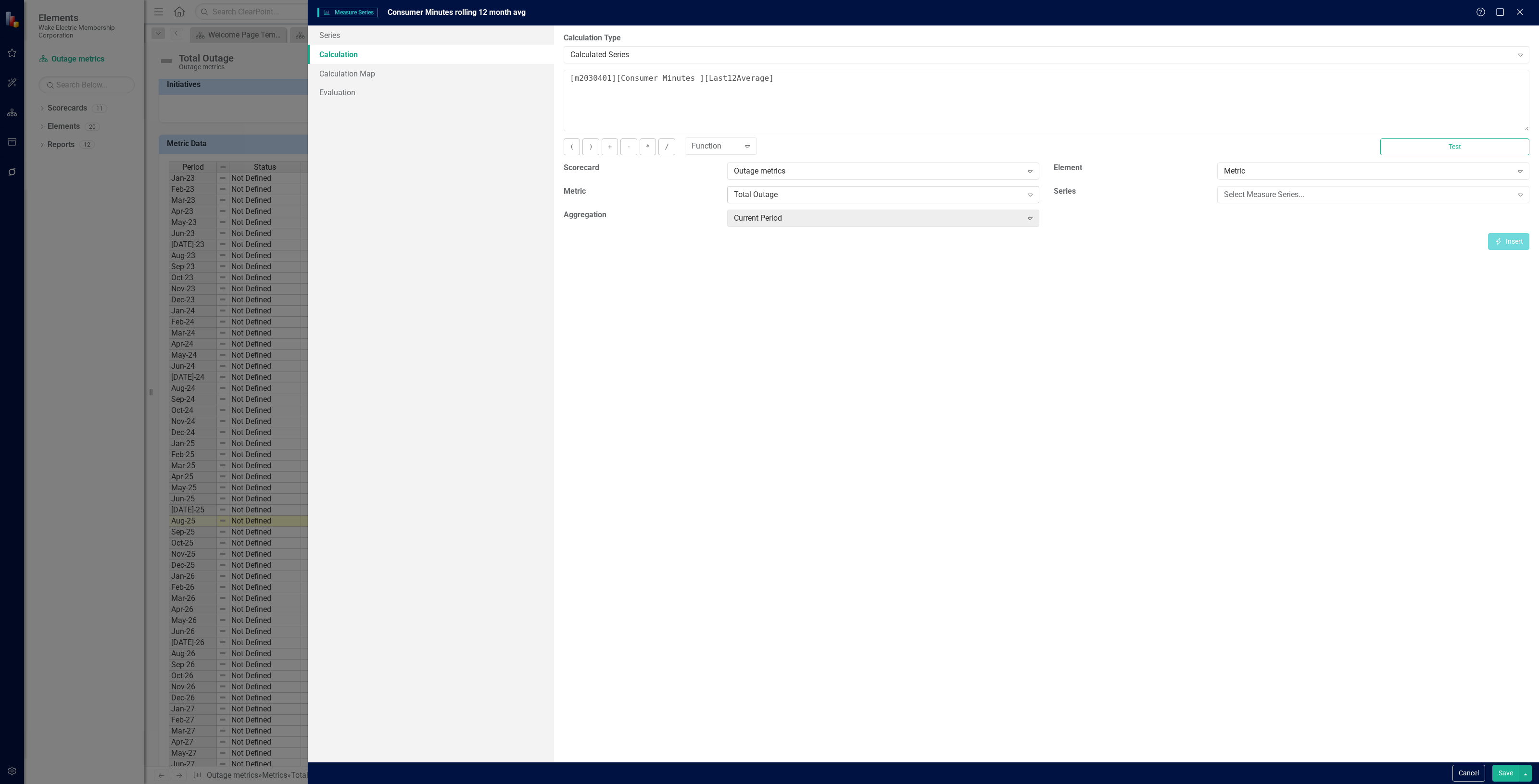
click at [985, 198] on div "Total Outage" at bounding box center [878, 195] width 289 height 11
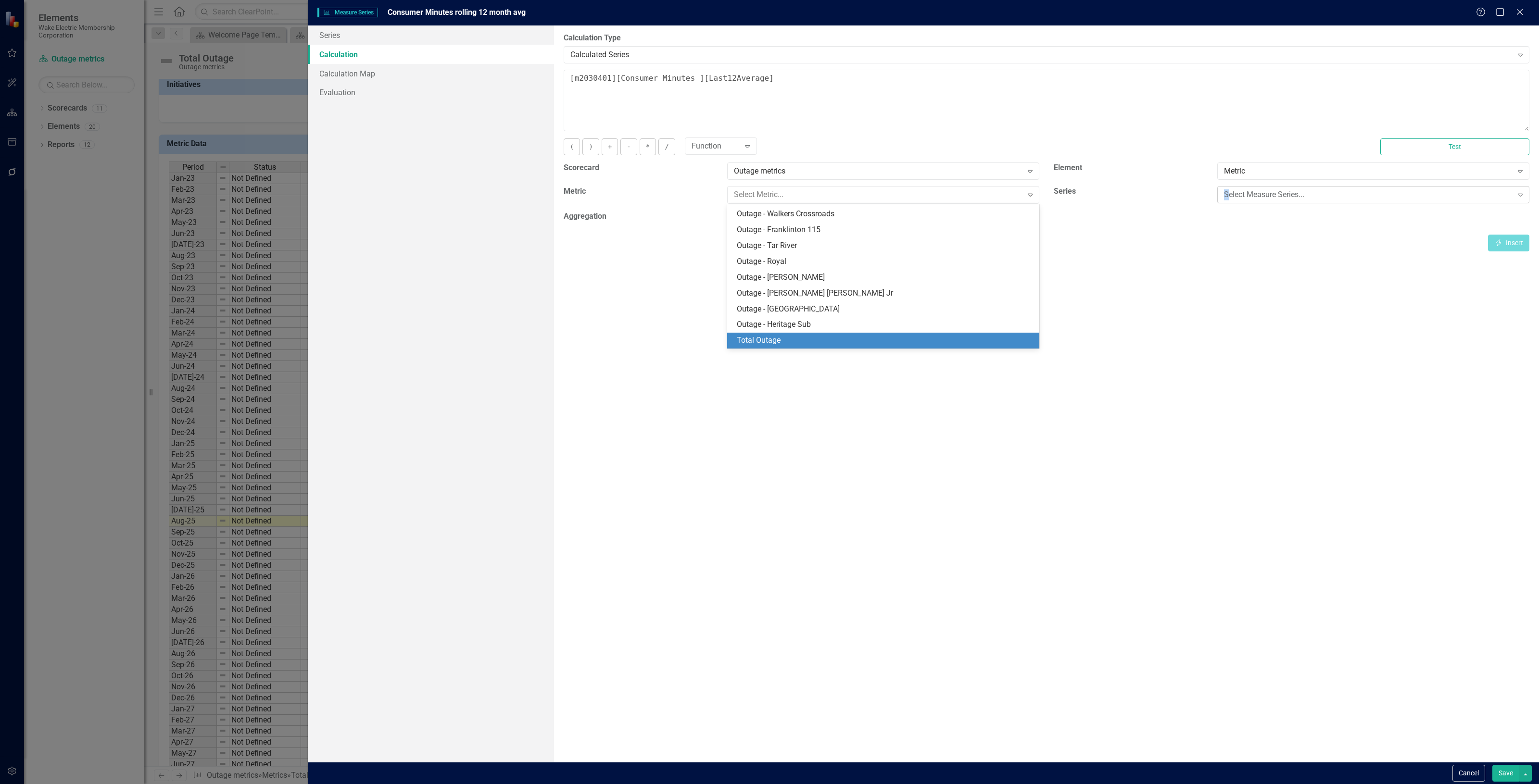
click at [1227, 197] on div "Select Measure Series..." at bounding box center [1368, 195] width 289 height 11
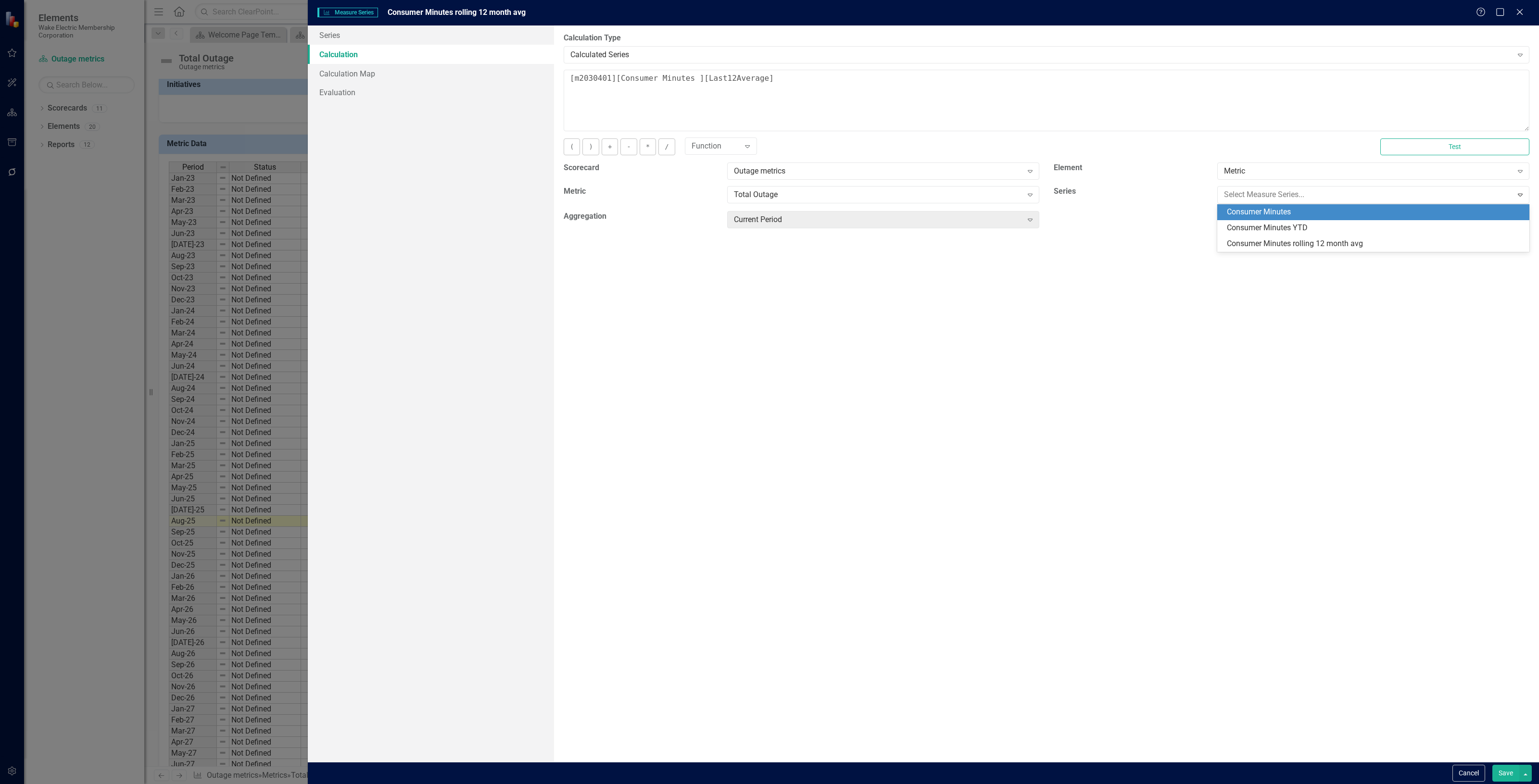
click at [1228, 209] on div "Consumer Minutes" at bounding box center [1375, 212] width 297 height 11
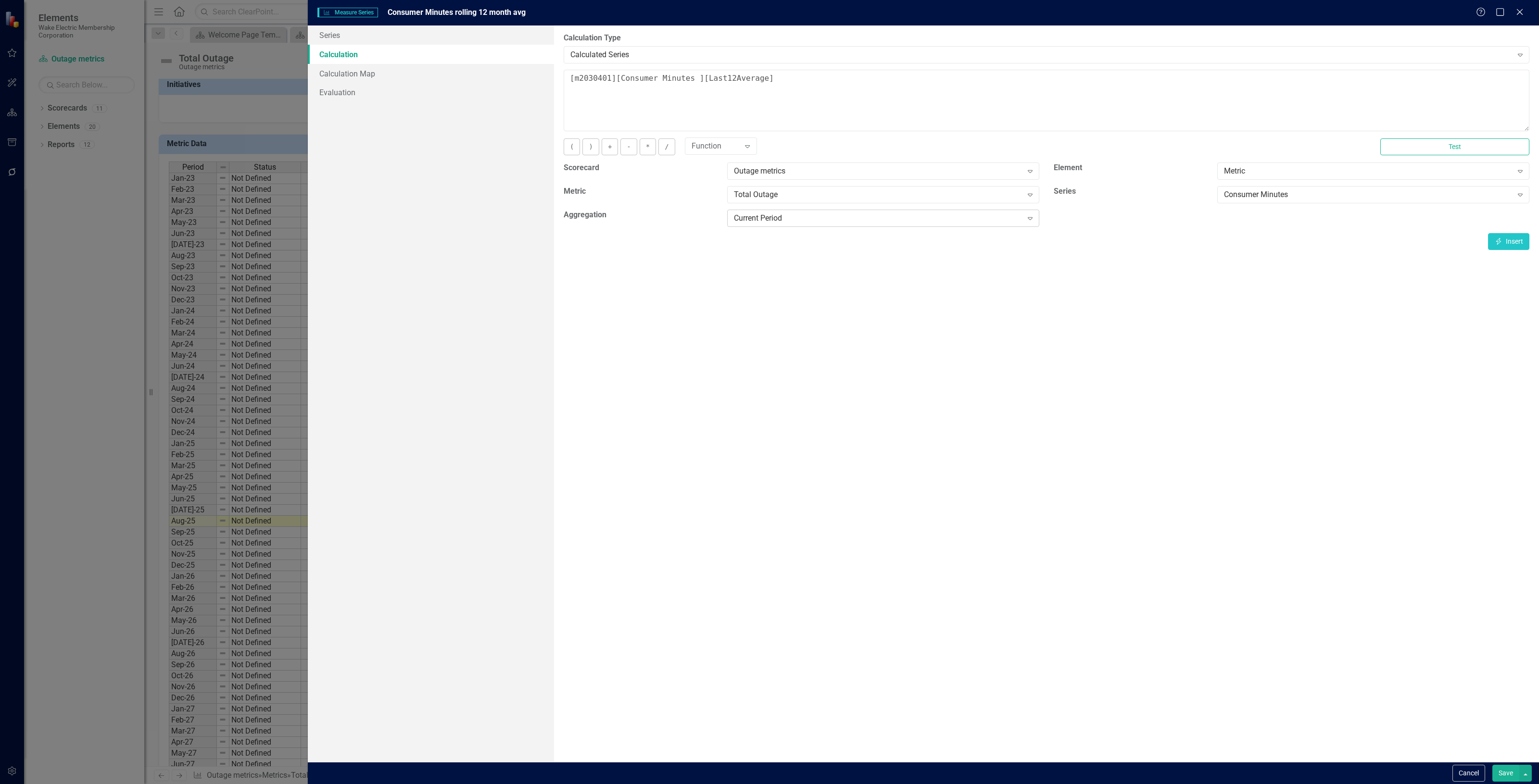
click at [802, 223] on div "Current Period" at bounding box center [878, 219] width 289 height 11
click at [1452, 765] on button "Cancel" at bounding box center [1469, 773] width 33 height 17
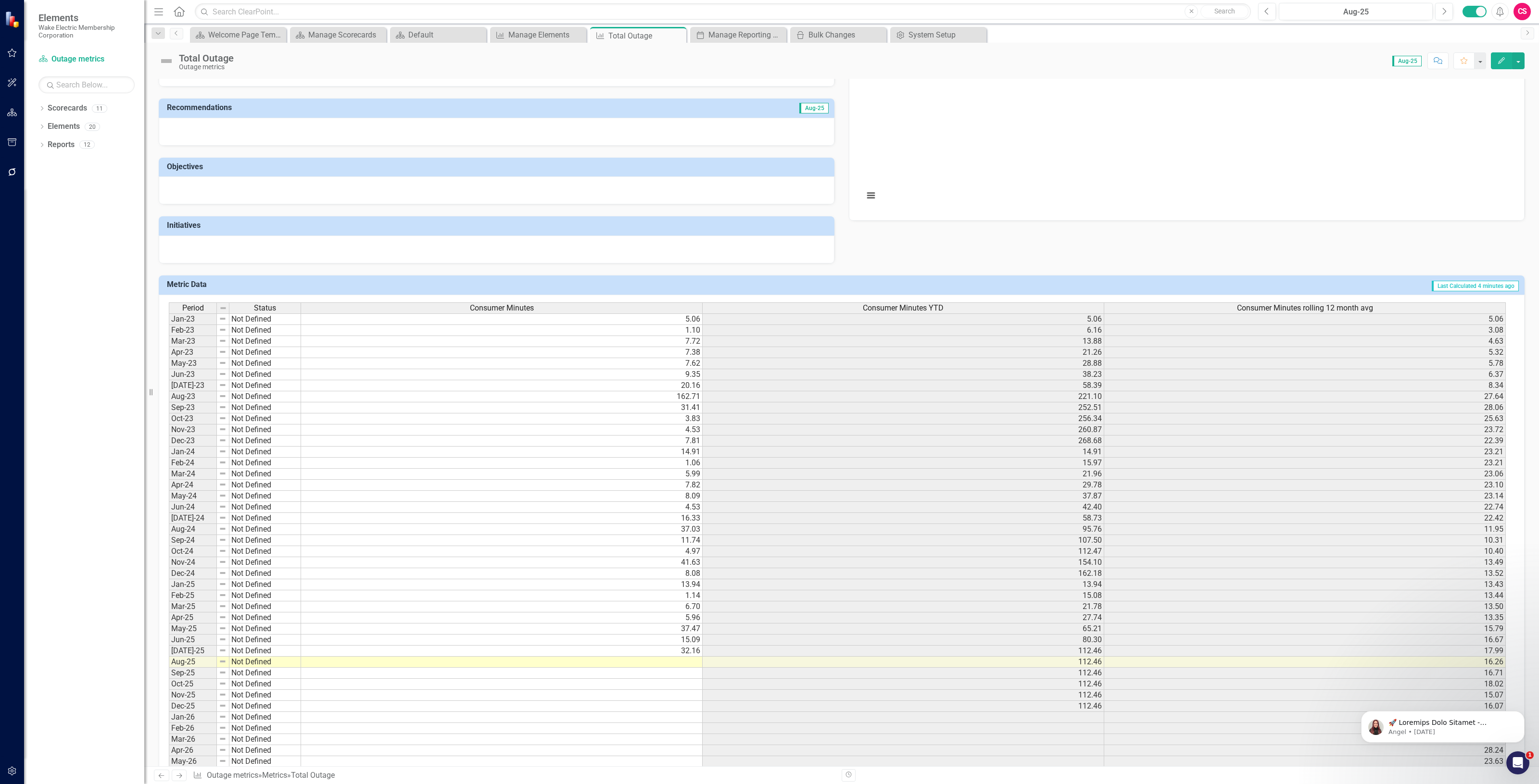
scroll to position [0, 0]
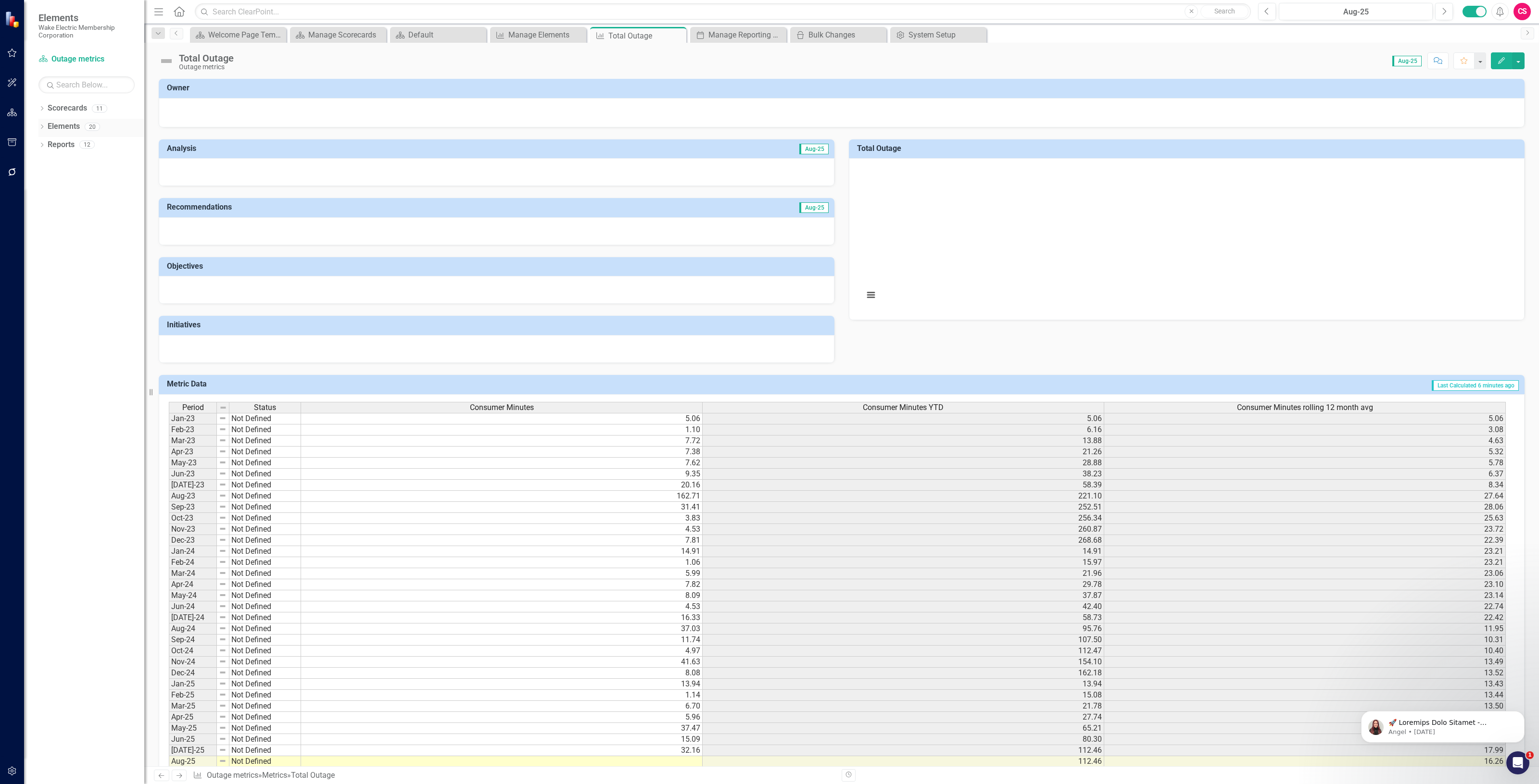
click at [63, 126] on link "Elements" at bounding box center [64, 127] width 32 height 11
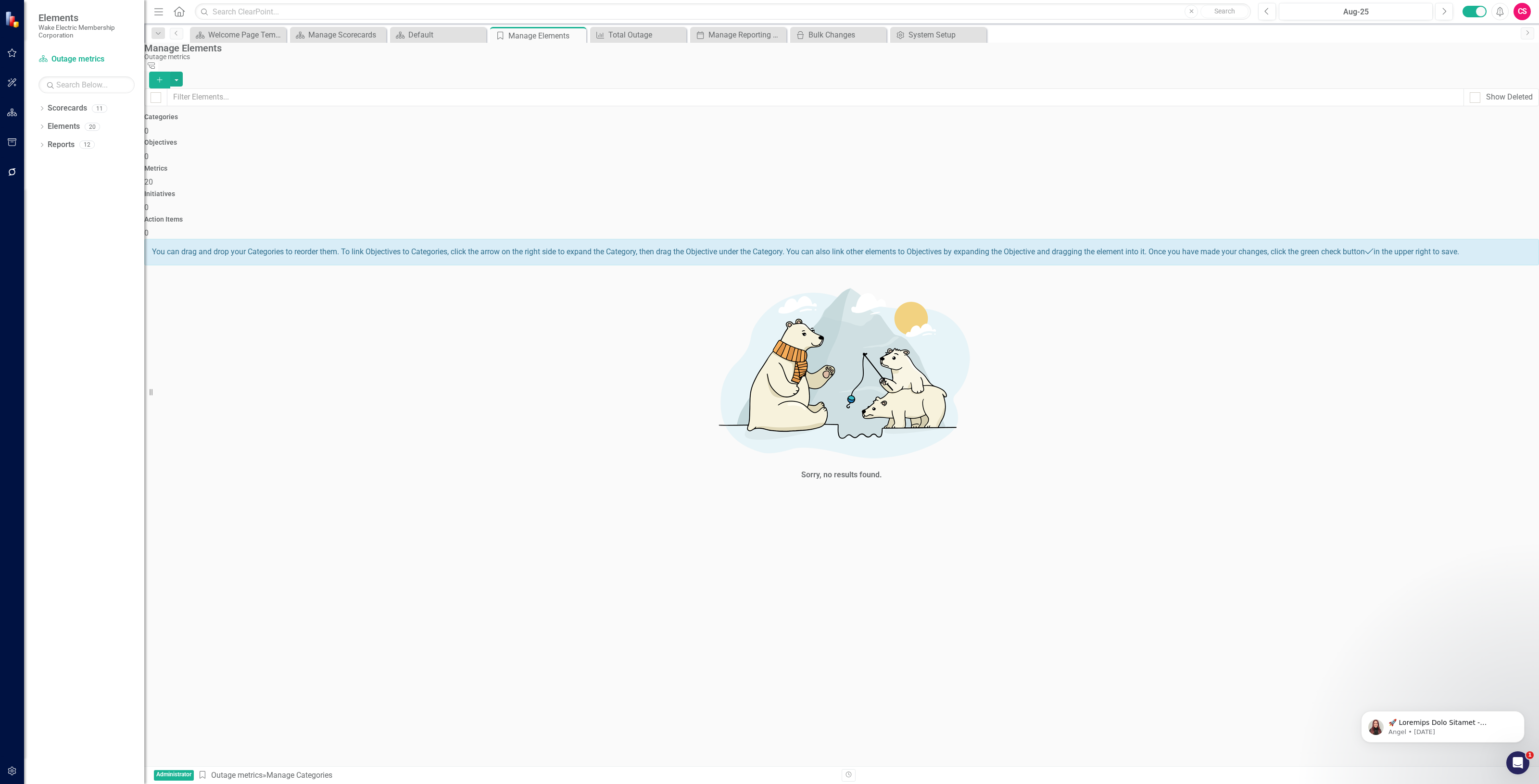
click at [813, 165] on div "Metrics 20" at bounding box center [842, 176] width 1394 height 23
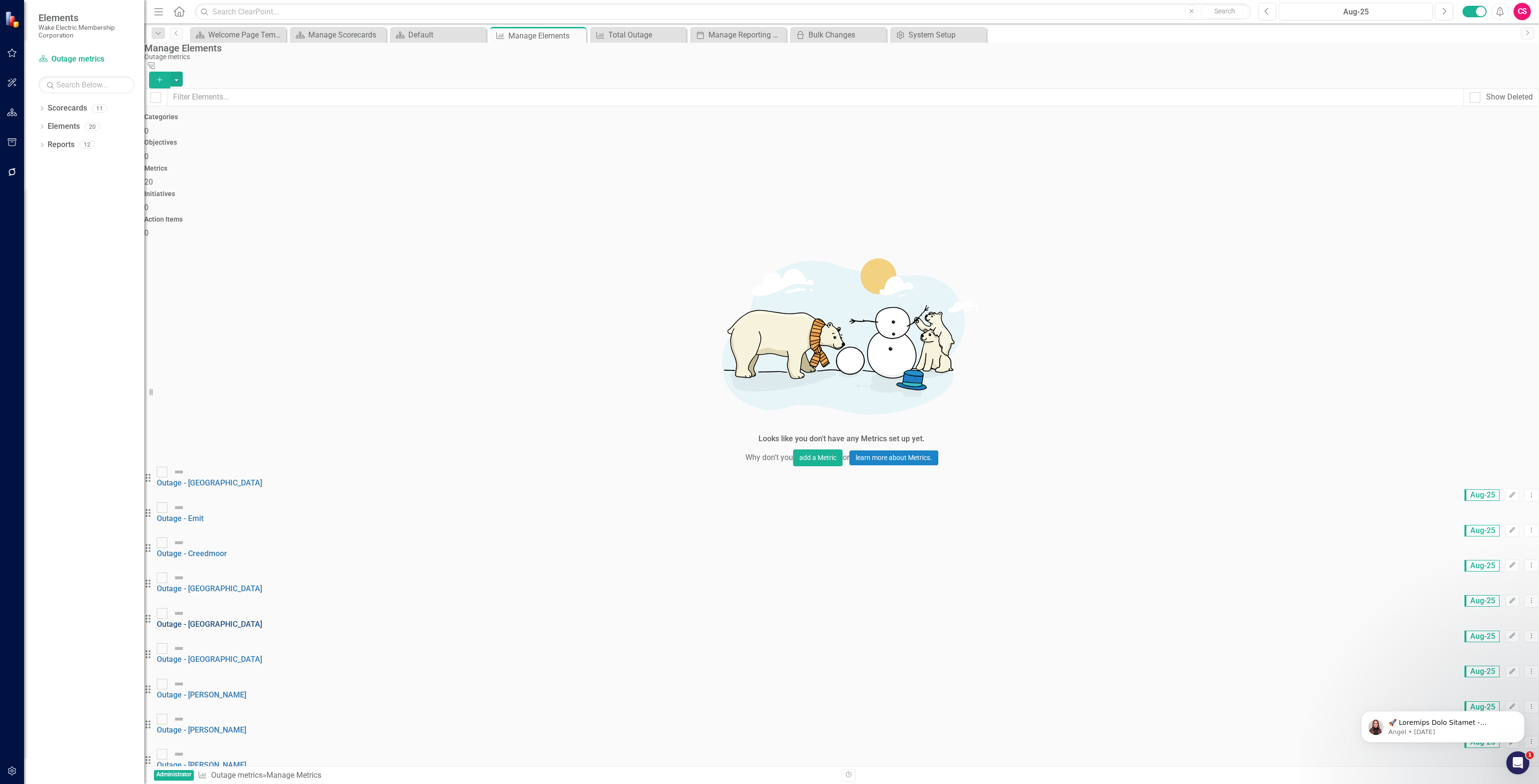
scroll to position [13, 0]
drag, startPoint x: 838, startPoint y: 29, endPoint x: 833, endPoint y: 21, distance: 9.4
click at [837, 28] on div "icon.bulk-changes Bulk Changes Close" at bounding box center [838, 35] width 96 height 16
click at [835, 33] on div "Bulk Changes" at bounding box center [840, 35] width 63 height 12
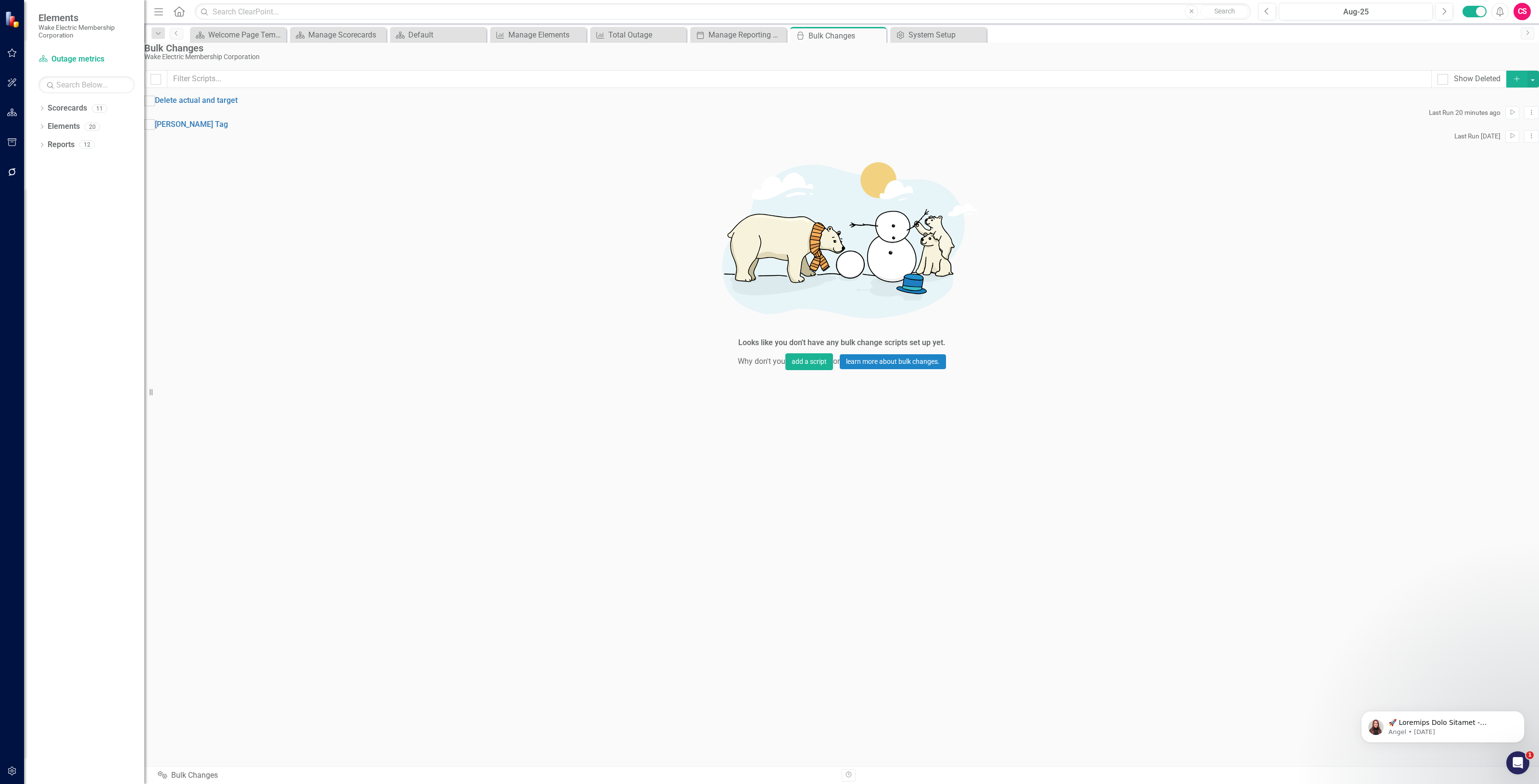
click at [1506, 84] on button "Add" at bounding box center [1516, 79] width 21 height 17
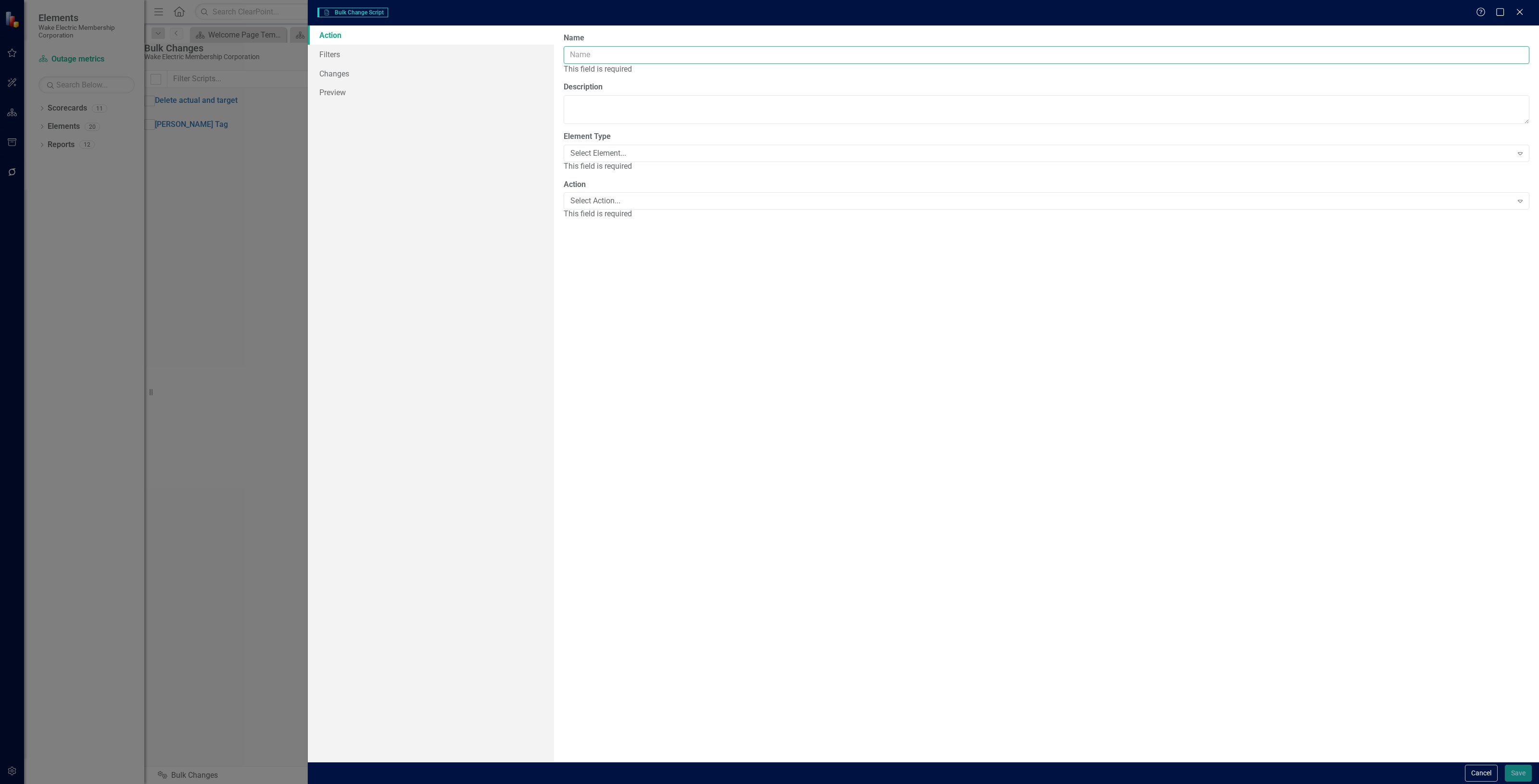
click at [871, 48] on input "Name" at bounding box center [1046, 55] width 965 height 18
type input "add outage series"
click at [633, 142] on div "Select Element..." at bounding box center [1041, 142] width 942 height 11
click at [593, 188] on div "Action Select Action... Expand This field is required" at bounding box center [1046, 177] width 965 height 41
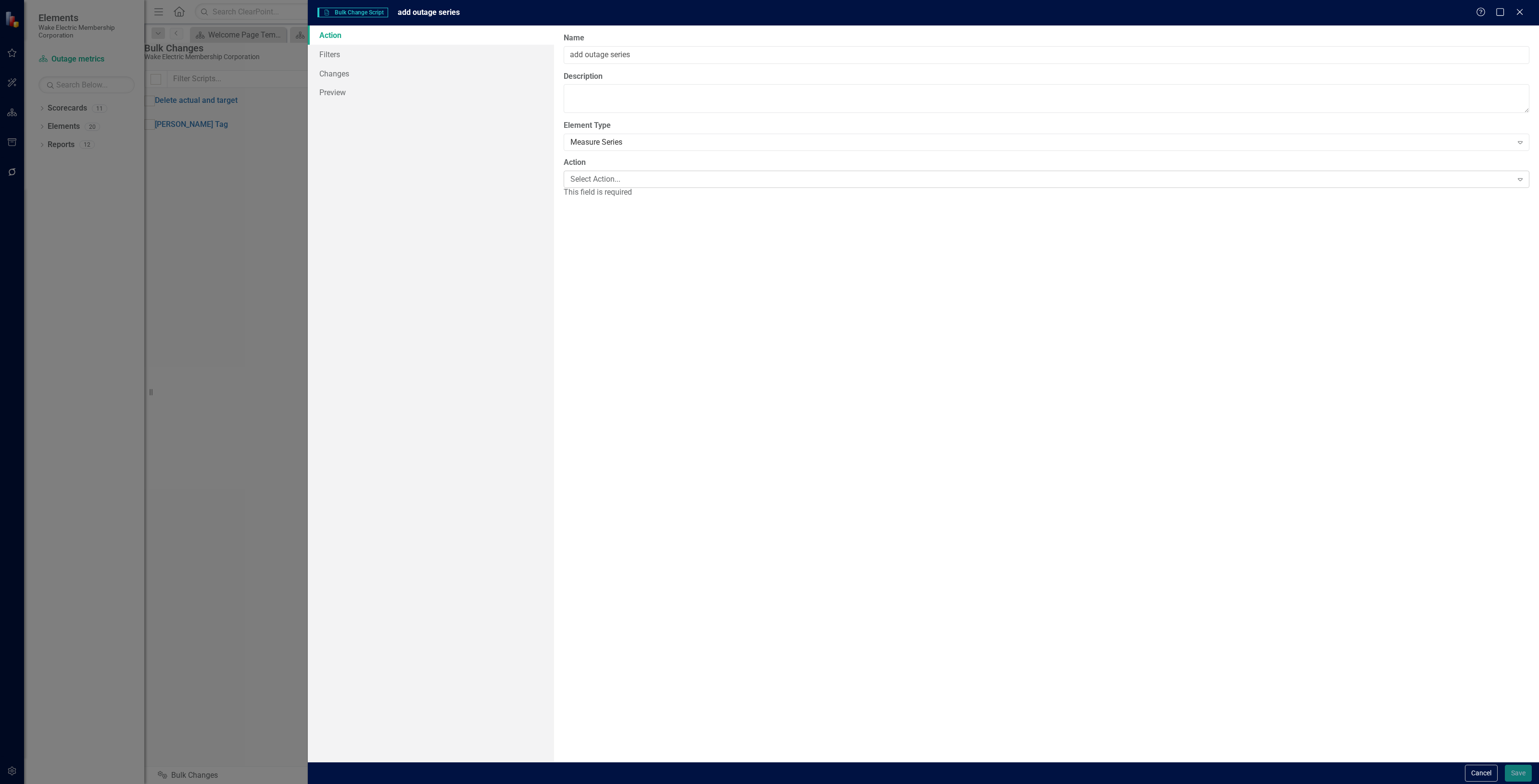
click at [592, 186] on div "Select Action... Expand" at bounding box center [1046, 179] width 965 height 17
click at [593, 783] on div "Add" at bounding box center [770, 792] width 1539 height 16
click at [600, 218] on div "Metric" at bounding box center [1041, 216] width 942 height 11
click at [398, 45] on link "Filters" at bounding box center [431, 54] width 246 height 19
click at [1485, 94] on fieldset "Filters Add Add Filter" at bounding box center [1046, 90] width 965 height 36
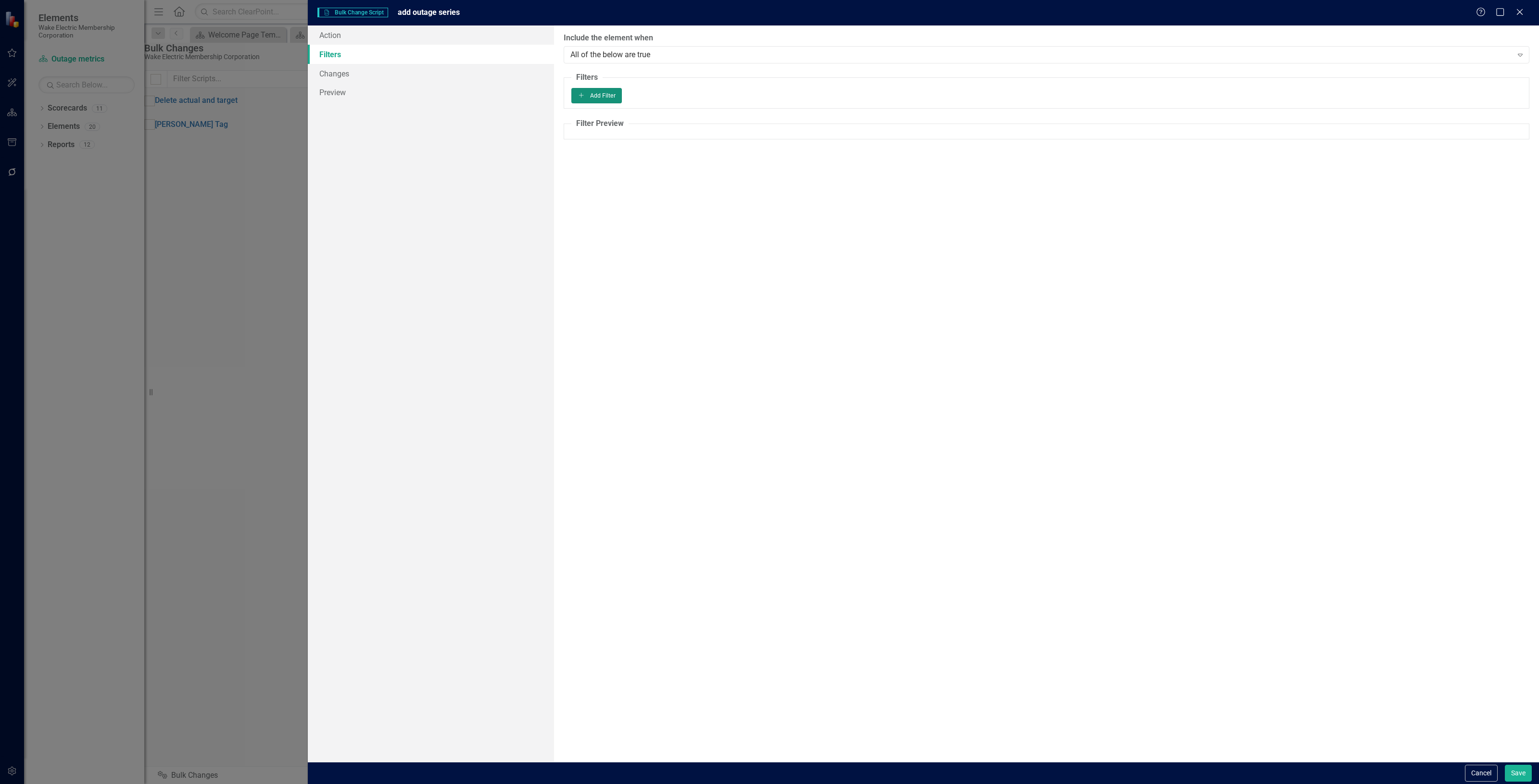
click at [622, 102] on button "Add Add Filter" at bounding box center [596, 96] width 51 height 16
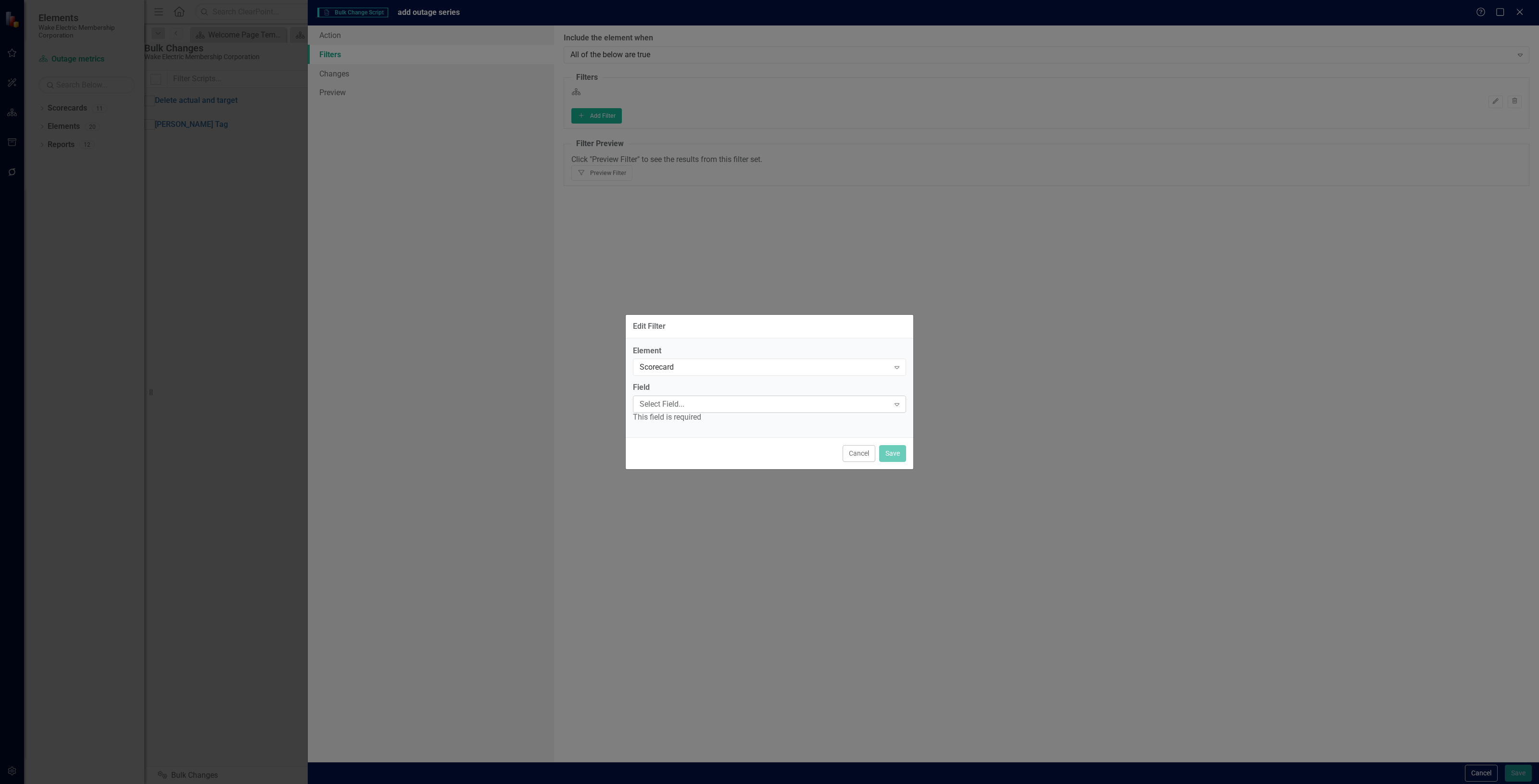
click at [704, 405] on div "Select Field..." at bounding box center [765, 404] width 250 height 11
click at [698, 783] on div "Name" at bounding box center [771, 792] width 1523 height 11
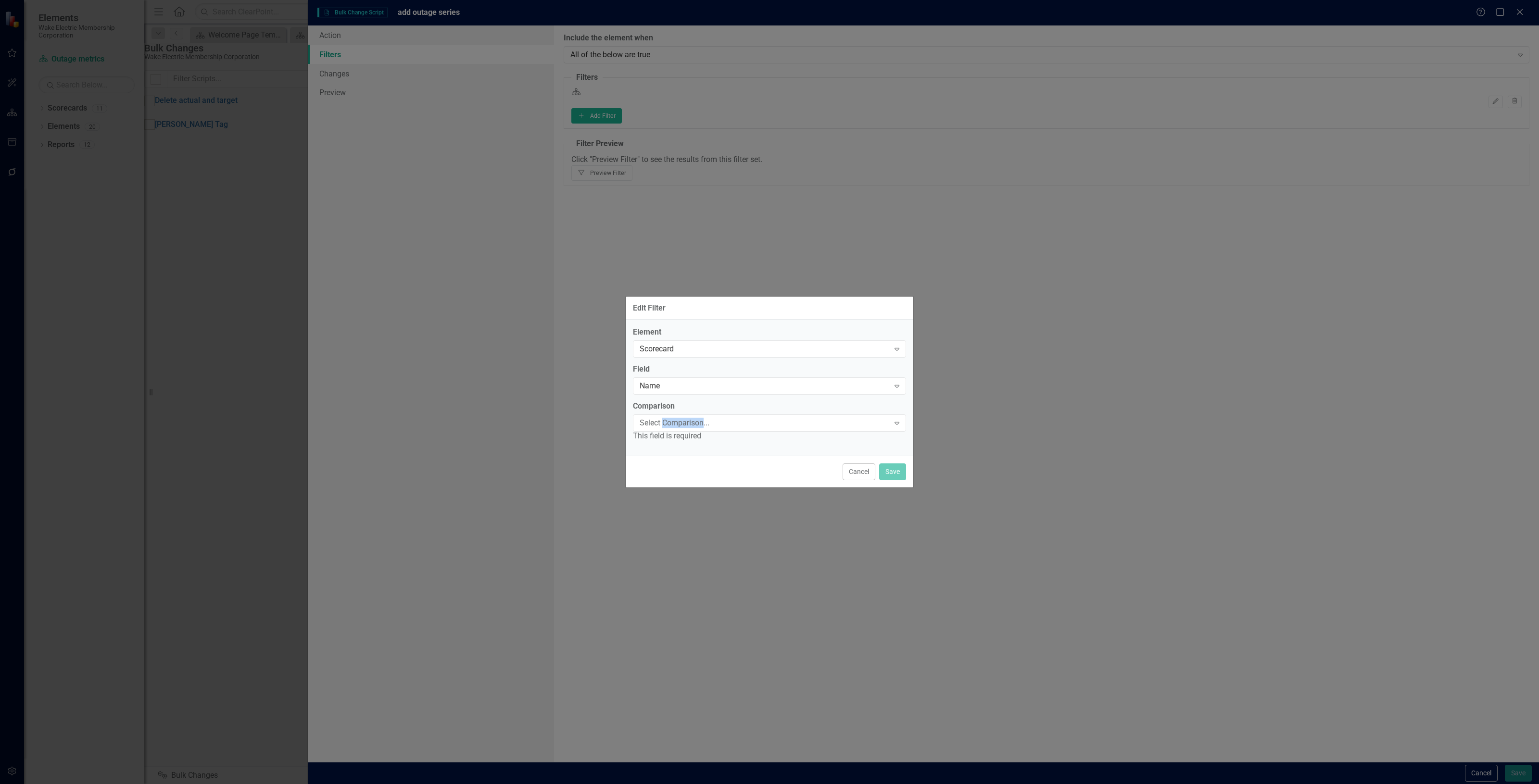
click at [697, 422] on div "Select Comparison..." at bounding box center [765, 423] width 250 height 11
click at [700, 783] on div "Equals" at bounding box center [771, 792] width 1523 height 11
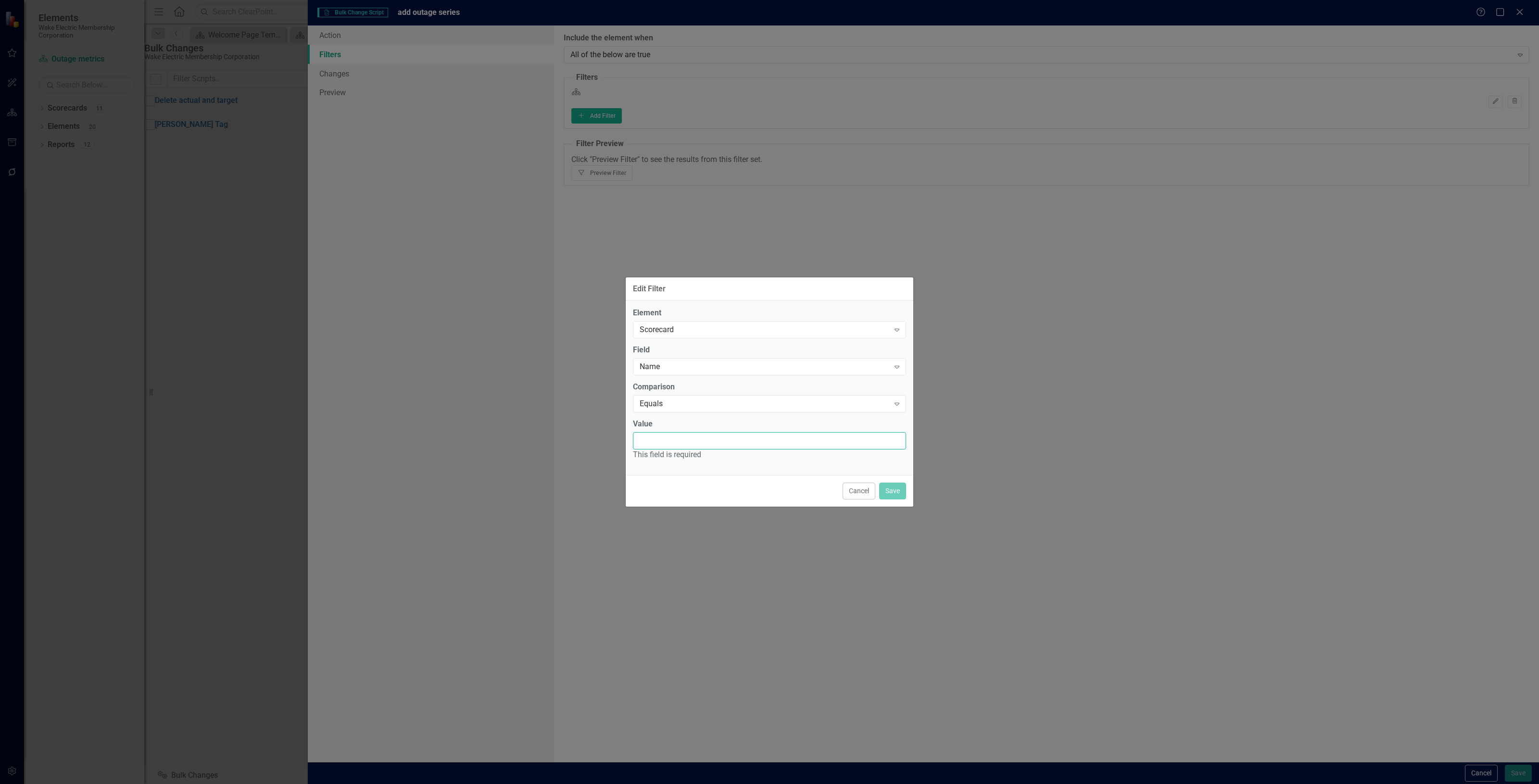
click at [700, 438] on input "Value" at bounding box center [769, 441] width 273 height 18
type input "outage metrics"
click at [899, 482] on button "Save" at bounding box center [893, 485] width 27 height 17
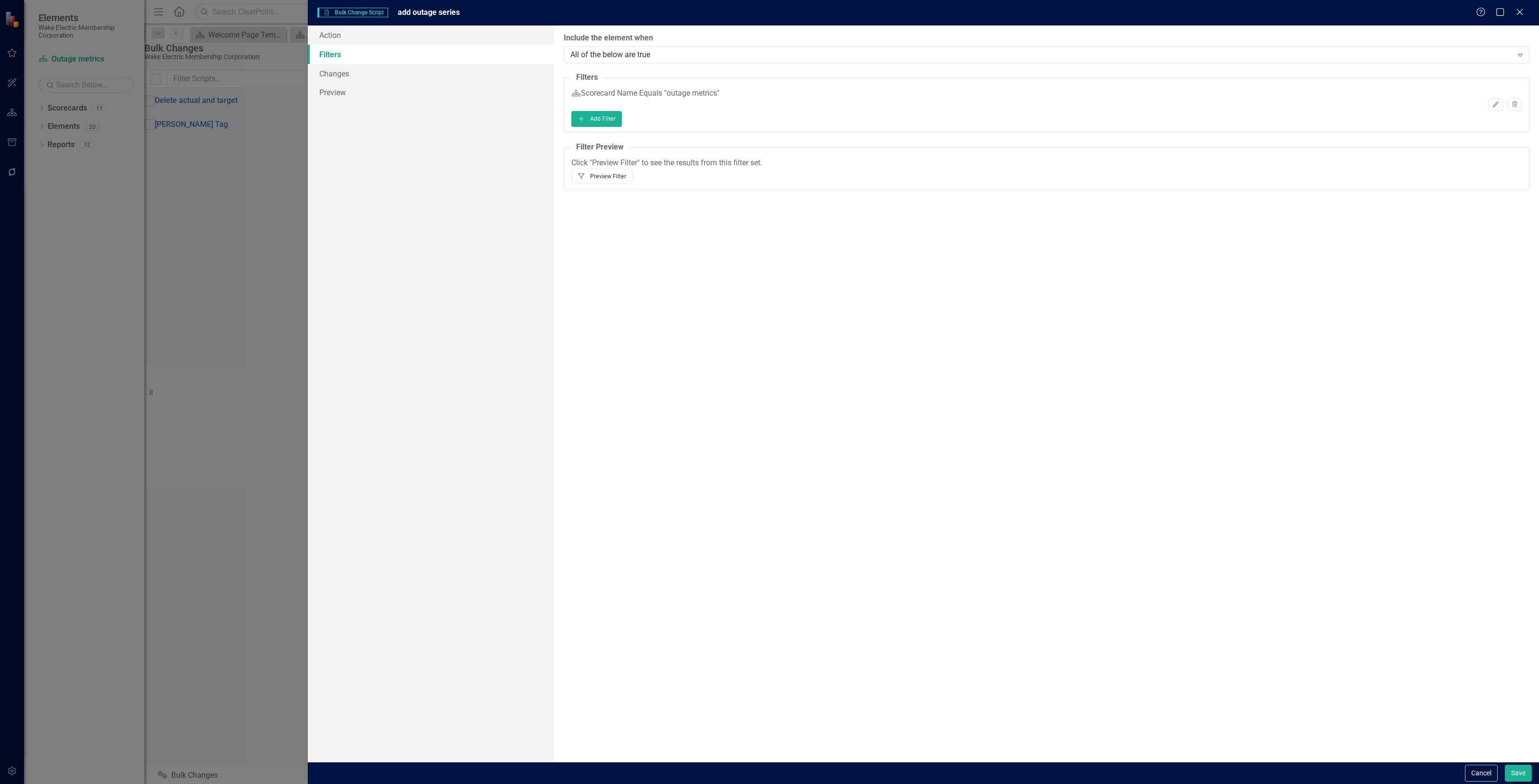
click at [633, 169] on button "Filter Preview Filter" at bounding box center [602, 177] width 61 height 16
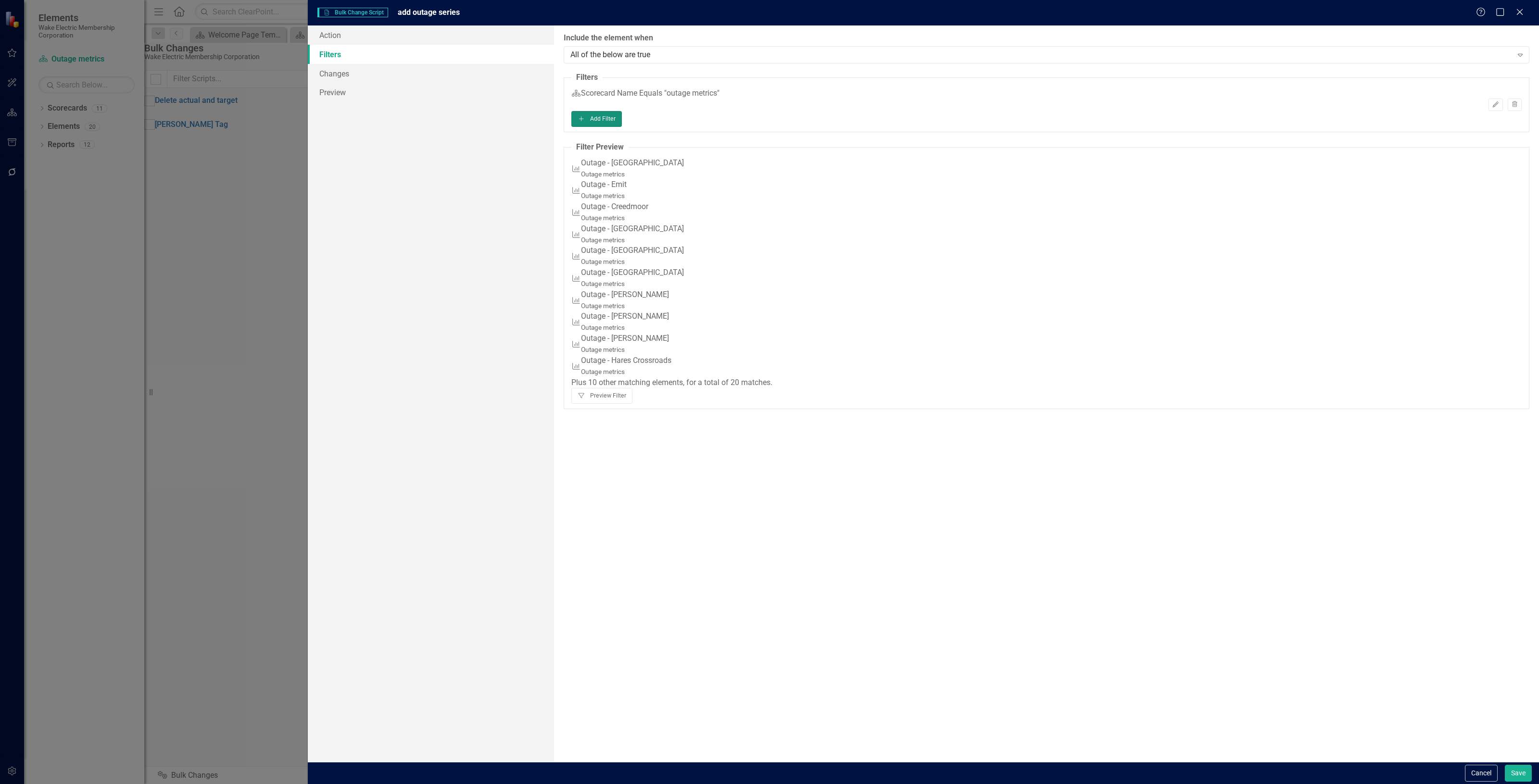
click at [622, 125] on button "Add Add Filter" at bounding box center [596, 119] width 51 height 16
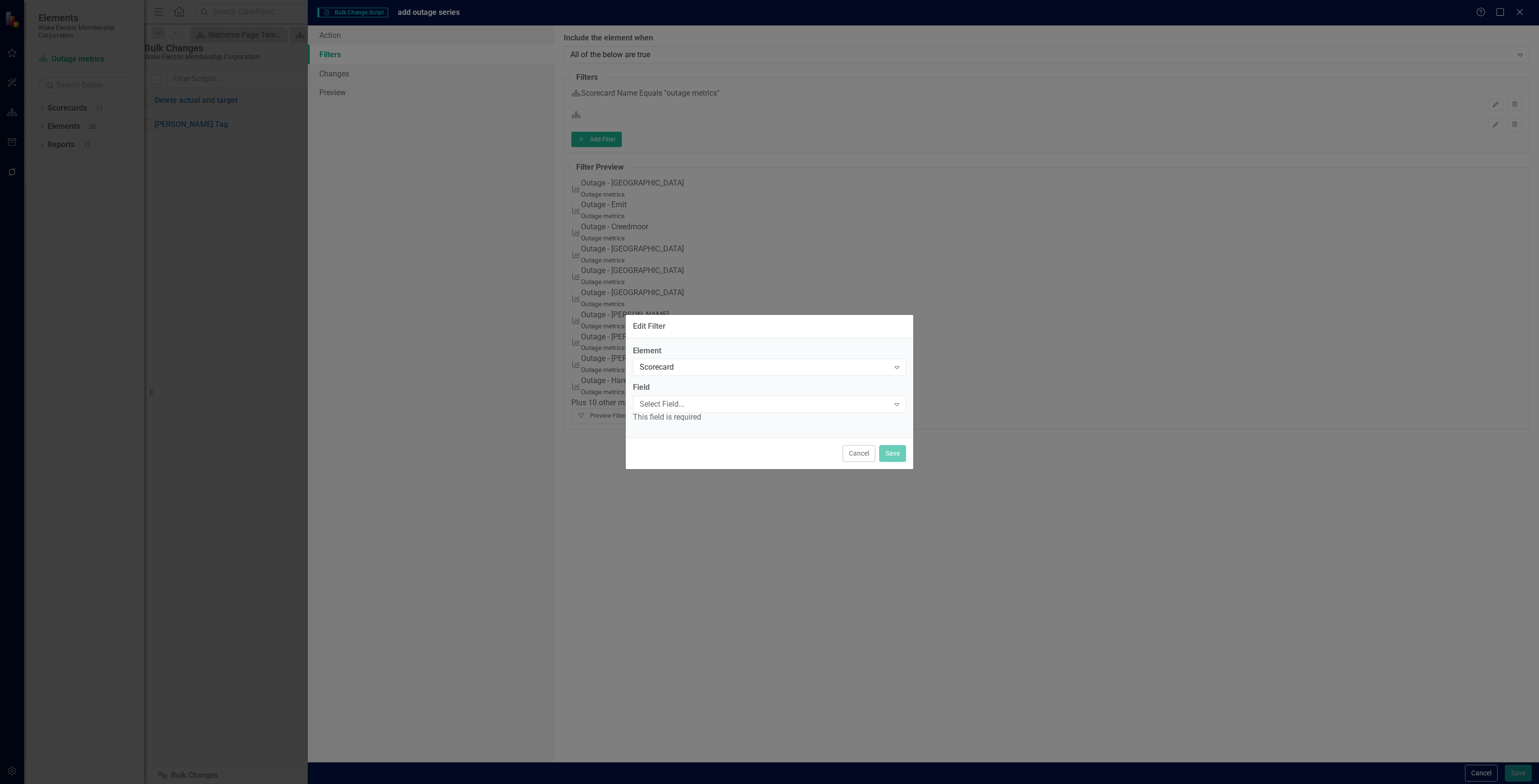
drag, startPoint x: 691, startPoint y: 362, endPoint x: 688, endPoint y: 356, distance: 6.7
click at [688, 356] on div "Element Scorecard Expand" at bounding box center [769, 361] width 273 height 30
click at [688, 373] on div "Scorecard Expand" at bounding box center [769, 367] width 273 height 17
click at [665, 395] on div "Field Select Field... Expand This field is required" at bounding box center [769, 402] width 273 height 41
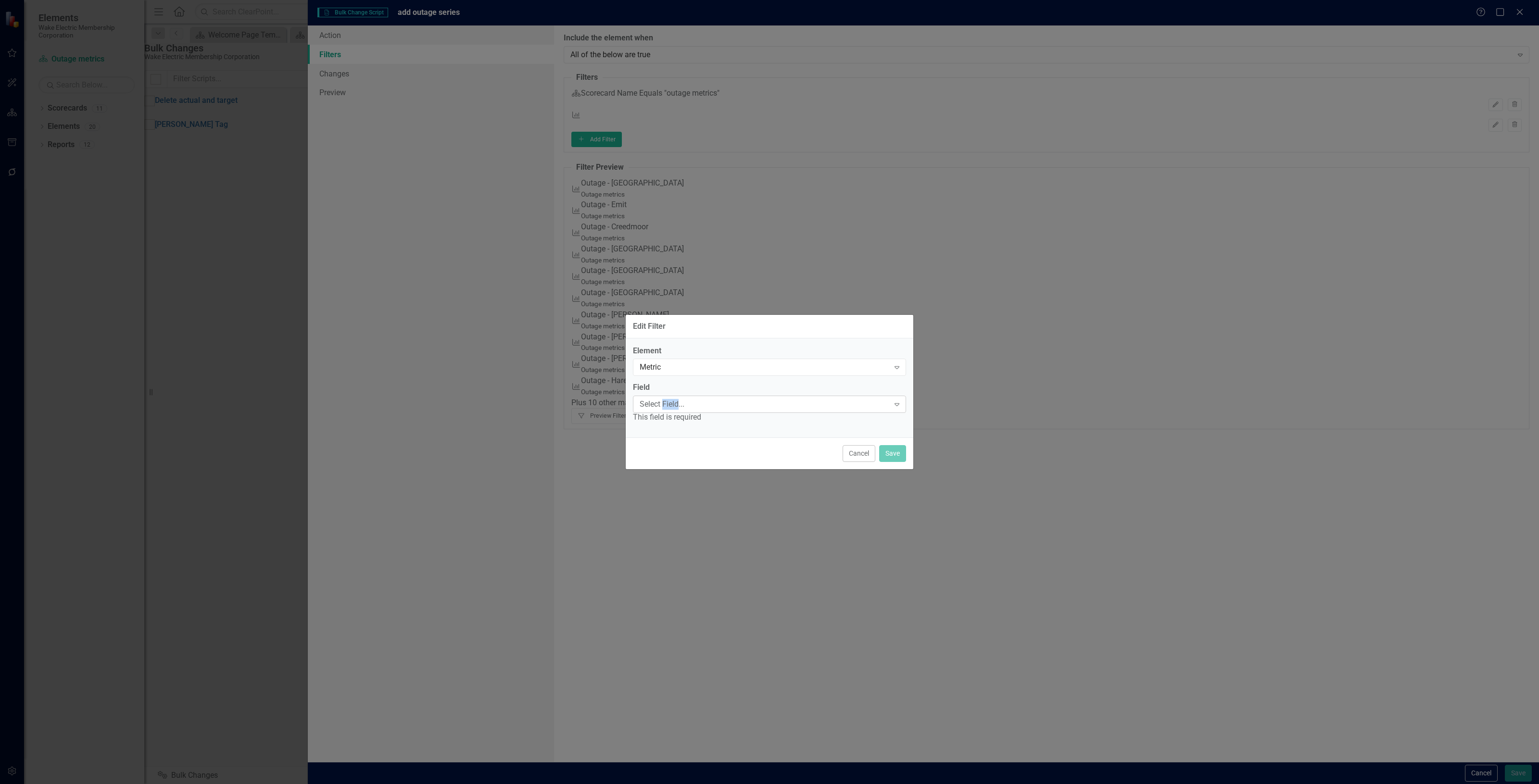
click at [669, 401] on div "Select Field..." at bounding box center [765, 404] width 250 height 11
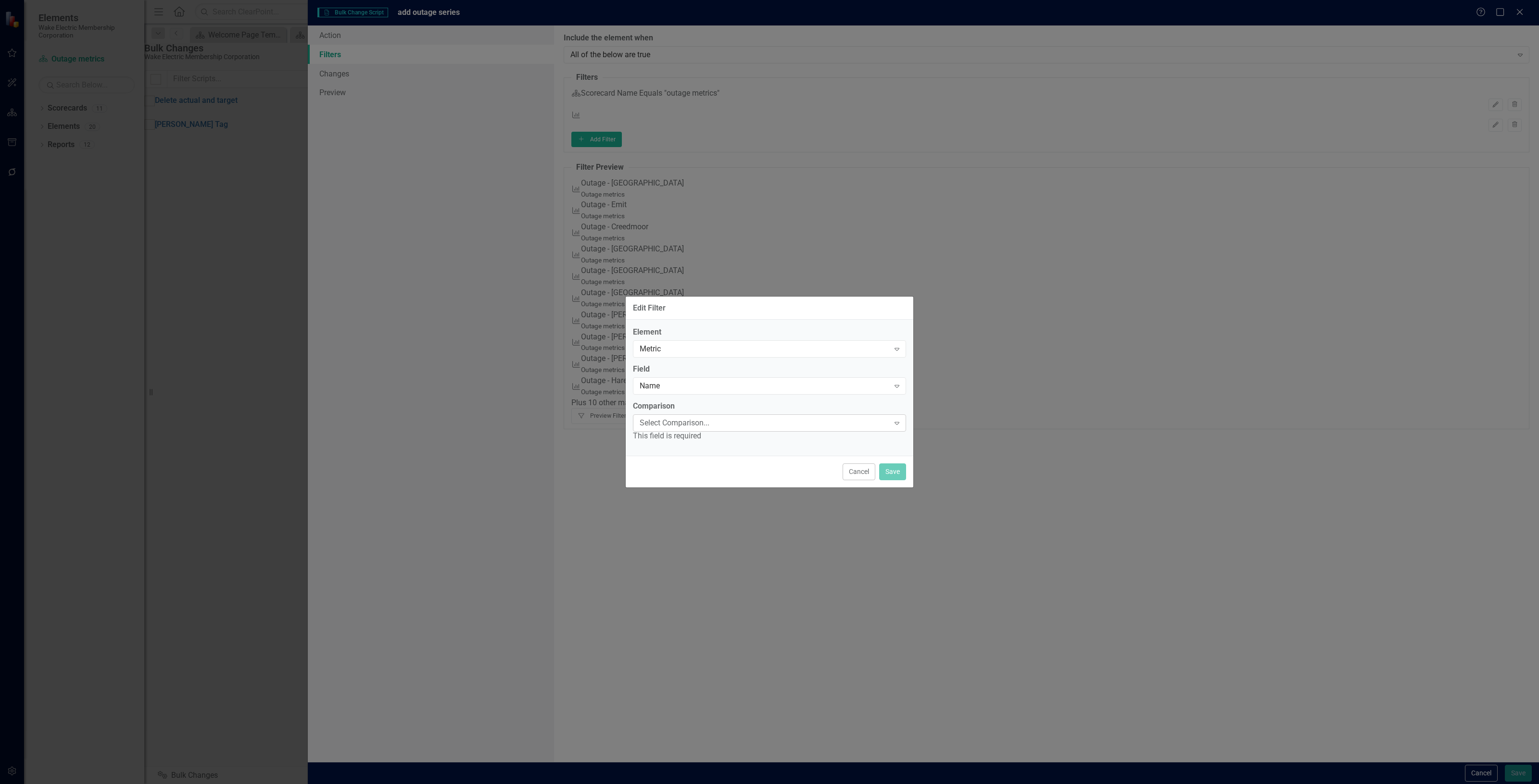
click at [664, 425] on div "Select Comparison..." at bounding box center [765, 423] width 250 height 11
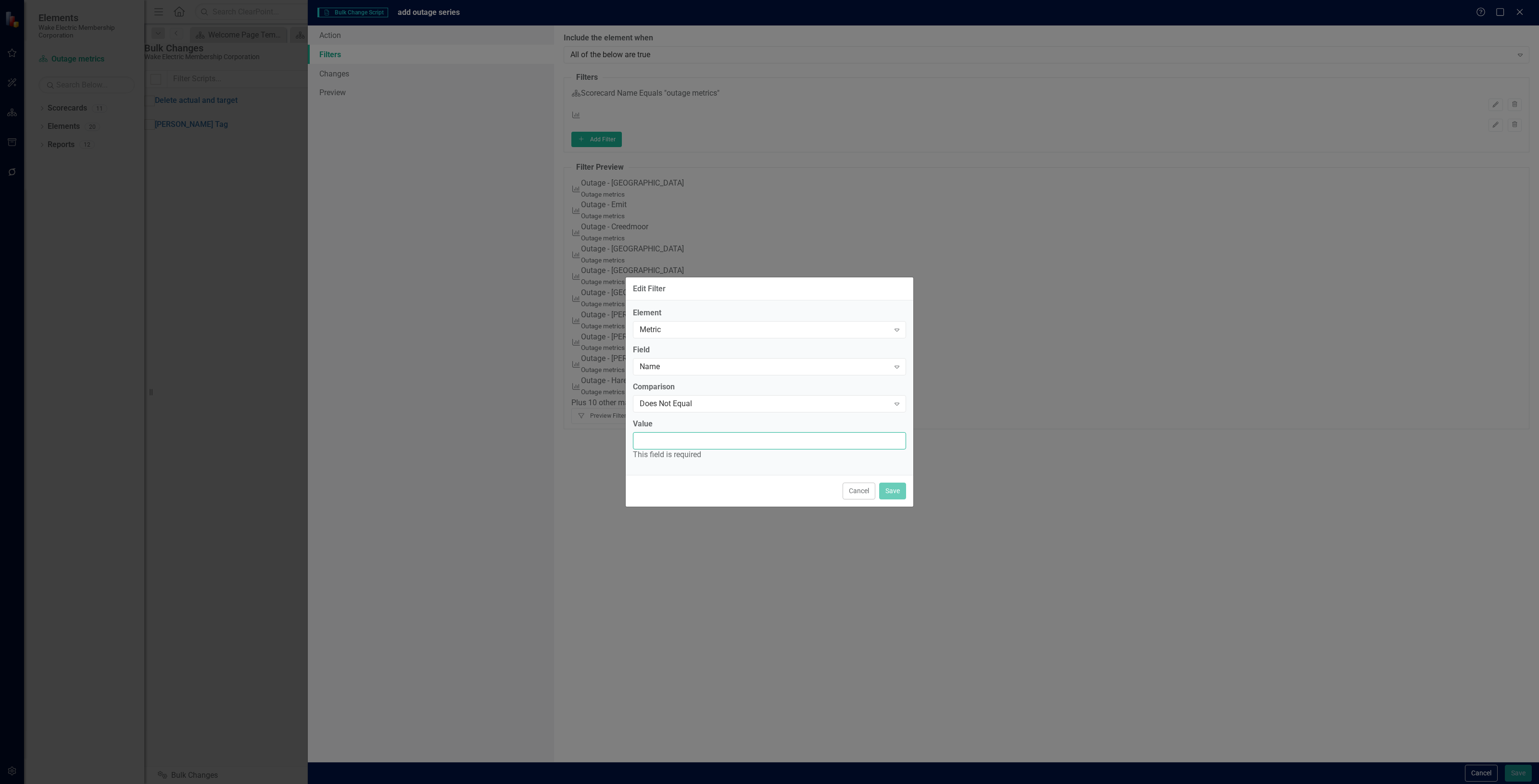
click at [671, 447] on input "Value" at bounding box center [769, 441] width 273 height 18
type input "Outage totals"
click at [899, 491] on button "Save" at bounding box center [893, 485] width 27 height 17
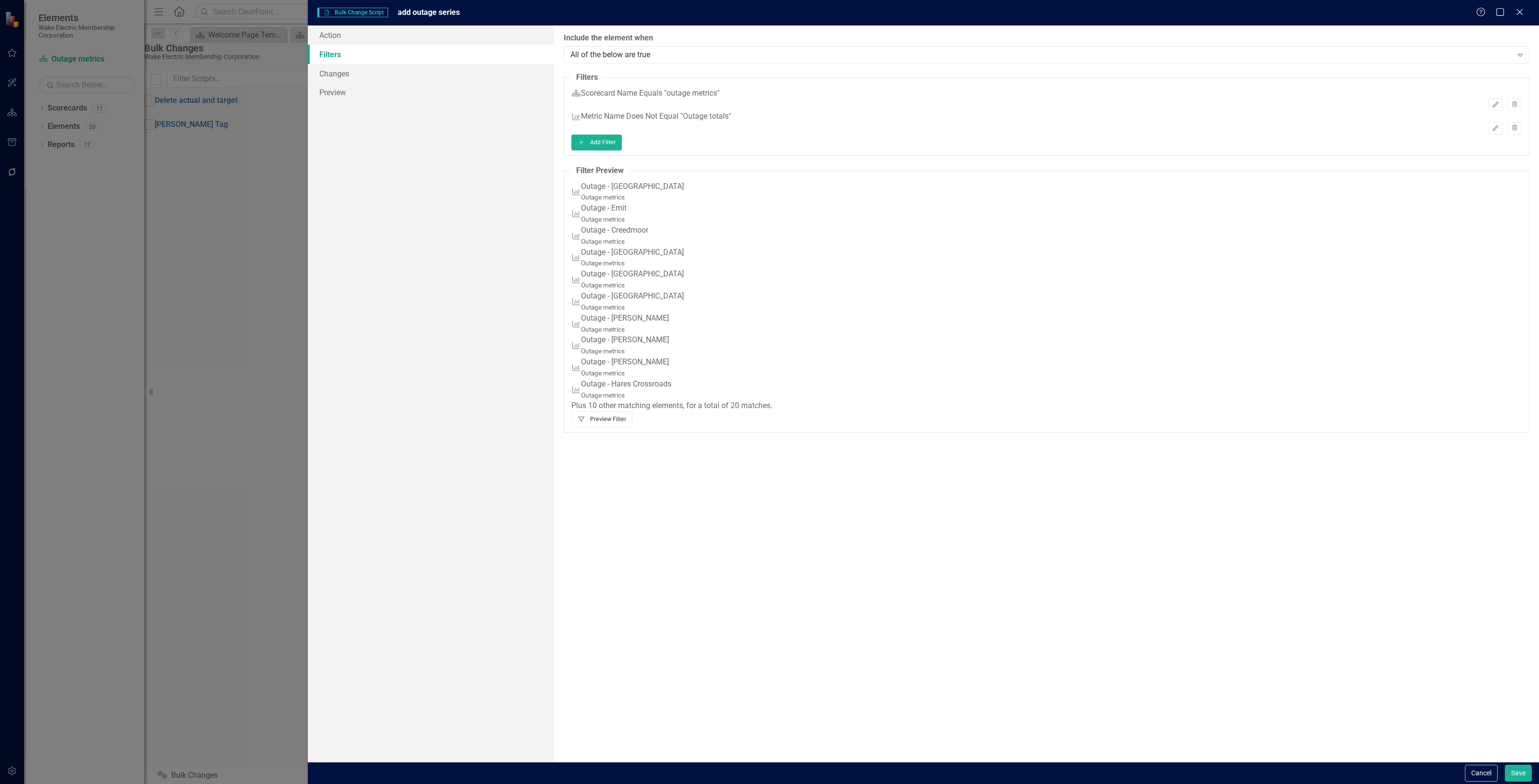
click at [633, 427] on button "Filter Preview Filter" at bounding box center [602, 419] width 61 height 16
click at [1516, 768] on button "Save" at bounding box center [1518, 773] width 27 height 17
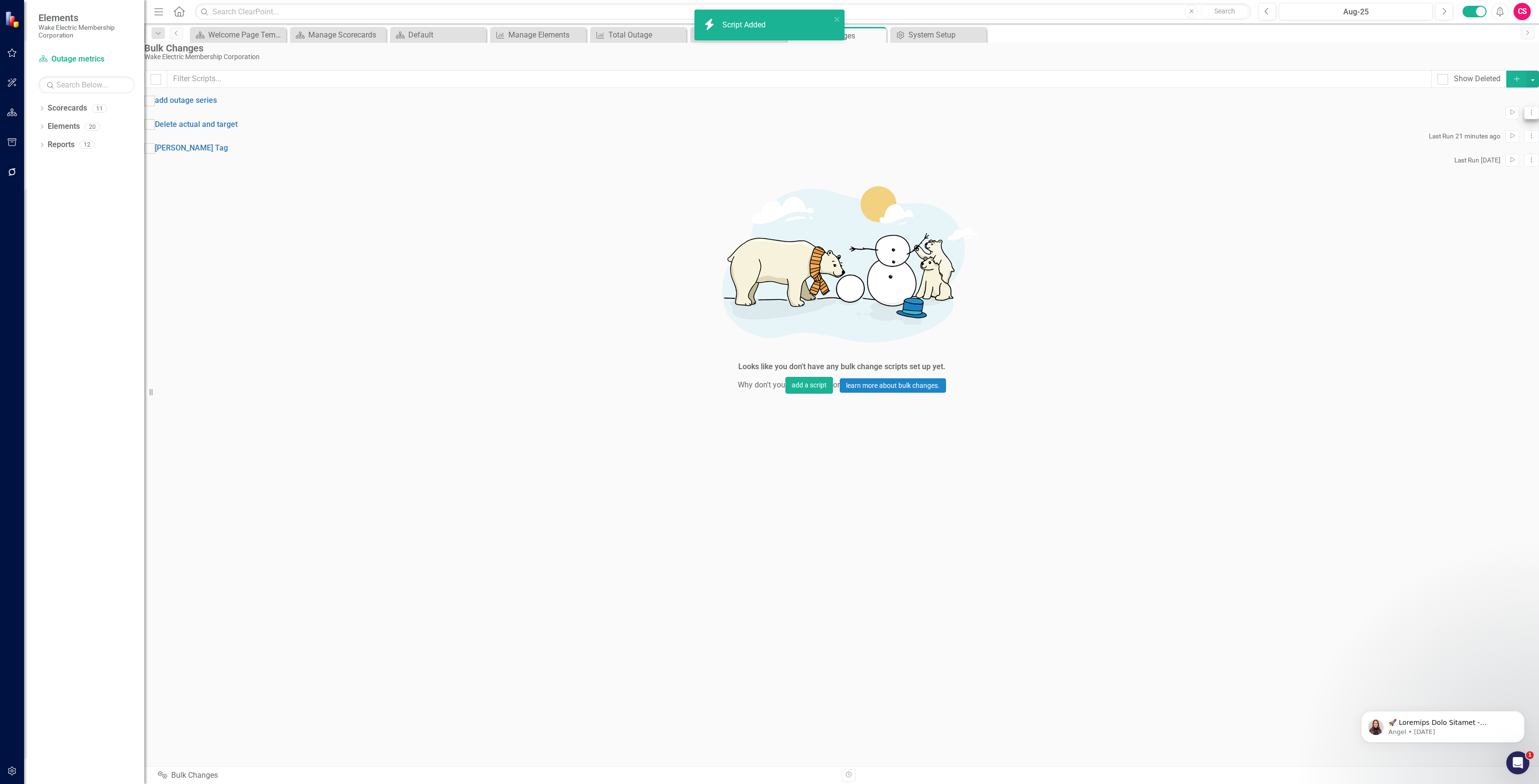
click at [1528, 115] on icon "Dropdown Menu" at bounding box center [1532, 112] width 8 height 6
click at [1489, 152] on link "Edit Edit Script" at bounding box center [1478, 156] width 77 height 18
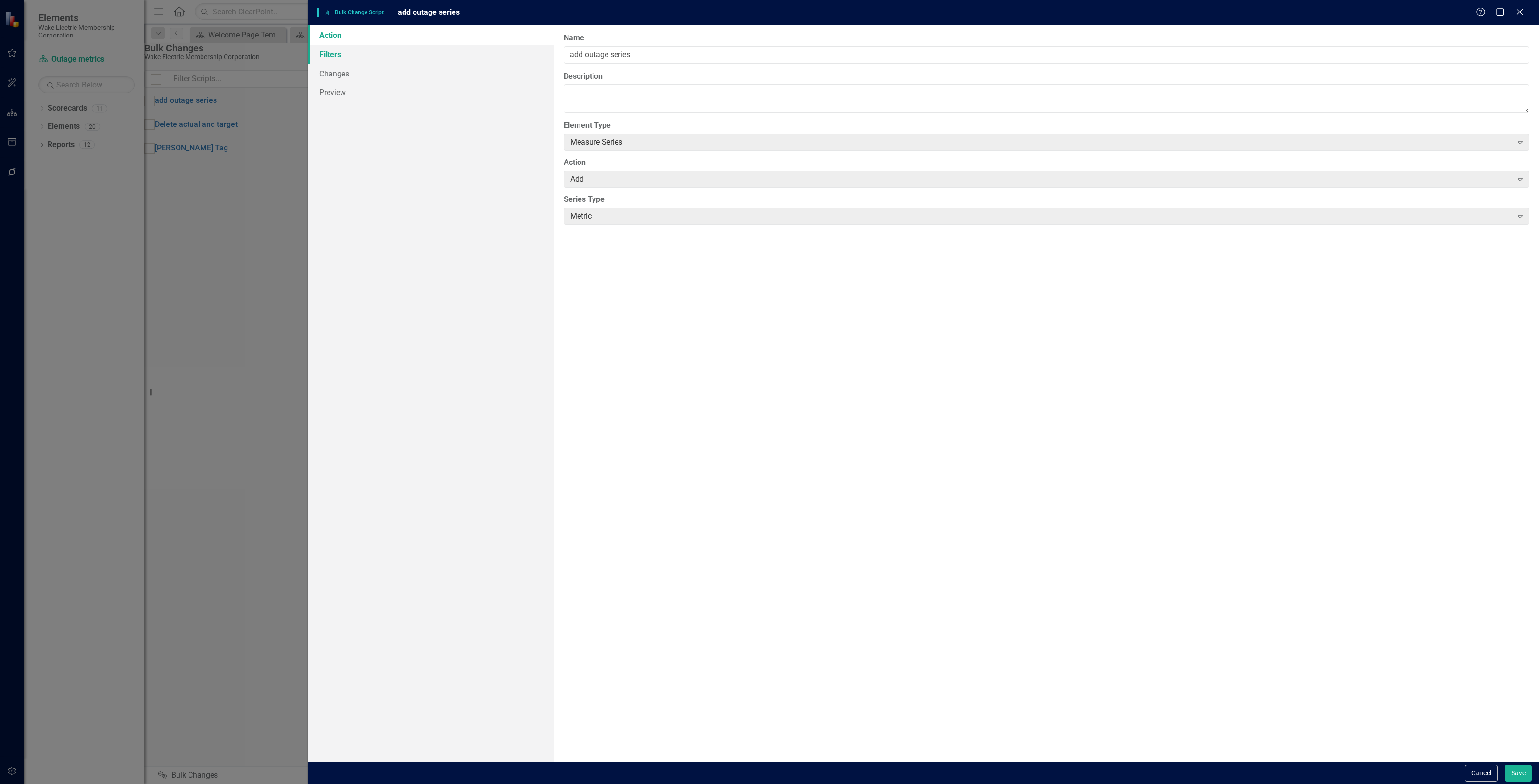
click at [333, 60] on link "Filters" at bounding box center [431, 54] width 246 height 19
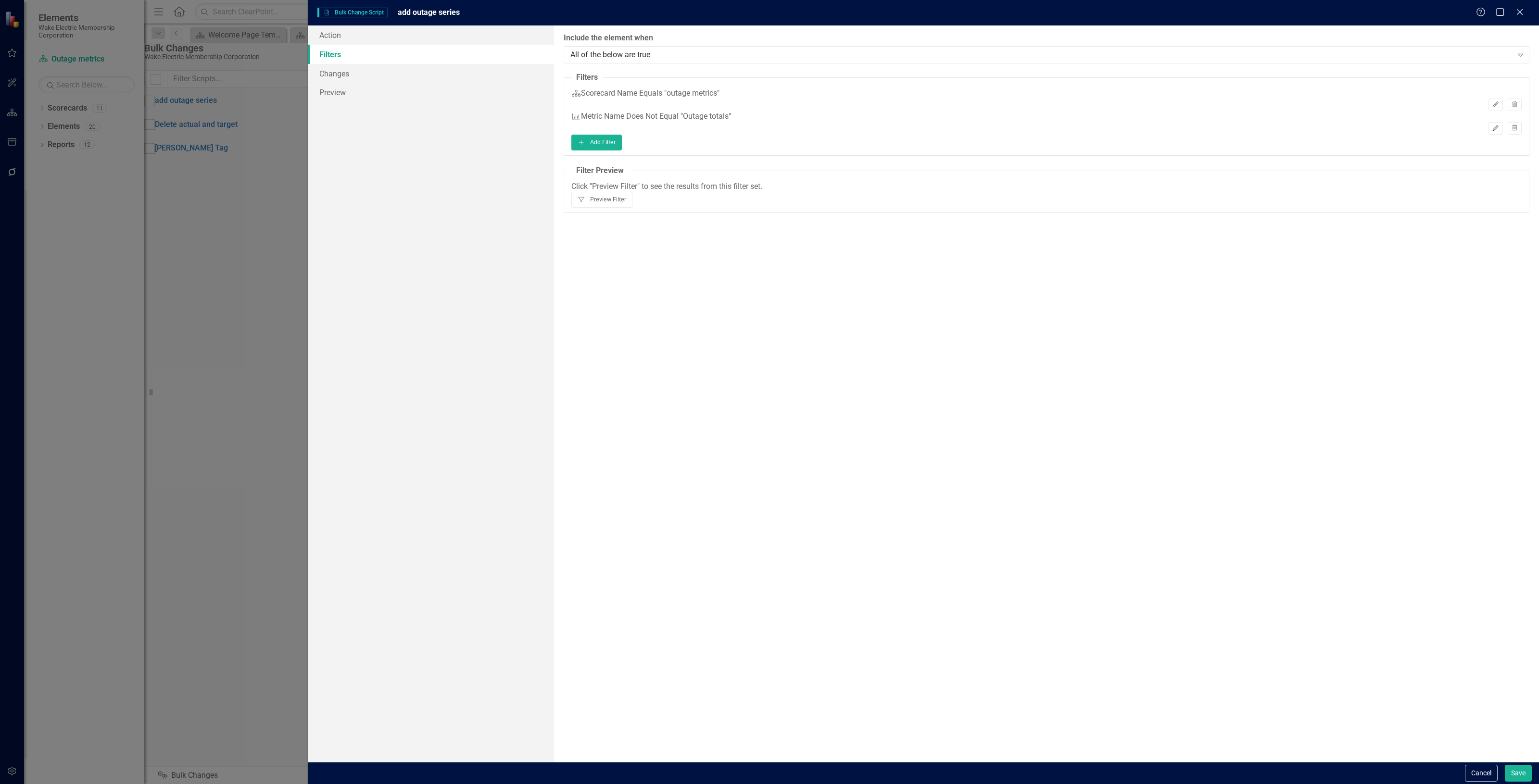
click at [1492, 125] on icon "Edit" at bounding box center [1495, 128] width 7 height 6
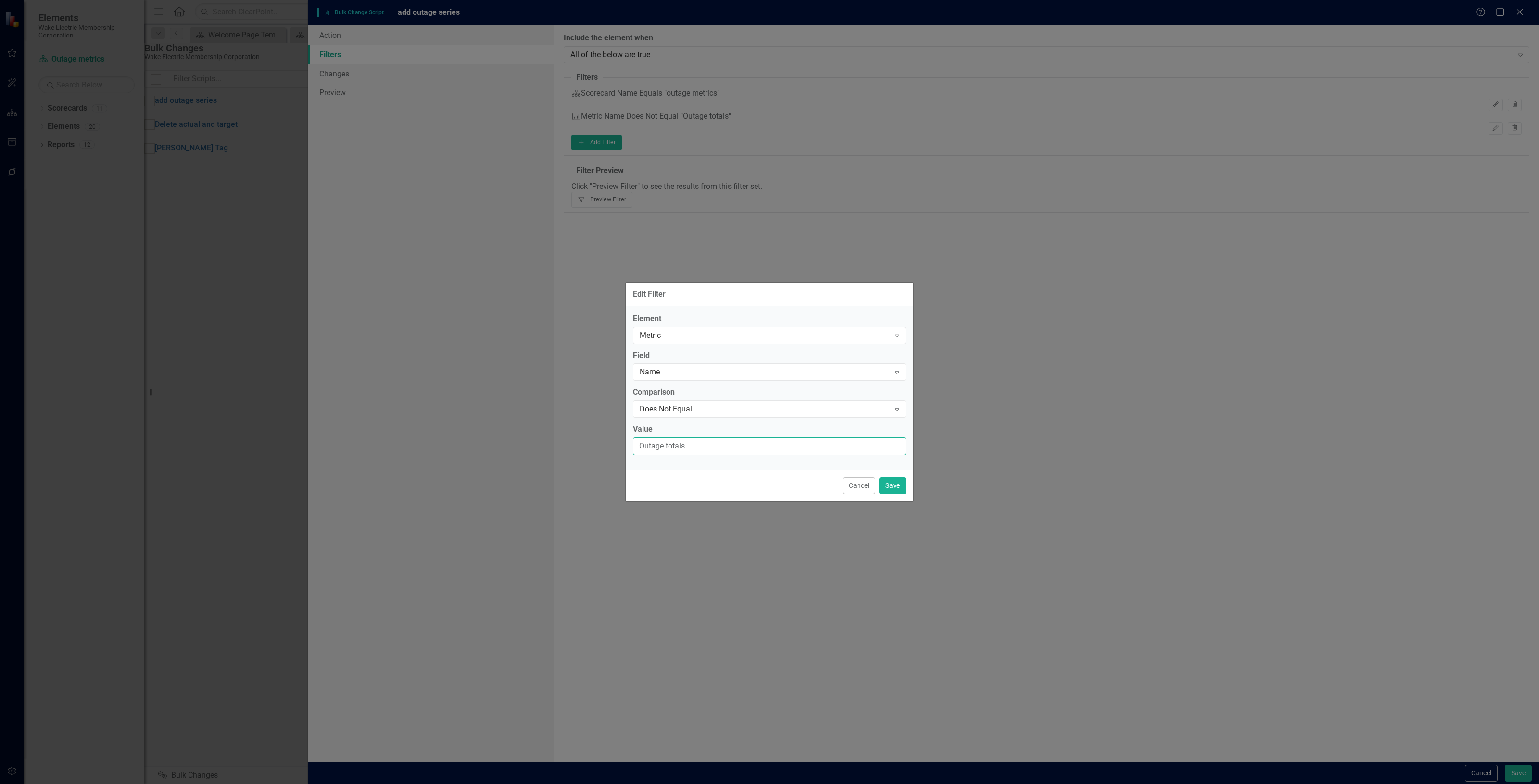
drag, startPoint x: 718, startPoint y: 442, endPoint x: 411, endPoint y: 447, distance: 307.0
click at [411, 447] on div "Edit Filter Element Metric Expand Field Name Expand Comparison Does Not Equal E…" at bounding box center [770, 392] width 1539 height 784
type input "Total outage"
click at [893, 477] on button "Save" at bounding box center [893, 485] width 27 height 17
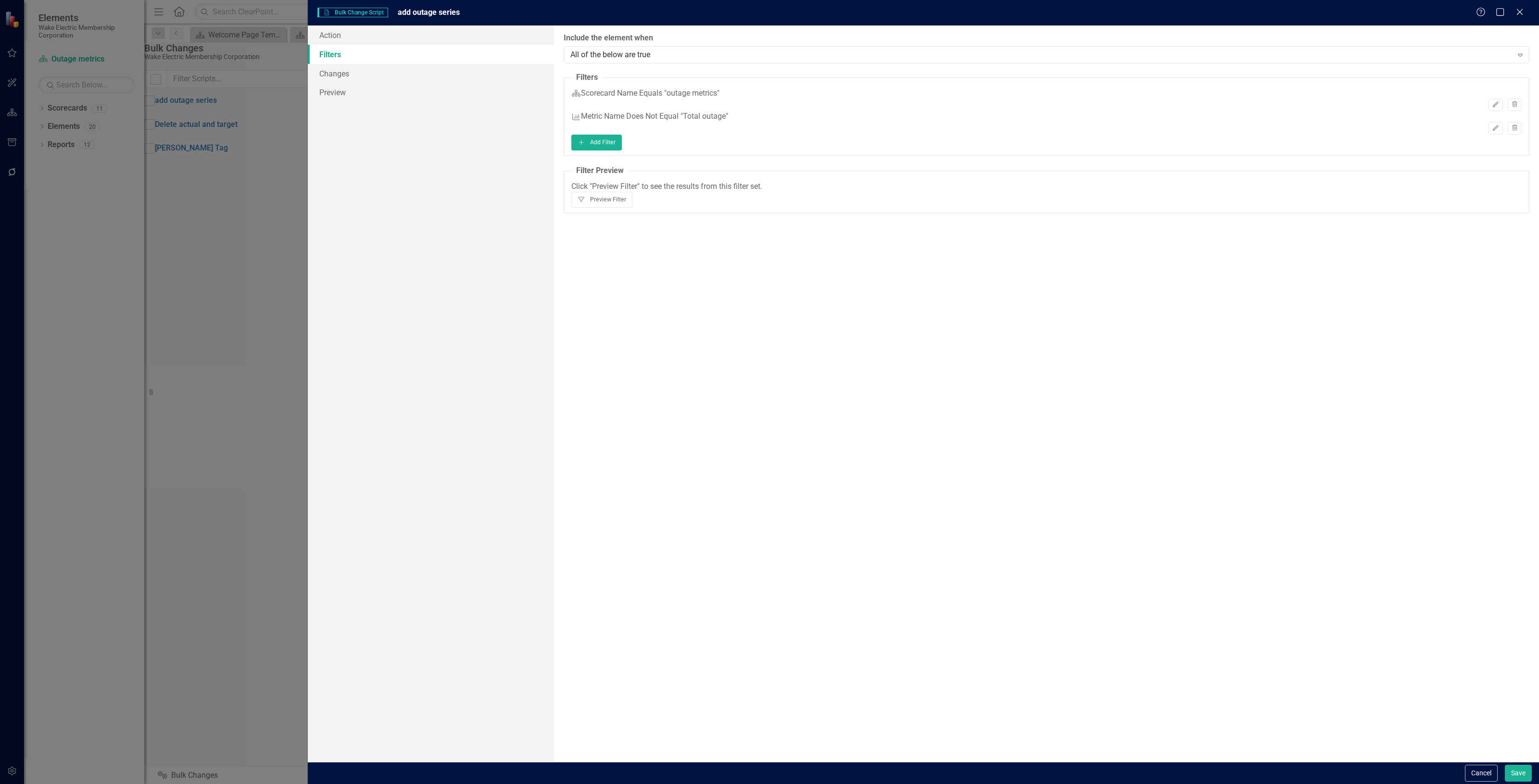
click at [1489, 186] on fieldset "Filter Preview Click "Preview Filter" to see the results from this filter set. …" at bounding box center [1046, 189] width 965 height 48
click at [633, 201] on button "Filter Preview Filter" at bounding box center [602, 199] width 61 height 16
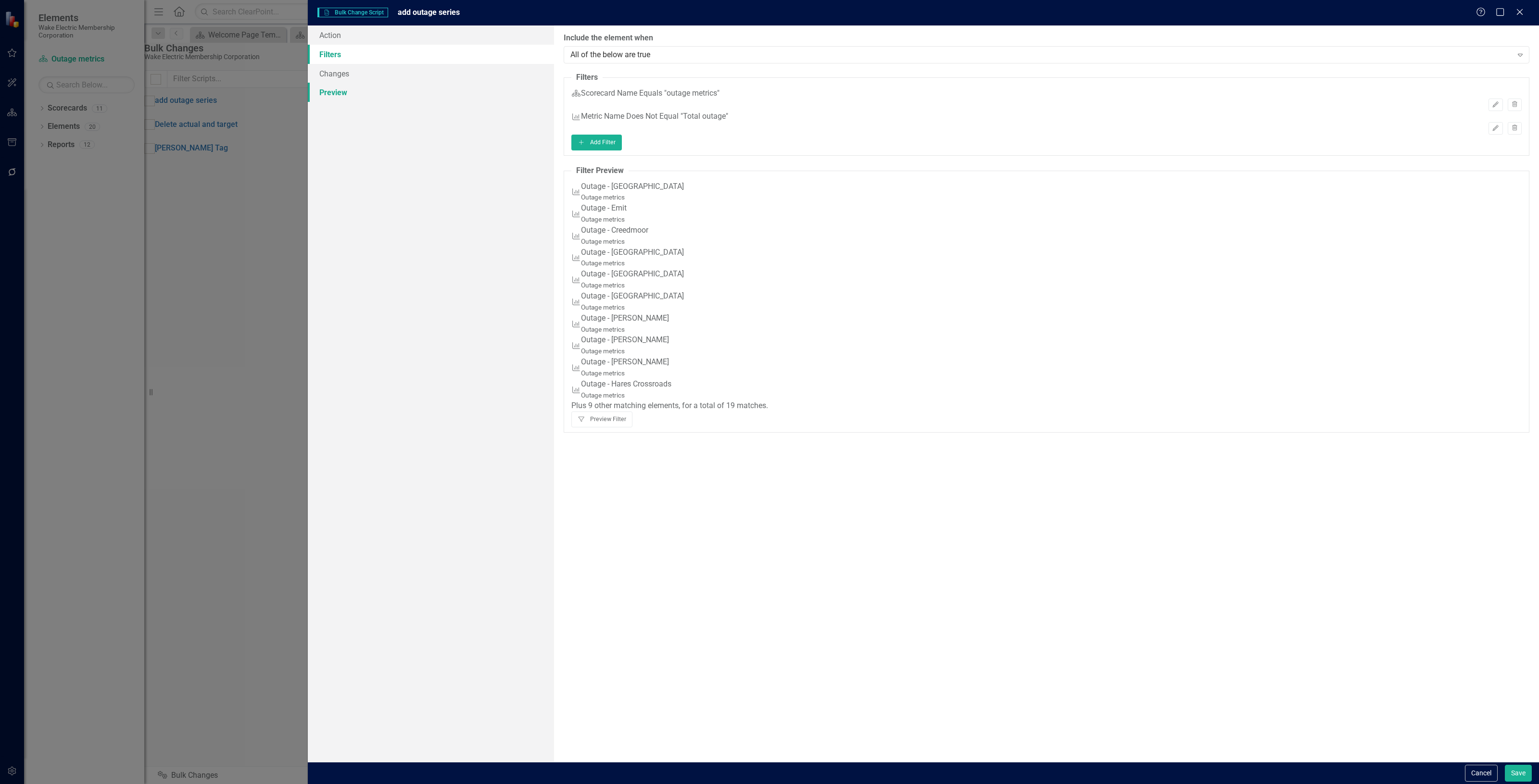
click at [380, 82] on link "Preview" at bounding box center [431, 92] width 246 height 19
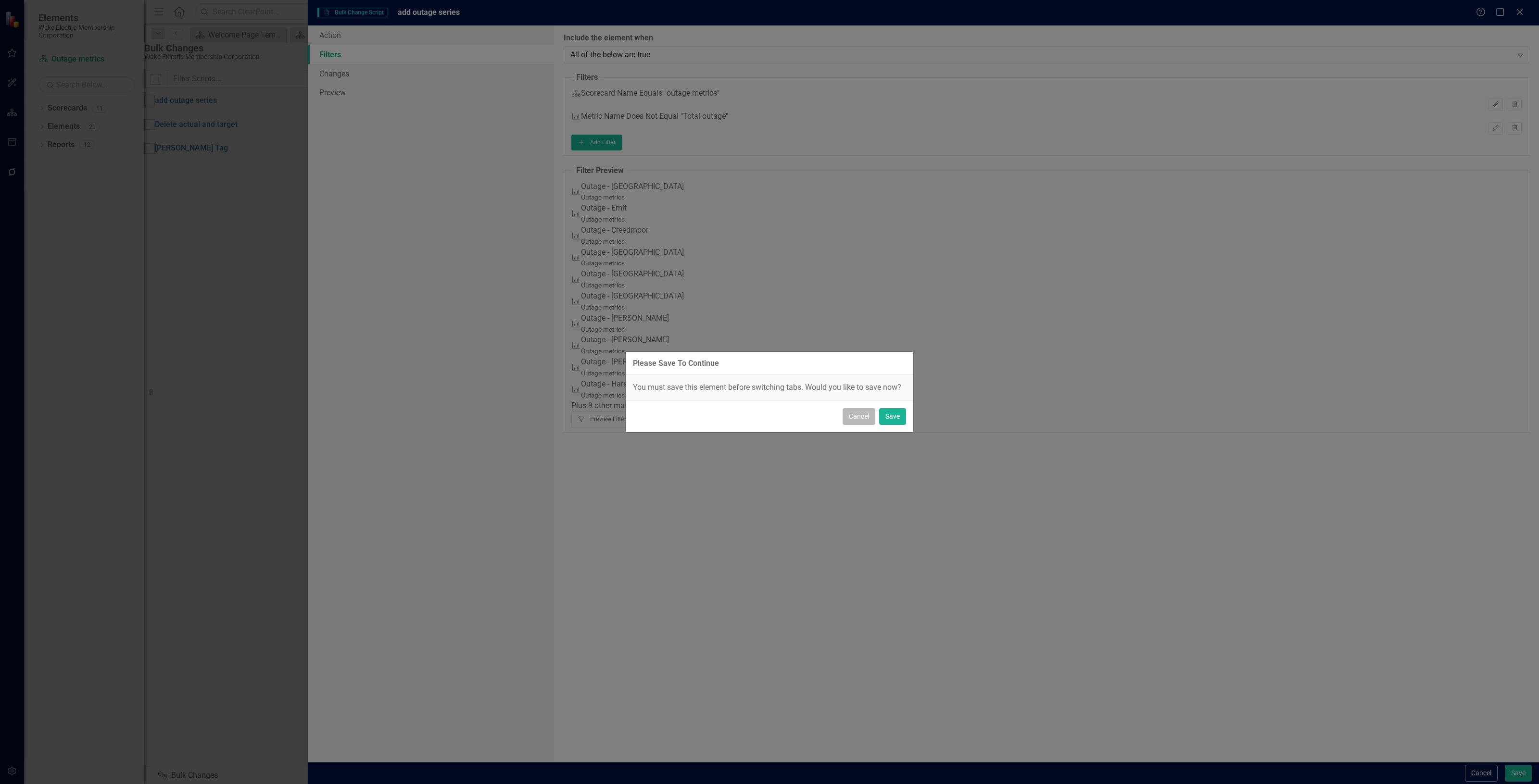
drag, startPoint x: 857, startPoint y: 416, endPoint x: 845, endPoint y: 401, distance: 19.2
click at [857, 416] on button "Cancel" at bounding box center [859, 416] width 33 height 17
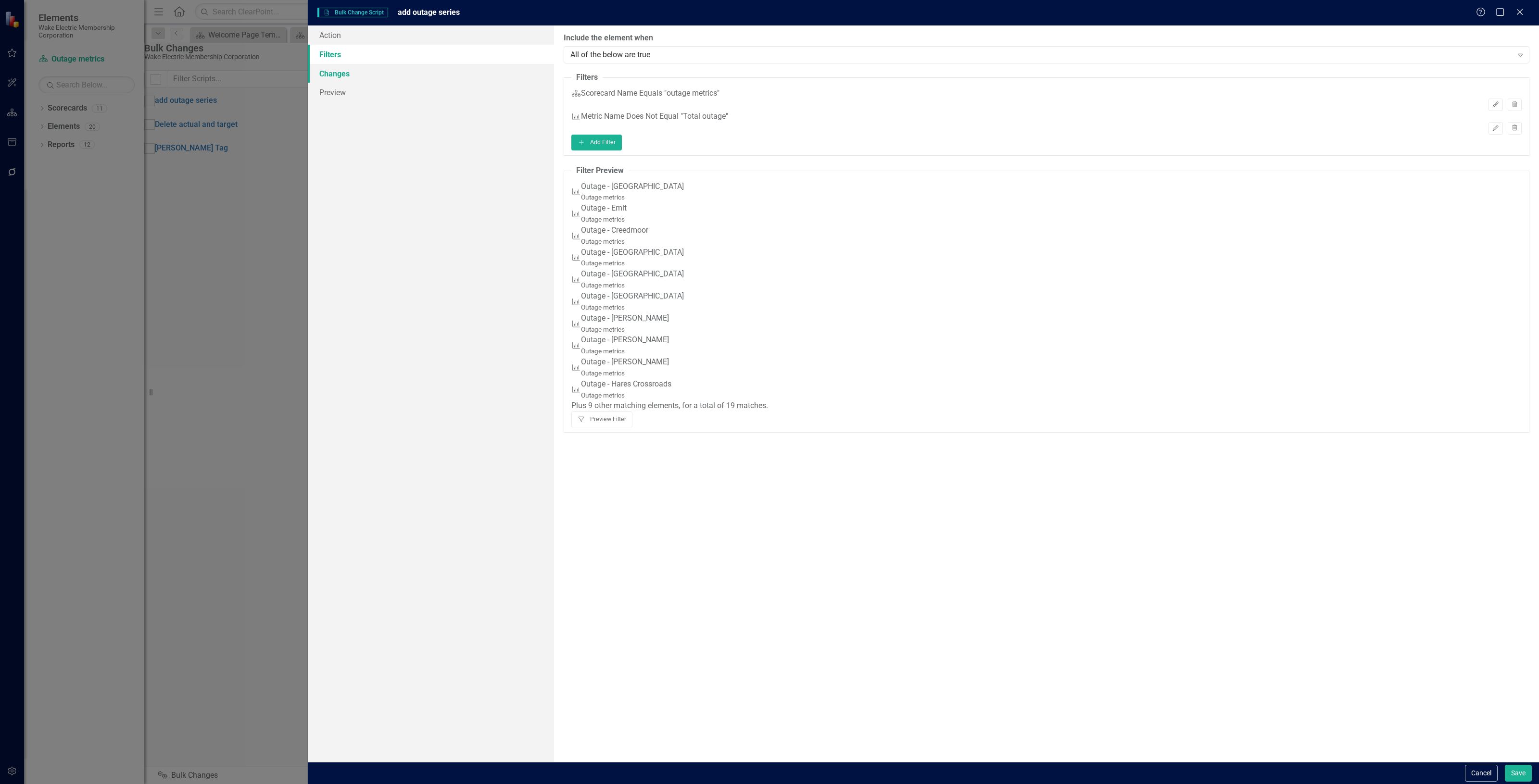
click at [440, 70] on link "Changes" at bounding box center [431, 73] width 246 height 19
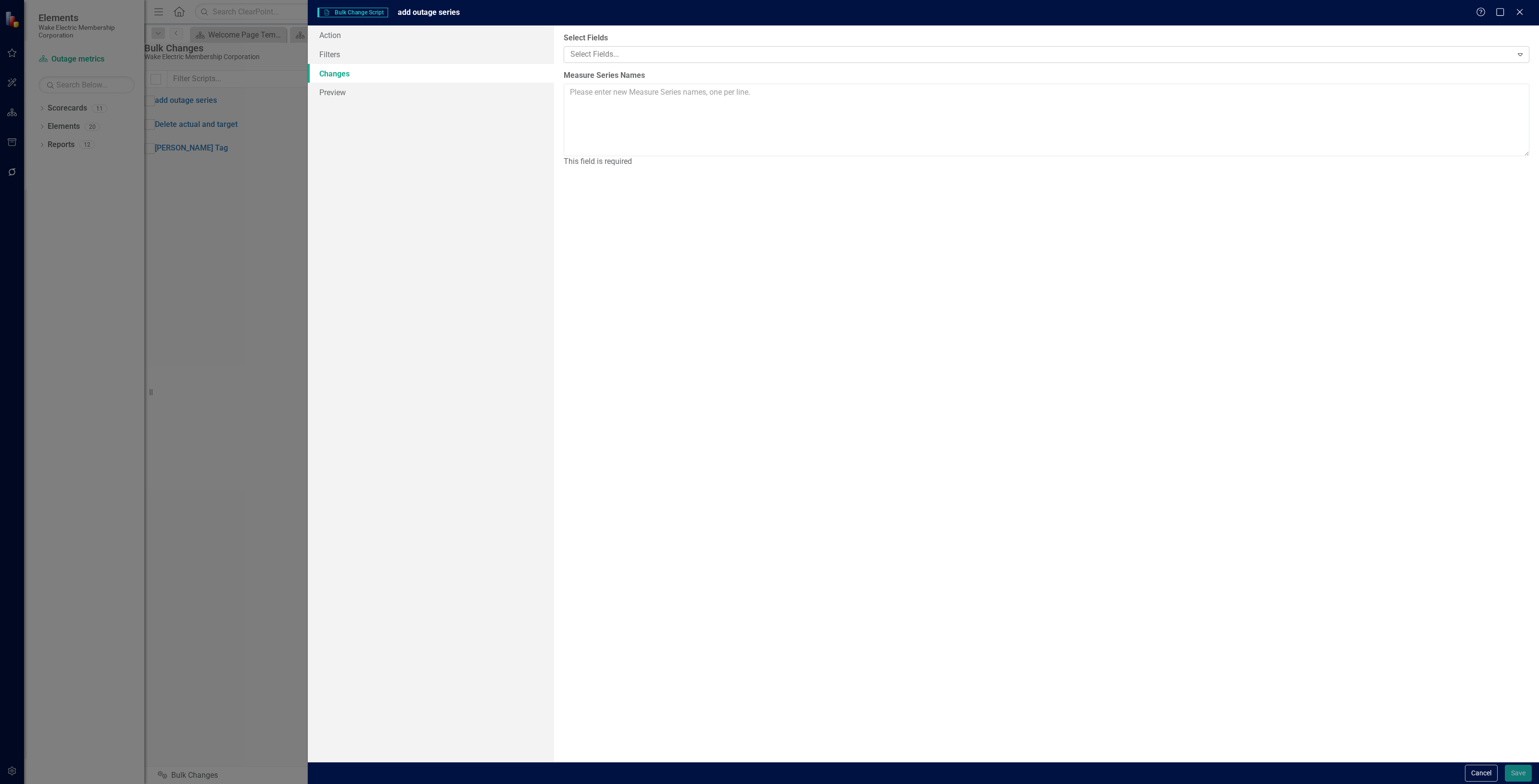
click at [587, 53] on div at bounding box center [1039, 54] width 946 height 13
click at [533, 35] on link "Action" at bounding box center [431, 35] width 246 height 19
click at [652, 102] on textarea "Measure Series Names" at bounding box center [1046, 120] width 965 height 73
click at [600, 51] on div at bounding box center [1039, 54] width 946 height 13
drag, startPoint x: 696, startPoint y: 95, endPoint x: 683, endPoint y: 102, distance: 14.8
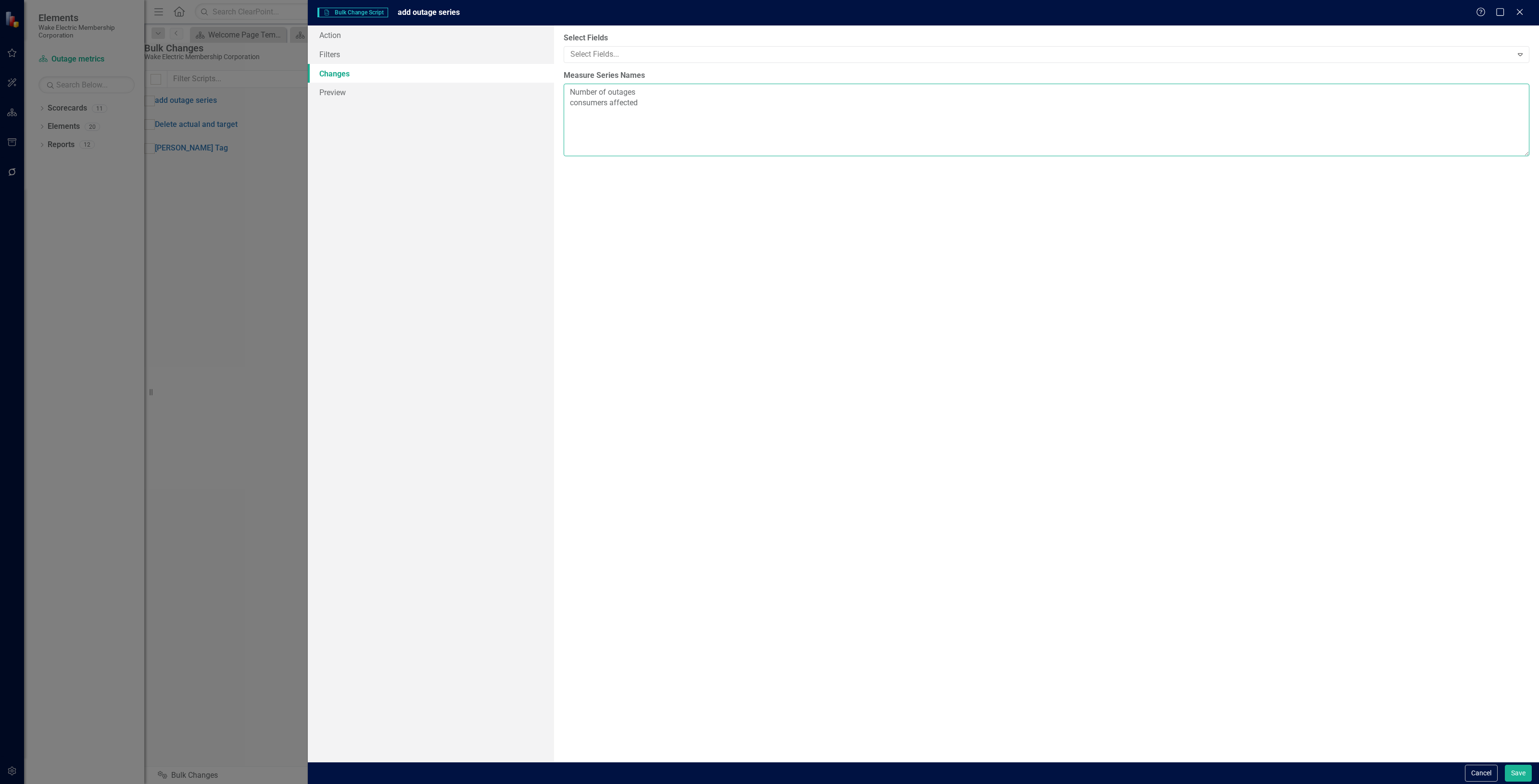
click at [692, 97] on textarea "Number of outages consumers affected" at bounding box center [1046, 120] width 965 height 73
click at [676, 106] on textarea "Number of outages consumers affected" at bounding box center [1046, 120] width 965 height 73
click at [663, 104] on textarea "Number of outages consumers affected" at bounding box center [1046, 120] width 965 height 73
click at [657, 113] on textarea "Number of outages consumers affected consumer minutes" at bounding box center [1046, 120] width 965 height 73
click at [641, 118] on textarea "Number of outages consumers affected consumer minute" at bounding box center [1046, 120] width 965 height 73
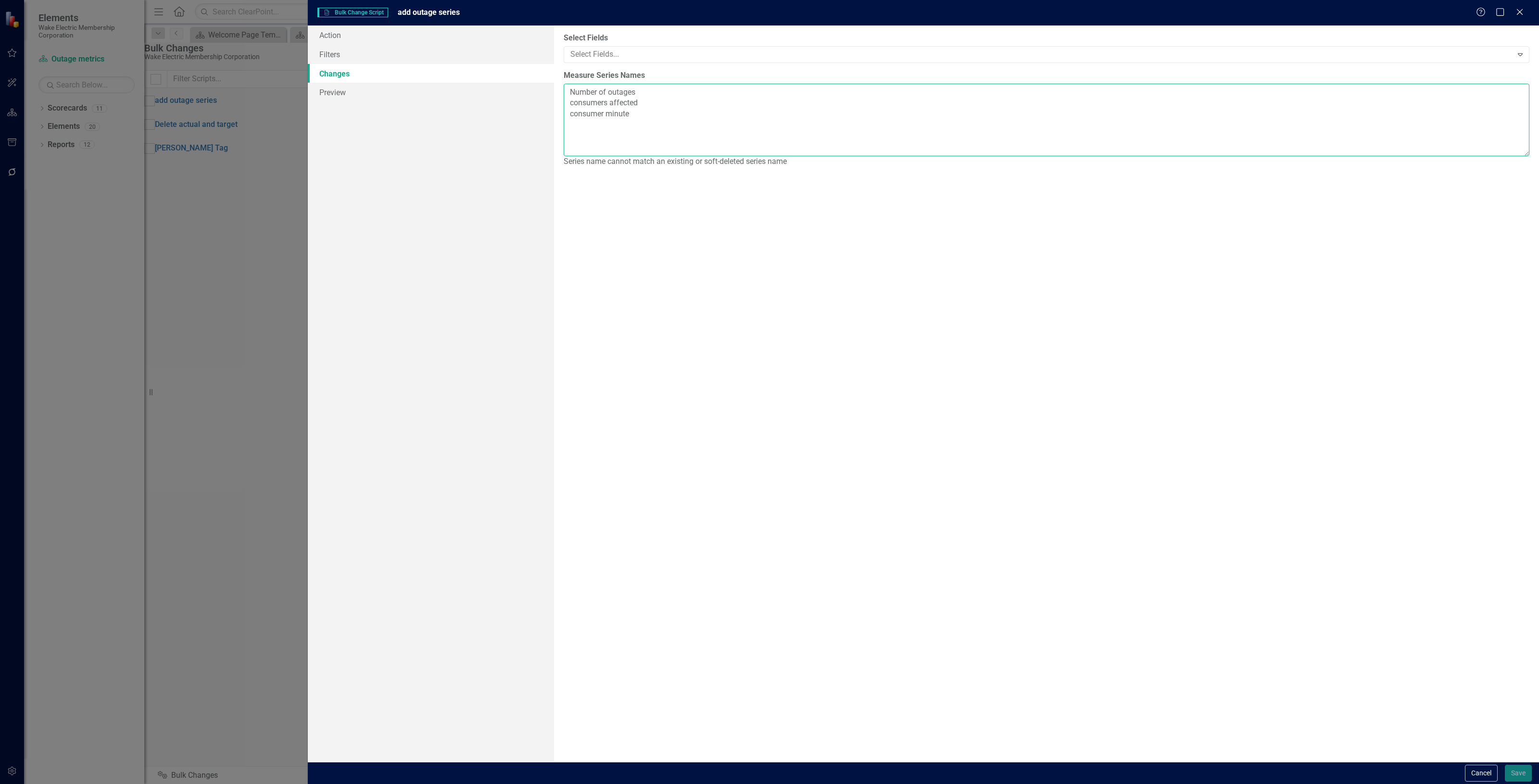
drag, startPoint x: 636, startPoint y: 115, endPoint x: 501, endPoint y: 110, distance: 135.1
click at [495, 110] on div "Action Filters Changes Preview The first step in creating a bulk change script …" at bounding box center [923, 393] width 1231 height 736
click at [568, 93] on textarea "Number of outages consumers affected" at bounding box center [1046, 120] width 965 height 73
click at [593, 94] on textarea "# Number of outages consumers affected" at bounding box center [1046, 120] width 965 height 73
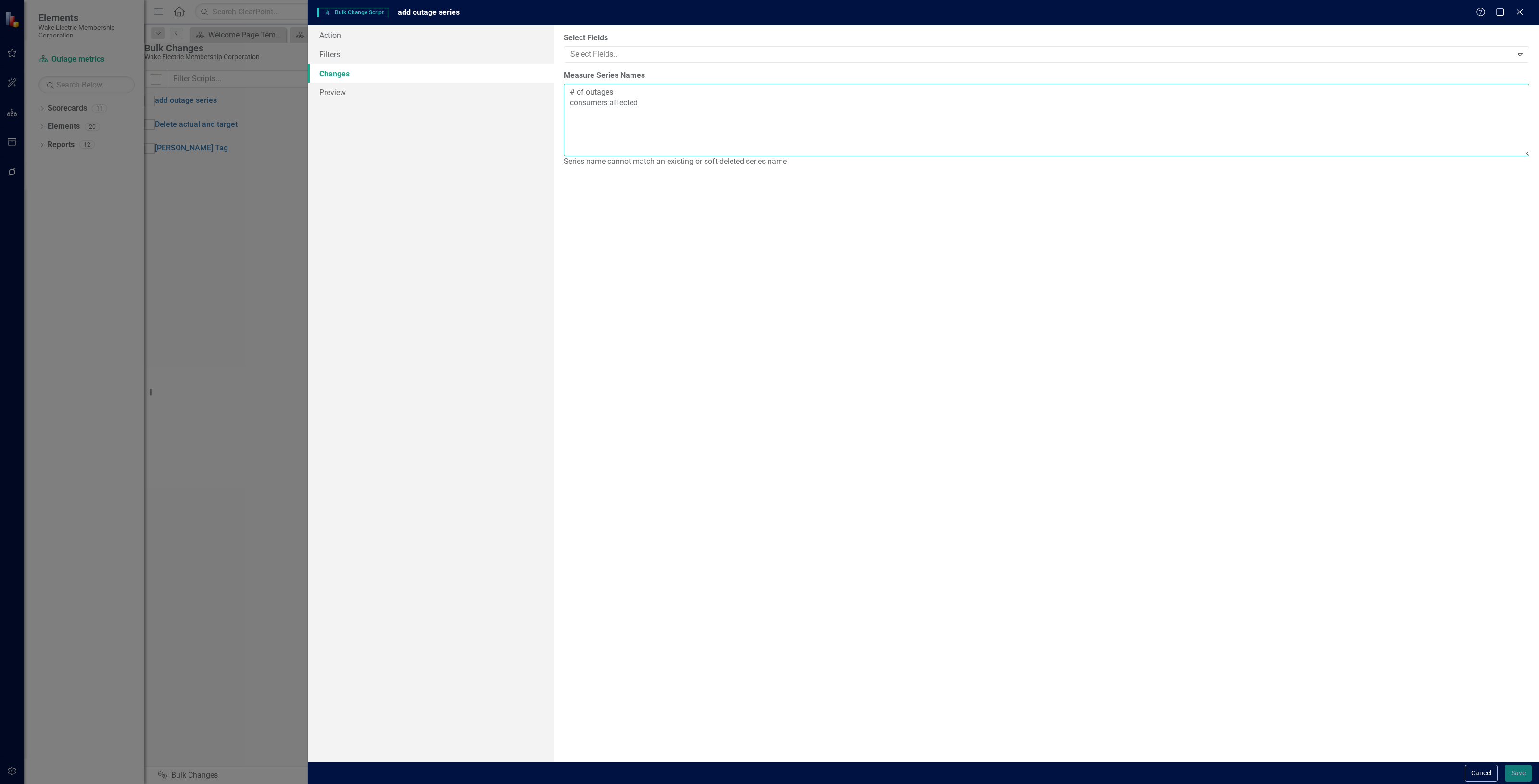
click at [573, 106] on textarea "# of outages consumers affected" at bounding box center [1046, 120] width 965 height 73
click at [753, 122] on textarea "# of outages # consumers affected" at bounding box center [1046, 120] width 965 height 73
click at [753, 119] on textarea "# of outages # consumers affected" at bounding box center [1046, 120] width 965 height 73
type textarea "# of outages # consumers affected"
click at [1467, 770] on button "Cancel" at bounding box center [1481, 773] width 33 height 17
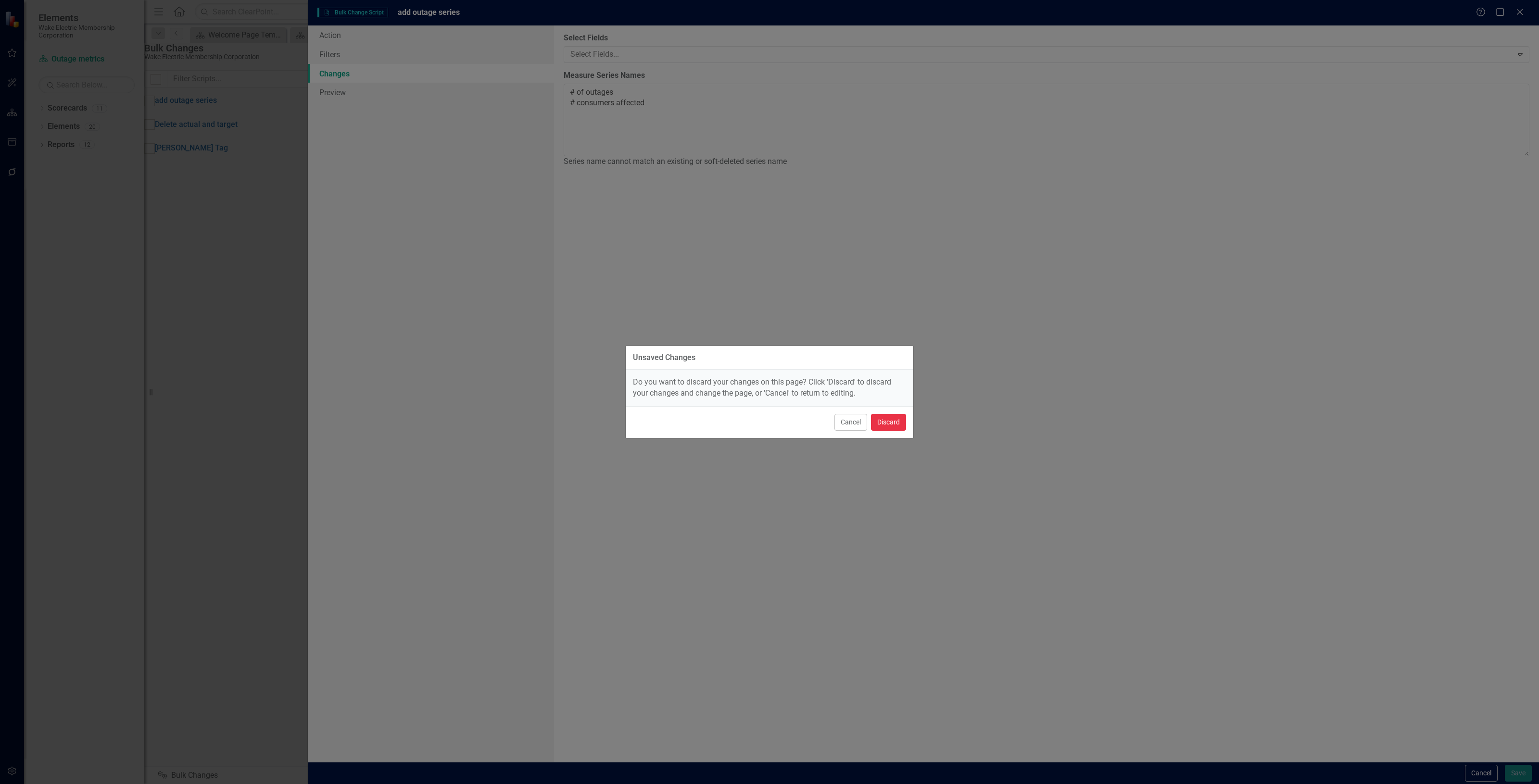
click at [892, 424] on button "Discard" at bounding box center [888, 422] width 35 height 17
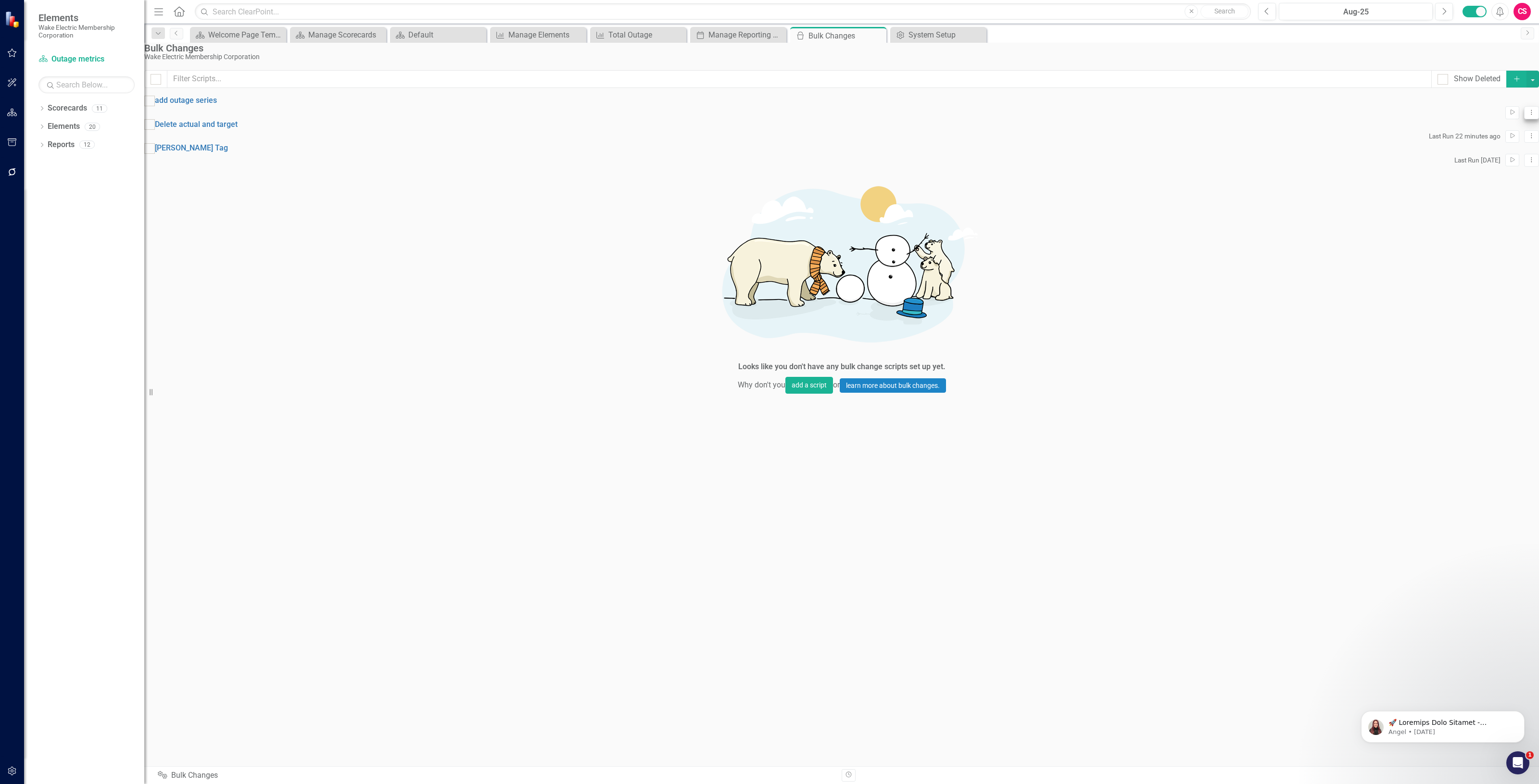
click at [1528, 115] on icon "Dropdown Menu" at bounding box center [1532, 112] width 8 height 6
click at [1470, 156] on link "Edit Edit Script" at bounding box center [1478, 156] width 77 height 18
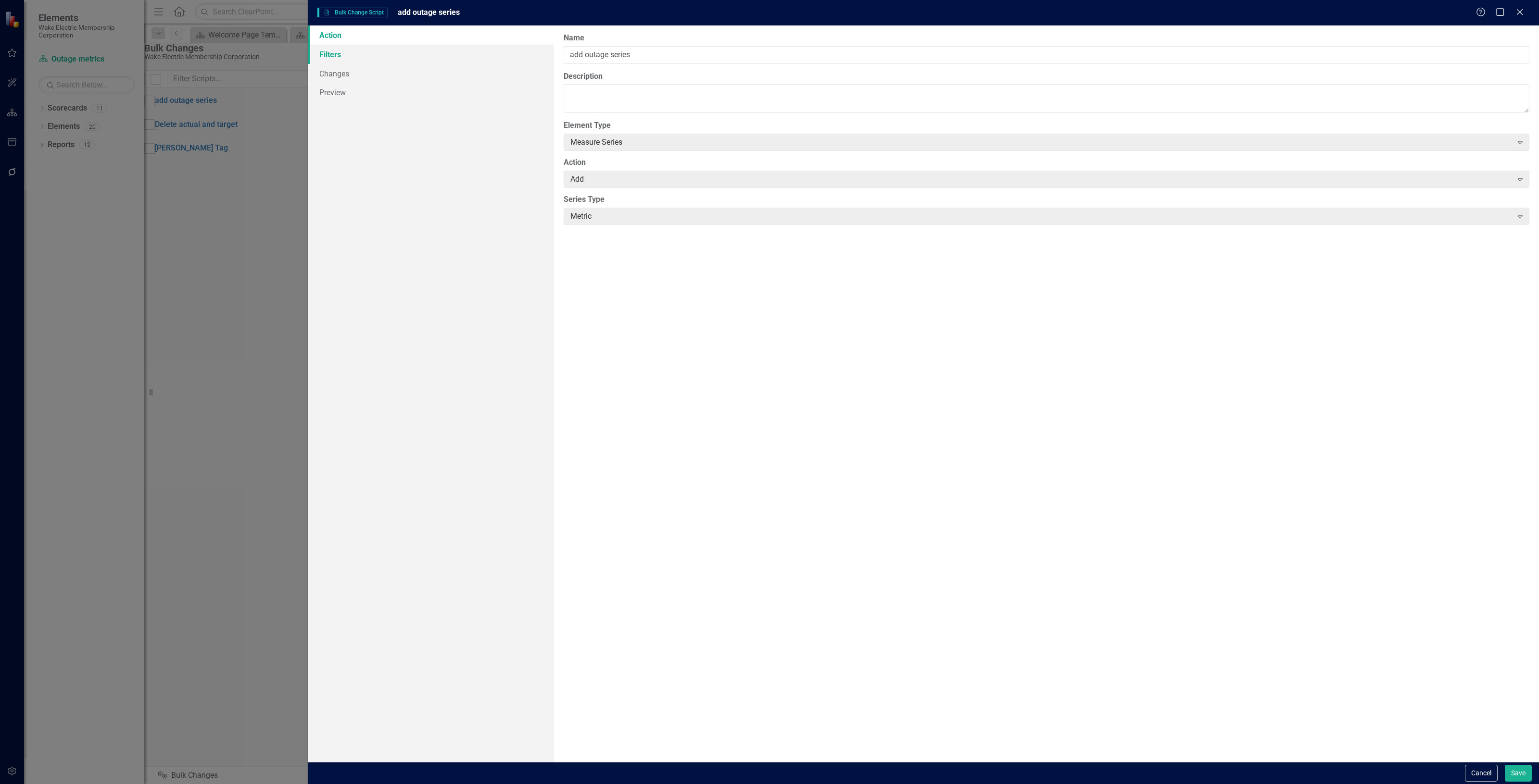
click at [427, 49] on link "Filters" at bounding box center [431, 54] width 246 height 19
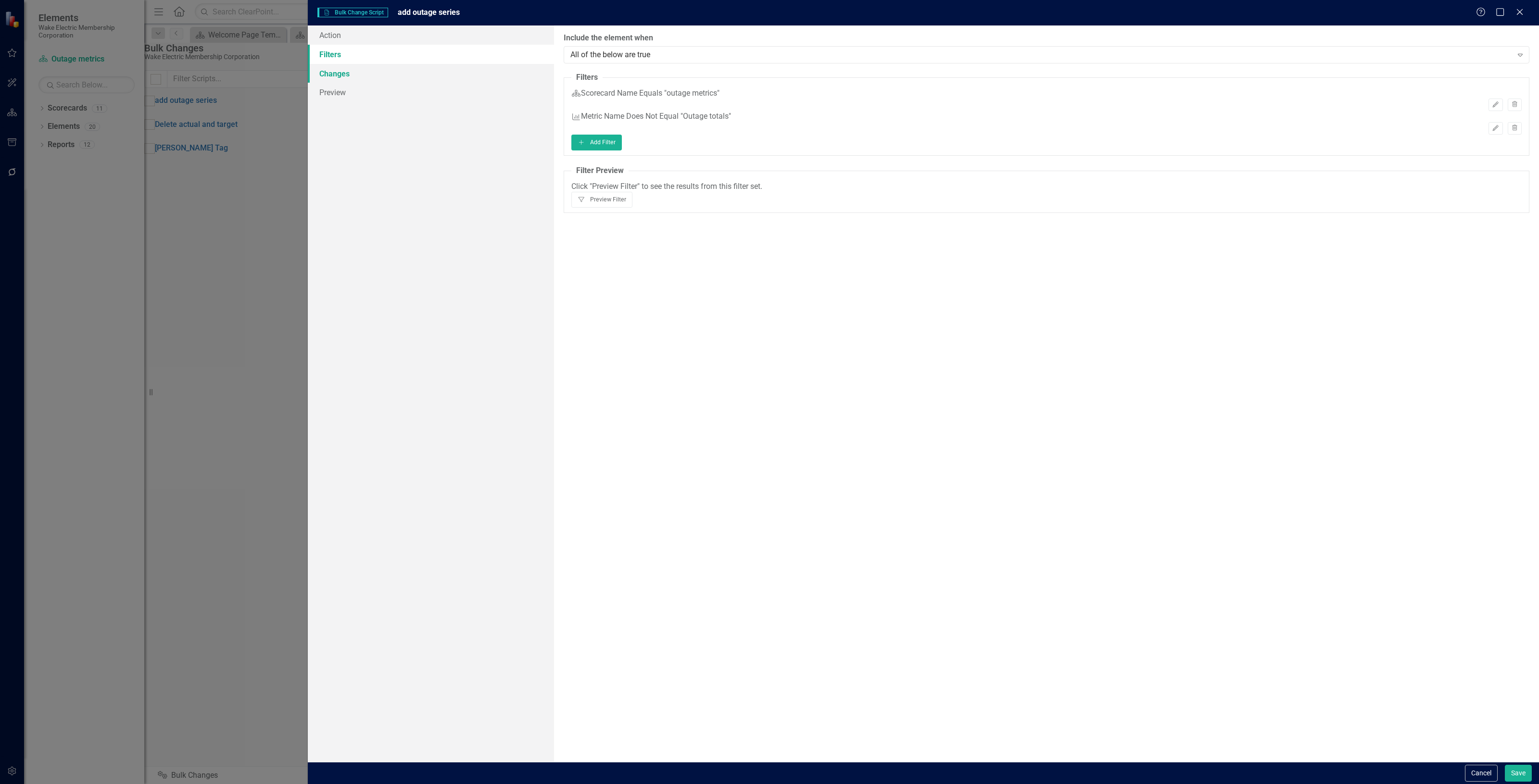
click at [406, 70] on link "Changes" at bounding box center [431, 73] width 246 height 19
click at [694, 102] on textarea "Measure Series Names" at bounding box center [1046, 120] width 965 height 73
type textarea "number of outages consumers affected consumer minutes year to date avg consumer…"
click at [623, 52] on div at bounding box center [1039, 54] width 946 height 13
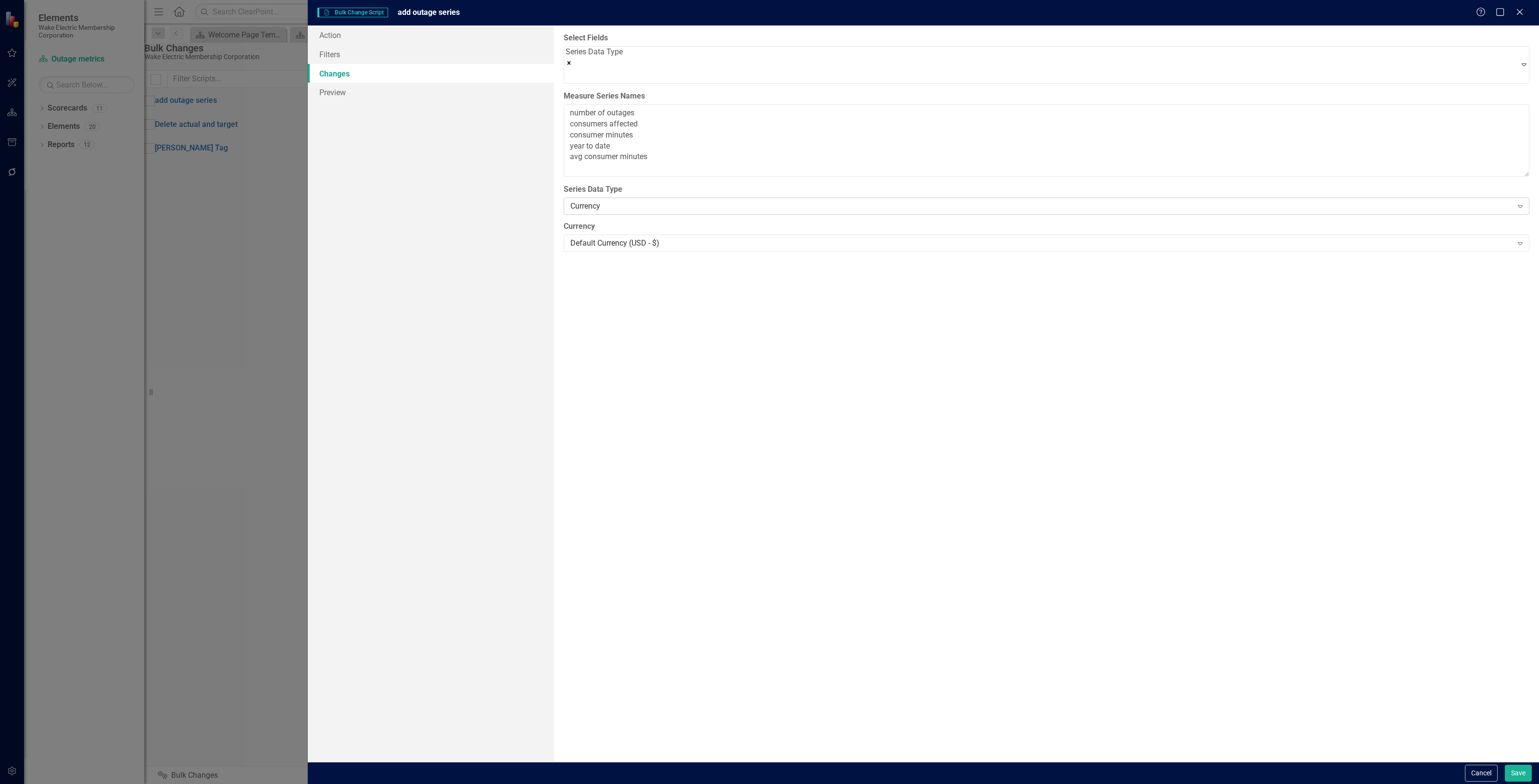
click at [600, 208] on div "Currency Expand" at bounding box center [1046, 206] width 965 height 17
click at [1518, 771] on button "Save" at bounding box center [1518, 773] width 27 height 17
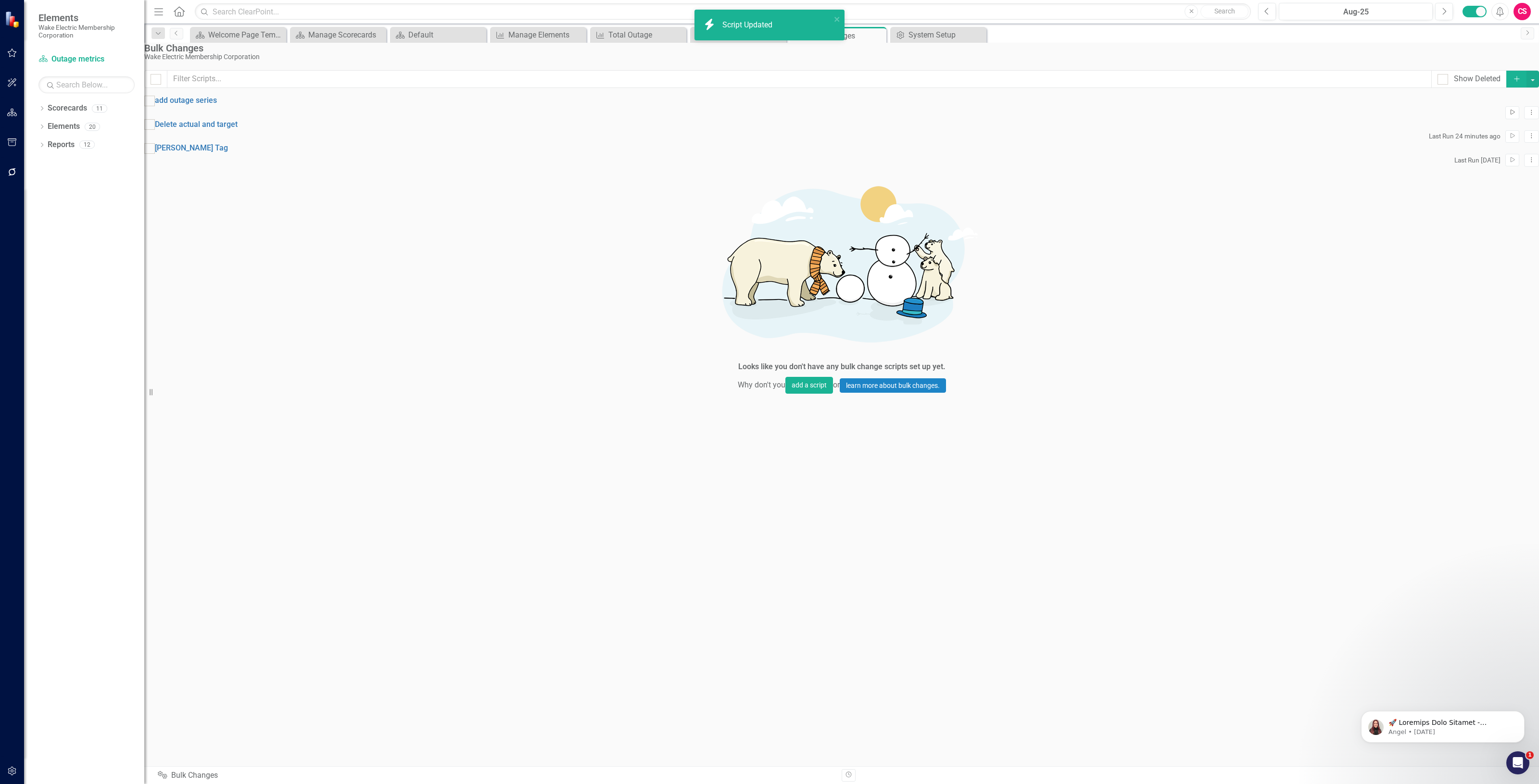
click at [1509, 115] on icon "Run Script" at bounding box center [1512, 113] width 7 height 6
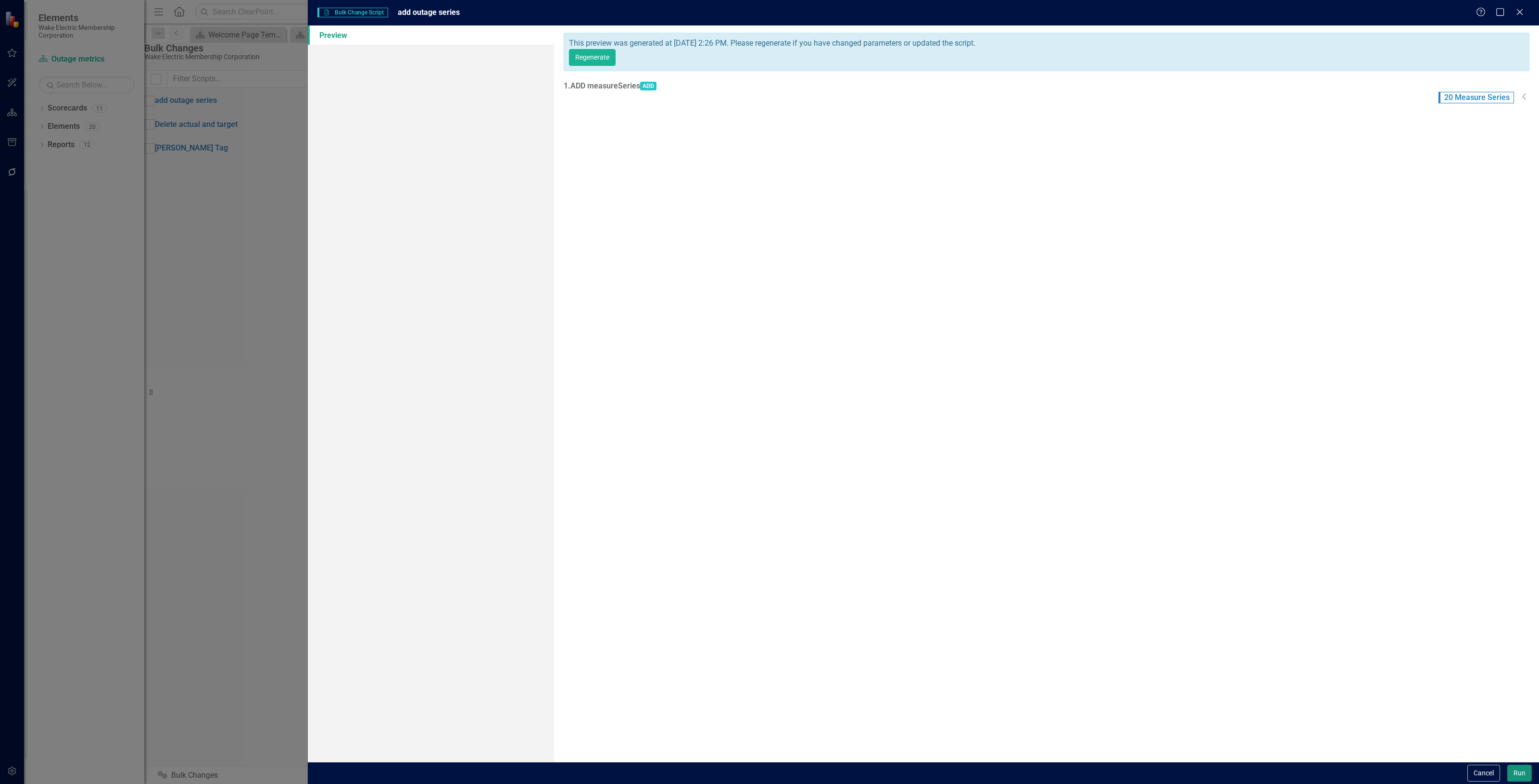
click at [1518, 771] on button "Run" at bounding box center [1519, 773] width 24 height 17
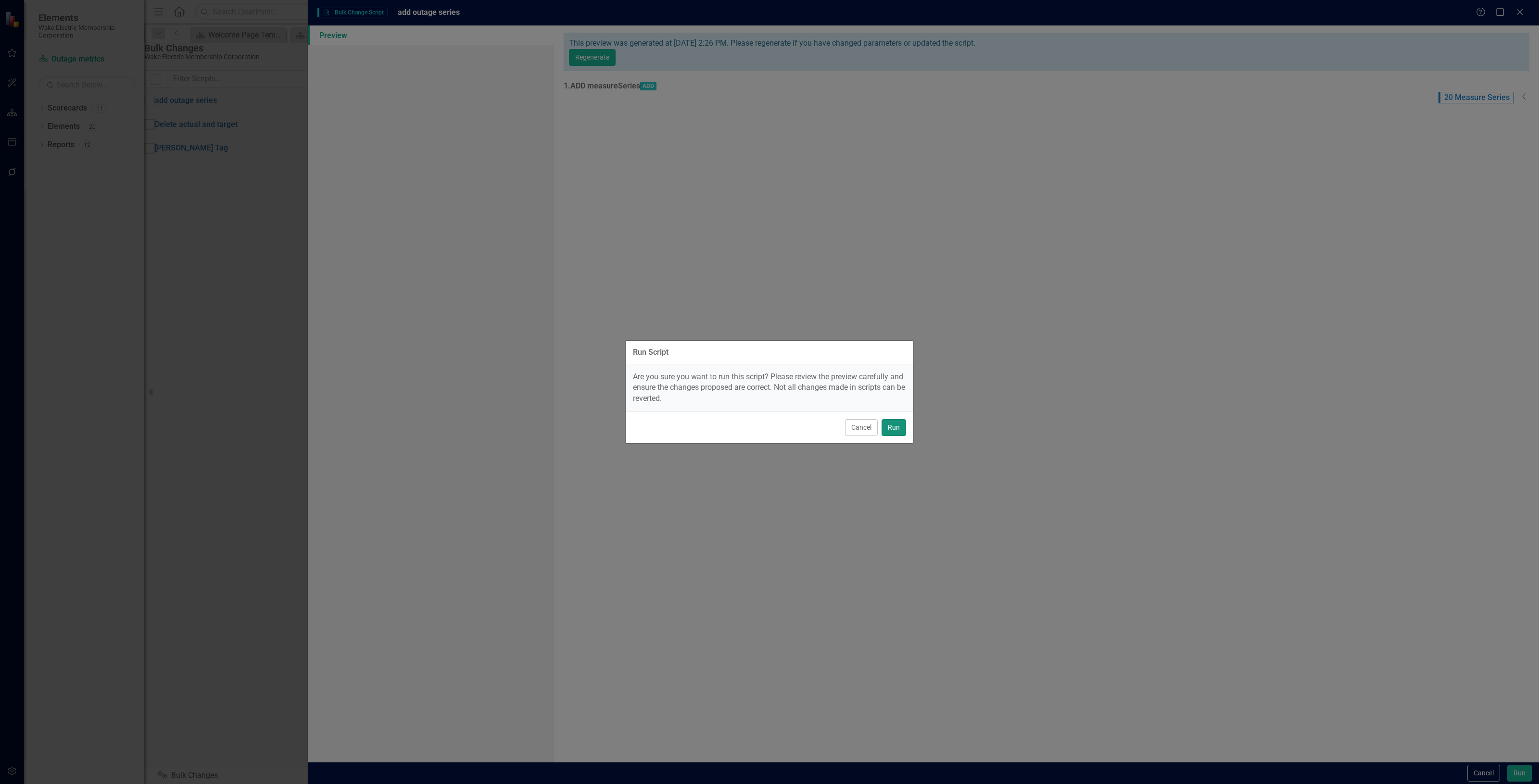
click at [891, 424] on button "Run" at bounding box center [894, 428] width 24 height 17
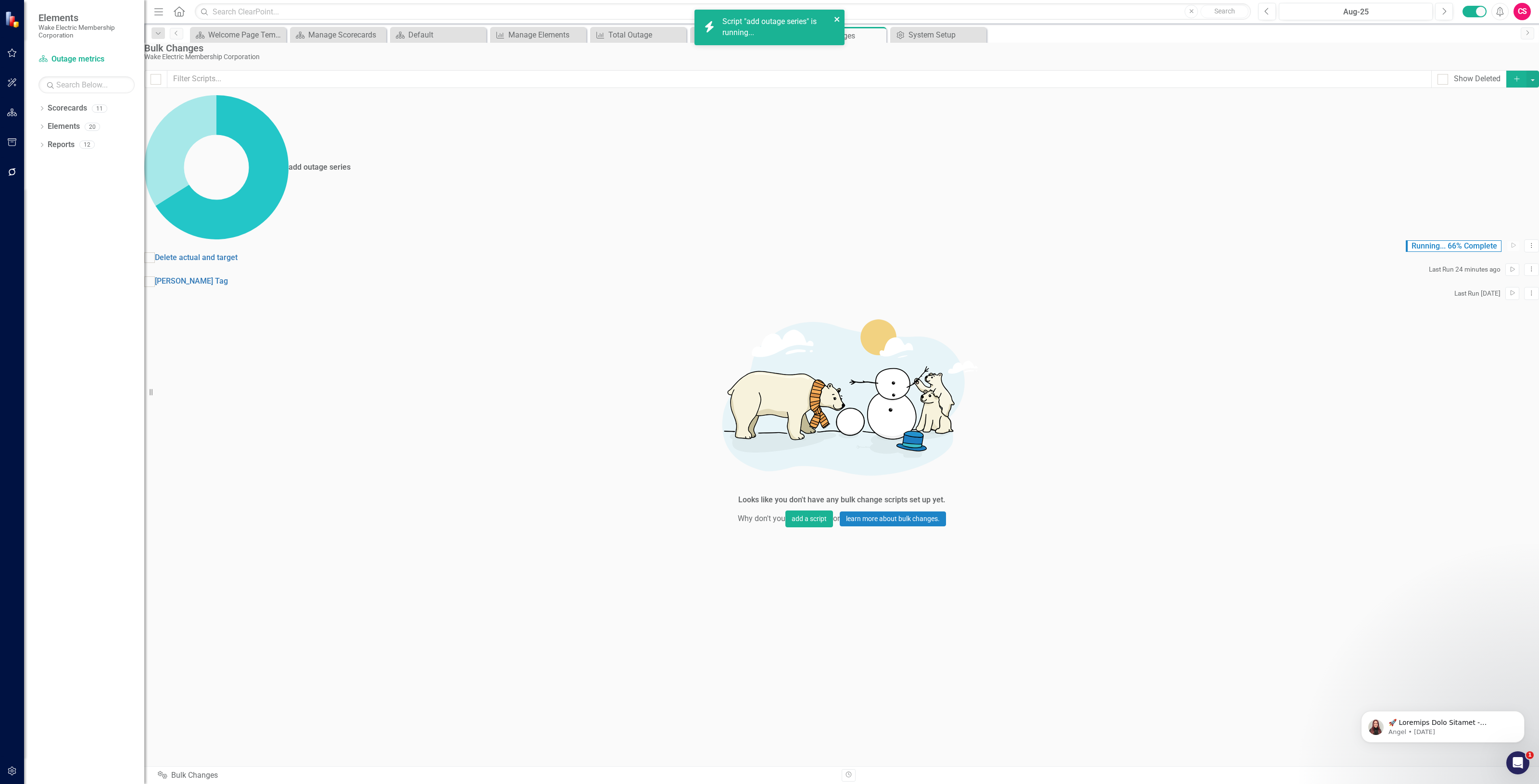
click at [838, 17] on icon "close" at bounding box center [837, 19] width 7 height 8
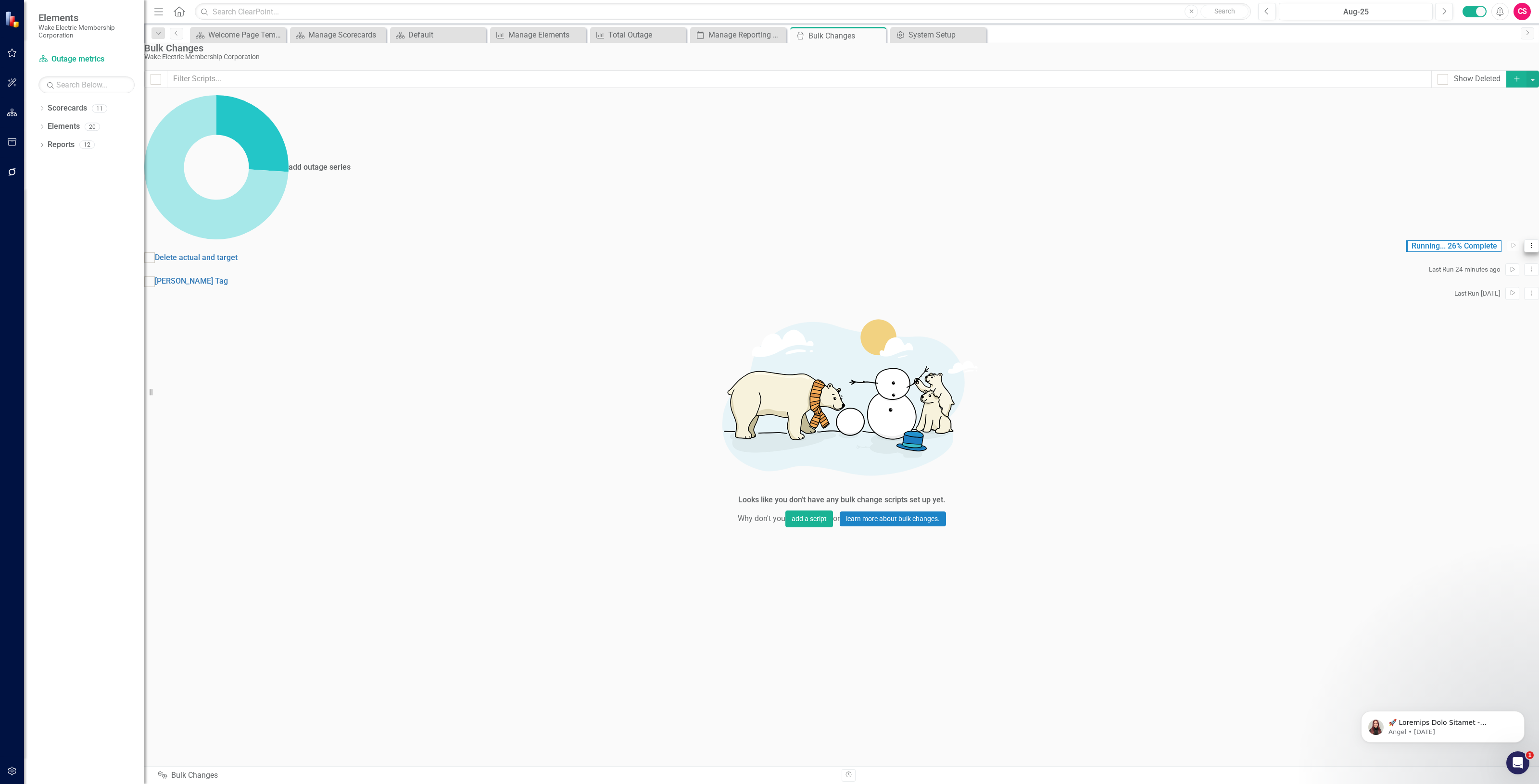
click at [1524, 239] on button "Dropdown Menu" at bounding box center [1531, 246] width 15 height 13
click at [1469, 139] on link "Edit Edit Script" at bounding box center [1478, 139] width 77 height 18
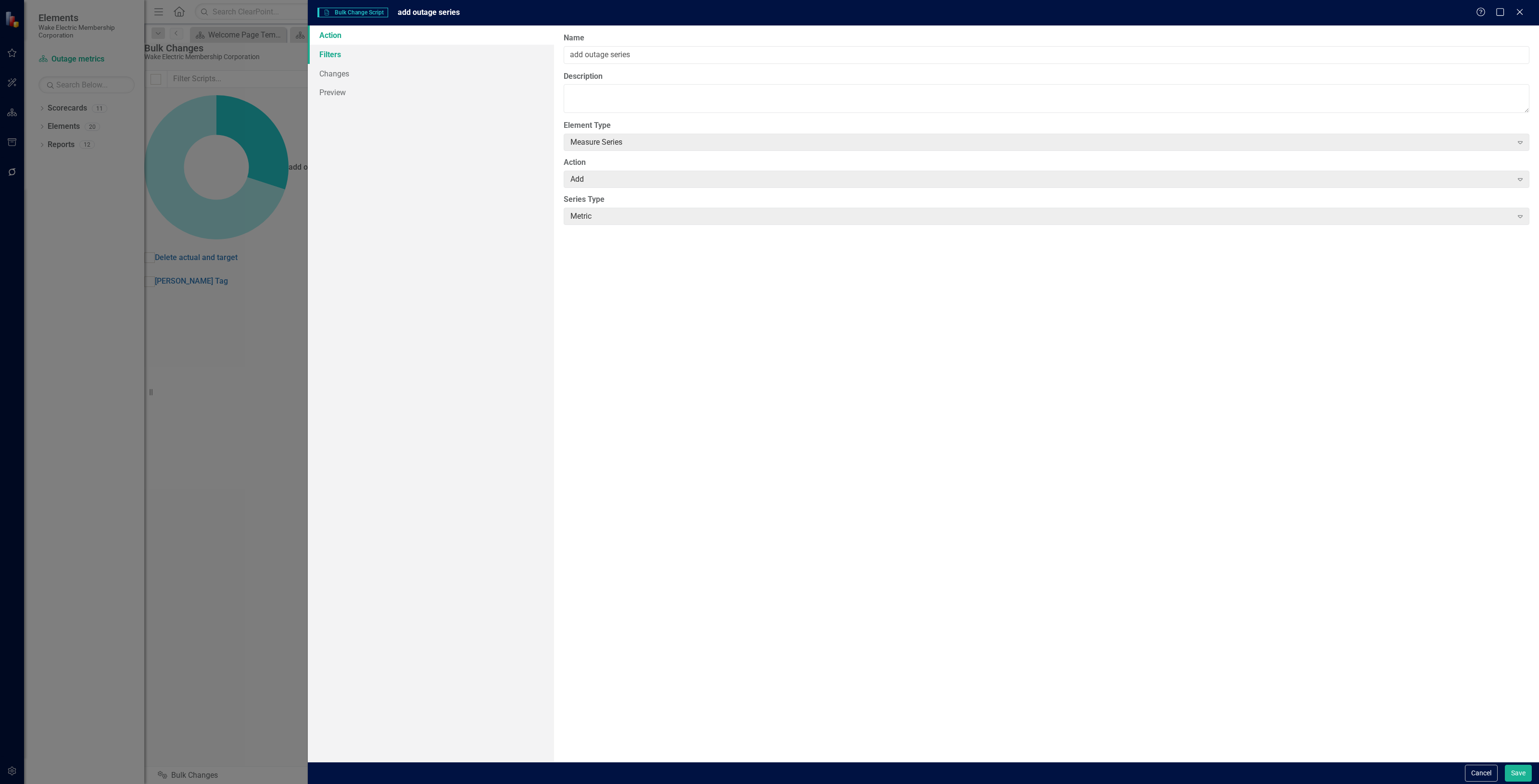
click at [330, 58] on link "Filters" at bounding box center [431, 54] width 246 height 19
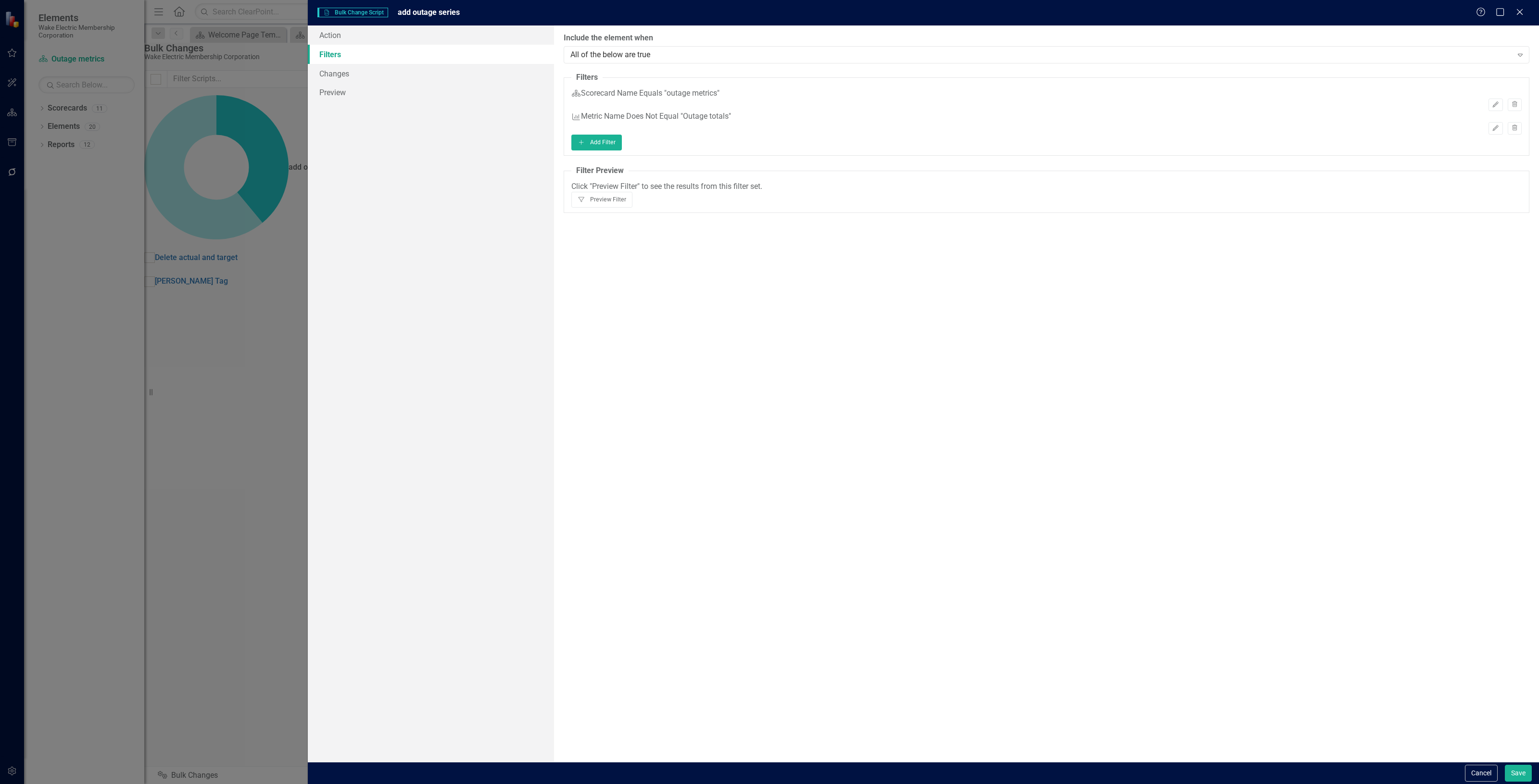
click at [1463, 775] on div "Cancel Save" at bounding box center [1497, 773] width 69 height 17
click at [1471, 775] on button "Cancel" at bounding box center [1481, 773] width 33 height 17
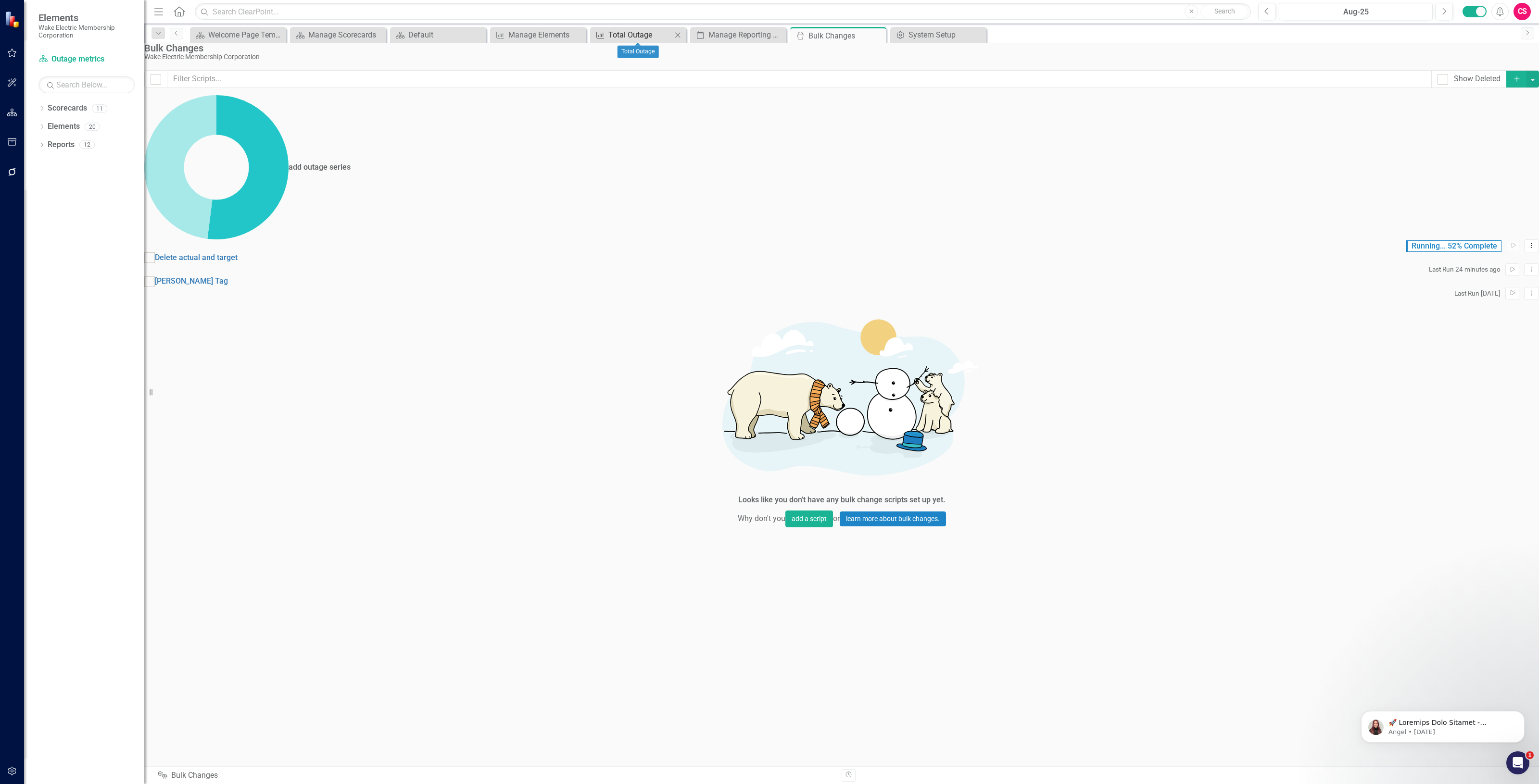
click at [624, 34] on div "Total Outage" at bounding box center [640, 35] width 63 height 12
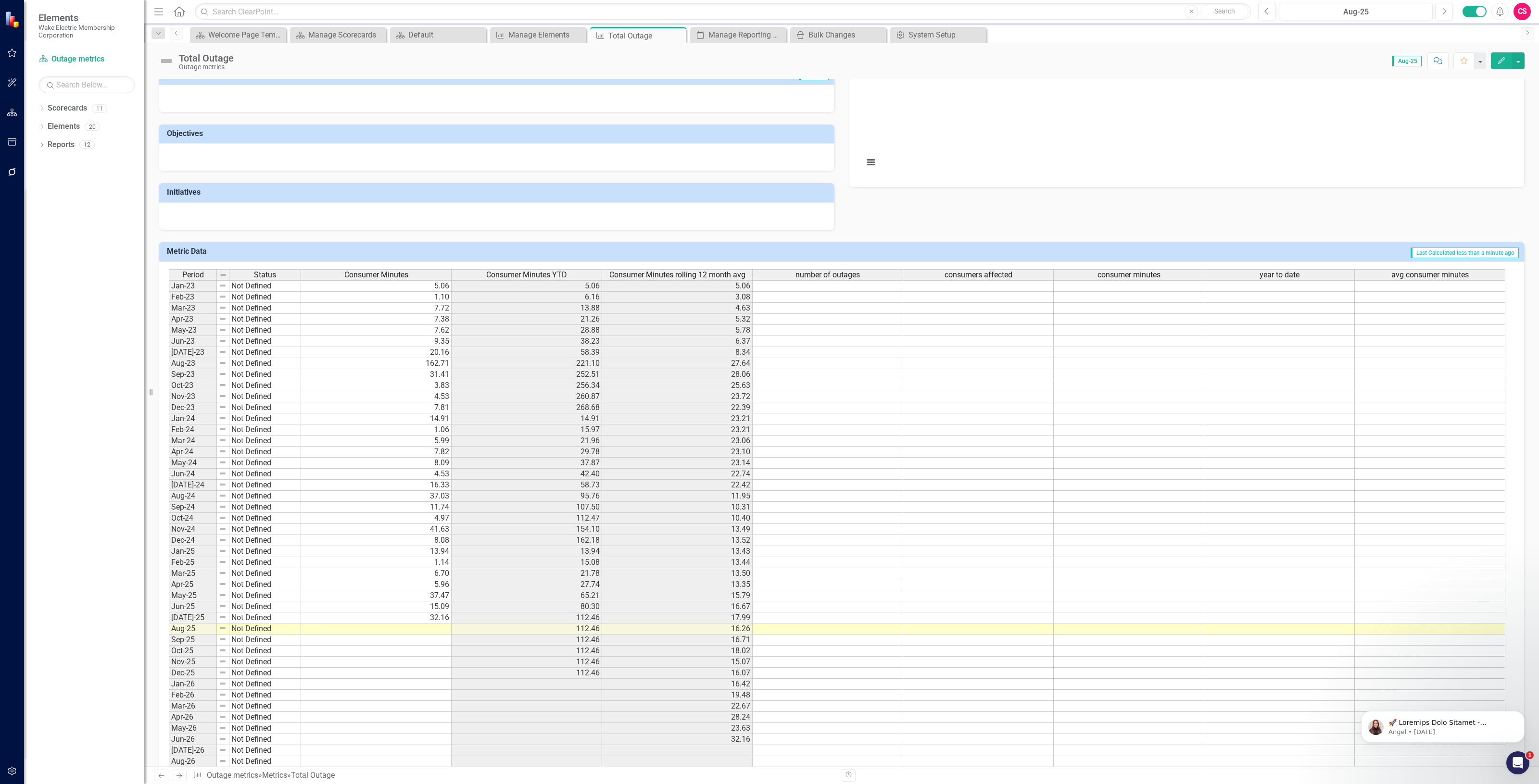
scroll to position [60, 0]
